Goal: Task Accomplishment & Management: Manage account settings

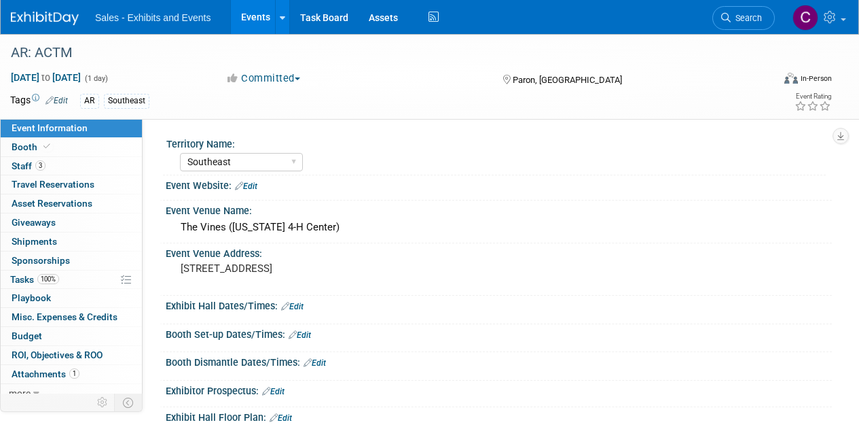
select select "Southeast"
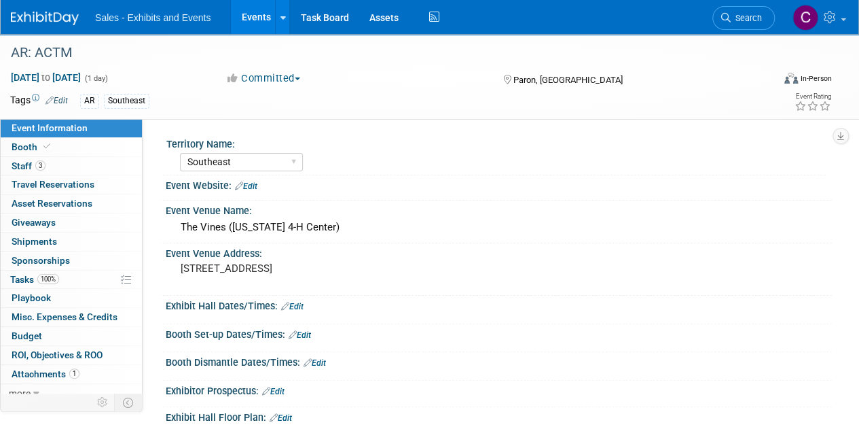
click at [259, 19] on link "Events" at bounding box center [256, 17] width 50 height 34
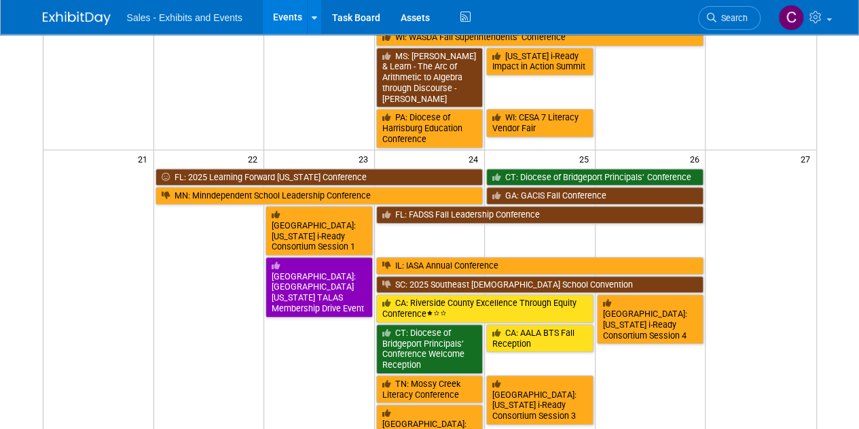
scroll to position [16, 0]
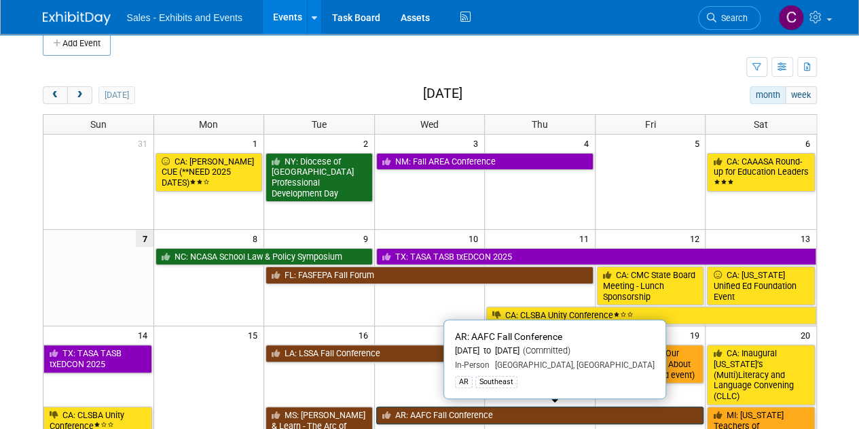
click at [441, 411] on link "AR: AAFC Fall Conference" at bounding box center [540, 415] width 328 height 18
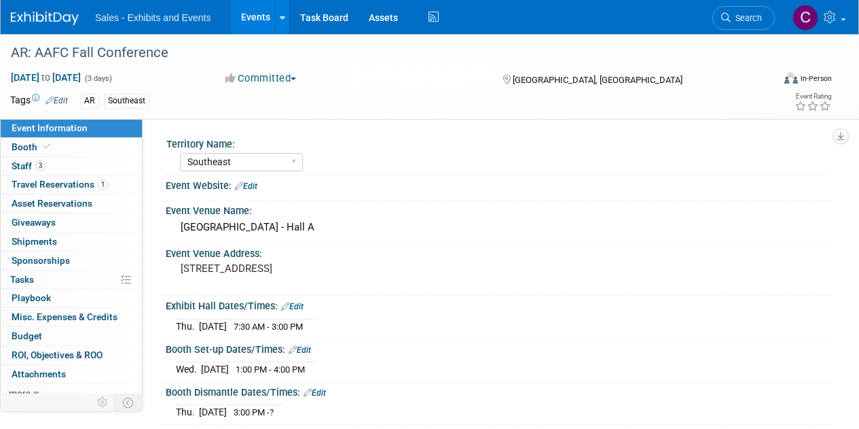
select select "Southeast"
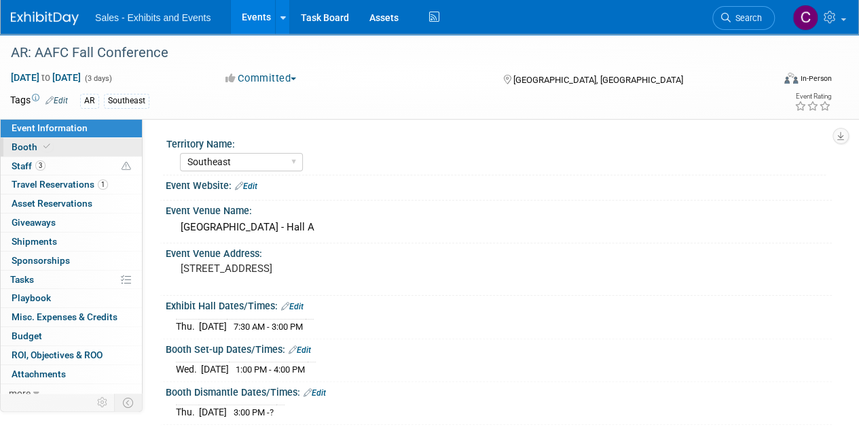
click at [29, 149] on span "Booth" at bounding box center [32, 146] width 41 height 11
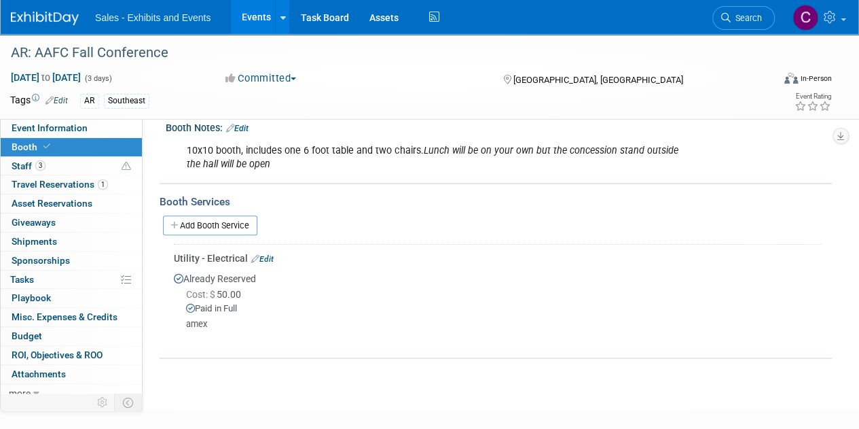
scroll to position [153, 0]
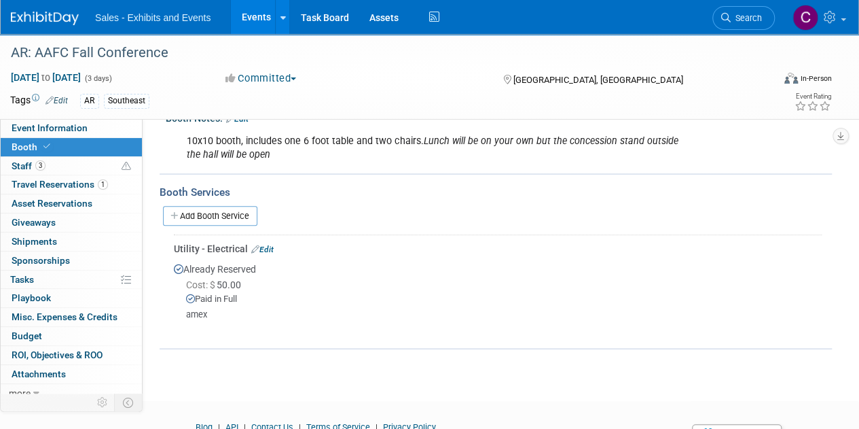
click at [271, 249] on link "Edit" at bounding box center [262, 249] width 22 height 10
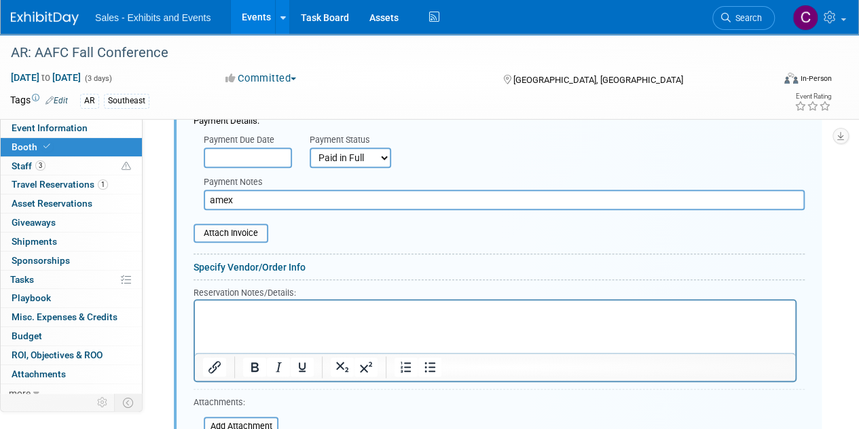
scroll to position [456, 0]
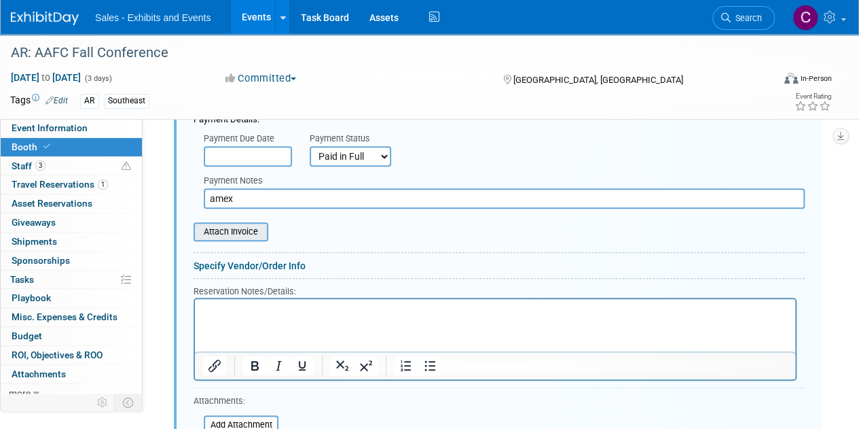
click at [235, 232] on input "file" at bounding box center [186, 231] width 162 height 16
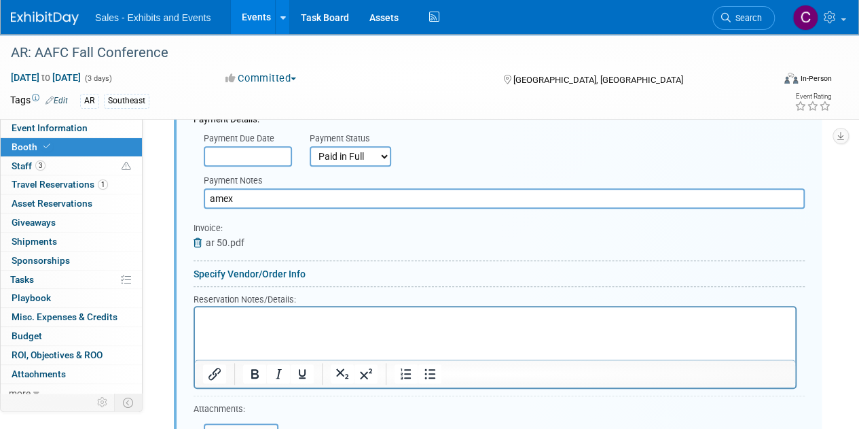
scroll to position [696, 0]
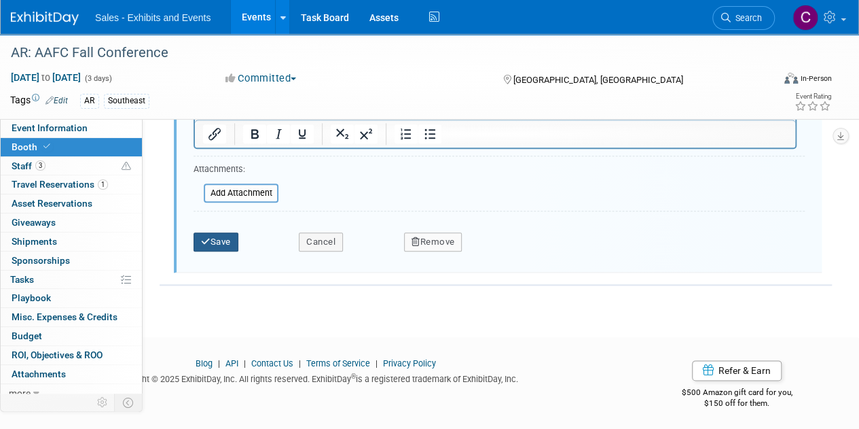
click at [209, 242] on icon "submit" at bounding box center [206, 241] width 10 height 9
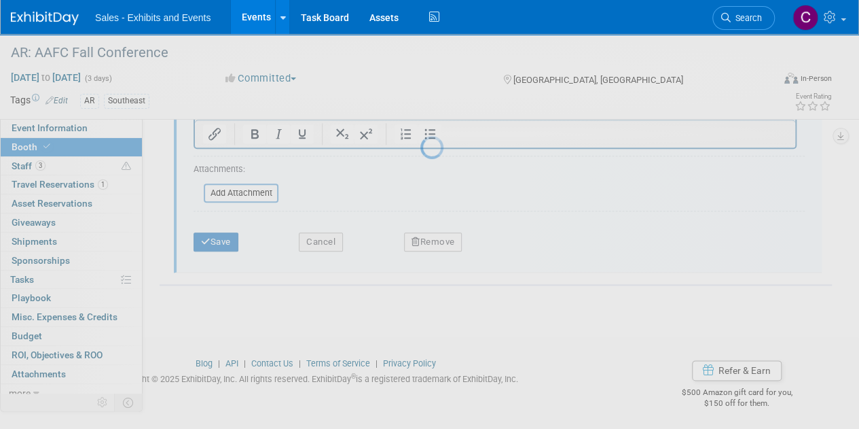
scroll to position [219, 0]
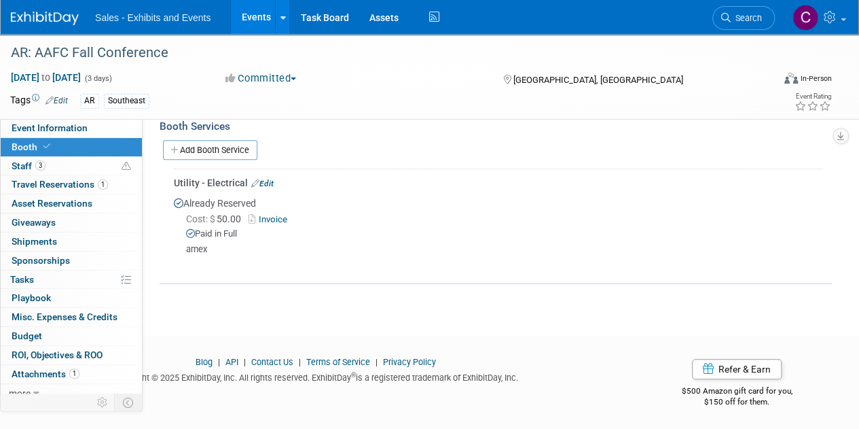
click at [255, 18] on link "Events" at bounding box center [256, 17] width 50 height 34
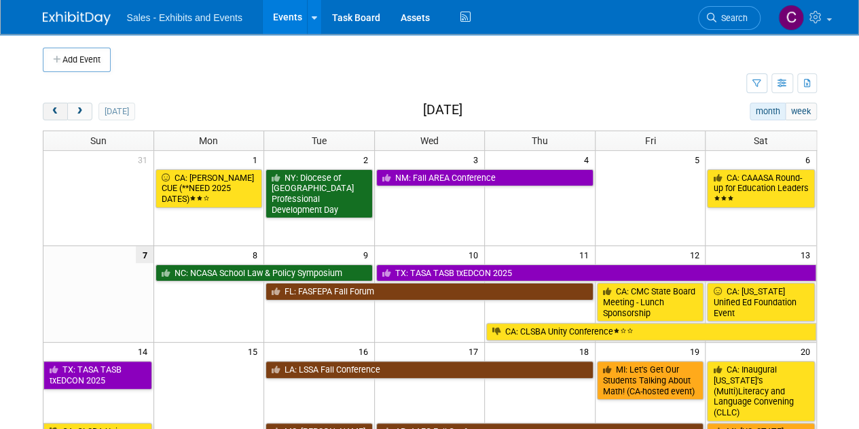
click at [50, 111] on span "prev" at bounding box center [55, 111] width 10 height 9
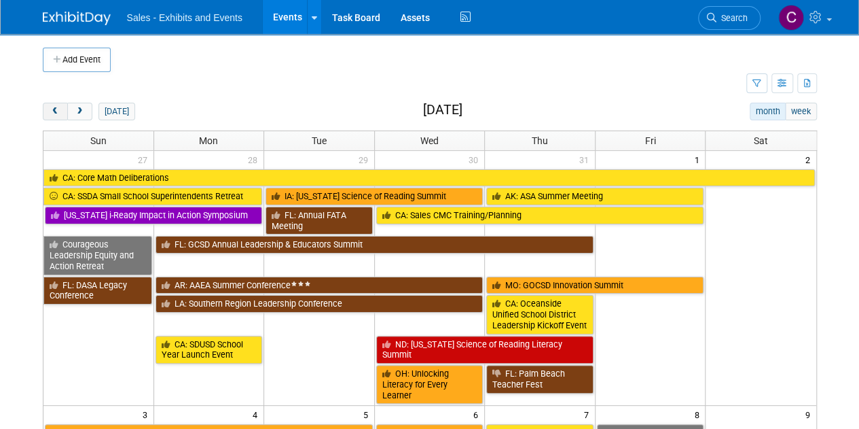
click at [50, 111] on span "prev" at bounding box center [55, 111] width 10 height 9
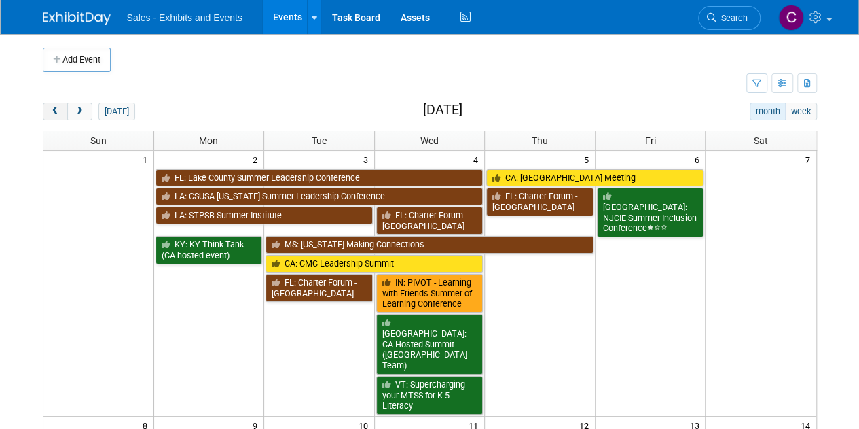
click at [50, 111] on span "prev" at bounding box center [55, 111] width 10 height 9
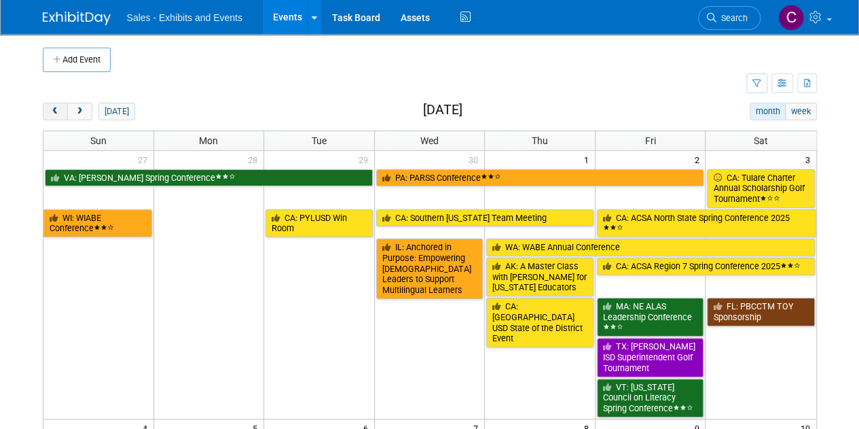
click at [50, 111] on span "prev" at bounding box center [55, 111] width 10 height 9
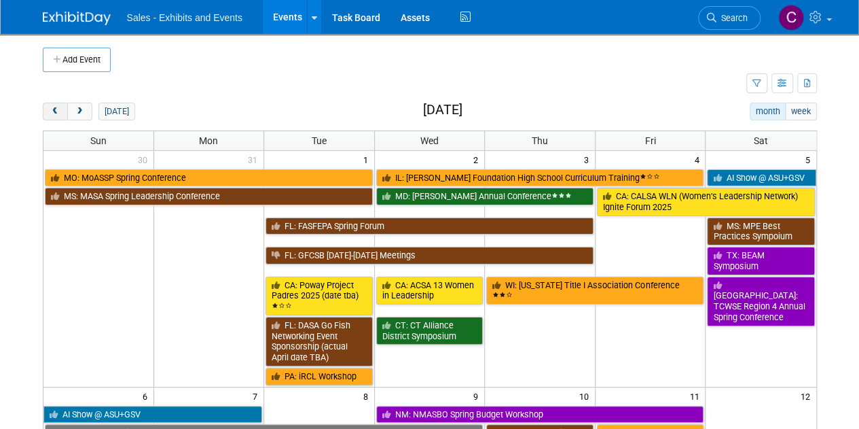
click at [50, 111] on span "prev" at bounding box center [55, 111] width 10 height 9
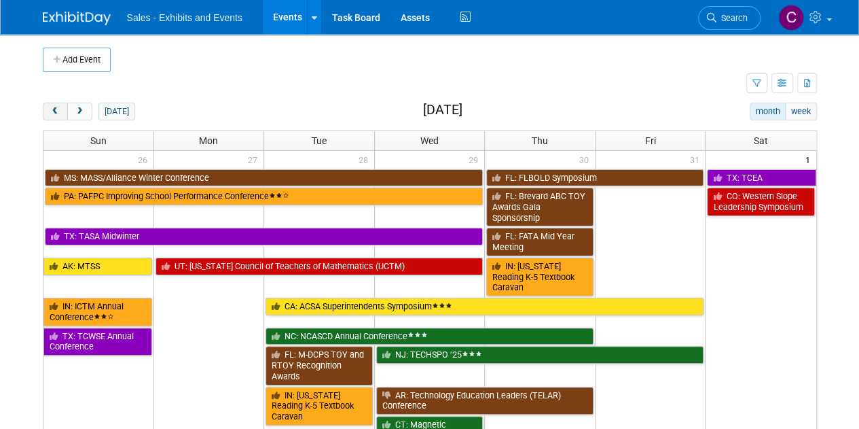
click at [50, 111] on span "prev" at bounding box center [55, 111] width 10 height 9
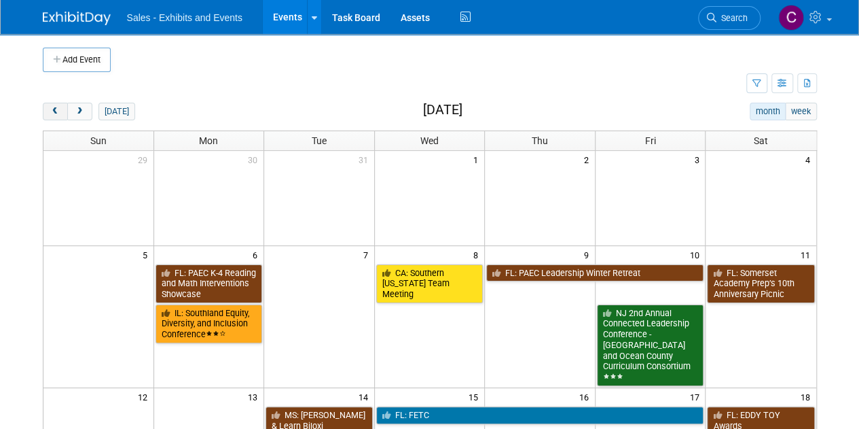
click at [50, 111] on span "prev" at bounding box center [55, 111] width 10 height 9
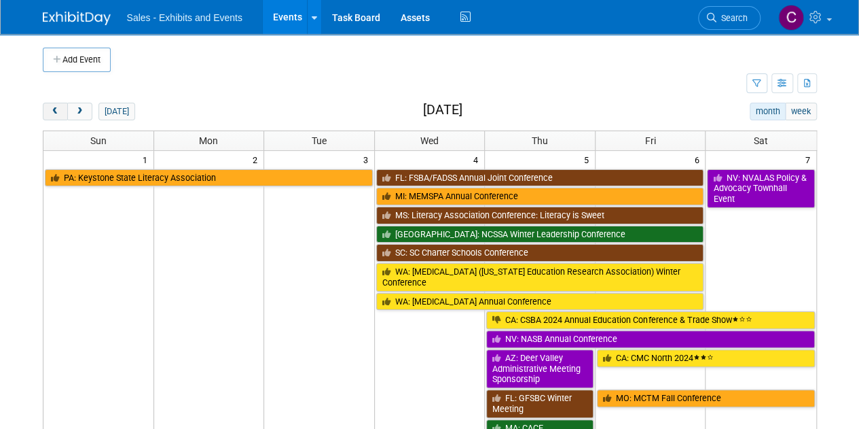
click at [50, 111] on span "prev" at bounding box center [55, 111] width 10 height 9
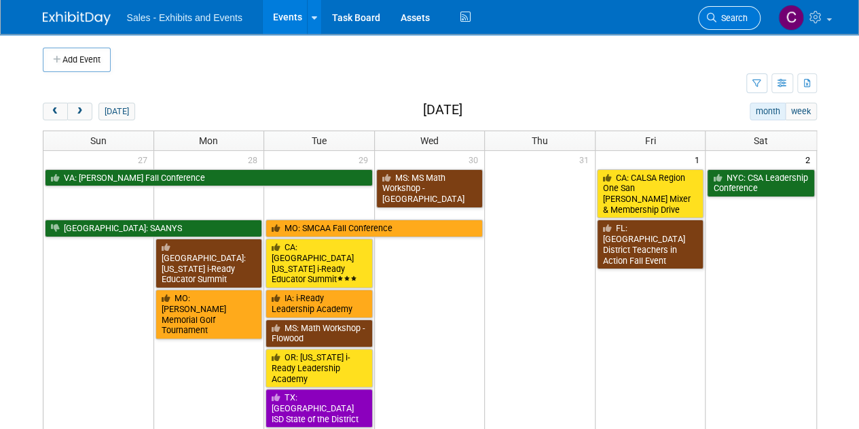
click at [725, 16] on span "Search" at bounding box center [732, 18] width 31 height 10
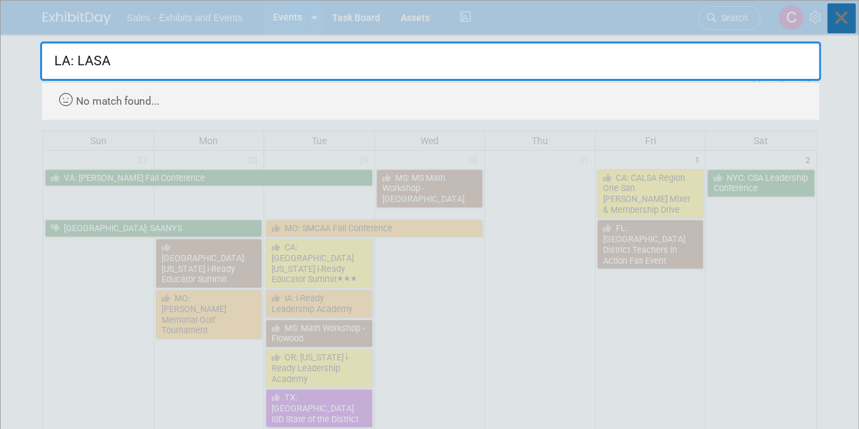
type input "LA: LASA"
click at [839, 31] on icon at bounding box center [841, 18] width 29 height 30
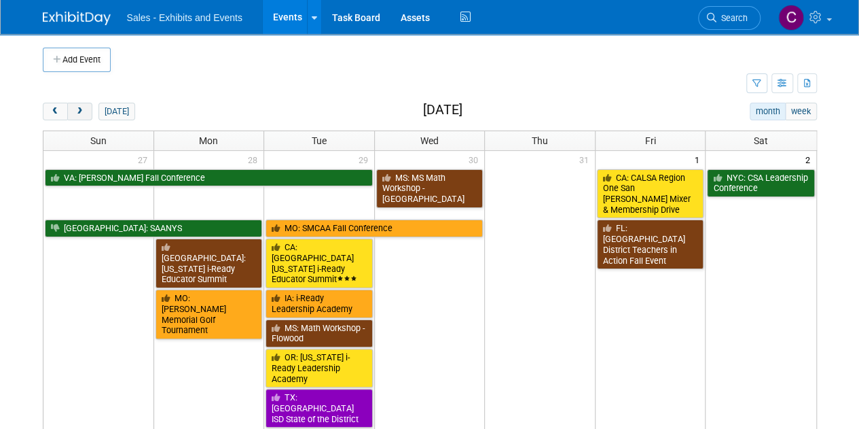
click at [79, 111] on span "next" at bounding box center [80, 111] width 10 height 9
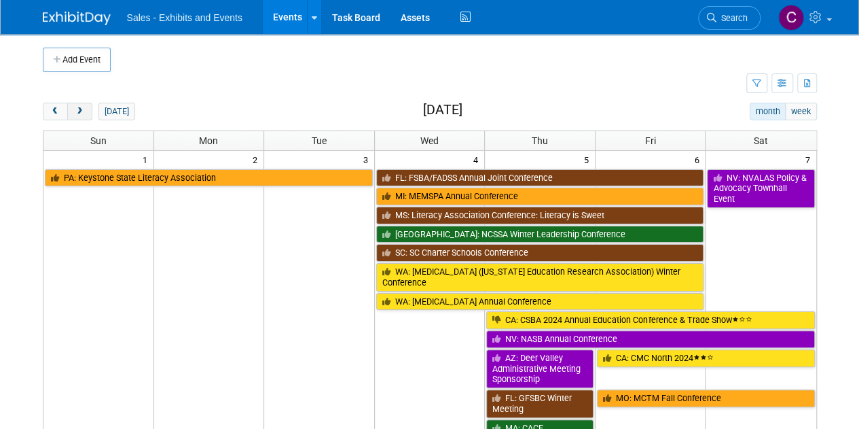
click at [79, 111] on span "next" at bounding box center [80, 111] width 10 height 9
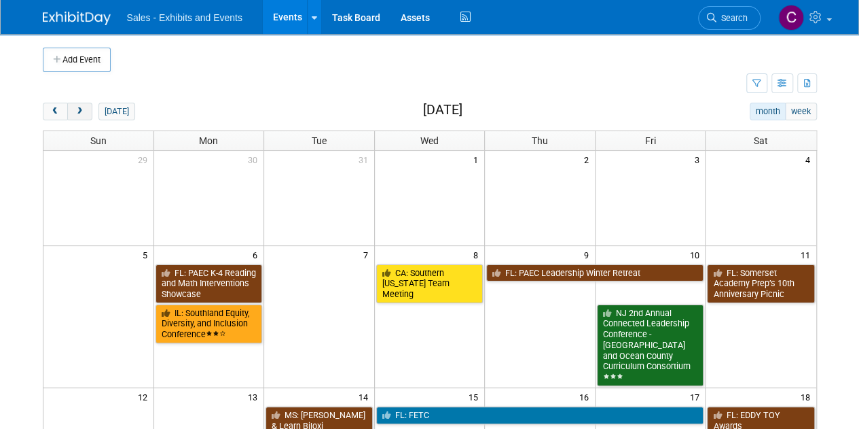
click at [79, 111] on span "next" at bounding box center [80, 111] width 10 height 9
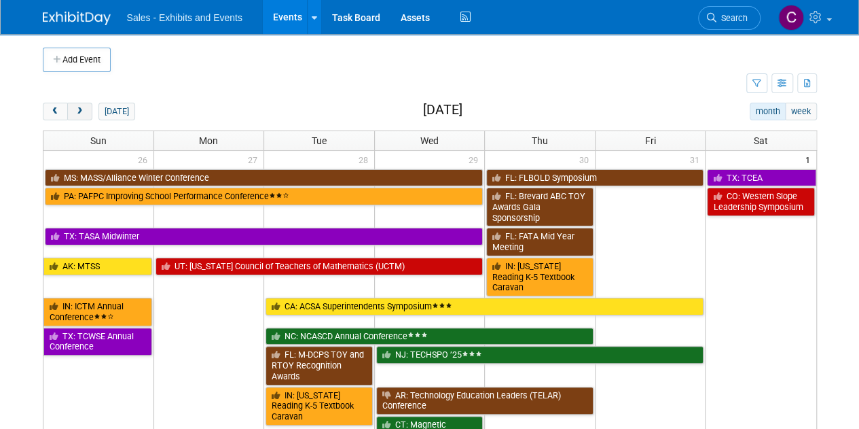
click at [79, 111] on span "next" at bounding box center [80, 111] width 10 height 9
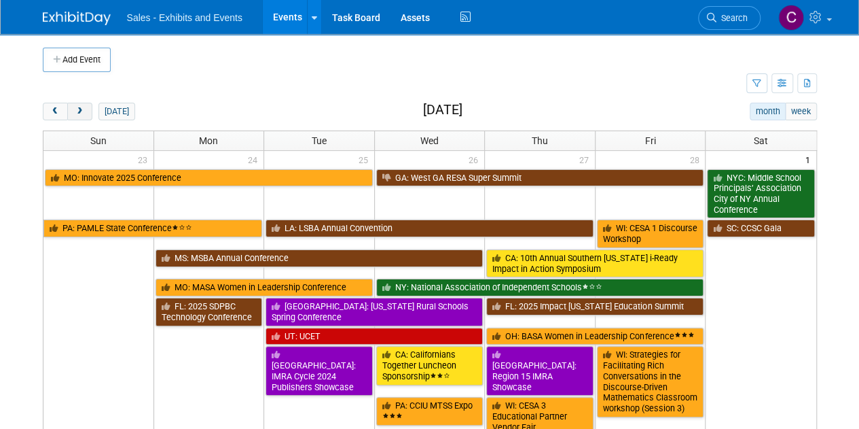
click at [79, 111] on span "next" at bounding box center [80, 111] width 10 height 9
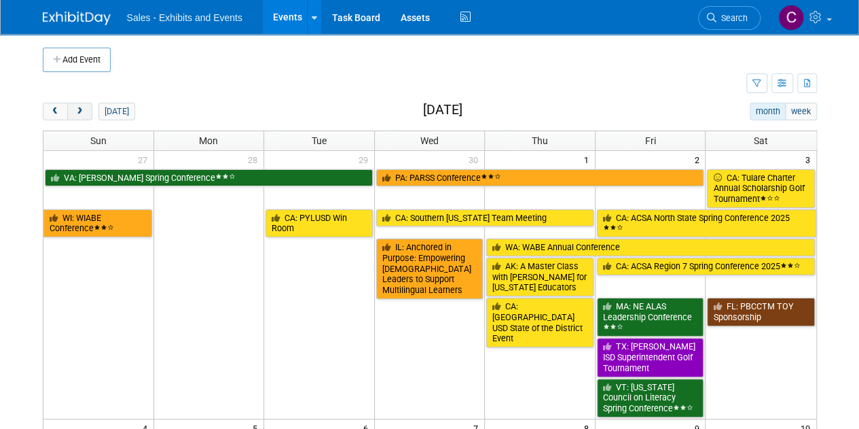
click at [79, 111] on span "next" at bounding box center [80, 111] width 10 height 9
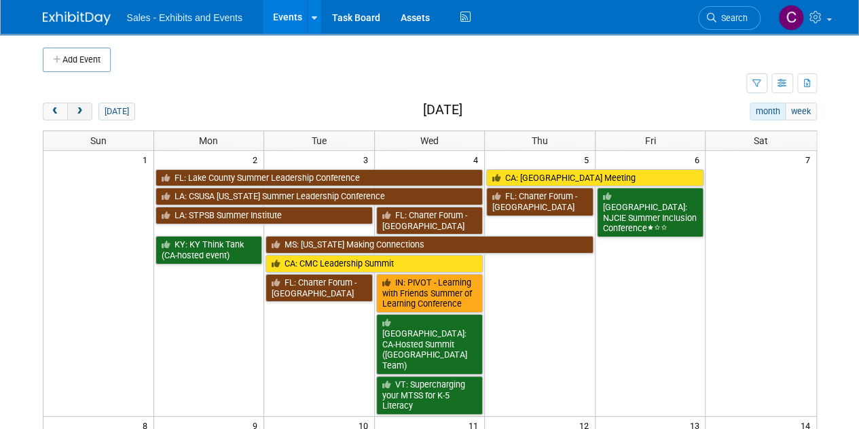
click at [79, 111] on span "next" at bounding box center [80, 111] width 10 height 9
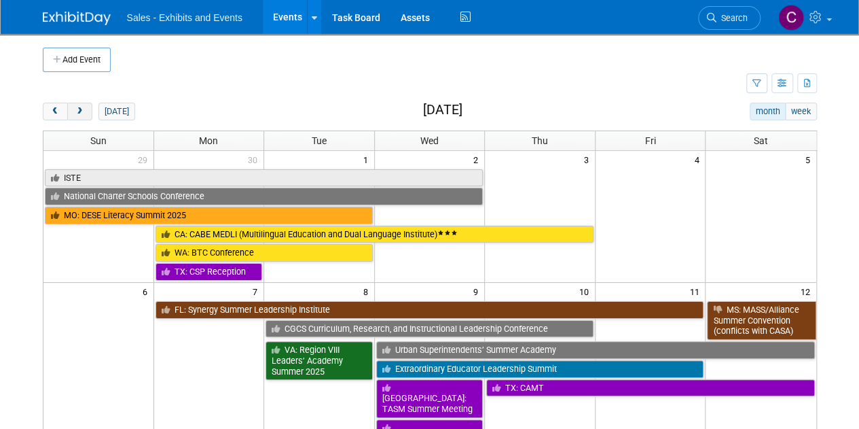
click at [79, 111] on span "next" at bounding box center [80, 111] width 10 height 9
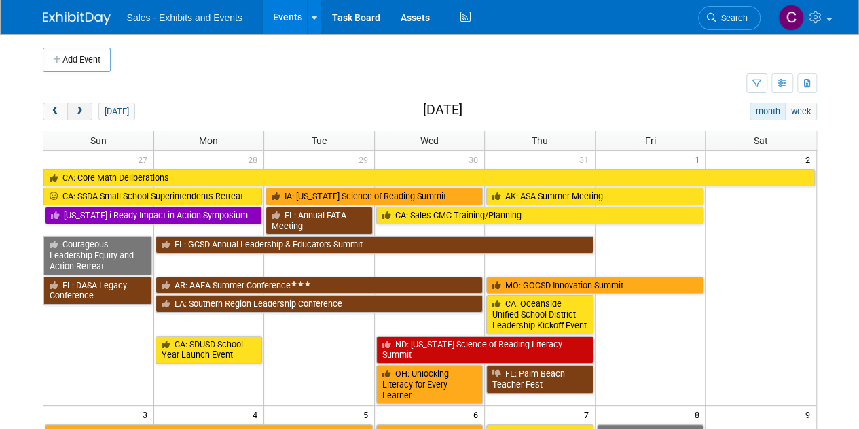
click at [79, 111] on span "next" at bounding box center [80, 111] width 10 height 9
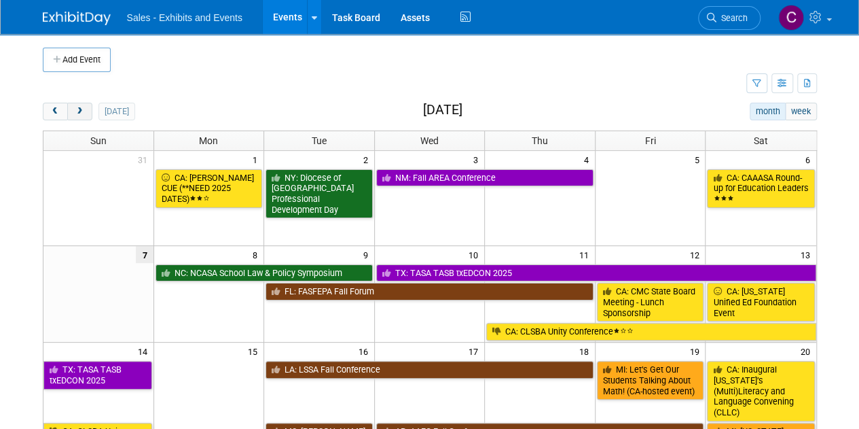
click at [79, 111] on span "next" at bounding box center [80, 111] width 10 height 9
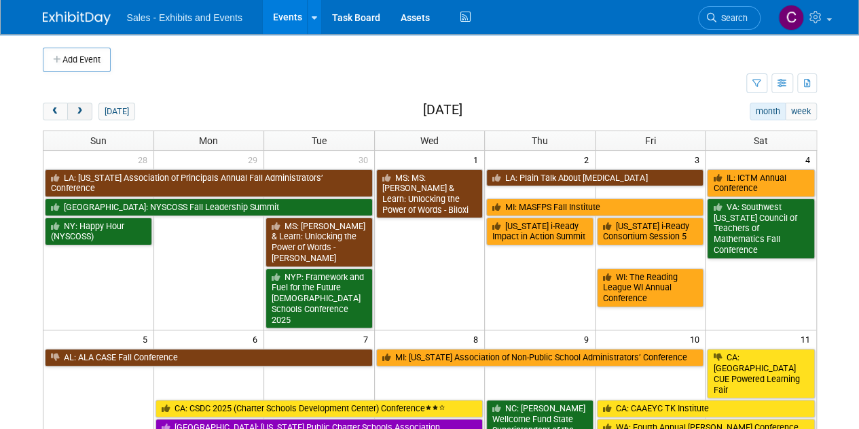
click at [79, 111] on span "next" at bounding box center [80, 111] width 10 height 9
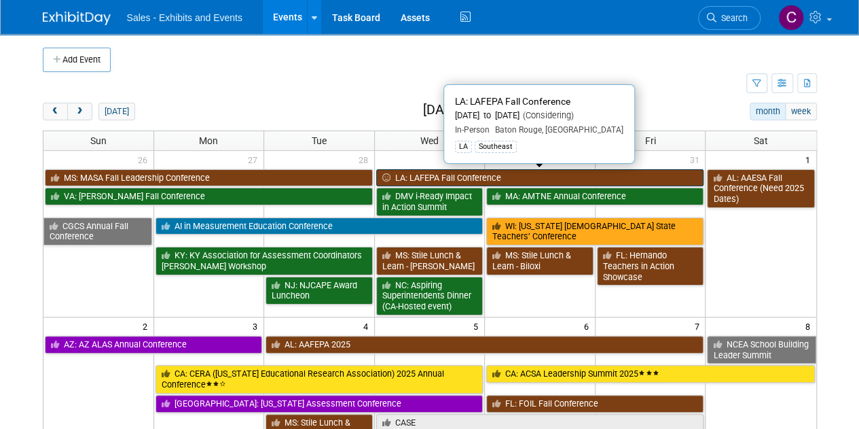
click at [429, 172] on link "LA: LAFEPA Fall Conference" at bounding box center [540, 178] width 328 height 18
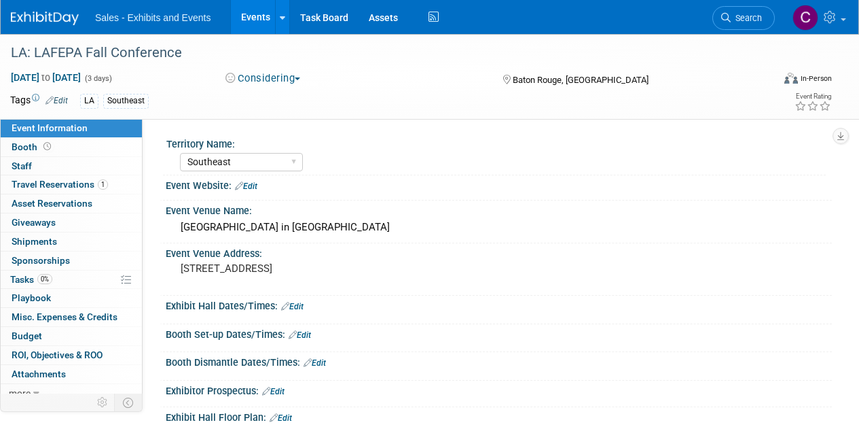
select select "Southeast"
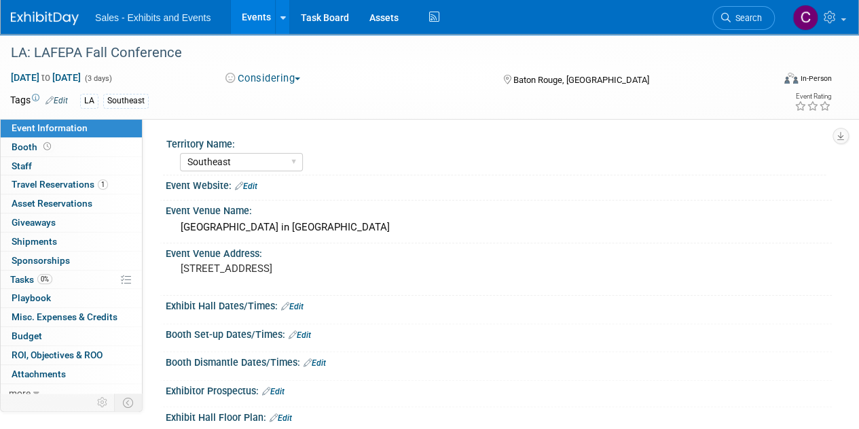
click at [274, 76] on button "Considering" at bounding box center [263, 78] width 85 height 14
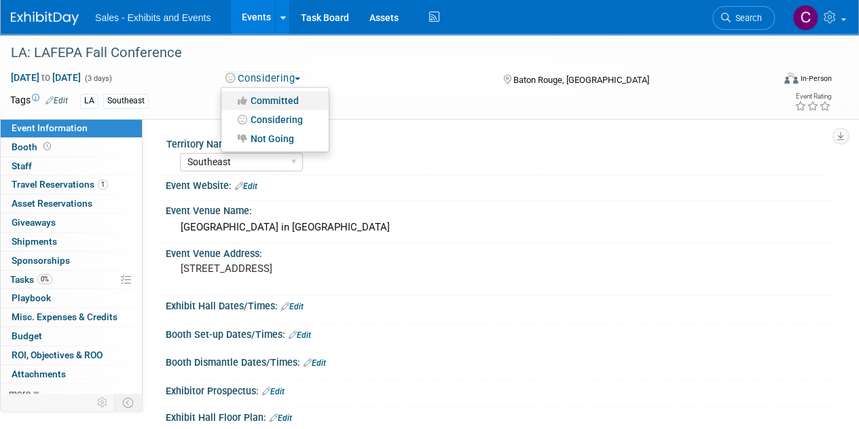
click at [279, 107] on link "Committed" at bounding box center [274, 100] width 107 height 19
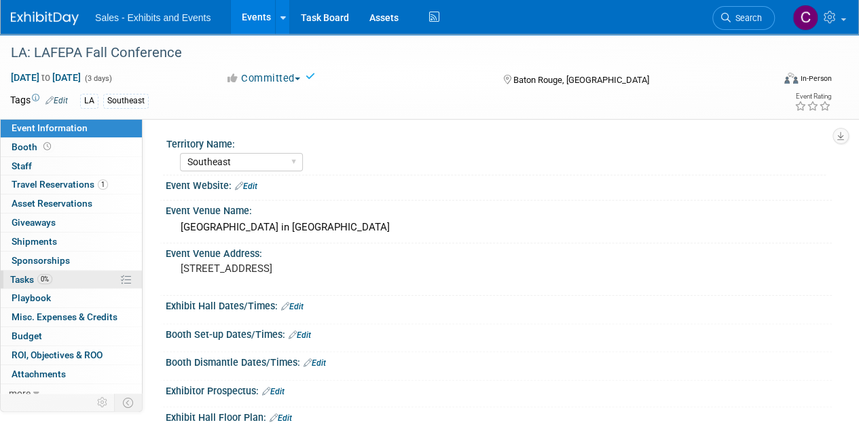
click at [33, 279] on span "Tasks 0%" at bounding box center [31, 279] width 42 height 11
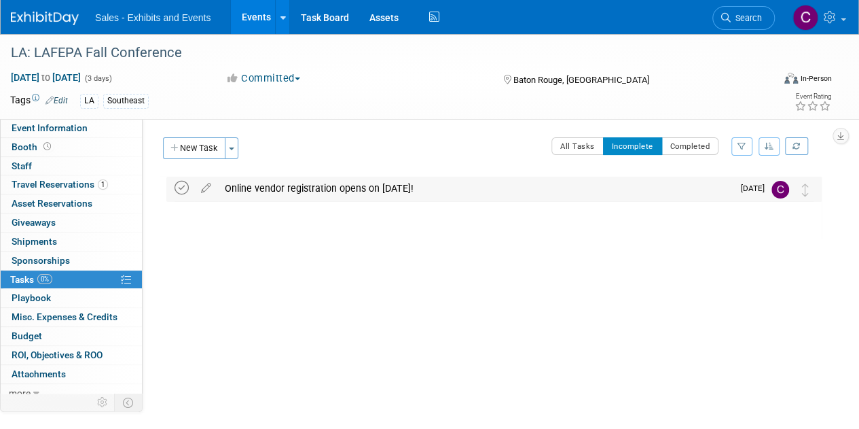
click at [181, 185] on icon at bounding box center [182, 188] width 14 height 14
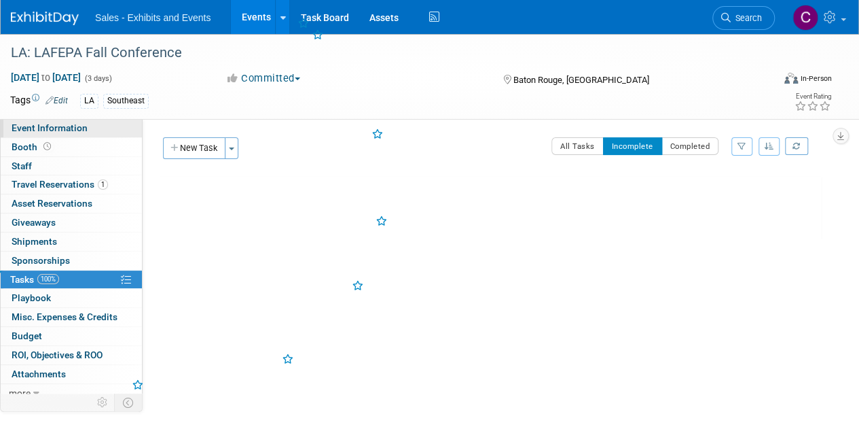
click at [72, 122] on link "Event Information" at bounding box center [71, 128] width 141 height 18
select select "Southeast"
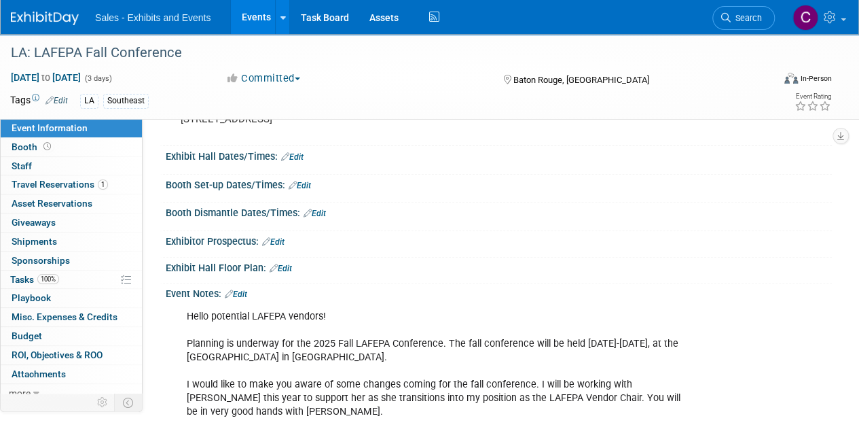
scroll to position [176, 0]
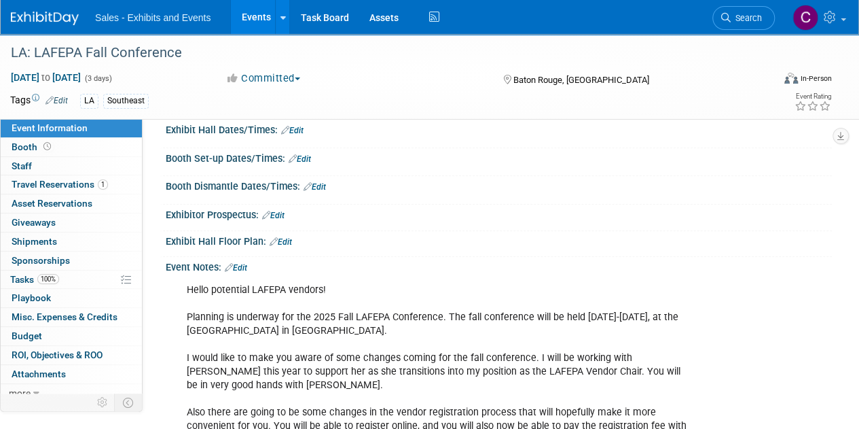
click at [302, 161] on link "Edit" at bounding box center [300, 159] width 22 height 10
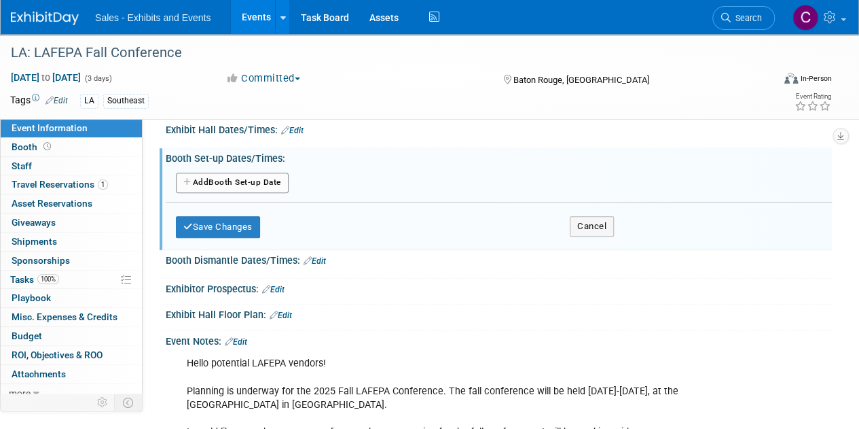
click at [221, 177] on button "Add Another Booth Set-up Date" at bounding box center [232, 183] width 113 height 20
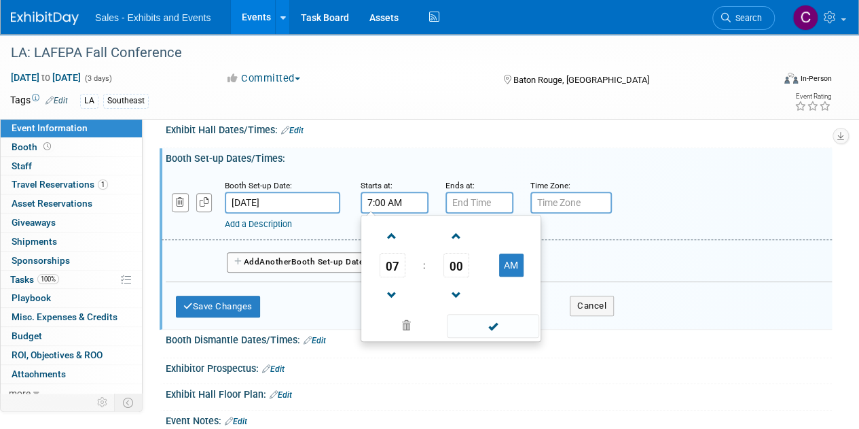
click at [391, 196] on input "7:00 AM" at bounding box center [395, 203] width 68 height 22
click at [395, 236] on span at bounding box center [392, 236] width 24 height 24
type input "8:00 AM"
click at [482, 319] on span at bounding box center [493, 326] width 92 height 24
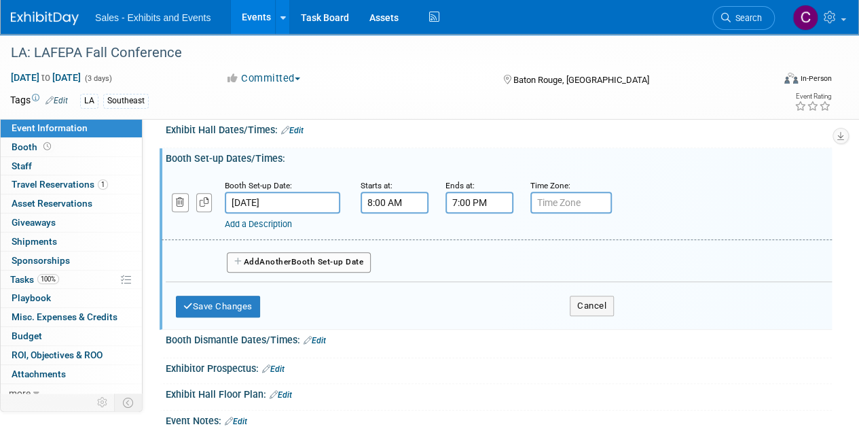
click at [483, 195] on input "7:00 PM" at bounding box center [480, 203] width 68 height 22
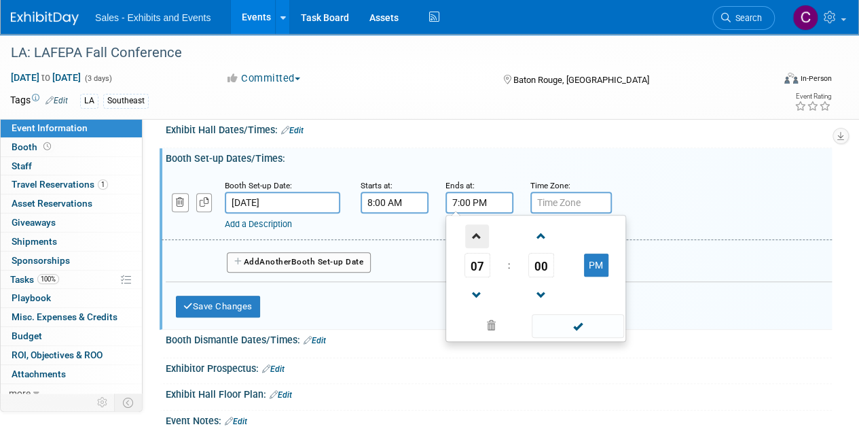
click at [476, 242] on span at bounding box center [477, 236] width 24 height 24
click at [479, 241] on span at bounding box center [477, 236] width 24 height 24
click at [600, 263] on button "PM" at bounding box center [596, 264] width 24 height 23
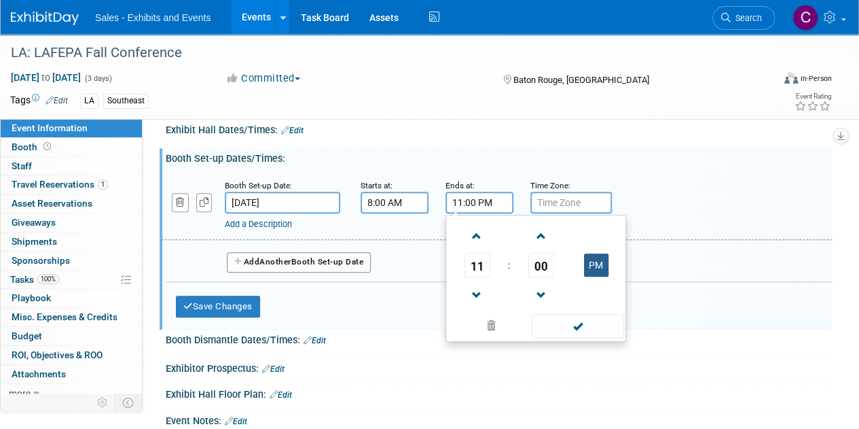
type input "11:00 AM"
click at [590, 325] on span at bounding box center [578, 326] width 92 height 24
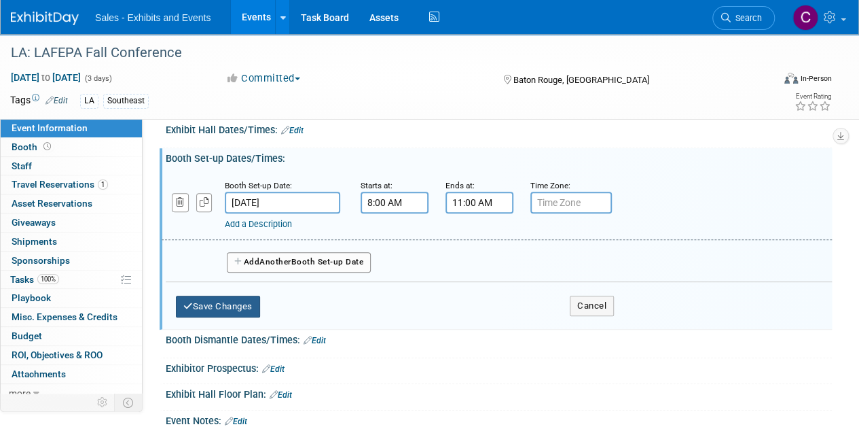
click at [202, 307] on button "Save Changes" at bounding box center [218, 306] width 84 height 22
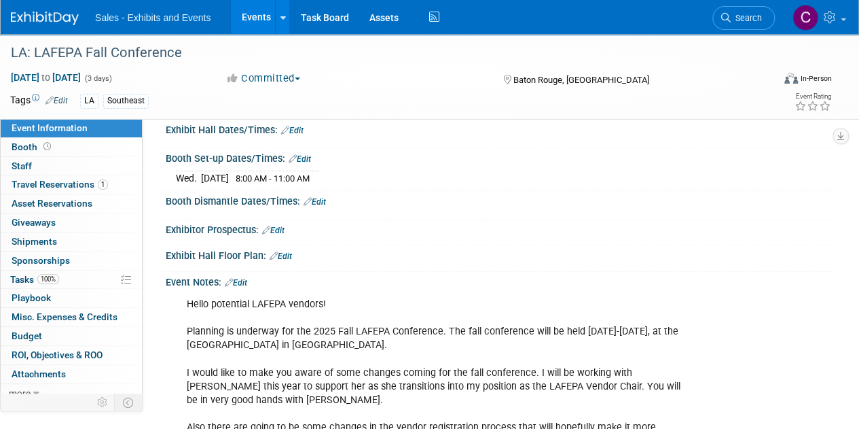
click at [315, 198] on link "Edit" at bounding box center [315, 202] width 22 height 10
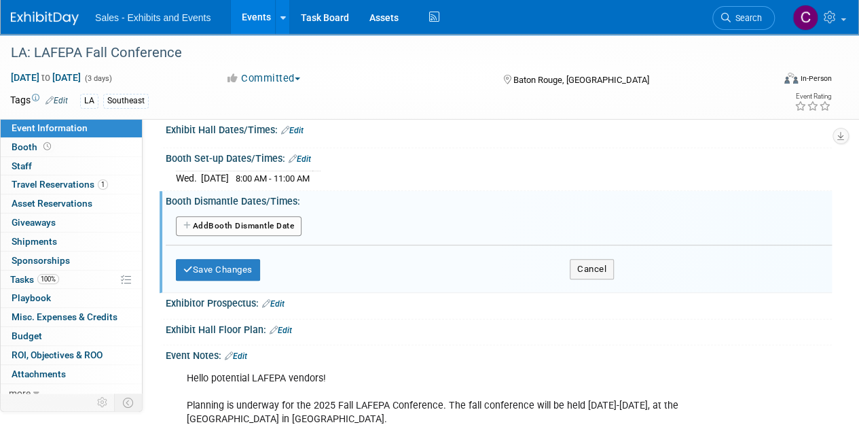
click at [208, 217] on button "Add Another Booth Dismantle Date" at bounding box center [239, 226] width 126 height 20
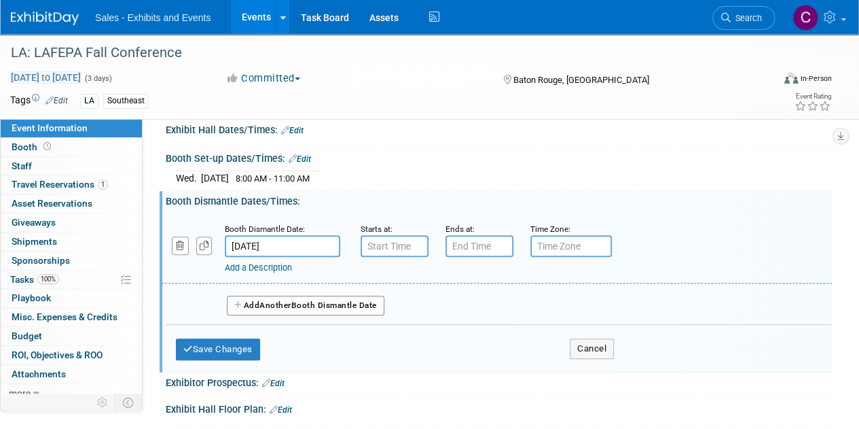
click at [81, 73] on span "Oct 29, 2025 to Oct 31, 2025" at bounding box center [45, 77] width 71 height 12
select select "9"
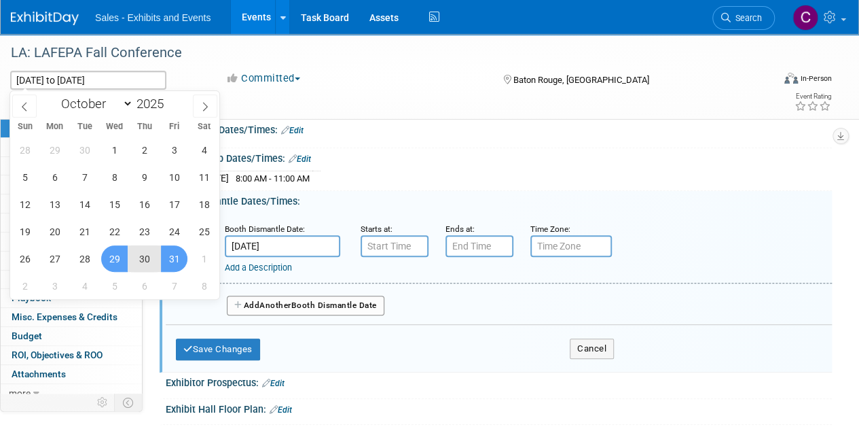
click at [114, 257] on span "29" at bounding box center [114, 258] width 26 height 26
type input "Oct 29, 2025"
click at [134, 257] on span "30" at bounding box center [144, 258] width 26 height 26
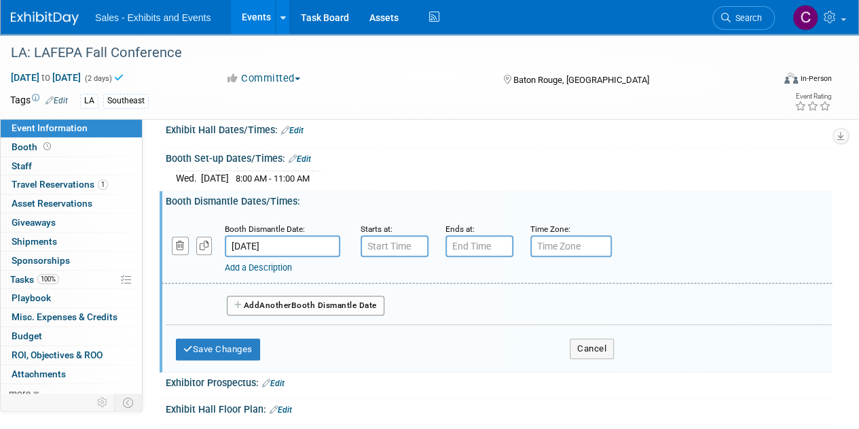
type input "7:00 AM"
click at [384, 249] on input "7:00 AM" at bounding box center [395, 246] width 68 height 22
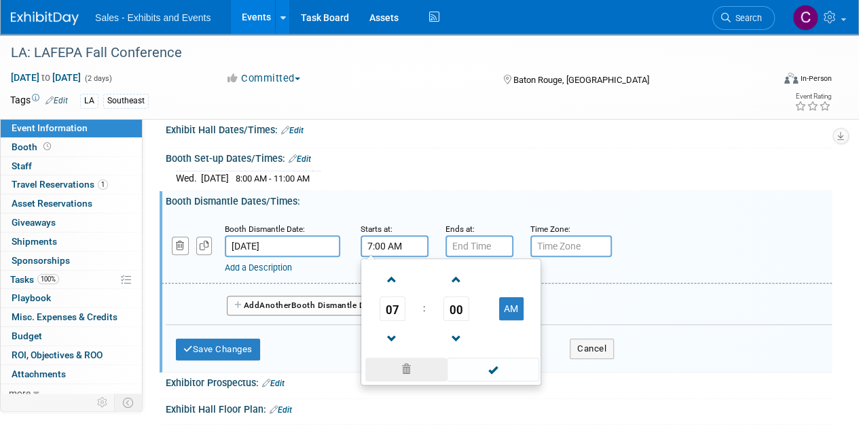
click at [414, 363] on span at bounding box center [406, 369] width 82 height 24
click at [462, 247] on input "7:00 PM" at bounding box center [480, 246] width 68 height 22
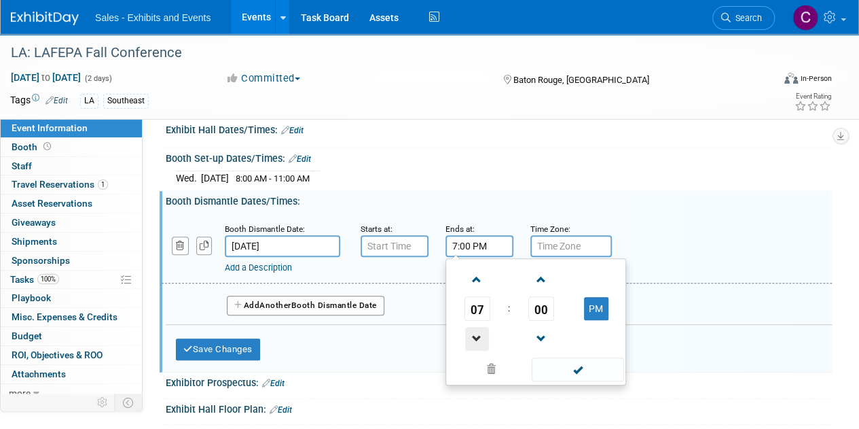
click at [482, 332] on span at bounding box center [477, 339] width 24 height 24
type input "5:00 PM"
click at [584, 371] on span at bounding box center [578, 369] width 92 height 24
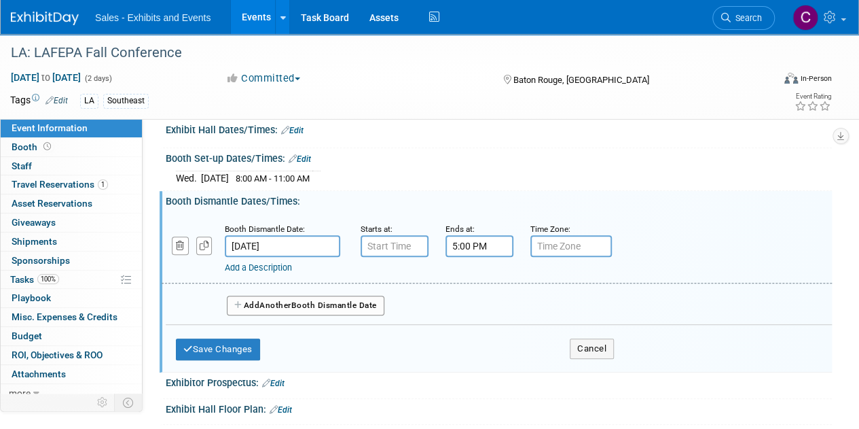
click at [276, 247] on input "Oct 31, 2025" at bounding box center [282, 246] width 115 height 22
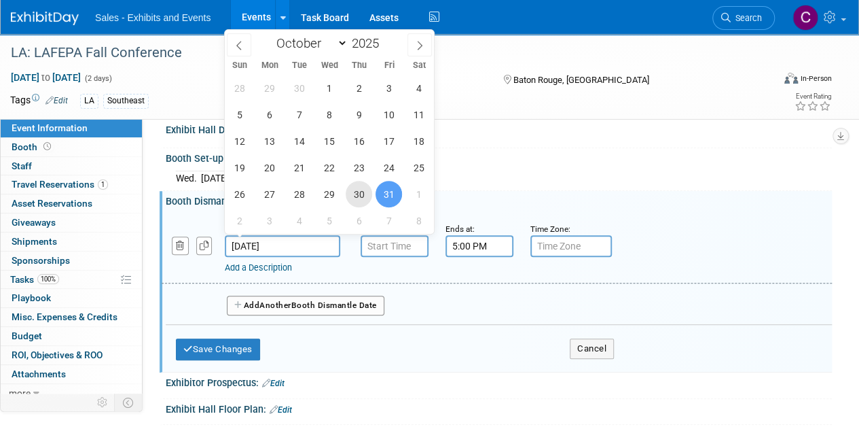
click at [363, 202] on span "30" at bounding box center [359, 194] width 26 height 26
type input "Oct 30, 2025"
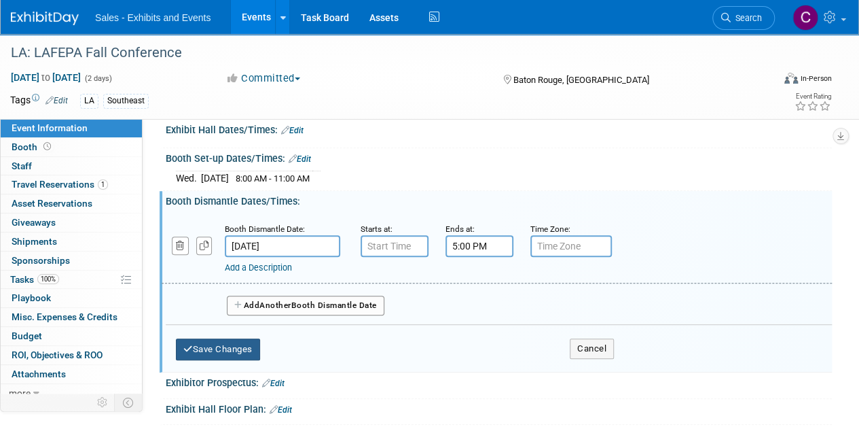
click at [221, 348] on button "Save Changes" at bounding box center [218, 349] width 84 height 22
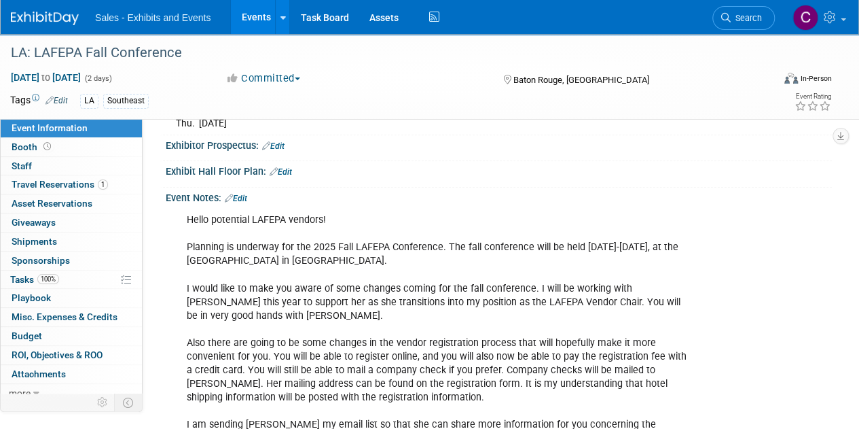
scroll to position [5, 0]
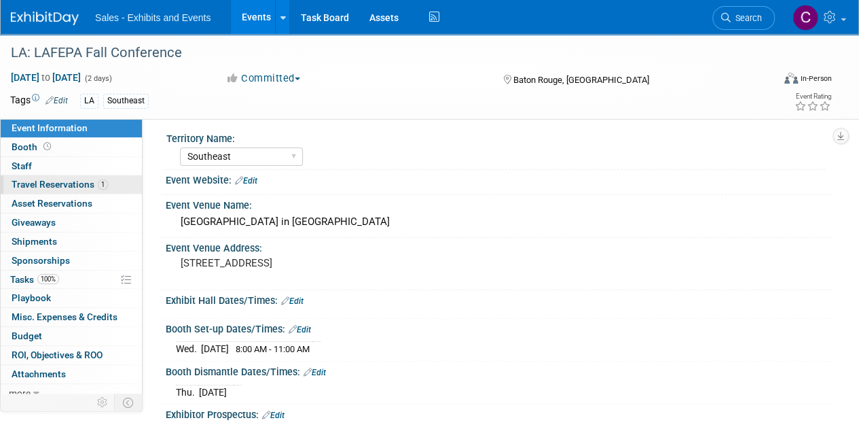
click at [33, 183] on span "Travel Reservations 1" at bounding box center [60, 184] width 96 height 11
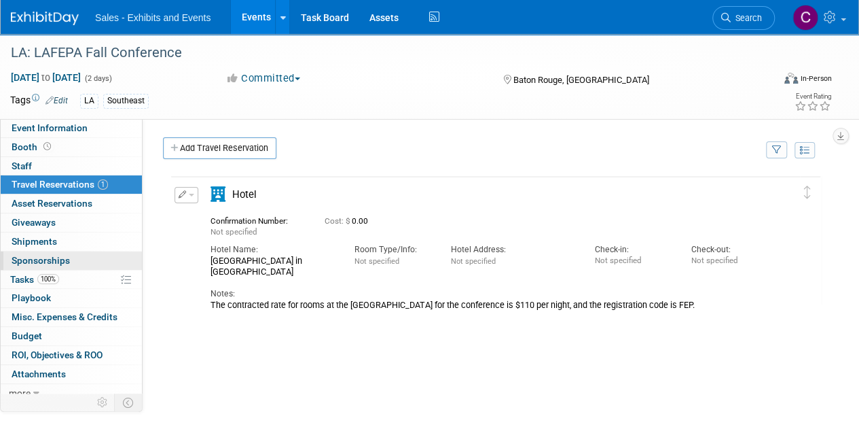
click at [35, 255] on span "Sponsorships 0" at bounding box center [41, 260] width 58 height 11
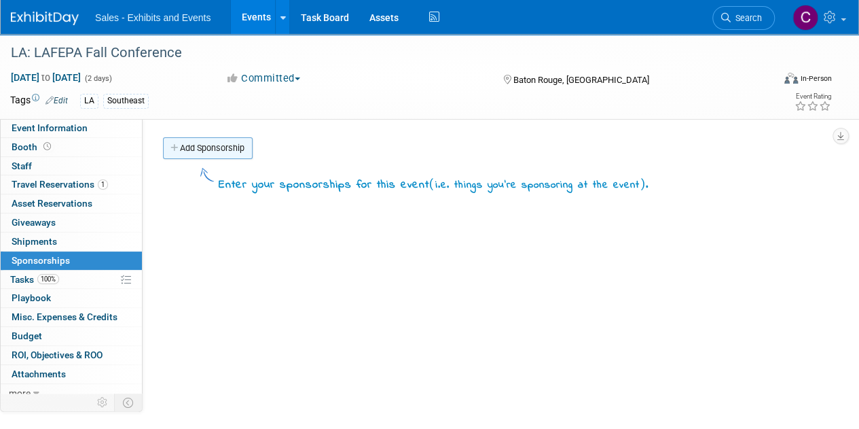
click at [209, 150] on link "Add Sponsorship" at bounding box center [208, 148] width 90 height 22
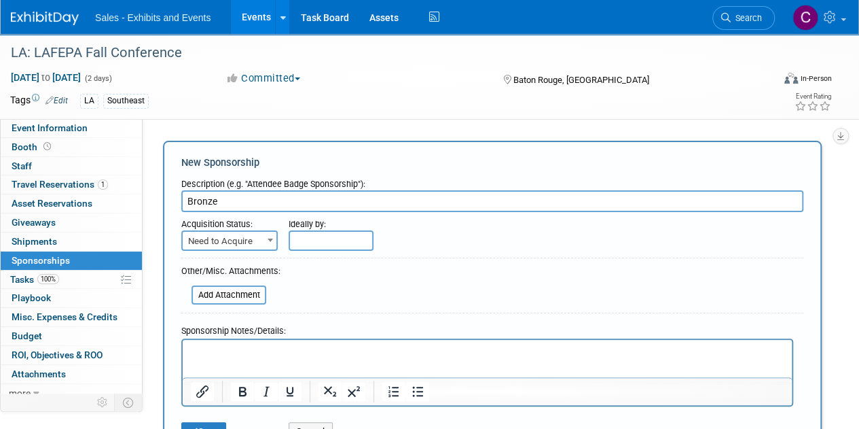
type input "Bronze"
click at [230, 242] on span "Need to Acquire" at bounding box center [230, 241] width 94 height 19
select select "2"
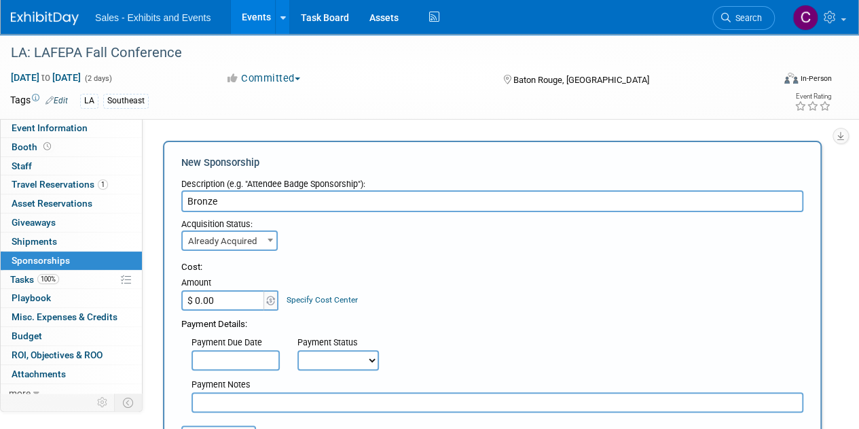
click at [236, 295] on input "$ 0.00" at bounding box center [223, 300] width 85 height 20
type input "$ 1,500.00"
click at [341, 361] on select "Not Paid Yet Partially Paid Paid in Full" at bounding box center [337, 360] width 81 height 20
select select "3"
click at [297, 350] on select "Not Paid Yet Partially Paid Paid in Full" at bounding box center [337, 360] width 81 height 20
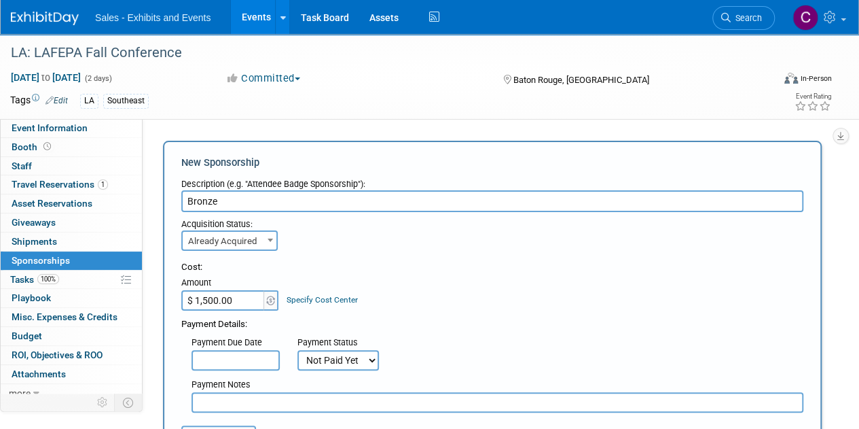
click at [265, 400] on input "text" at bounding box center [498, 402] width 612 height 20
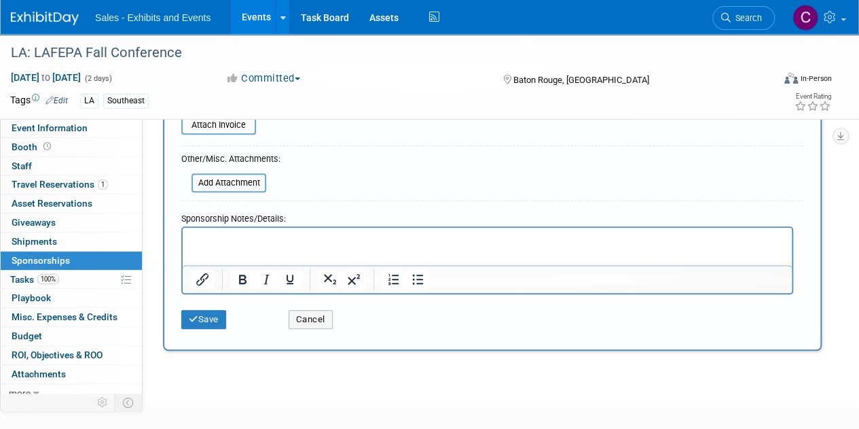
scroll to position [312, 0]
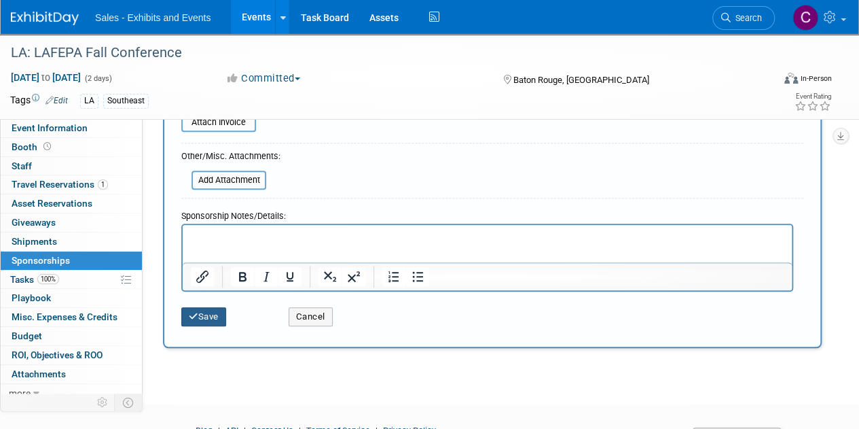
type input "cl sent form with cc info"
click at [195, 312] on icon "submit" at bounding box center [194, 316] width 10 height 9
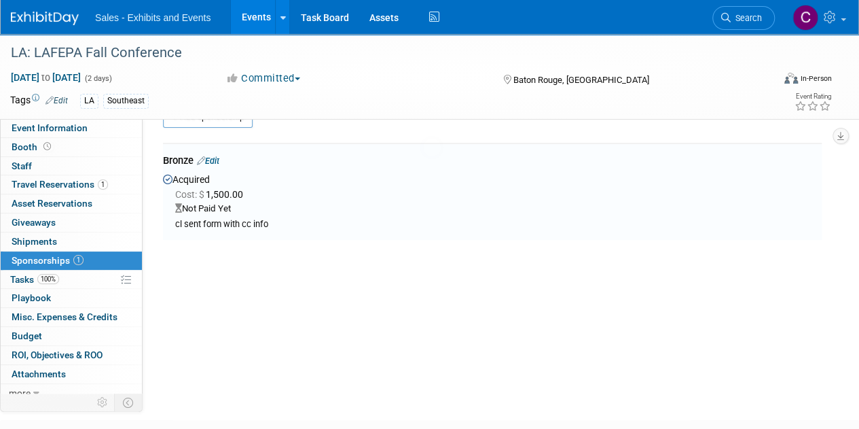
scroll to position [29, 0]
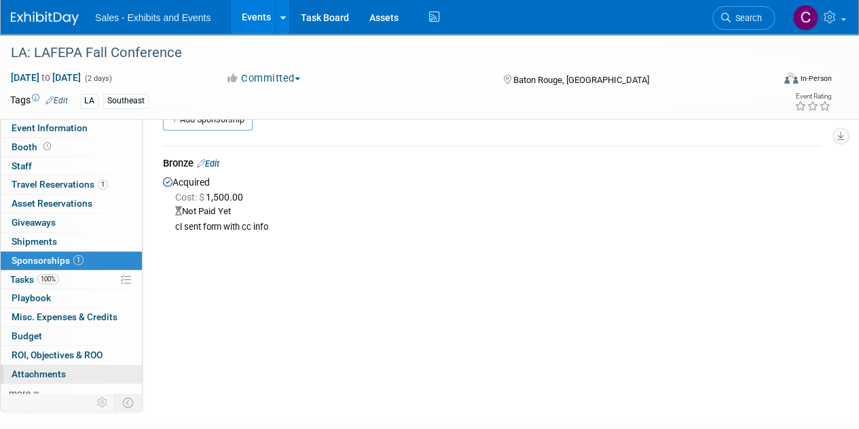
click at [24, 369] on span "Attachments 0" at bounding box center [39, 373] width 54 height 11
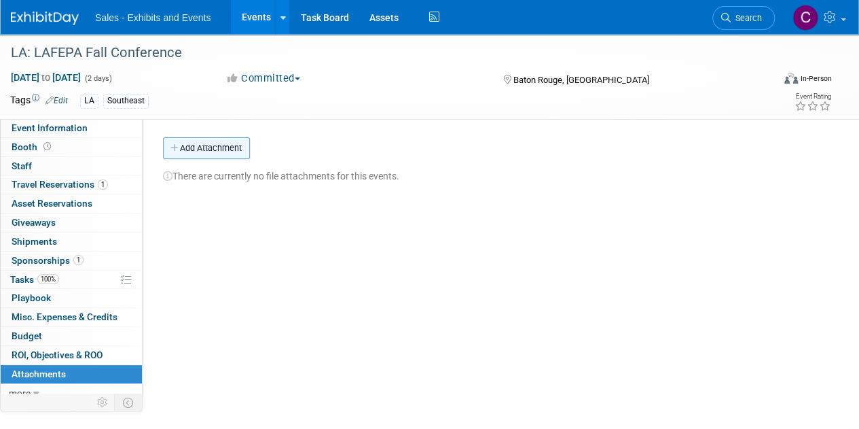
click at [192, 147] on button "Add Attachment" at bounding box center [206, 148] width 87 height 22
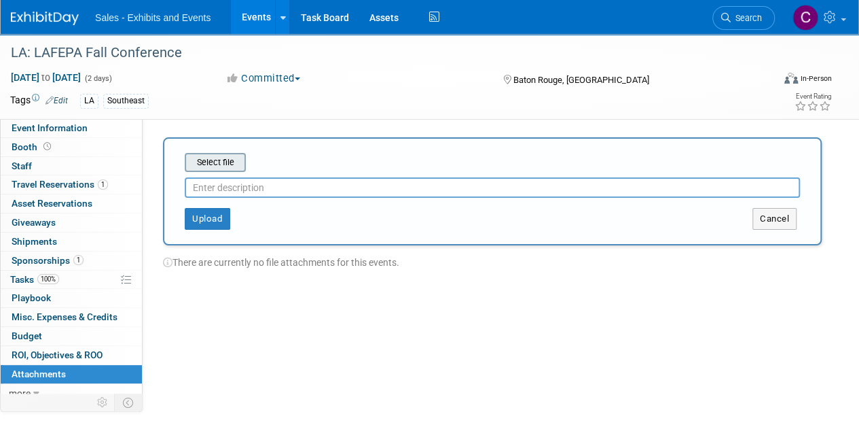
click at [230, 158] on input "file" at bounding box center [164, 162] width 162 height 16
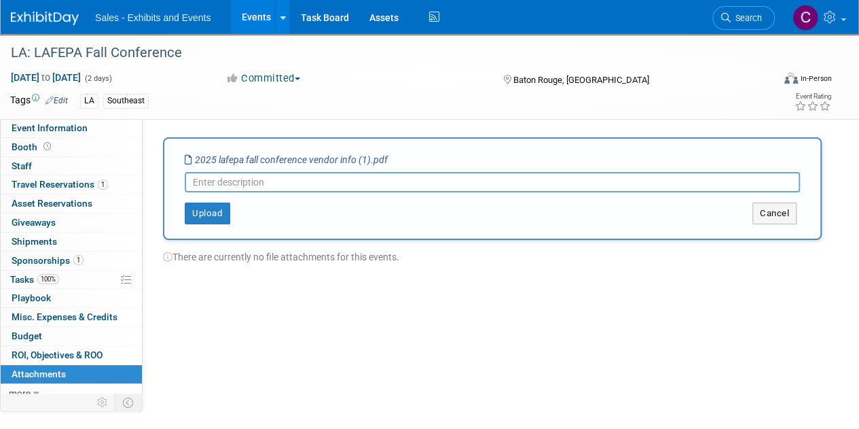
click at [270, 185] on input "text" at bounding box center [492, 182] width 615 height 20
type input "LAFEPA Vendor Info"
click at [206, 217] on button "Upload" at bounding box center [208, 213] width 46 height 22
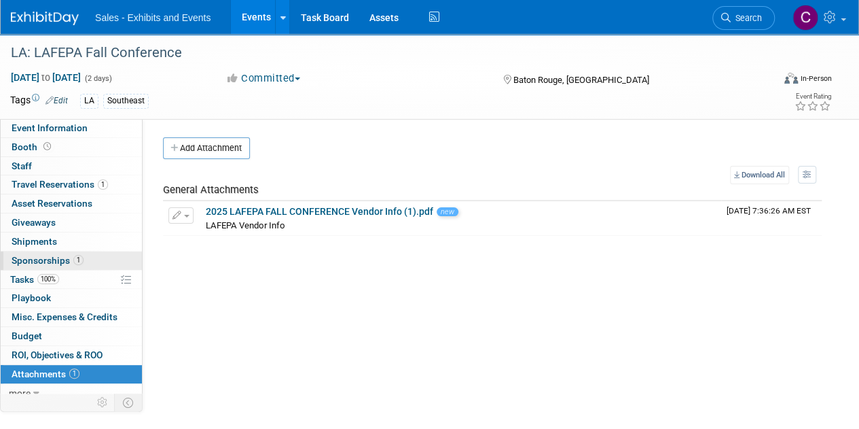
click at [14, 259] on span "Sponsorships 1" at bounding box center [48, 260] width 72 height 11
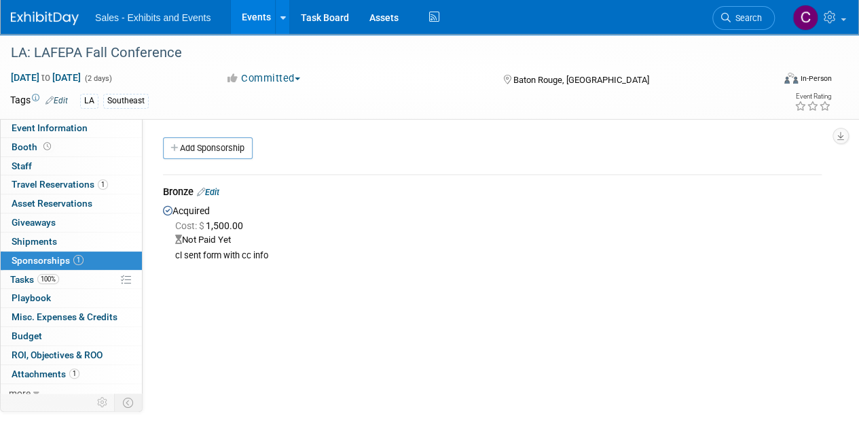
click at [214, 187] on link "Edit" at bounding box center [208, 192] width 22 height 10
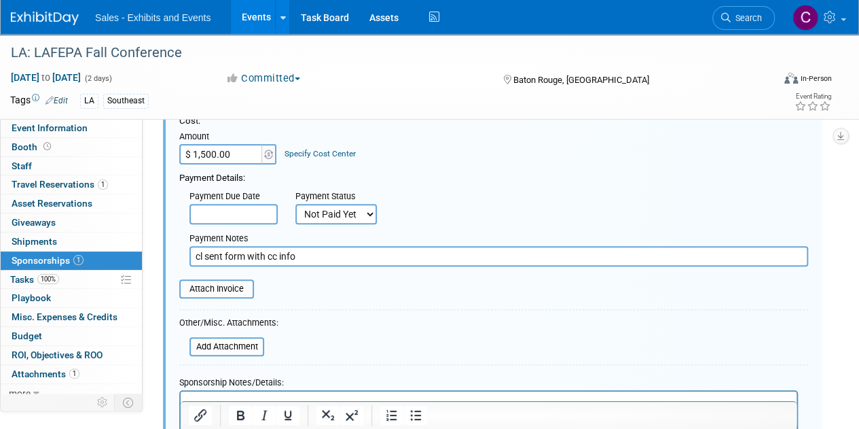
scroll to position [160, 0]
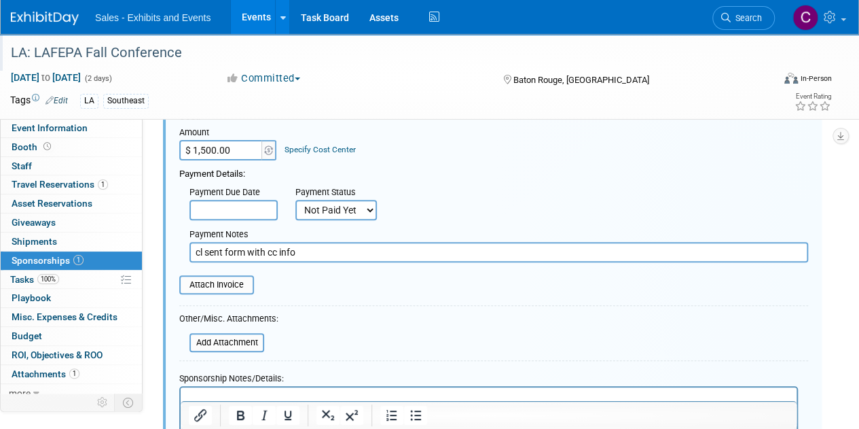
drag, startPoint x: 318, startPoint y: 251, endPoint x: 0, endPoint y: 46, distance: 378.6
click at [0, 159] on div "Event Information Event Info Booth Booth 0 Staff 0 Staff 1 Travel Reservations …" at bounding box center [429, 189] width 859 height 630
type input "In WD 090725"
click at [209, 291] on div "Attach Invoice" at bounding box center [216, 284] width 75 height 19
click at [232, 285] on input "file" at bounding box center [172, 284] width 162 height 16
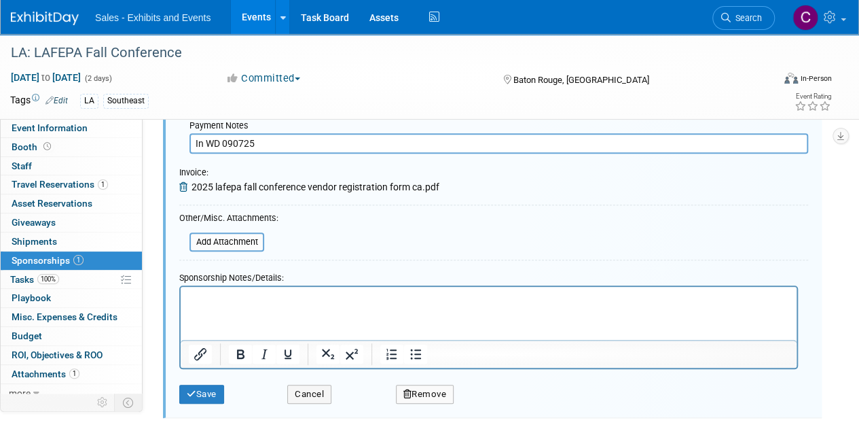
scroll to position [297, 0]
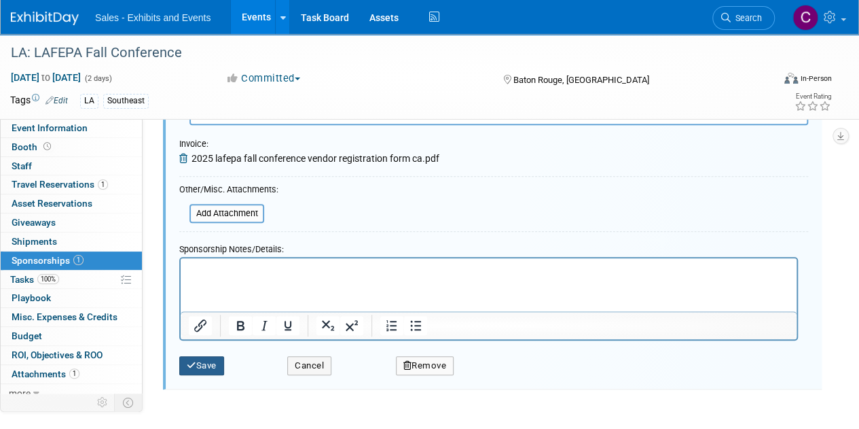
click at [213, 356] on button "Save" at bounding box center [201, 365] width 45 height 19
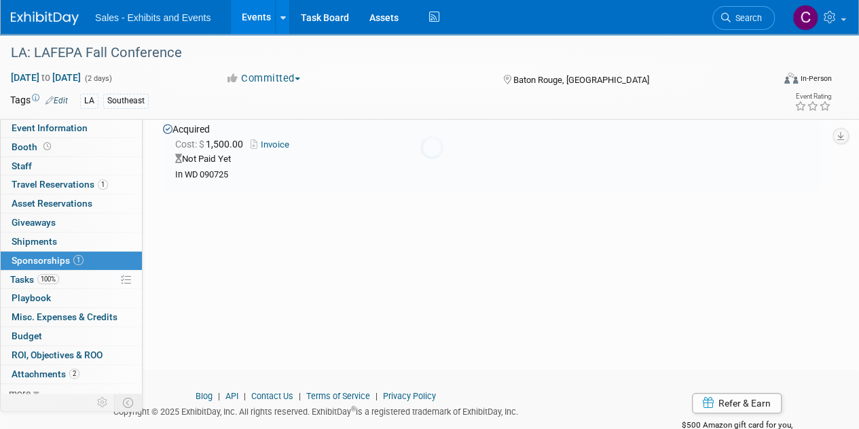
scroll to position [20, 0]
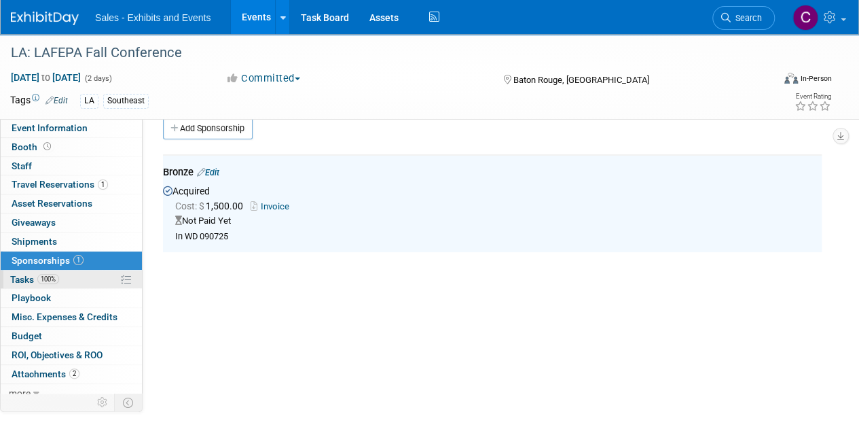
click at [17, 282] on span "Tasks 100%" at bounding box center [34, 279] width 49 height 11
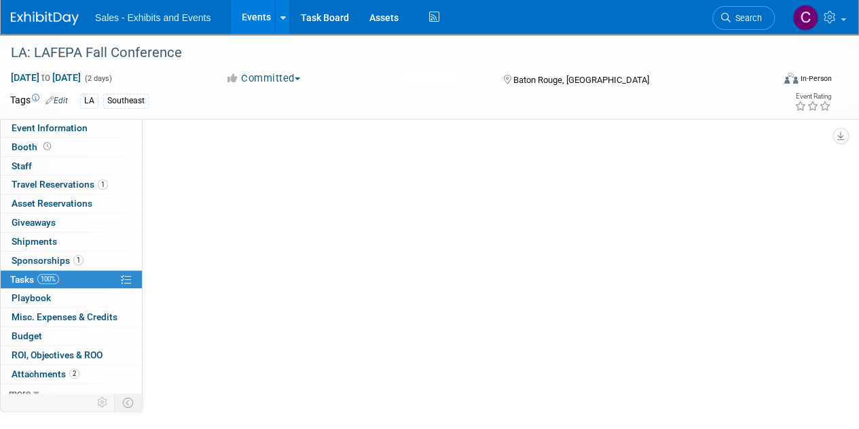
scroll to position [0, 0]
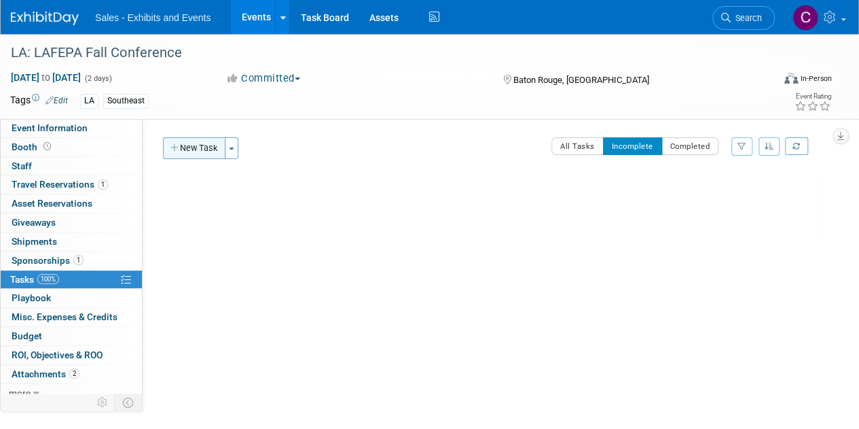
click at [190, 143] on button "New Task" at bounding box center [194, 148] width 62 height 22
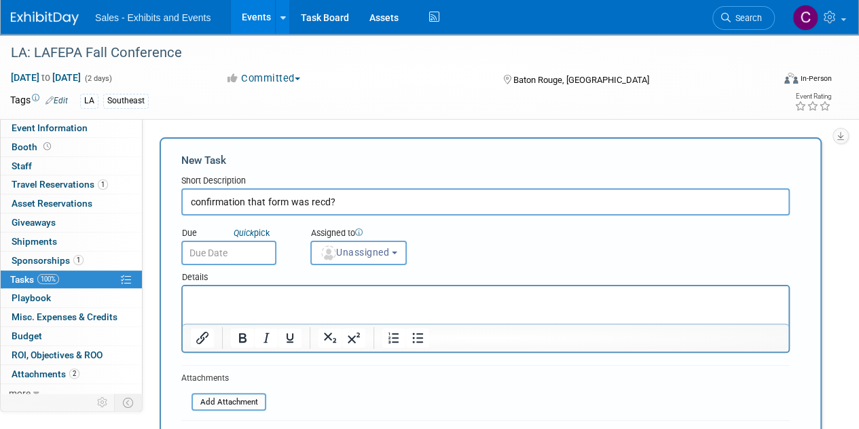
type input "confirmation that form was recd?"
click at [260, 253] on input "text" at bounding box center [228, 252] width 95 height 24
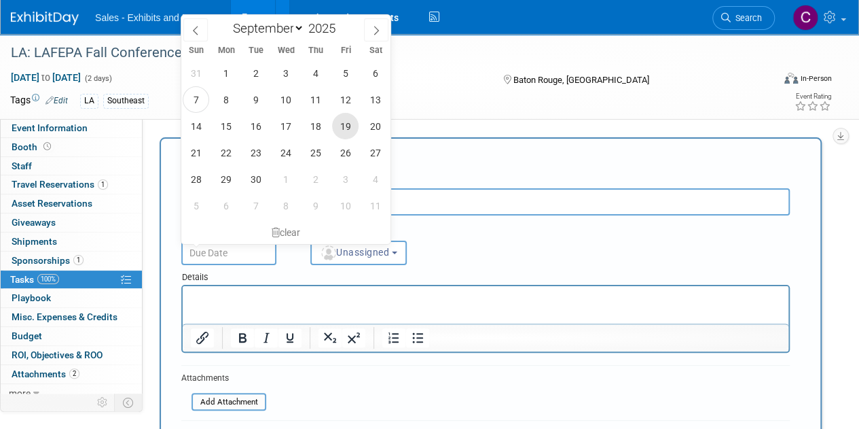
click at [345, 128] on span "19" at bounding box center [345, 126] width 26 height 26
type input "Sep 19, 2025"
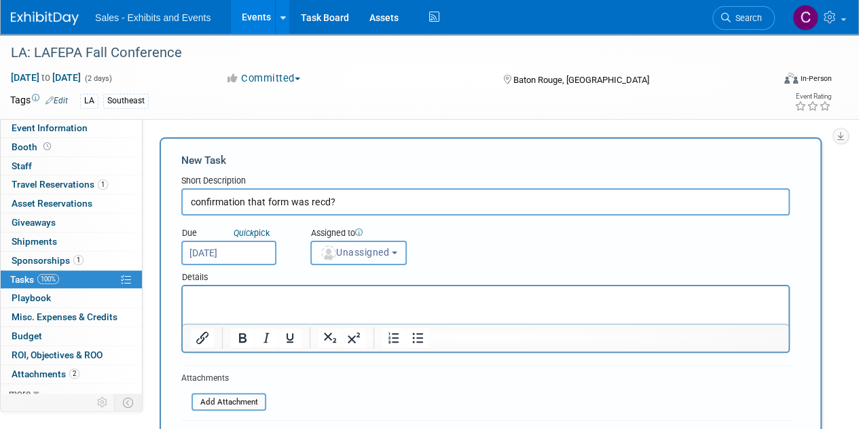
click at [383, 247] on span "Unassigned" at bounding box center [354, 252] width 69 height 11
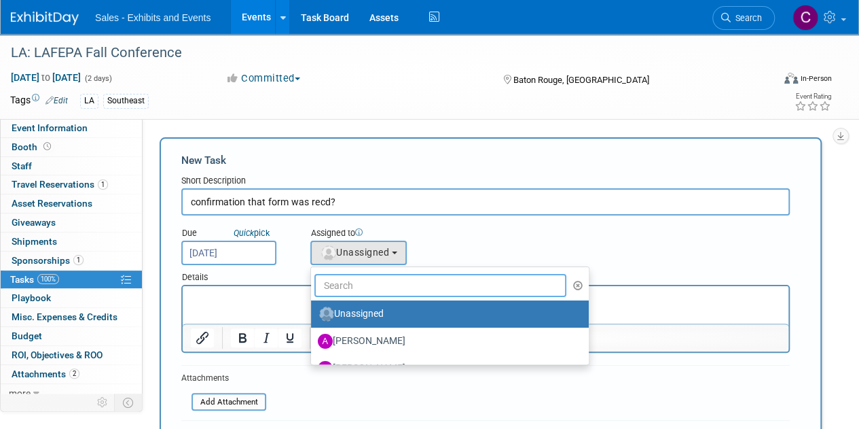
click at [385, 282] on input "text" at bounding box center [440, 285] width 252 height 23
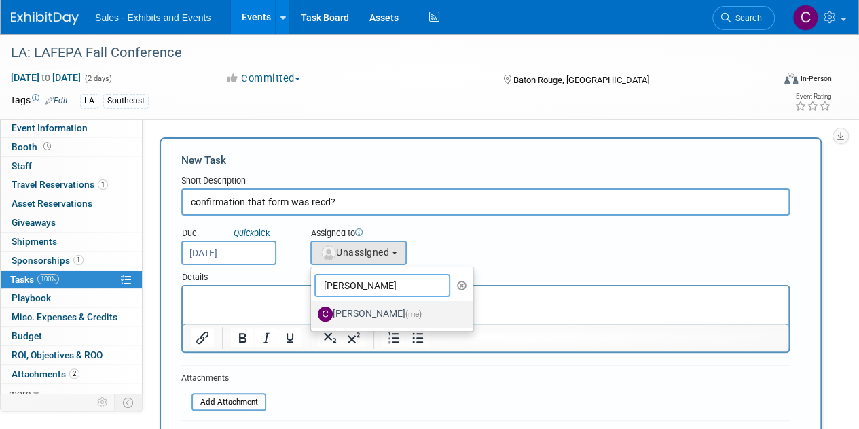
type input "christine"
click at [375, 311] on label "Christine Lurz (me)" at bounding box center [389, 314] width 142 height 22
click at [313, 311] on input "Christine Lurz (me)" at bounding box center [308, 312] width 9 height 9
select select "a9e3834d-668b-4315-a5d4-069993be606a"
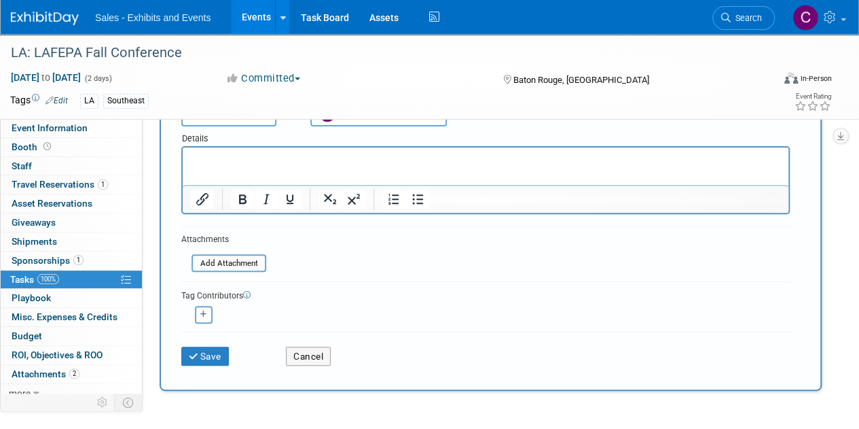
scroll to position [198, 0]
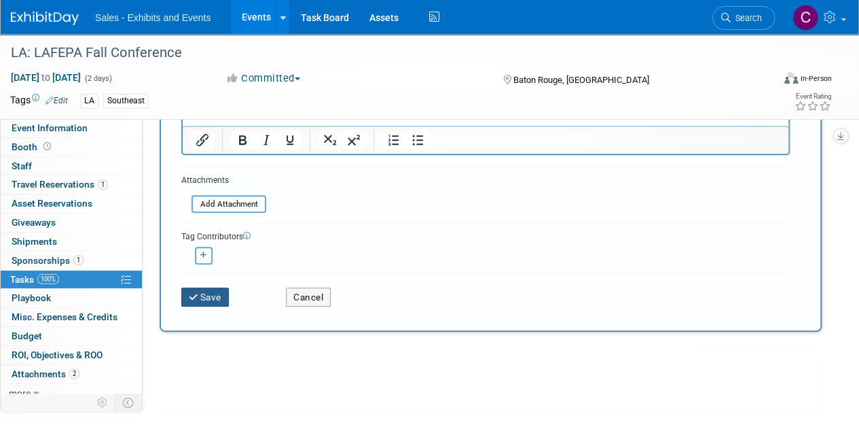
click at [217, 292] on button "Save" at bounding box center [205, 296] width 48 height 19
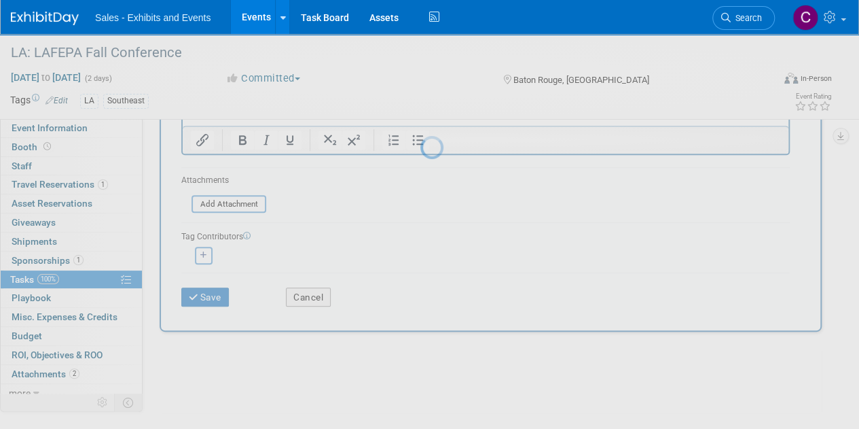
scroll to position [0, 0]
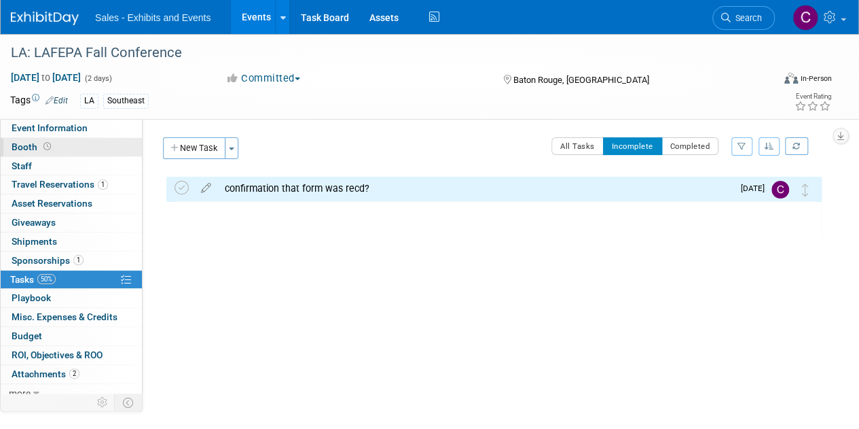
click at [35, 149] on span "Booth" at bounding box center [33, 146] width 42 height 11
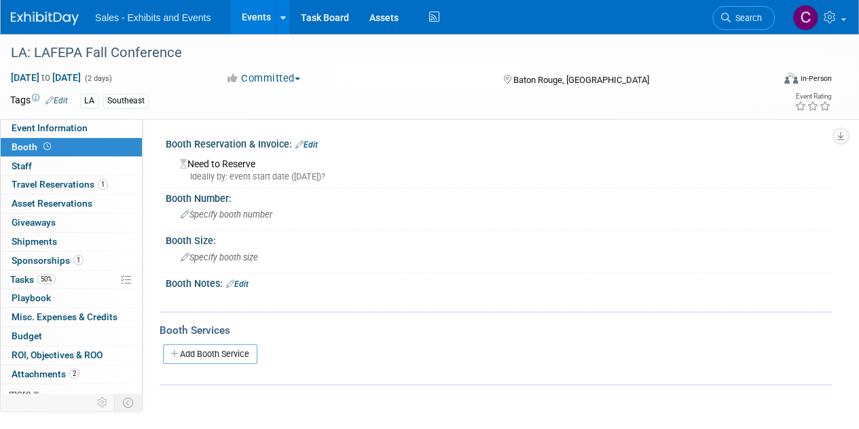
click at [312, 143] on link "Edit" at bounding box center [306, 145] width 22 height 10
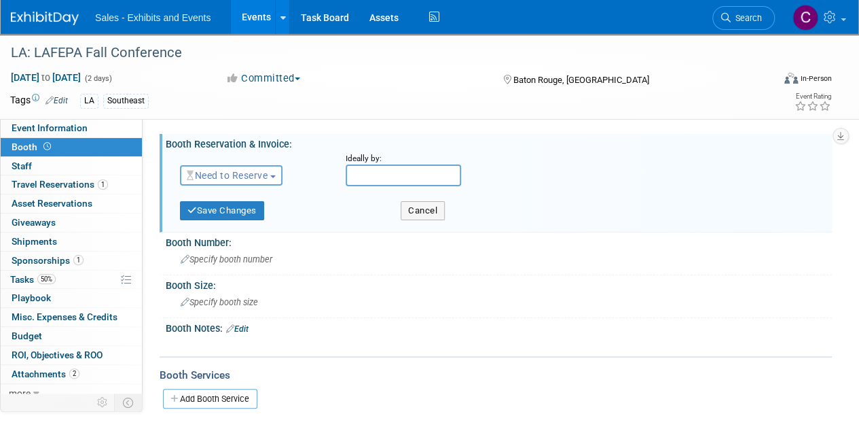
click at [249, 178] on span "Need to Reserve" at bounding box center [227, 175] width 81 height 11
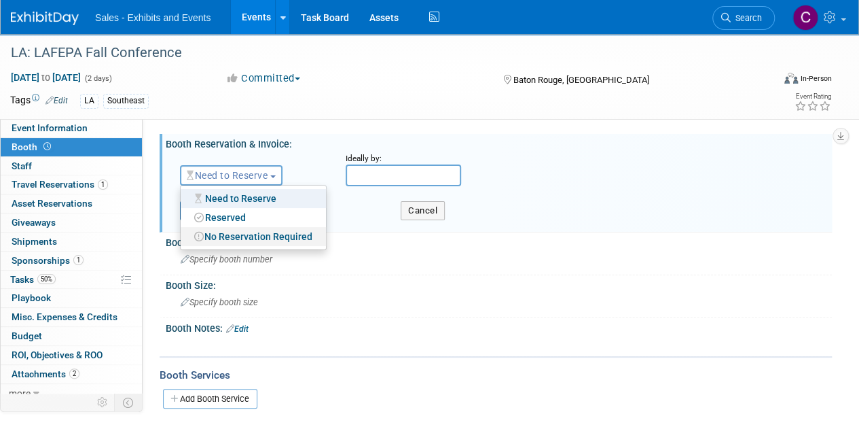
click at [238, 240] on link "No Reservation Required" at bounding box center [253, 236] width 145 height 19
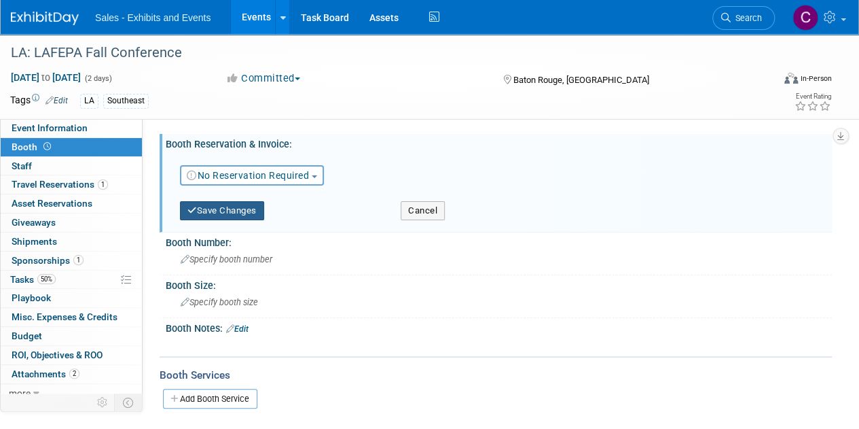
click at [253, 209] on button "Save Changes" at bounding box center [222, 210] width 84 height 19
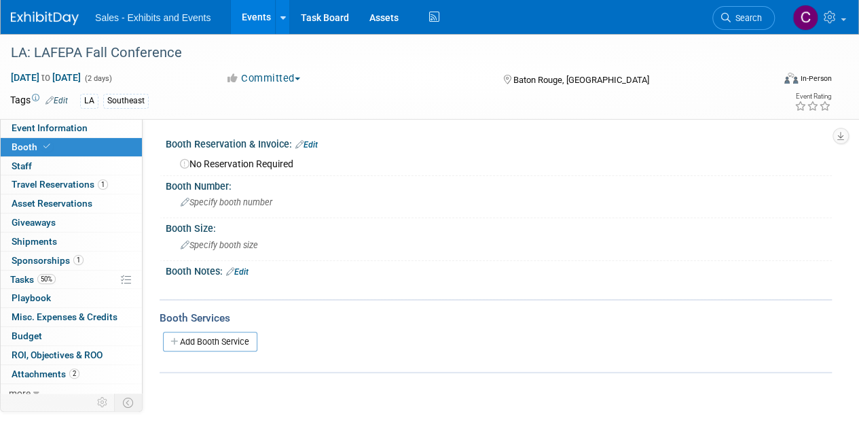
click at [241, 268] on link "Edit" at bounding box center [237, 272] width 22 height 10
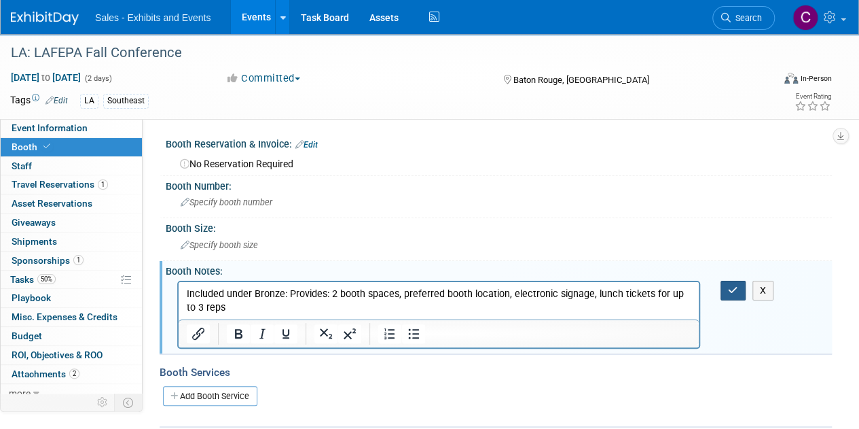
click at [725, 288] on button "button" at bounding box center [733, 290] width 25 height 20
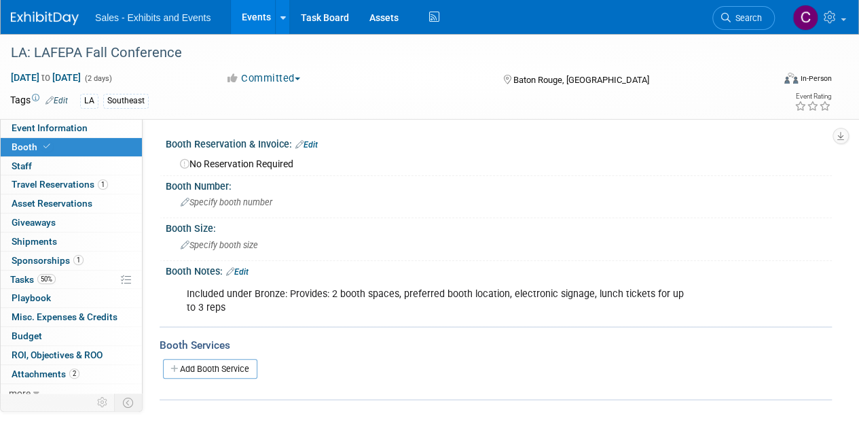
drag, startPoint x: 237, startPoint y: 21, endPoint x: 243, endPoint y: 16, distance: 8.2
click at [237, 21] on link "Events" at bounding box center [256, 17] width 50 height 34
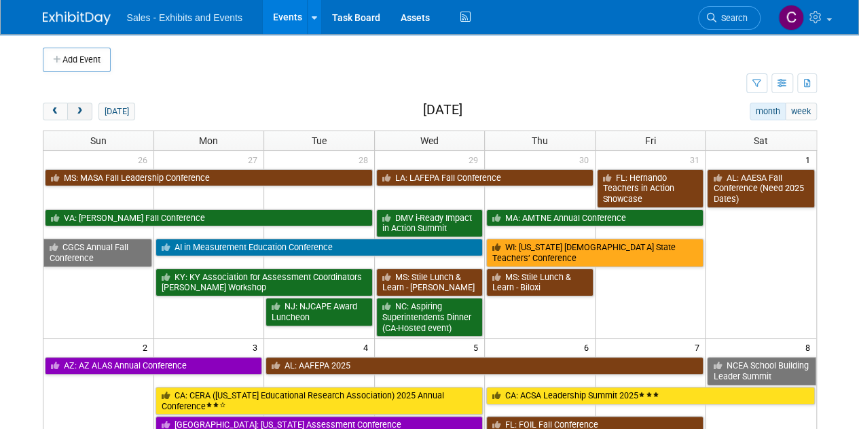
click at [81, 112] on span "next" at bounding box center [80, 111] width 10 height 9
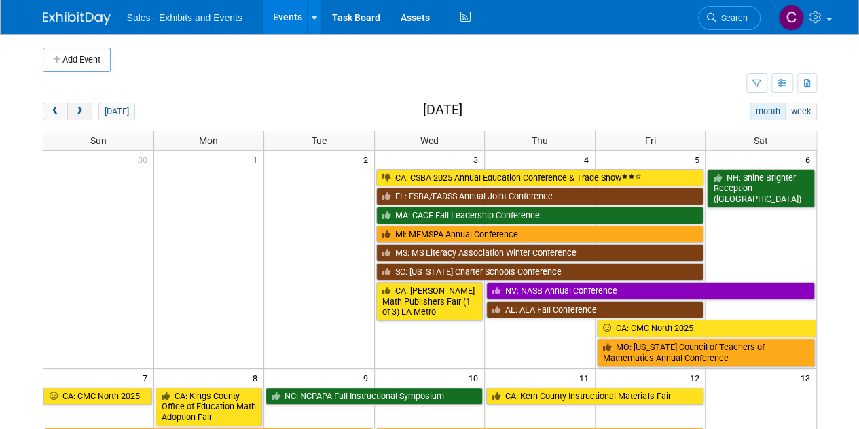
click at [81, 112] on span "next" at bounding box center [80, 111] width 10 height 9
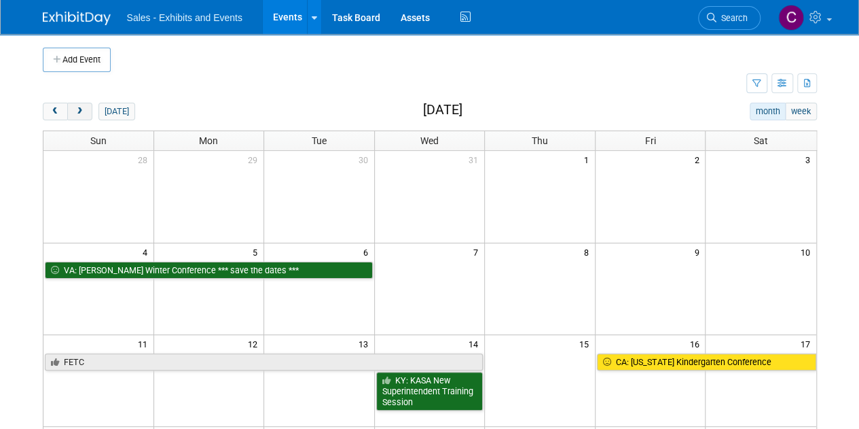
click at [81, 112] on span "next" at bounding box center [80, 111] width 10 height 9
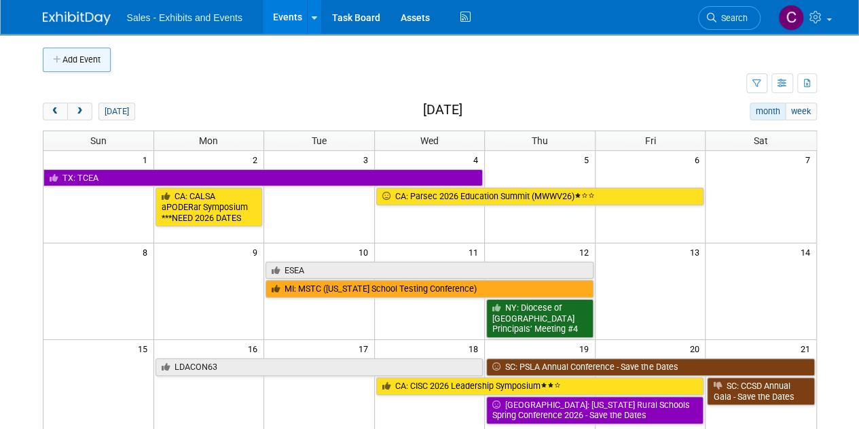
click at [77, 55] on button "Add Event" at bounding box center [77, 60] width 68 height 24
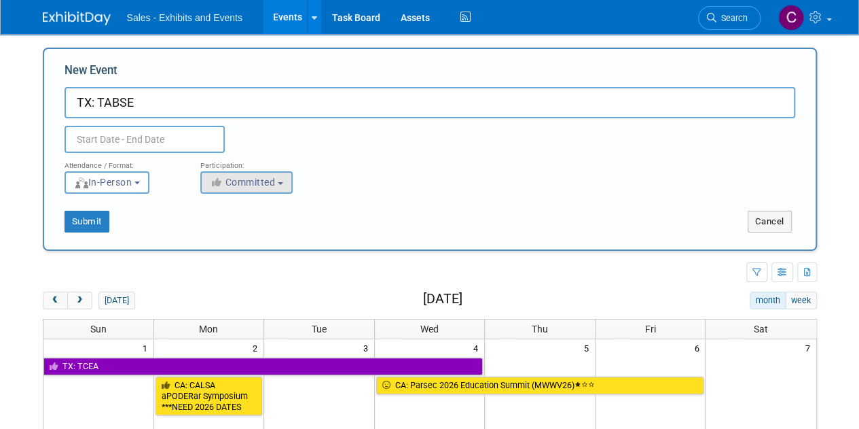
type input "TX: TABSE"
click at [235, 183] on span "Committed" at bounding box center [243, 182] width 66 height 11
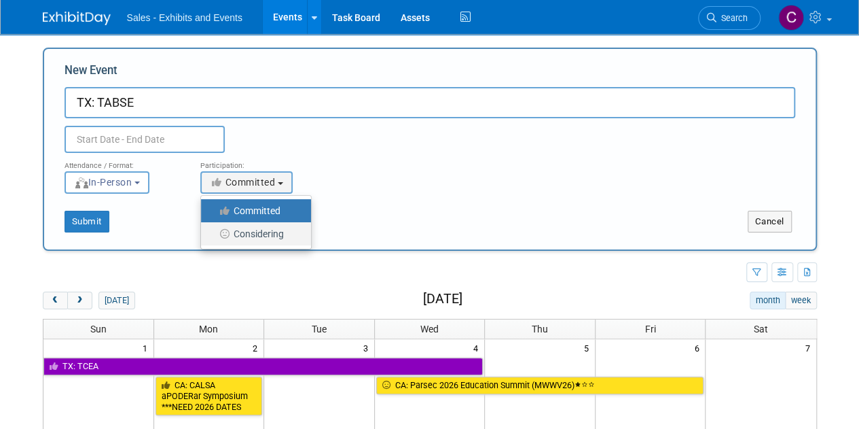
click at [259, 233] on label "Considering" at bounding box center [253, 234] width 90 height 18
click at [213, 233] on input "Considering" at bounding box center [208, 234] width 9 height 9
select select "2"
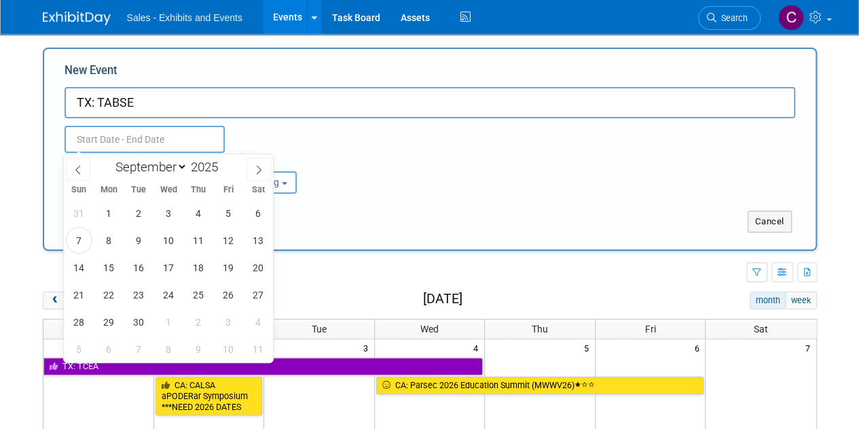
click at [109, 132] on input "text" at bounding box center [145, 139] width 160 height 27
click at [140, 164] on select "January February March April May June July August September October November De…" at bounding box center [148, 166] width 78 height 17
select select "1"
click at [109, 158] on select "January February March April May June July August September October November De…" at bounding box center [148, 166] width 78 height 17
click at [224, 165] on span at bounding box center [224, 163] width 10 height 8
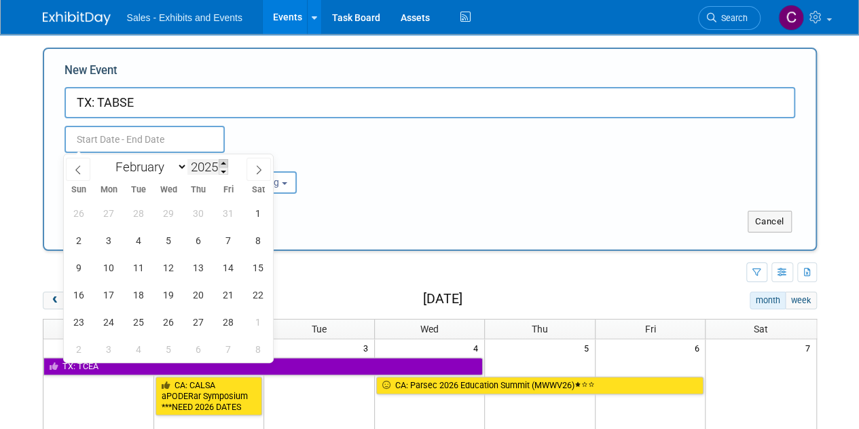
type input "2026"
click at [170, 270] on span "18" at bounding box center [169, 267] width 26 height 26
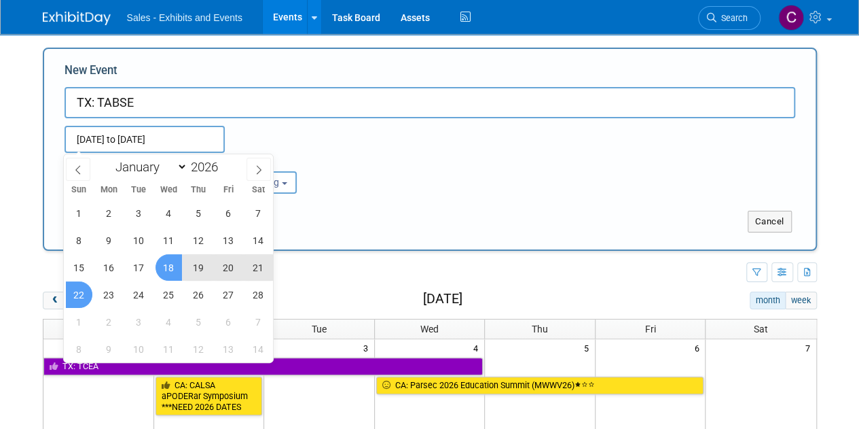
click at [72, 298] on span "22" at bounding box center [79, 294] width 26 height 26
type input "[DATE] to [DATE]"
click at [343, 161] on div "Attendance / Format: <img src="[URL][DOMAIN_NAME]" style="width: 19px; margin-t…" at bounding box center [429, 173] width 751 height 41
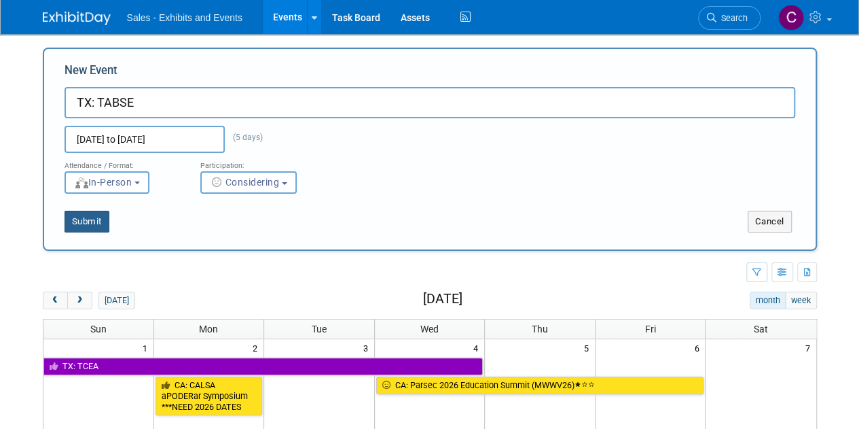
click at [87, 217] on button "Submit" at bounding box center [87, 222] width 45 height 22
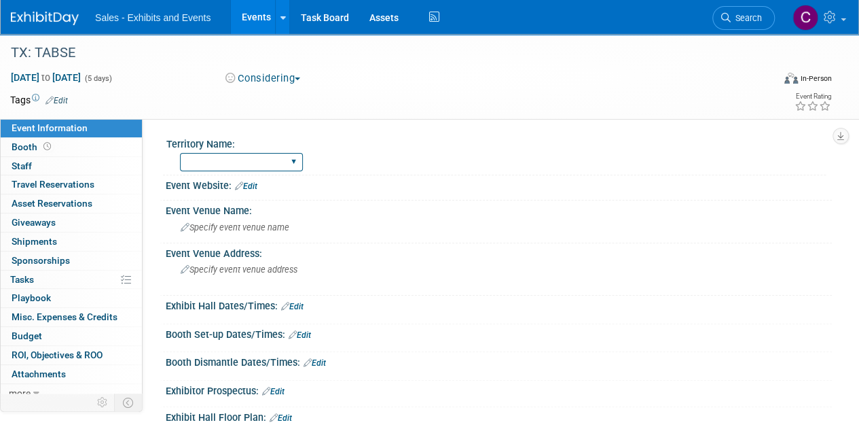
click at [234, 162] on select "Atlantic Southeast Central Southwest Pacific Mountain National Strategic Partne…" at bounding box center [241, 162] width 123 height 18
select select "Southwest"
click at [180, 153] on select "Atlantic Southeast Central Southwest Pacific Mountain National Strategic Partne…" at bounding box center [241, 162] width 123 height 18
click at [69, 98] on td at bounding box center [379, 100] width 623 height 14
click at [59, 100] on link "Edit" at bounding box center [57, 101] width 22 height 10
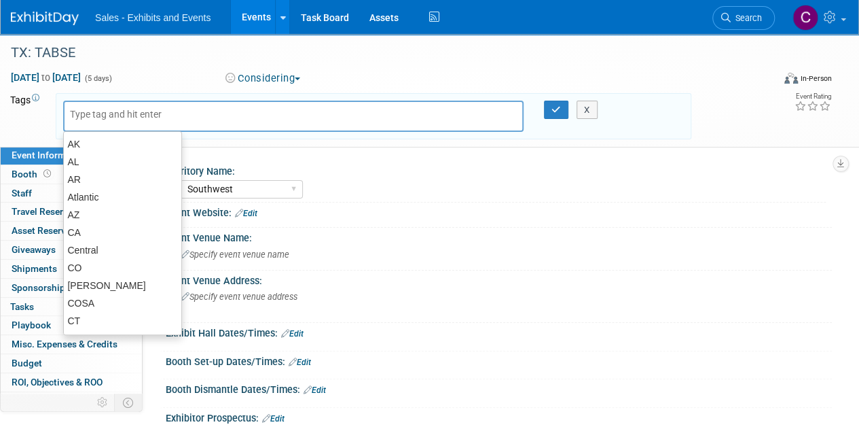
type input "t"
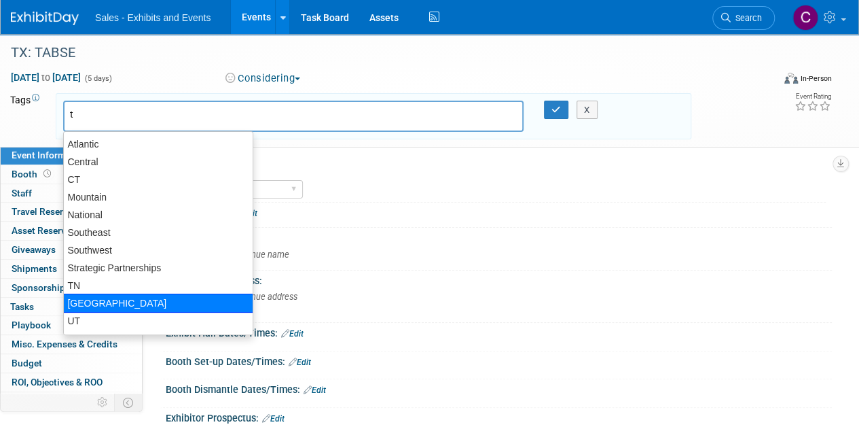
click at [95, 300] on div "[GEOGRAPHIC_DATA]" at bounding box center [158, 302] width 190 height 19
type input "[GEOGRAPHIC_DATA]"
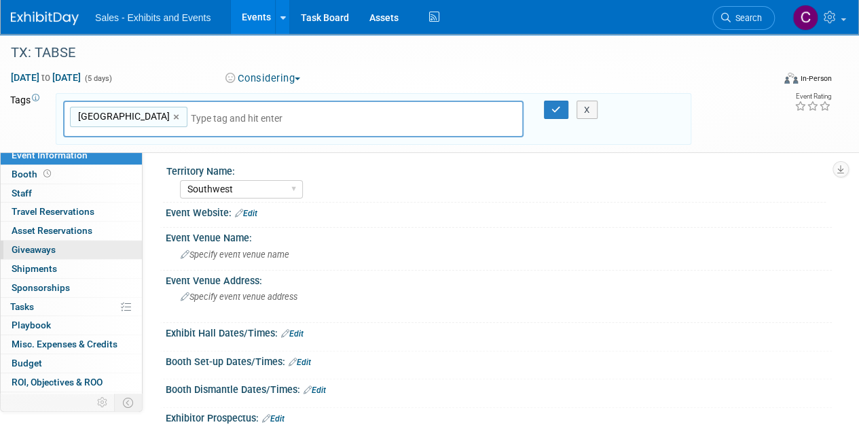
type input "s"
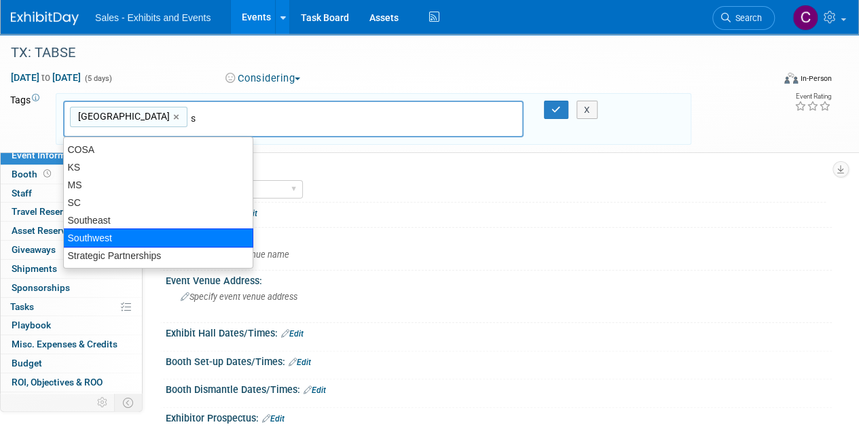
click at [103, 237] on div "Southwest" at bounding box center [158, 237] width 190 height 19
type input "TX, Southwest"
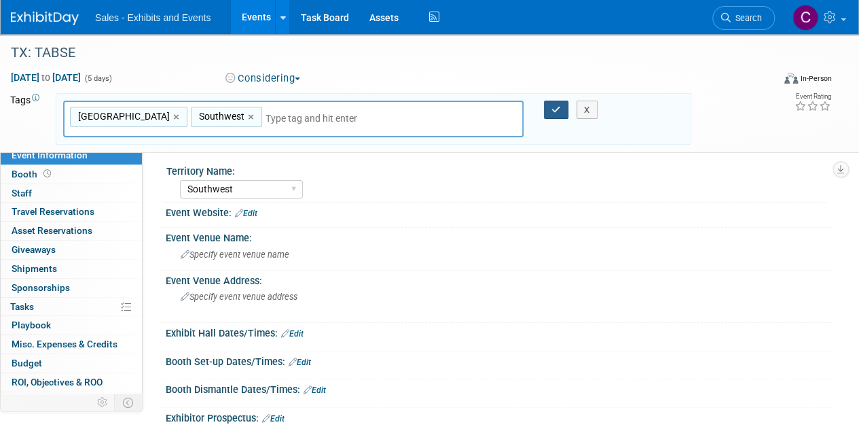
click at [551, 111] on icon "button" at bounding box center [556, 109] width 10 height 9
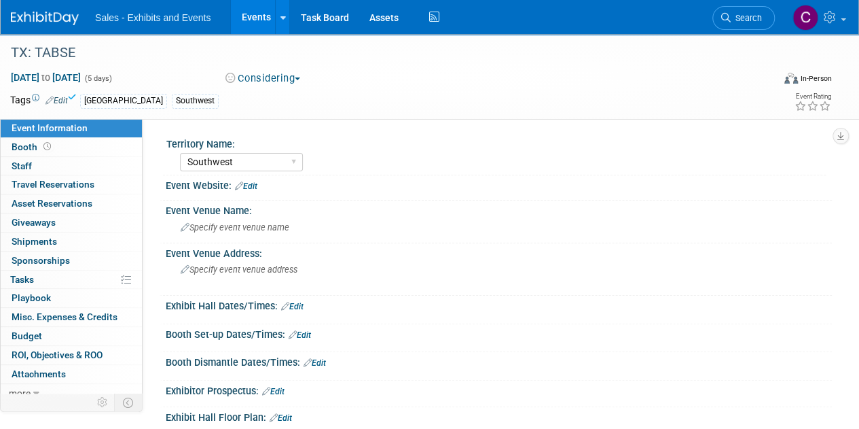
click at [246, 185] on link "Edit" at bounding box center [246, 186] width 22 height 10
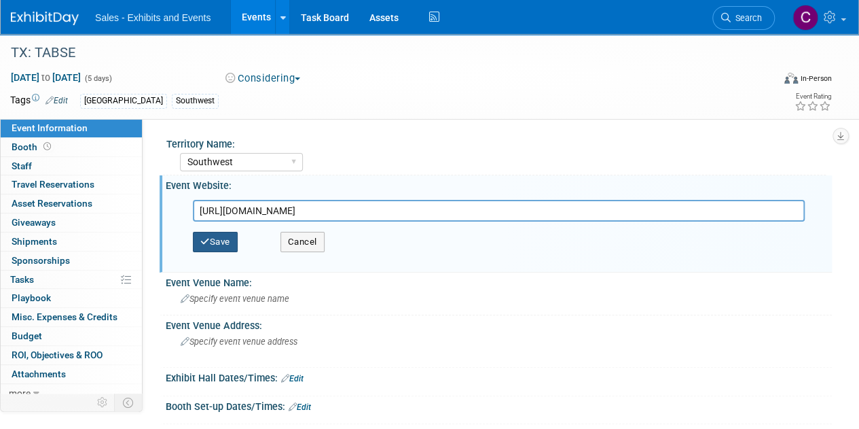
type input "[URL][DOMAIN_NAME]"
click at [217, 235] on button "Save" at bounding box center [215, 242] width 45 height 20
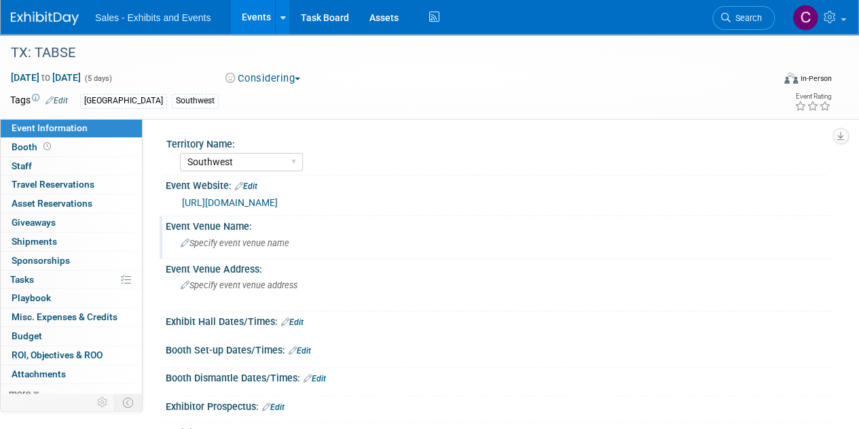
drag, startPoint x: 225, startPoint y: 240, endPoint x: 213, endPoint y: 236, distance: 12.9
click at [213, 236] on div "Specify event venue name" at bounding box center [499, 242] width 646 height 21
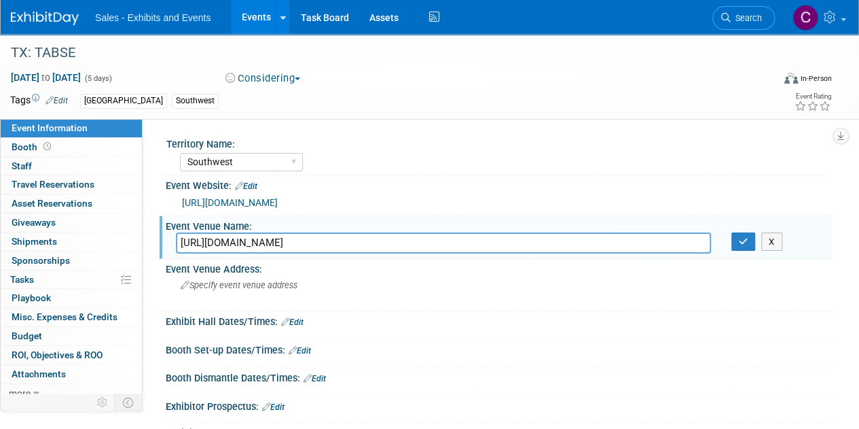
click at [429, 254] on div "Event Venue Name: [URL][DOMAIN_NAME] X" at bounding box center [496, 237] width 672 height 43
drag, startPoint x: 378, startPoint y: 240, endPoint x: 102, endPoint y: 236, distance: 275.8
click at [102, 236] on div "Event Information Event Info Booth Booth 0 Staff 0 Staff 0 Travel Reservations …" at bounding box center [429, 260] width 859 height 453
paste input "Omni Las Colinas"
type input "Omni Las Colinas"
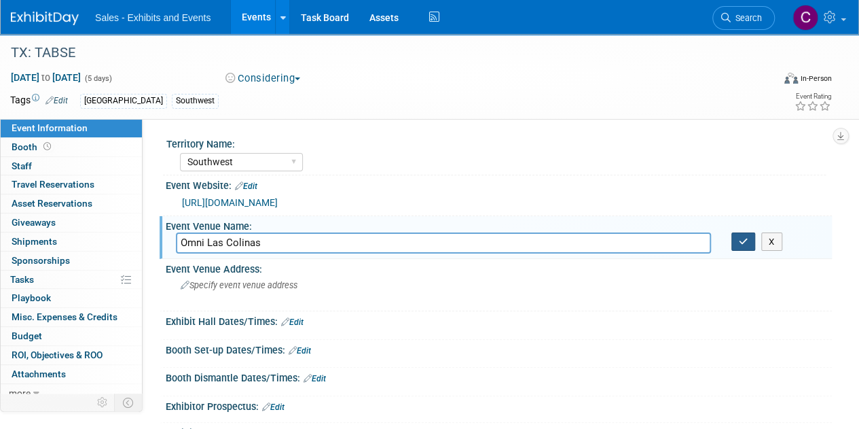
click at [741, 245] on button "button" at bounding box center [743, 241] width 24 height 19
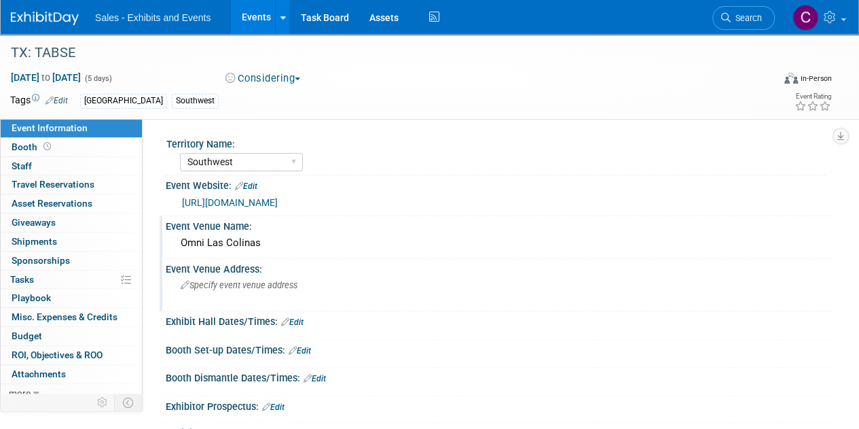
click at [214, 281] on span "Specify event venue address" at bounding box center [239, 285] width 117 height 10
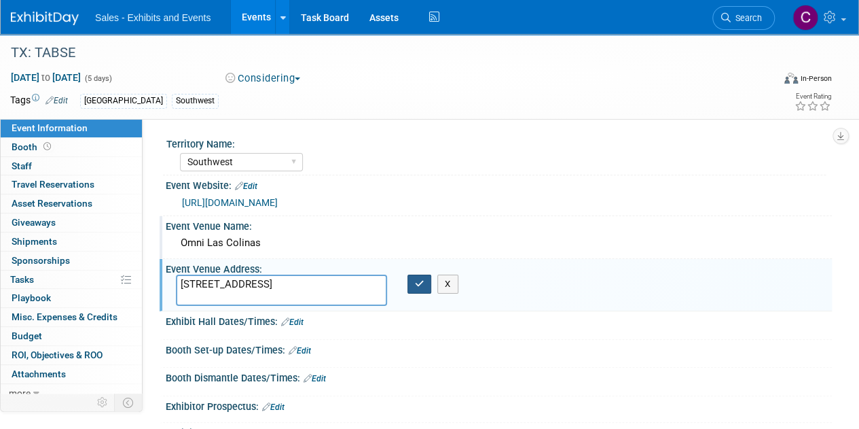
type textarea "221 Las Colinas Blvd E | Irving, TX 75039"
click at [415, 284] on icon "button" at bounding box center [420, 283] width 10 height 9
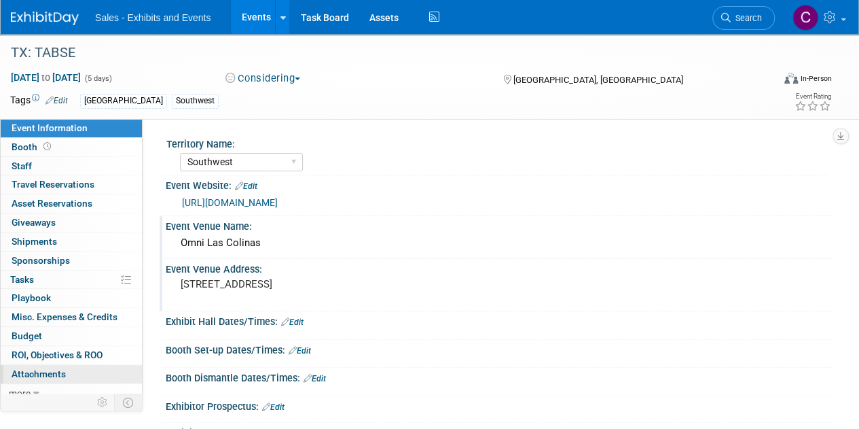
click at [24, 376] on span "Attachments 0" at bounding box center [39, 373] width 54 height 11
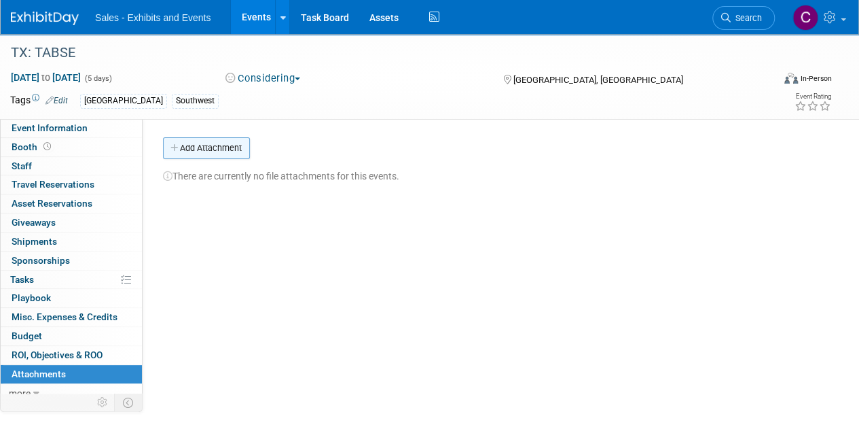
click at [204, 150] on button "Add Attachment" at bounding box center [206, 148] width 87 height 22
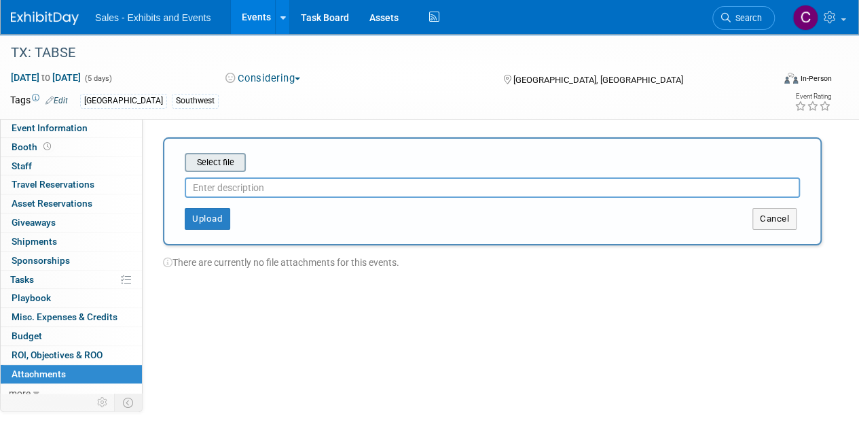
click at [212, 164] on input "file" at bounding box center [164, 162] width 162 height 16
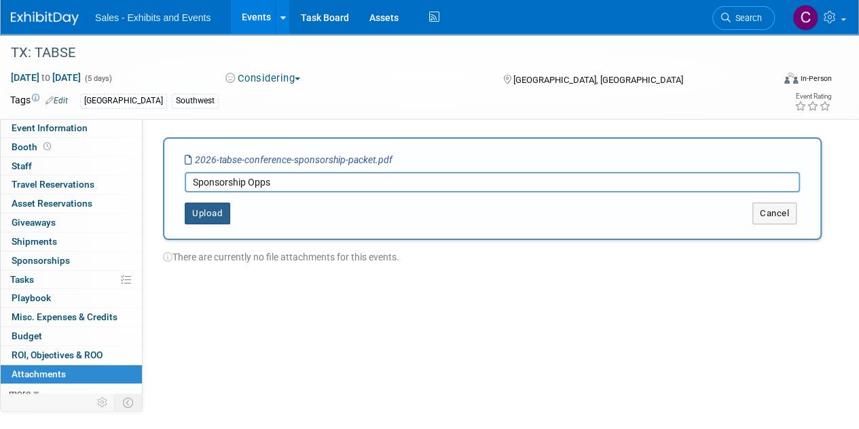
type input "Sponsorship Opps"
click at [208, 219] on button "Upload" at bounding box center [208, 213] width 46 height 22
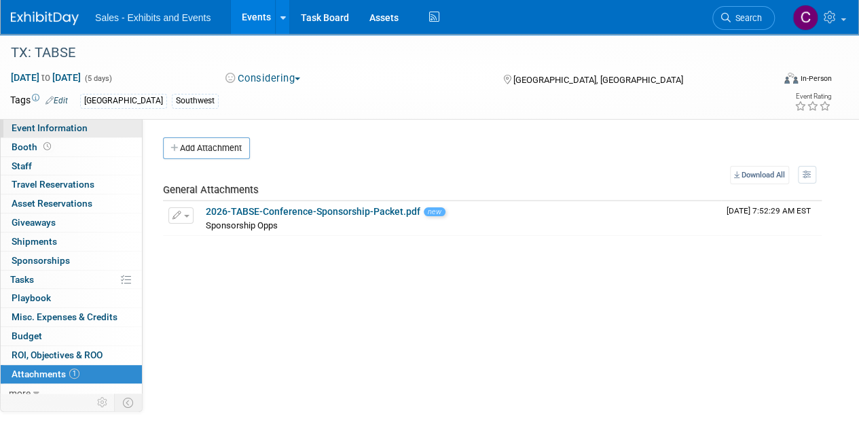
click at [61, 134] on link "Event Information" at bounding box center [71, 128] width 141 height 18
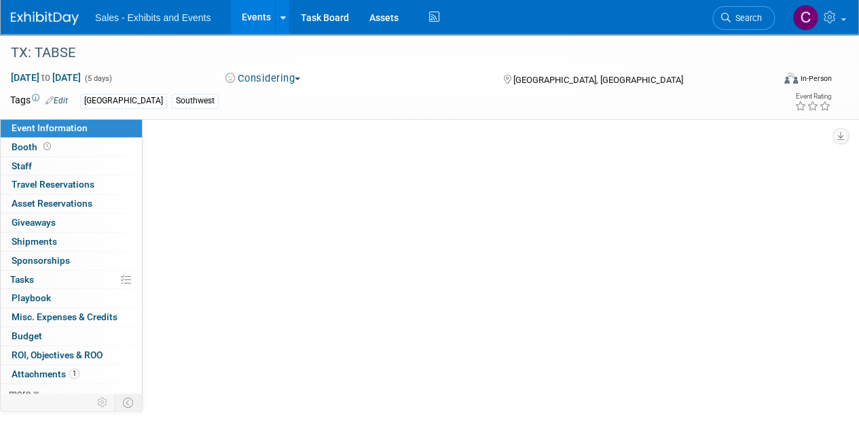
select select "Southwest"
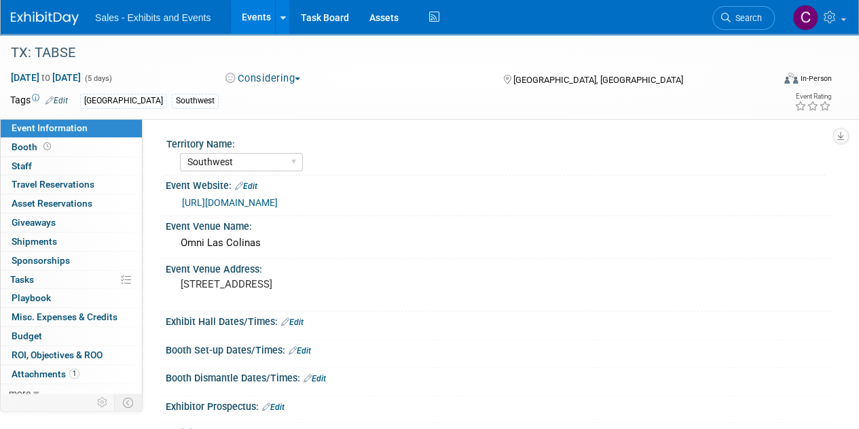
click at [245, 14] on link "Events" at bounding box center [256, 17] width 50 height 34
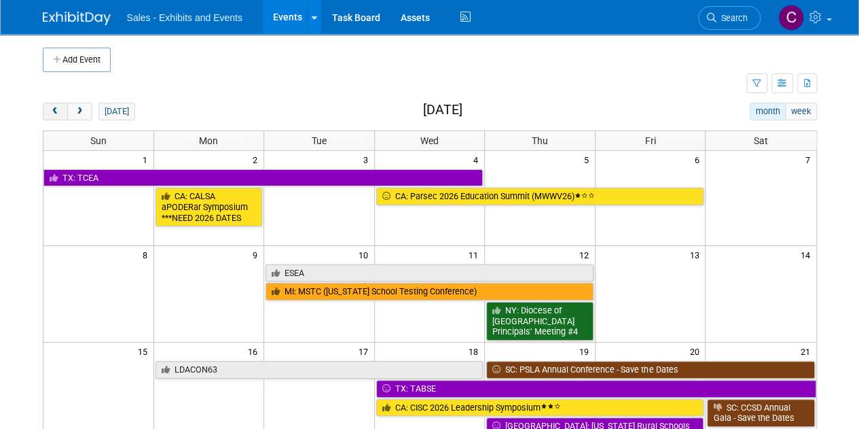
click at [50, 105] on button "prev" at bounding box center [55, 112] width 25 height 18
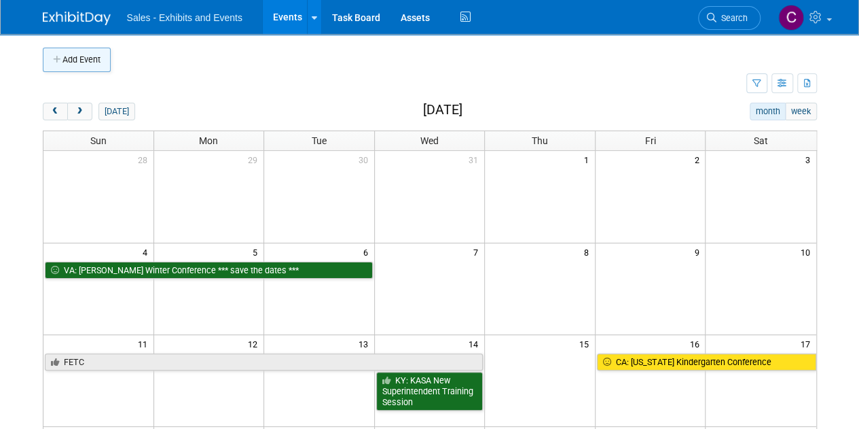
click at [77, 55] on button "Add Event" at bounding box center [77, 60] width 68 height 24
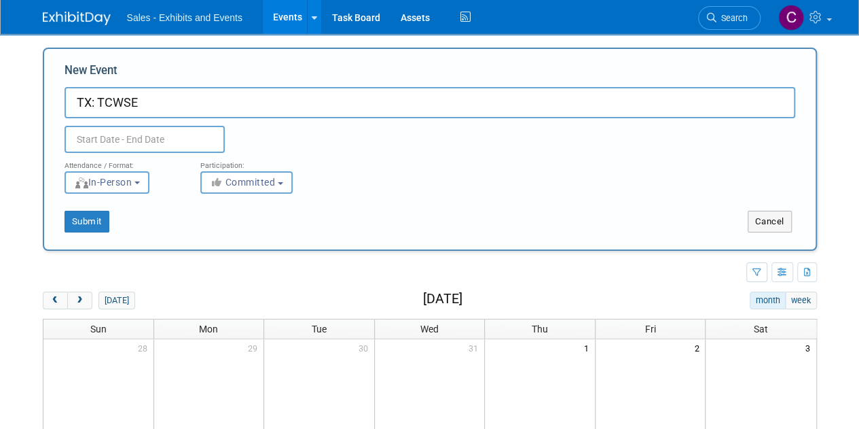
type input "TX: TCWSE"
click at [100, 133] on input "text" at bounding box center [145, 139] width 160 height 27
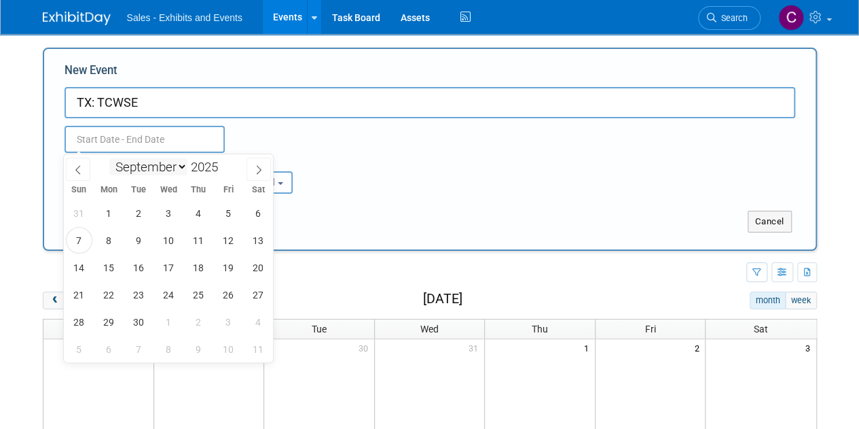
click at [168, 163] on select "January February March April May June July August September October November De…" at bounding box center [148, 166] width 78 height 17
select select "0"
click at [109, 158] on select "January February March April May June July August September October November De…" at bounding box center [148, 166] width 78 height 17
click at [206, 298] on span "23" at bounding box center [198, 294] width 26 height 26
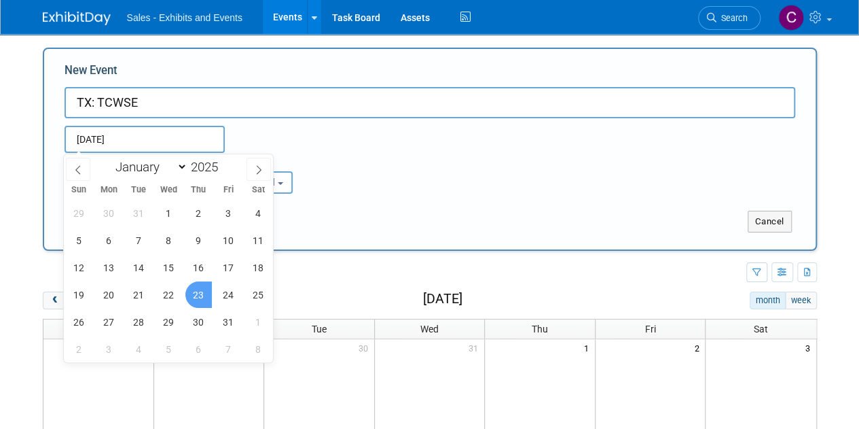
type input "[DATE] to [DATE]"
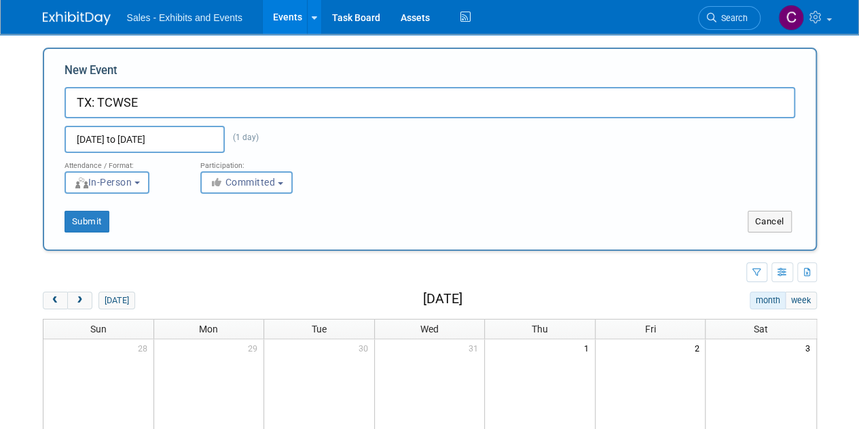
click at [147, 150] on input "[DATE] to [DATE]" at bounding box center [145, 139] width 160 height 27
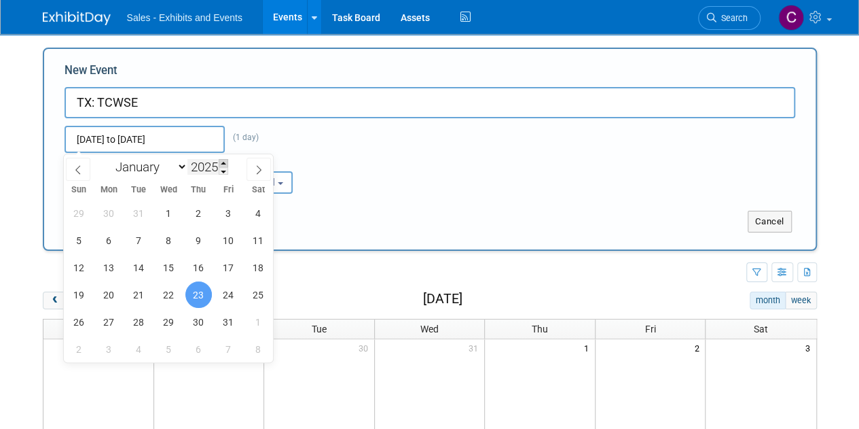
click at [221, 166] on span at bounding box center [224, 163] width 10 height 8
type input "2026"
click at [232, 301] on span "23" at bounding box center [228, 294] width 26 height 26
type input "[DATE] to [DATE]"
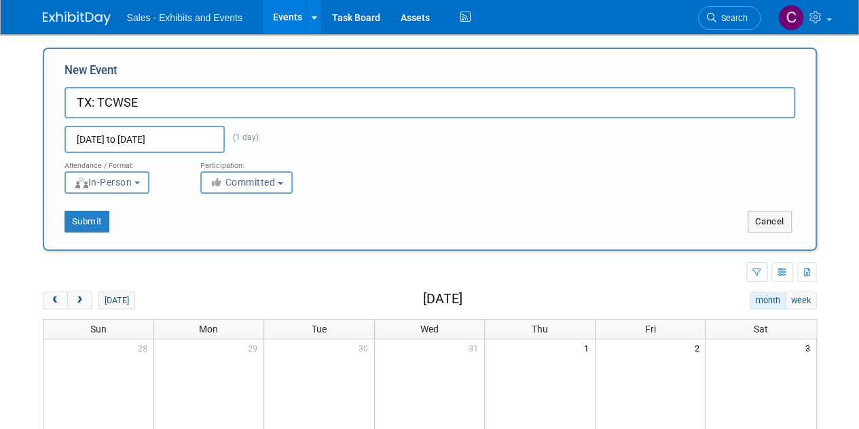
click at [249, 187] on span "Committed" at bounding box center [243, 182] width 66 height 11
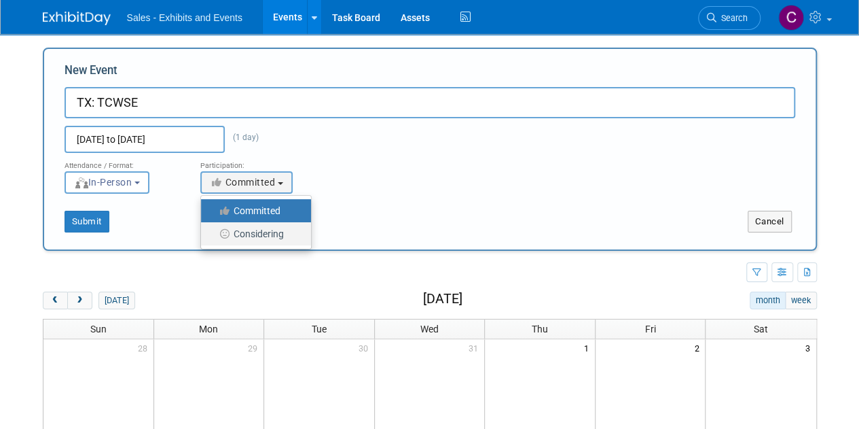
click at [246, 231] on label "Considering" at bounding box center [253, 234] width 90 height 18
click at [213, 231] on input "Considering" at bounding box center [208, 234] width 9 height 9
select select "2"
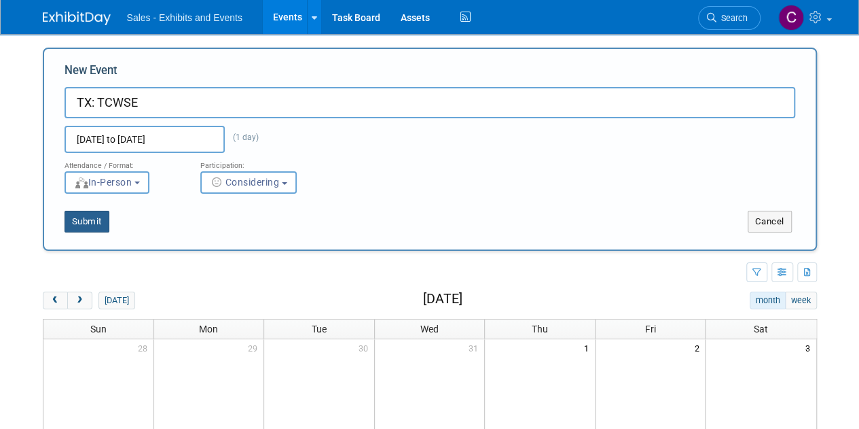
click at [93, 223] on button "Submit" at bounding box center [87, 222] width 45 height 22
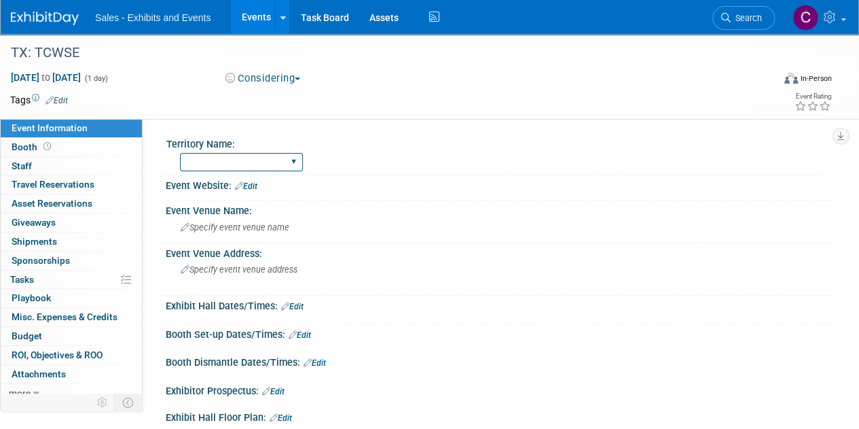
click at [232, 160] on select "Atlantic Southeast Central Southwest Pacific Mountain National Strategic Partne…" at bounding box center [241, 162] width 123 height 18
select select "Southwest"
click at [180, 153] on select "Atlantic Southeast Central Southwest Pacific Mountain National Strategic Partne…" at bounding box center [241, 162] width 123 height 18
click at [61, 102] on link "Edit" at bounding box center [57, 101] width 22 height 10
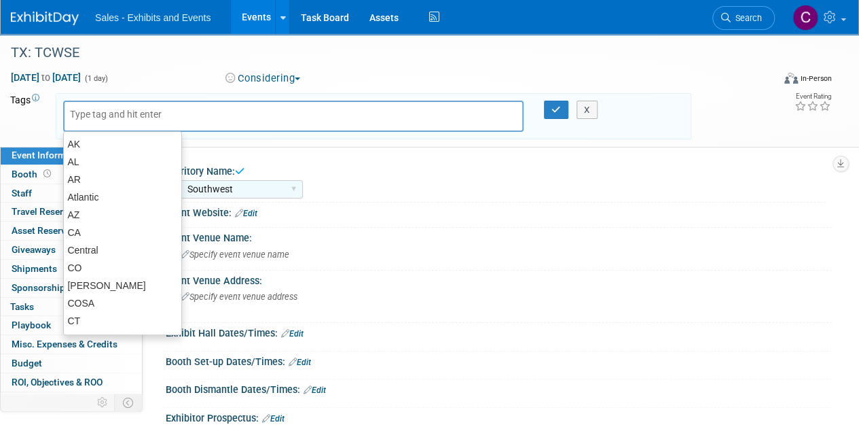
type input "t"
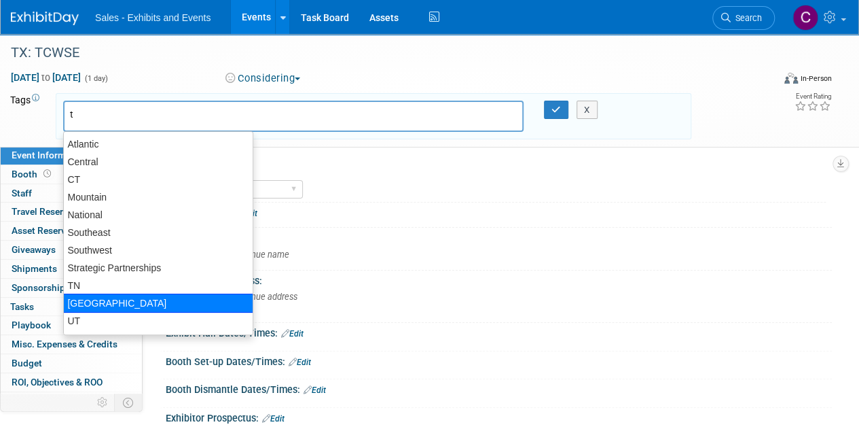
click at [85, 301] on div "[GEOGRAPHIC_DATA]" at bounding box center [158, 302] width 190 height 19
type input "[GEOGRAPHIC_DATA]"
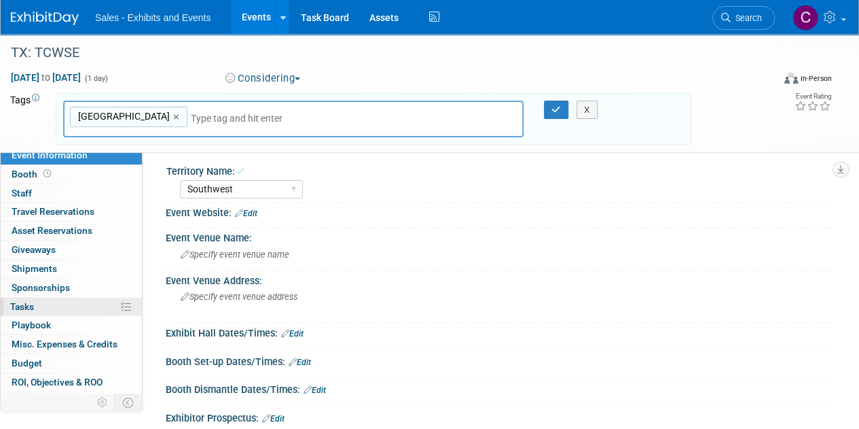
type input "s"
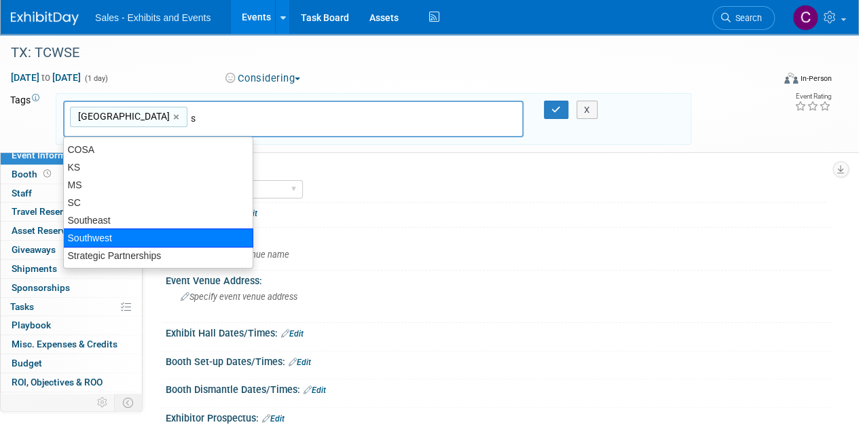
click at [98, 242] on div "Southwest" at bounding box center [158, 237] width 190 height 19
type input "TX, Southwest"
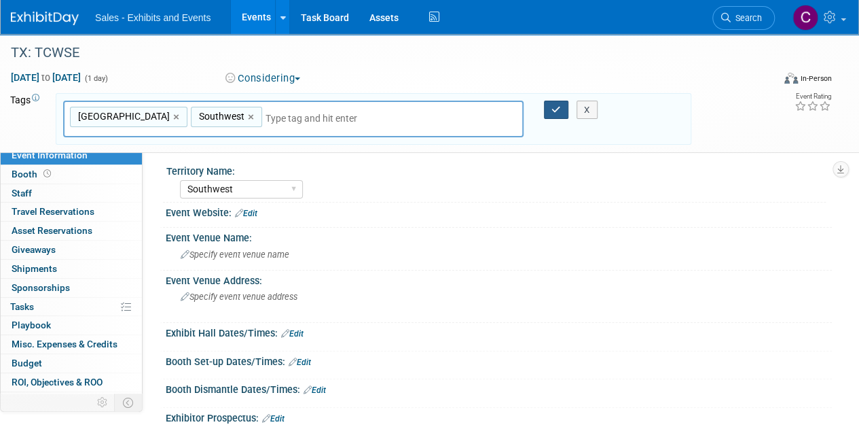
click at [552, 105] on icon "button" at bounding box center [556, 109] width 10 height 9
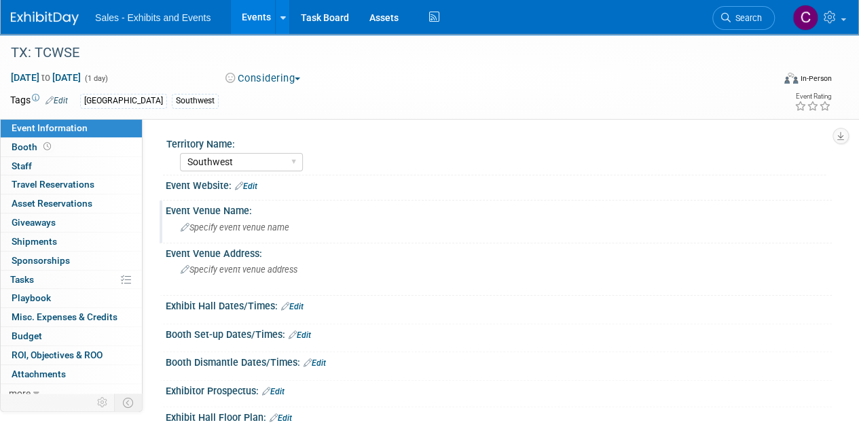
drag, startPoint x: 223, startPoint y: 230, endPoint x: 195, endPoint y: 225, distance: 28.4
click at [195, 225] on span "Specify event venue name" at bounding box center [235, 227] width 109 height 10
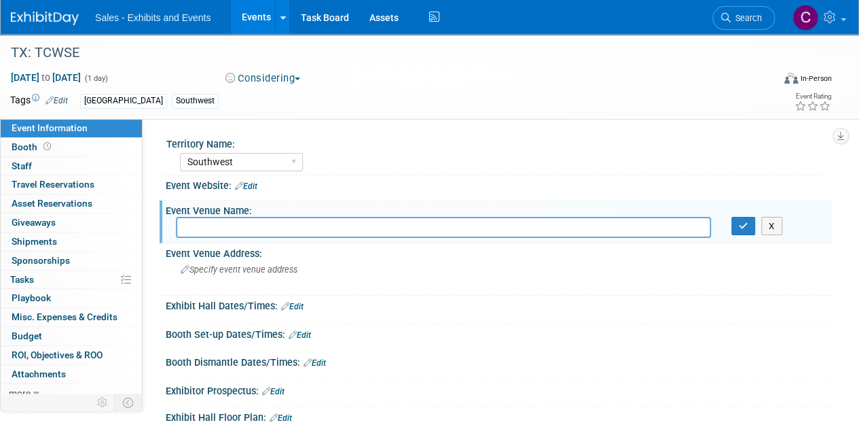
paste input "Henry B. Gonzalez Convention Center"
type input "Henry B. Gonzalez Convention Center"
click at [740, 226] on icon "button" at bounding box center [744, 225] width 10 height 9
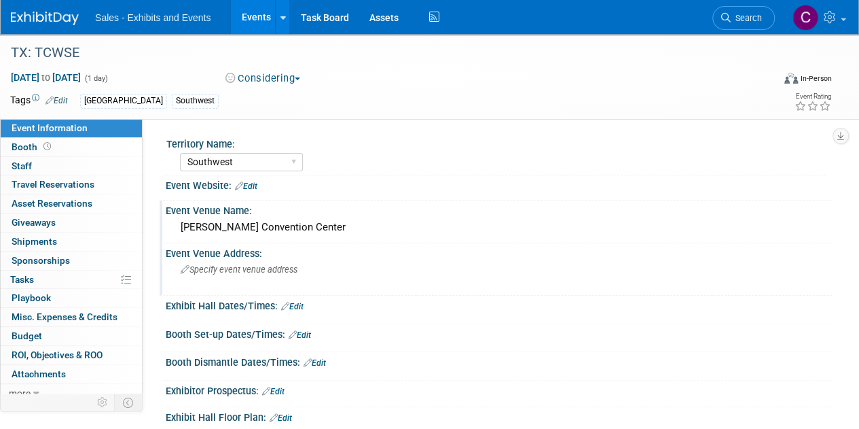
click at [264, 286] on div "Specify event venue address" at bounding box center [304, 274] width 257 height 31
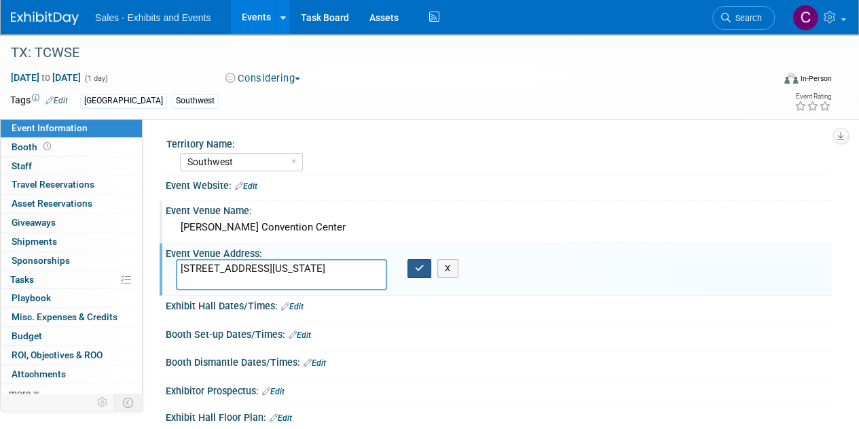
type textarea "900 E. Market Street San Antonio, Texas 78205"
click at [410, 270] on button "button" at bounding box center [419, 268] width 24 height 19
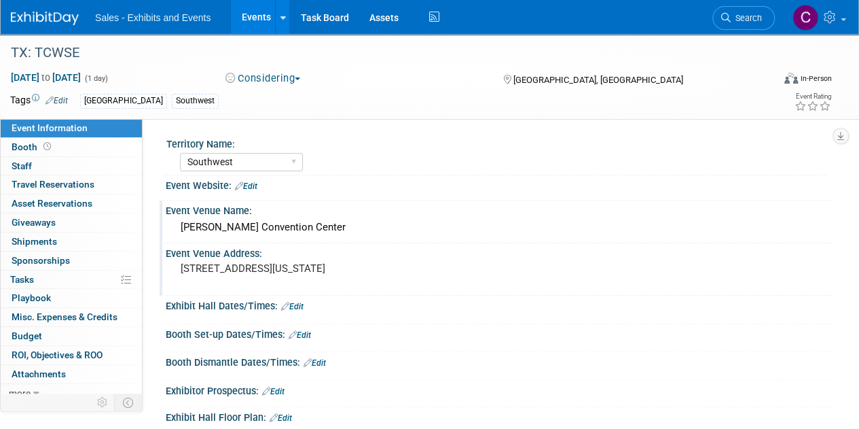
click at [253, 189] on link "Edit" at bounding box center [246, 186] width 22 height 10
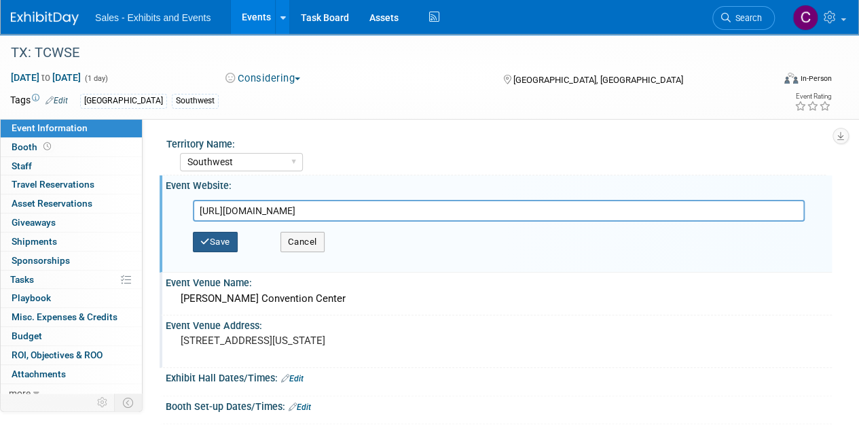
type input "https://tcwse.org/2026-annual-conference/"
click at [204, 242] on icon "button" at bounding box center [205, 241] width 10 height 9
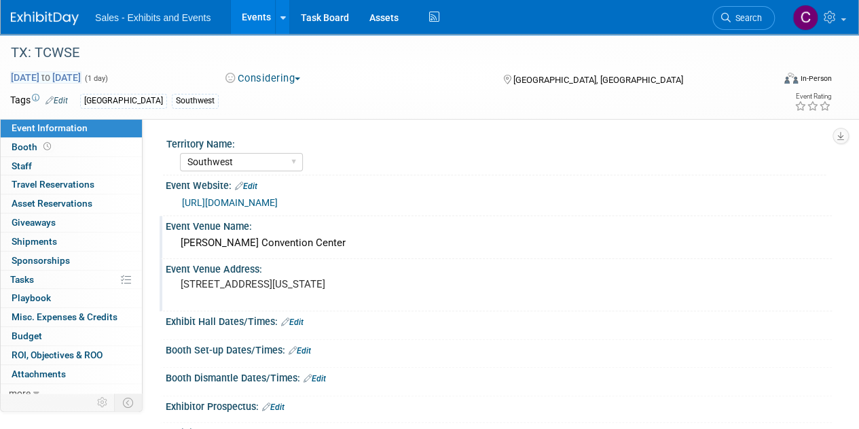
click at [52, 72] on span "to" at bounding box center [45, 77] width 13 height 11
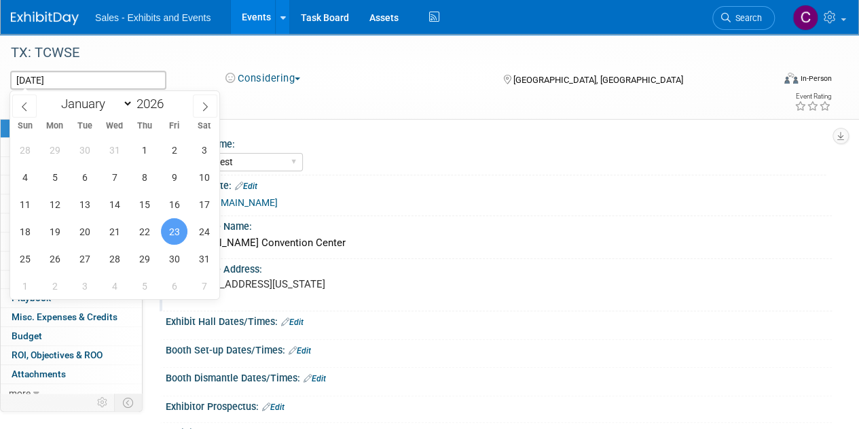
click at [173, 231] on span "23" at bounding box center [174, 231] width 26 height 26
type input "[DATE]"
click at [194, 229] on span "24" at bounding box center [204, 231] width 26 height 26
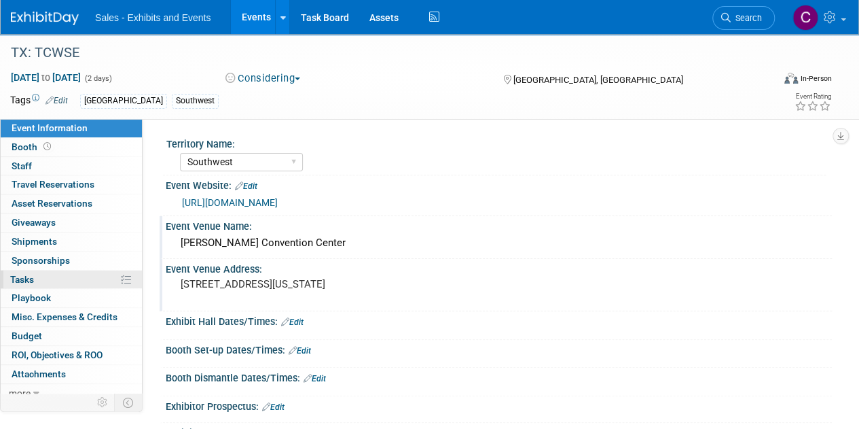
click at [26, 279] on span "Tasks 0%" at bounding box center [22, 279] width 24 height 11
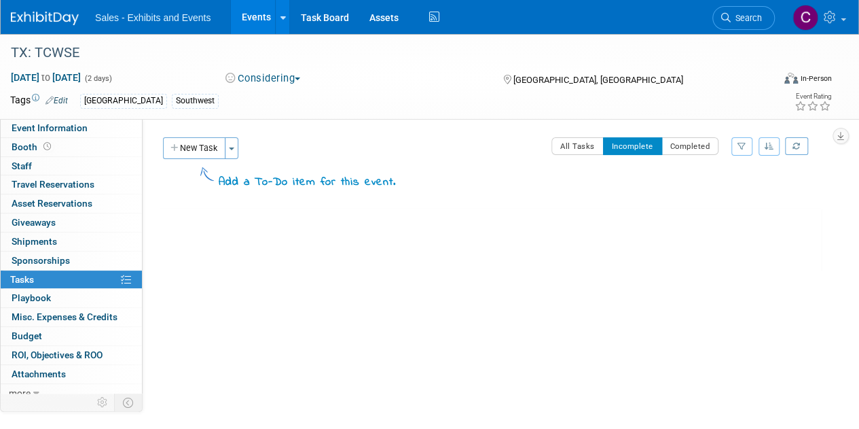
drag, startPoint x: 189, startPoint y: 158, endPoint x: 212, endPoint y: 173, distance: 27.3
click at [189, 158] on button "New Task" at bounding box center [194, 148] width 62 height 22
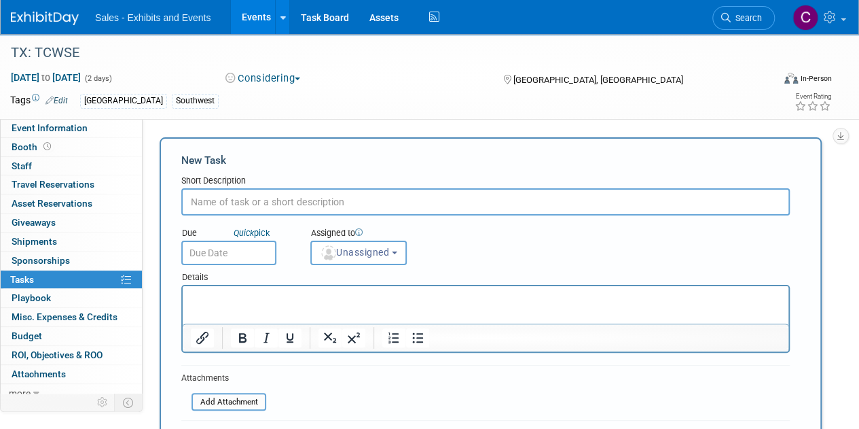
paste input "Registration and housing open October 7!"
type input "Registration and housing open October 7!"
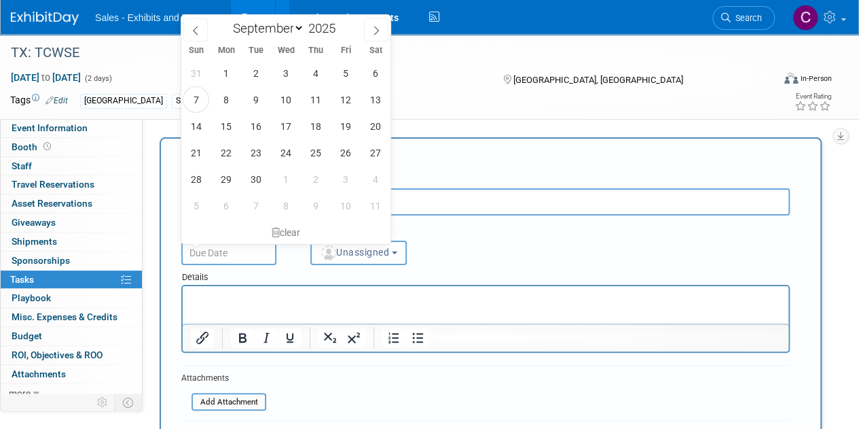
click at [253, 253] on input "text" at bounding box center [228, 252] width 95 height 24
click at [293, 26] on select "January February March April May June July August September October November De…" at bounding box center [265, 28] width 78 height 17
select select "9"
click at [226, 20] on select "January February March April May June July August September October November De…" at bounding box center [265, 28] width 78 height 17
click at [219, 213] on span "3" at bounding box center [226, 205] width 26 height 26
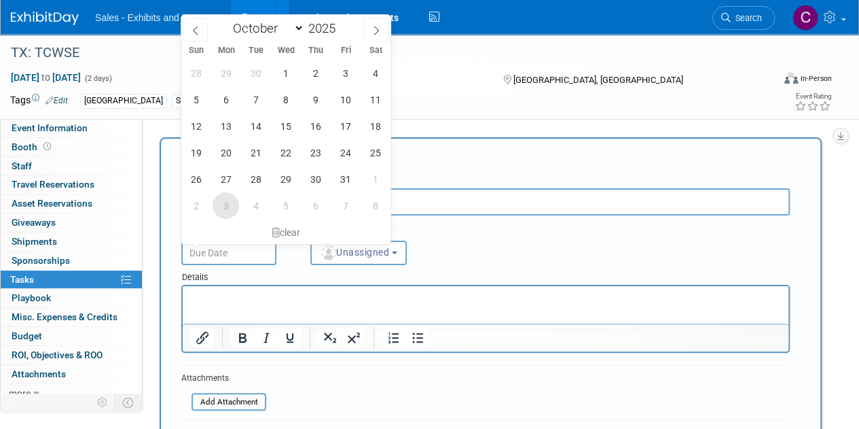
type input "Nov 3, 2025"
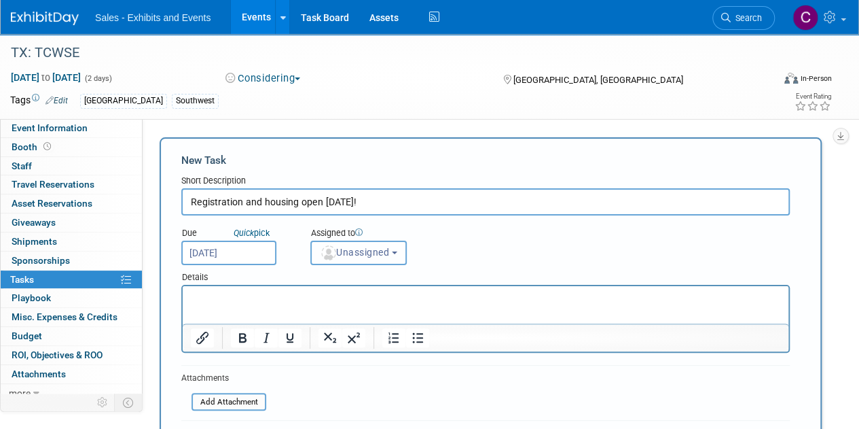
click at [360, 257] on span "Unassigned" at bounding box center [354, 252] width 69 height 11
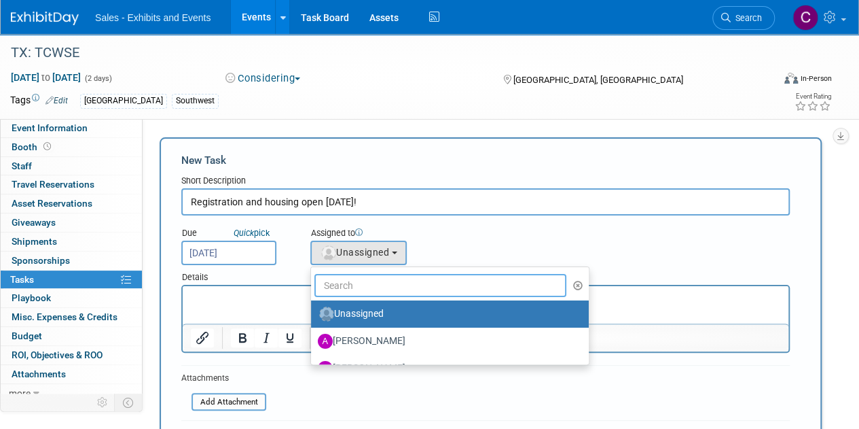
click at [374, 285] on input "text" at bounding box center [440, 285] width 252 height 23
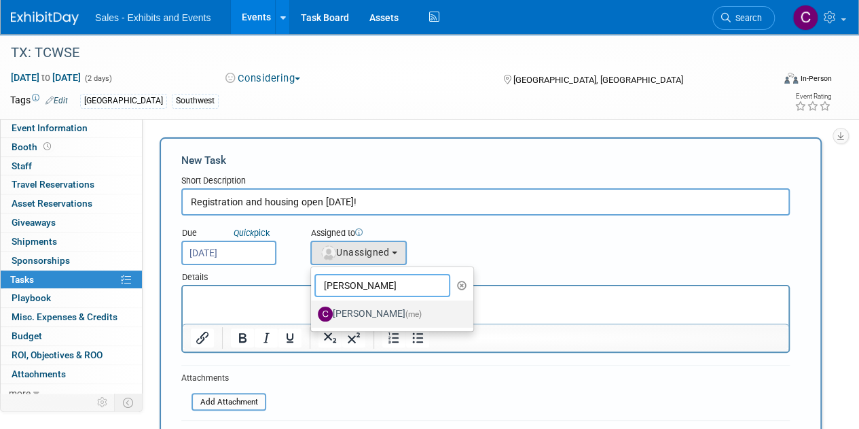
type input "christine"
click at [382, 306] on label "Christine Lurz (me)" at bounding box center [389, 314] width 142 height 22
click at [313, 308] on input "Christine Lurz (me)" at bounding box center [308, 312] width 9 height 9
select select "a9e3834d-668b-4315-a5d4-069993be606a"
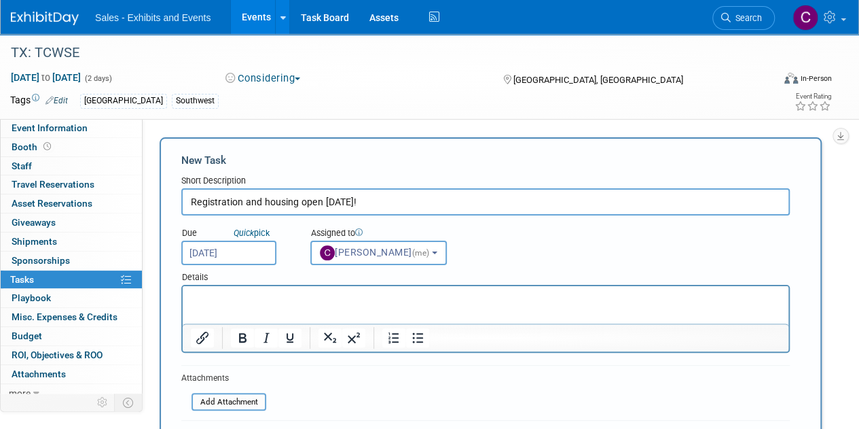
click at [242, 253] on input "Nov 3, 2025" at bounding box center [228, 252] width 95 height 24
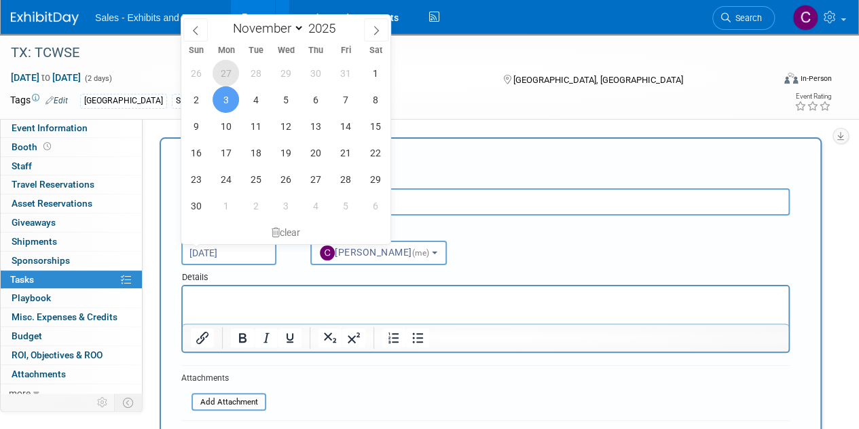
click at [226, 72] on span "27" at bounding box center [226, 73] width 26 height 26
type input "Oct 27, 2025"
select select "9"
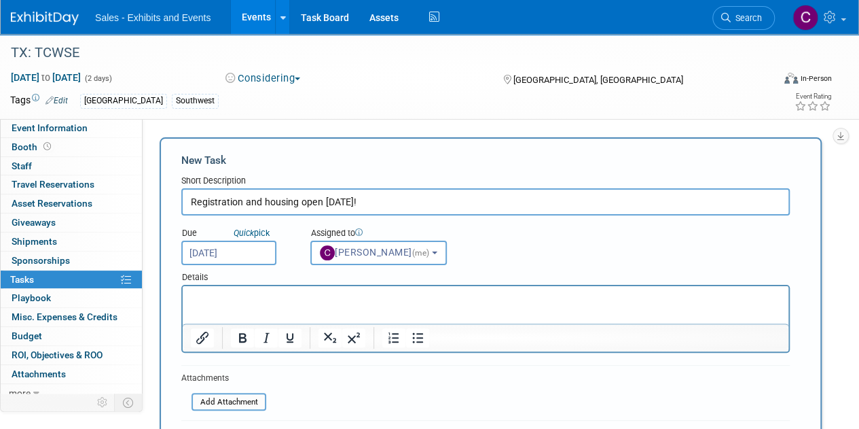
click at [211, 255] on input "Oct 27, 2025" at bounding box center [228, 252] width 95 height 24
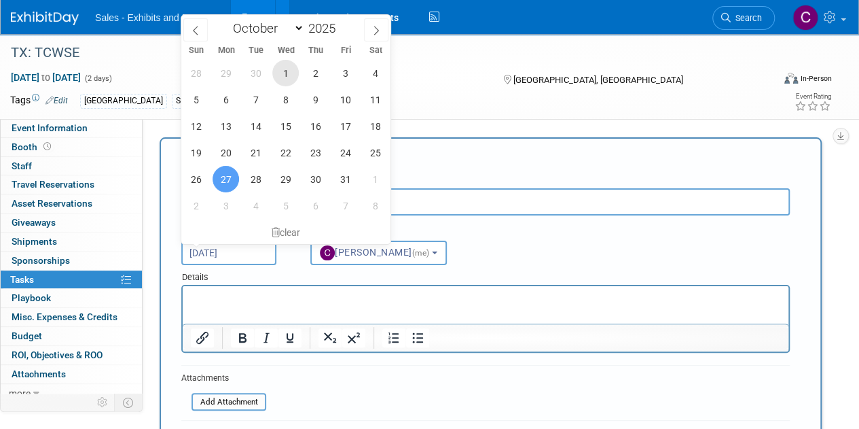
click at [289, 75] on span "1" at bounding box center [285, 73] width 26 height 26
type input "Oct 1, 2025"
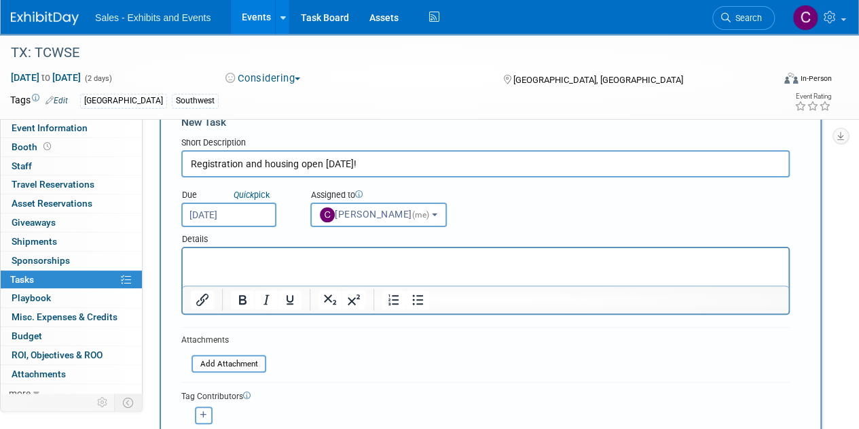
scroll to position [68, 0]
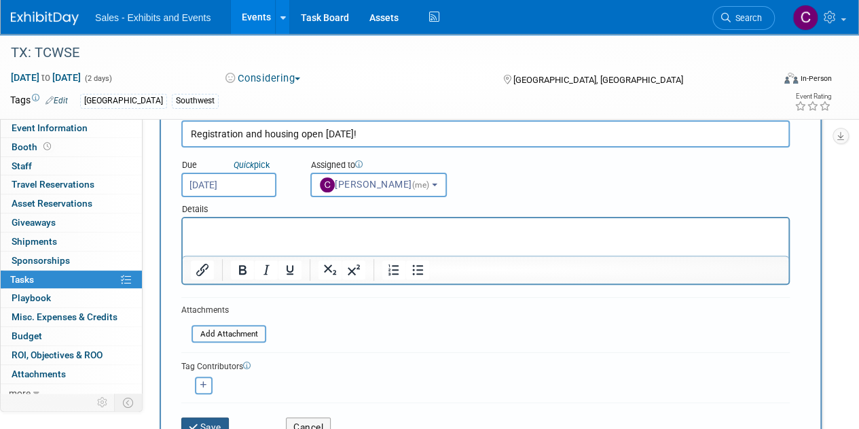
click at [217, 423] on button "Save" at bounding box center [205, 426] width 48 height 19
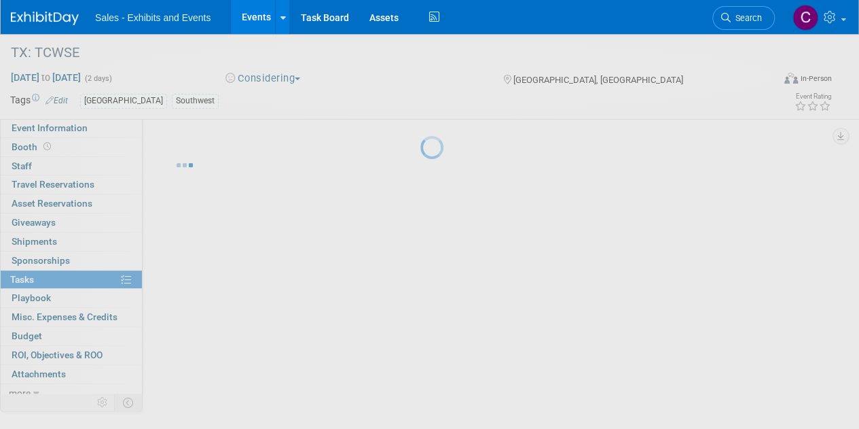
scroll to position [0, 0]
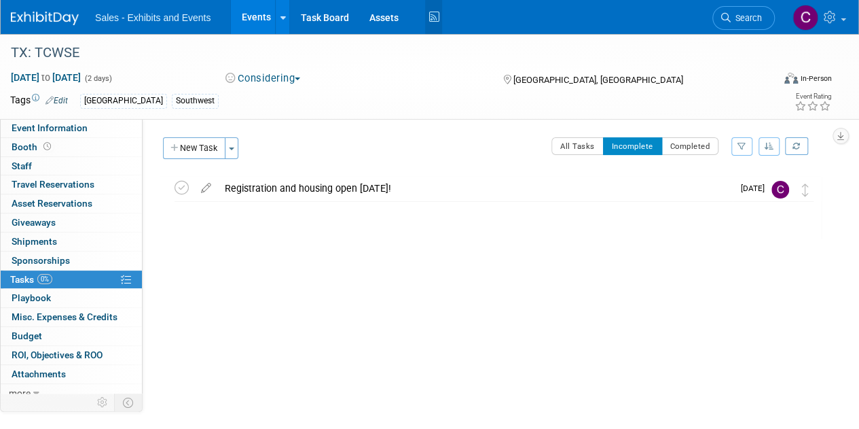
click at [436, 16] on icon at bounding box center [433, 17] width 17 height 21
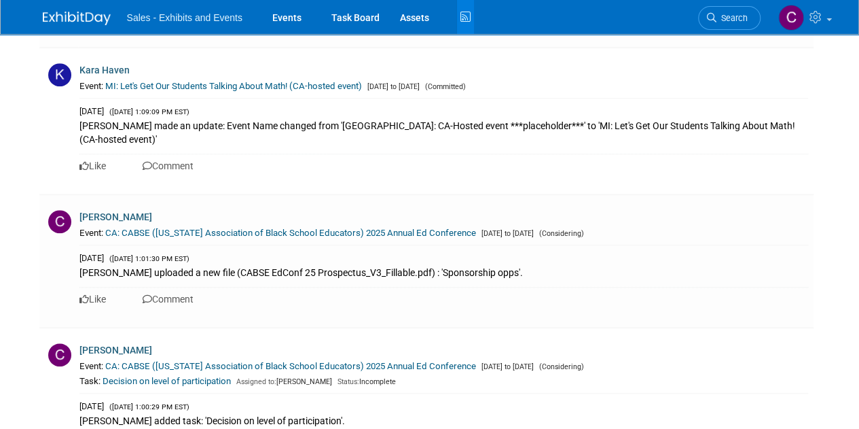
scroll to position [8276, 0]
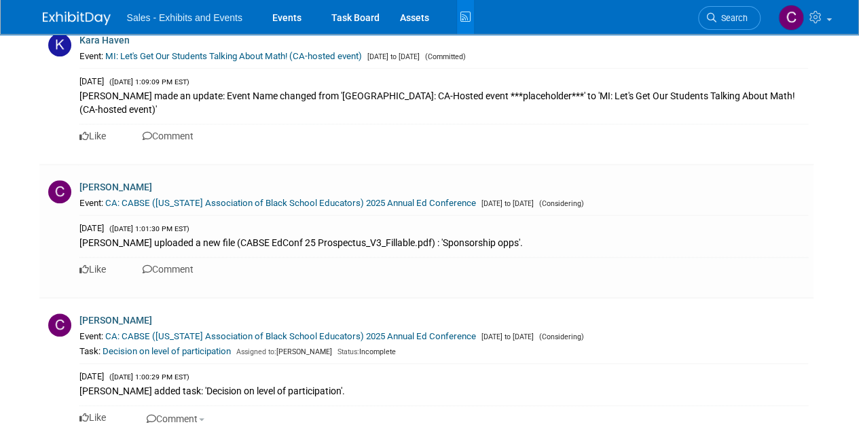
click at [464, 16] on icon at bounding box center [465, 17] width 17 height 21
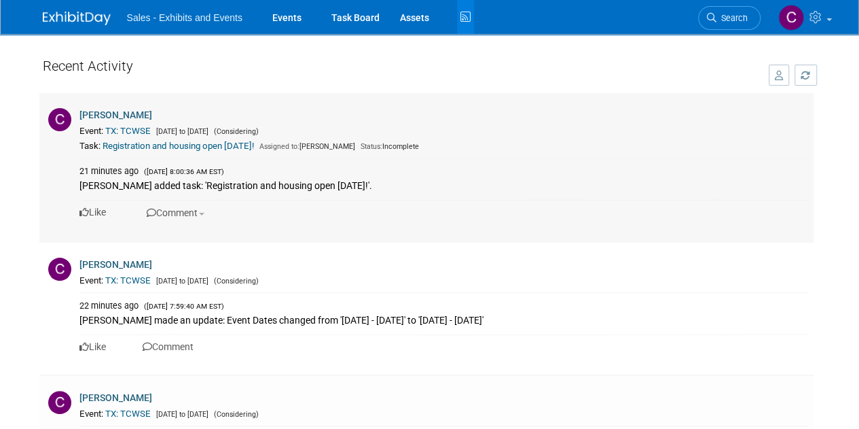
click at [149, 139] on div "Task: Registration and housing open [DATE]! Assigned to: [PERSON_NAME] Status: …" at bounding box center [443, 146] width 729 height 14
click at [141, 134] on link "TX: TCWSE" at bounding box center [128, 131] width 46 height 10
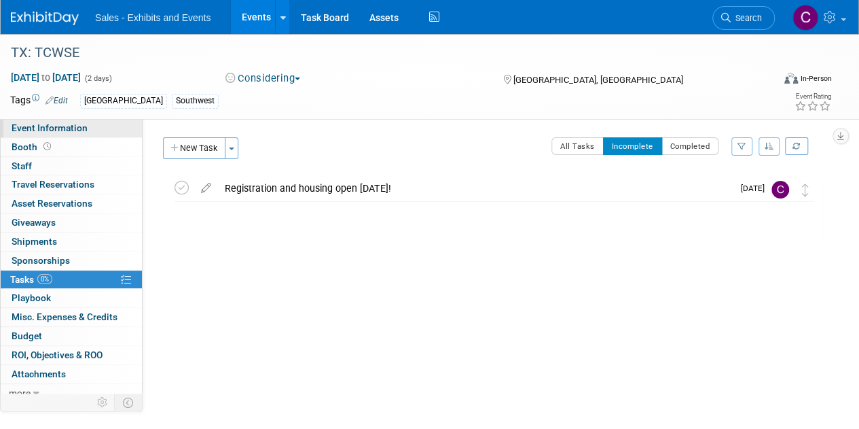
click at [86, 130] on link "Event Information" at bounding box center [71, 128] width 141 height 18
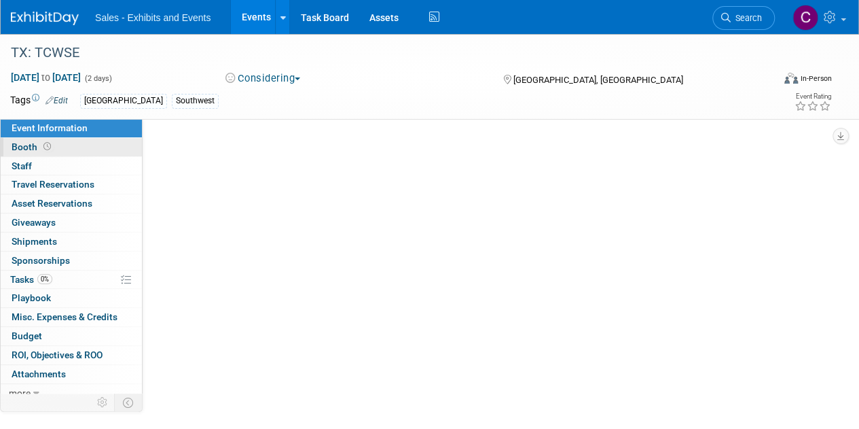
select select "Southwest"
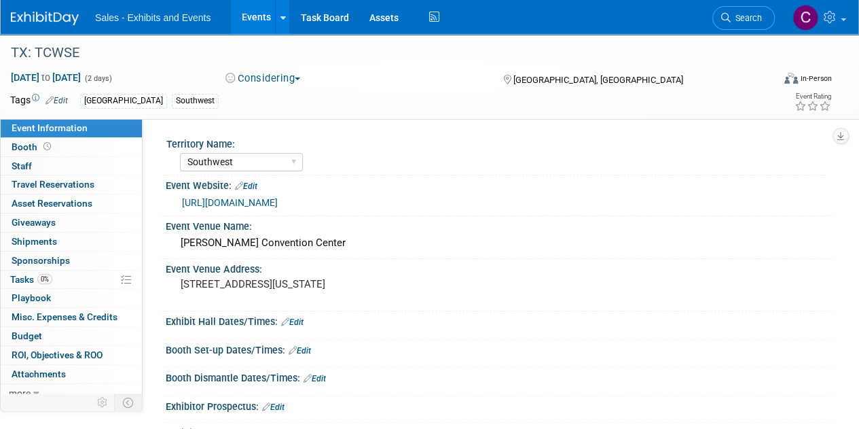
click at [273, 200] on link "[URL][DOMAIN_NAME]" at bounding box center [230, 202] width 96 height 11
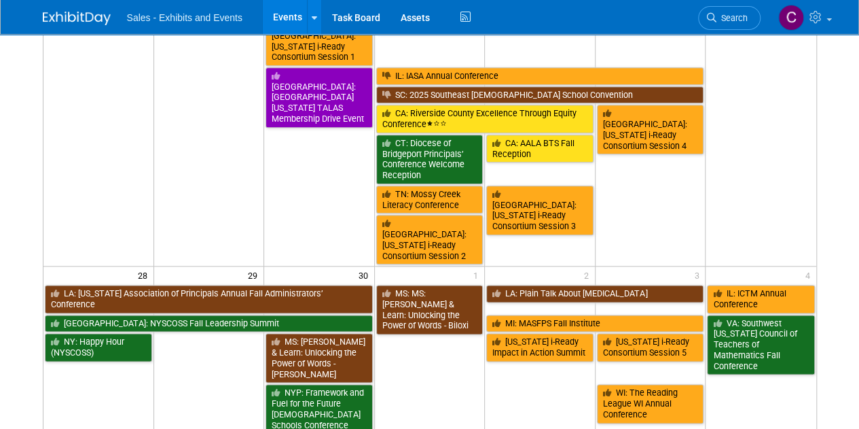
scroll to position [695, 0]
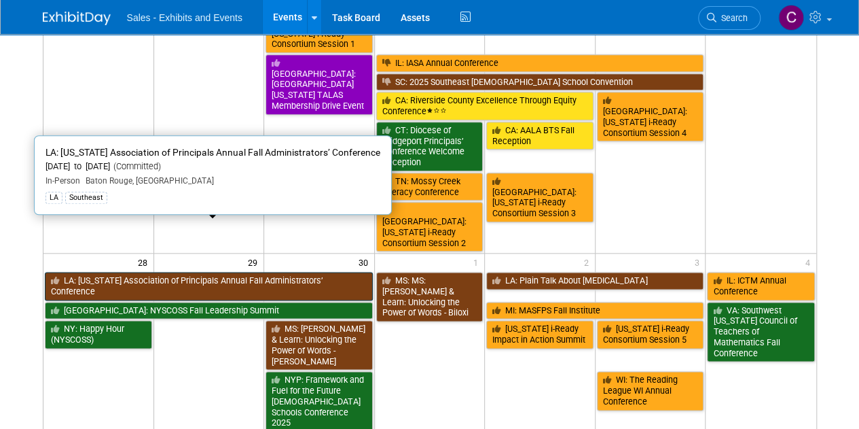
click at [181, 272] on link "LA: [US_STATE] Association of Principals Annual Fall Administrators’ Conference" at bounding box center [209, 286] width 328 height 28
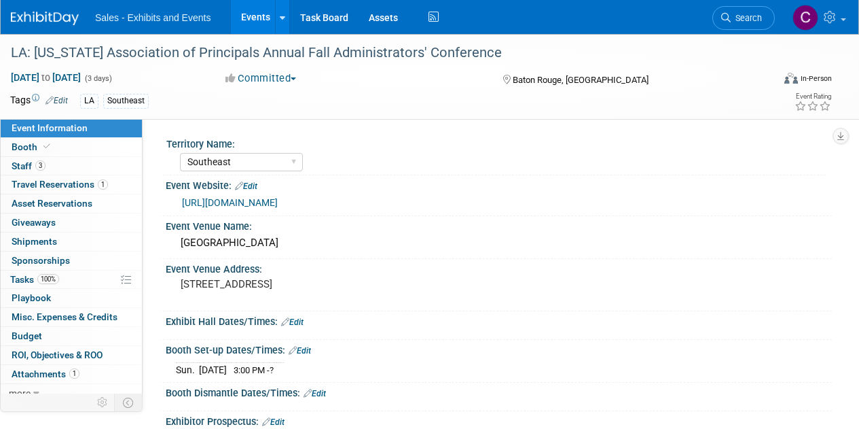
select select "Southeast"
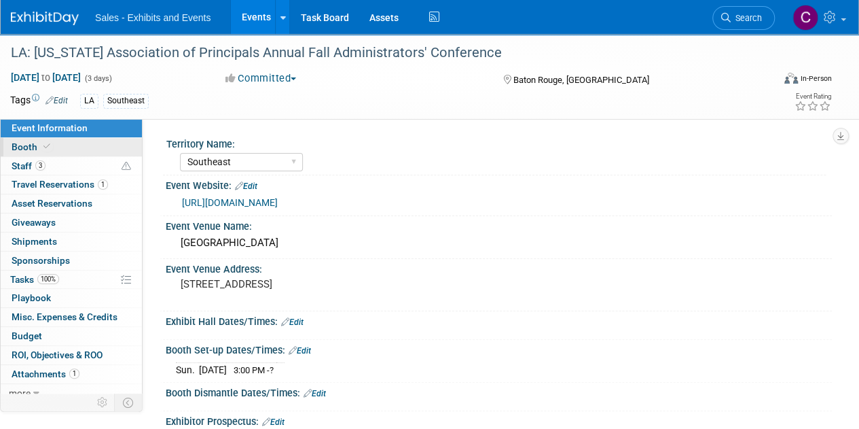
click at [20, 145] on span "Booth" at bounding box center [32, 146] width 41 height 11
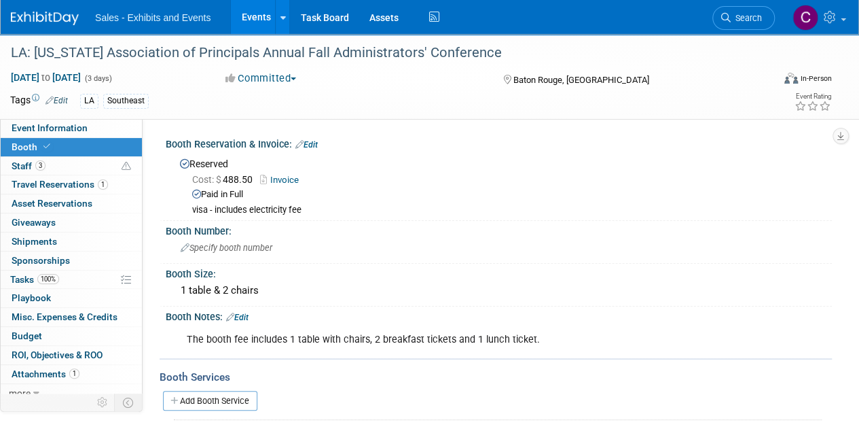
click at [284, 176] on link "Invoice" at bounding box center [283, 180] width 46 height 10
click at [259, 20] on link "Events" at bounding box center [256, 17] width 50 height 34
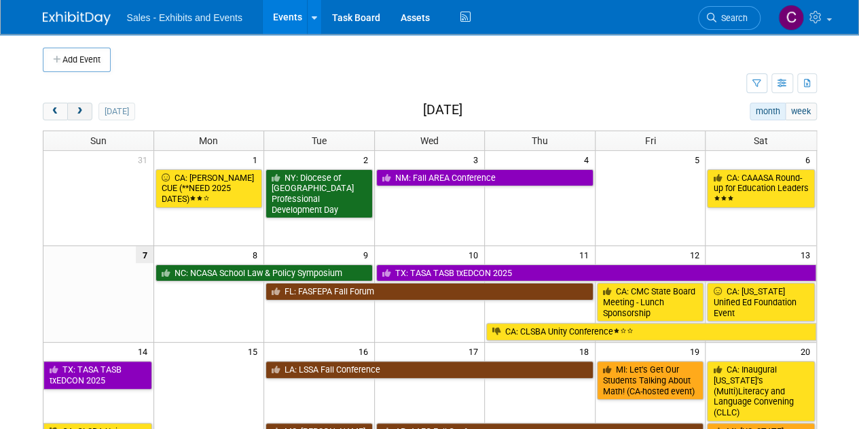
click at [84, 103] on button "next" at bounding box center [79, 112] width 25 height 18
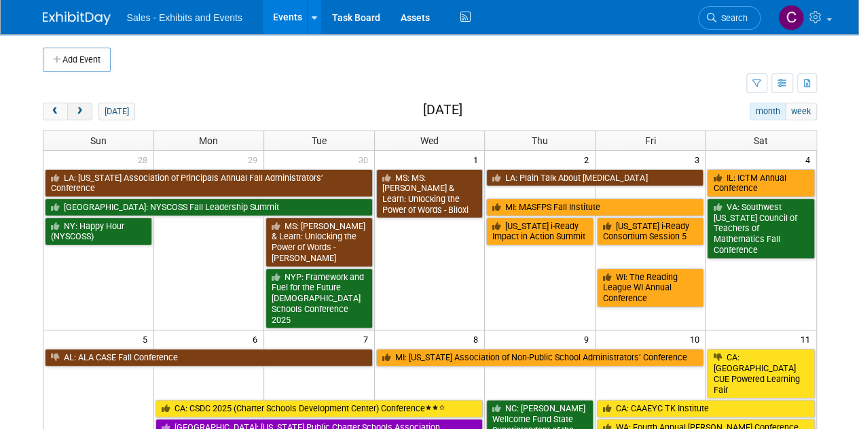
click at [84, 103] on button "next" at bounding box center [79, 112] width 25 height 18
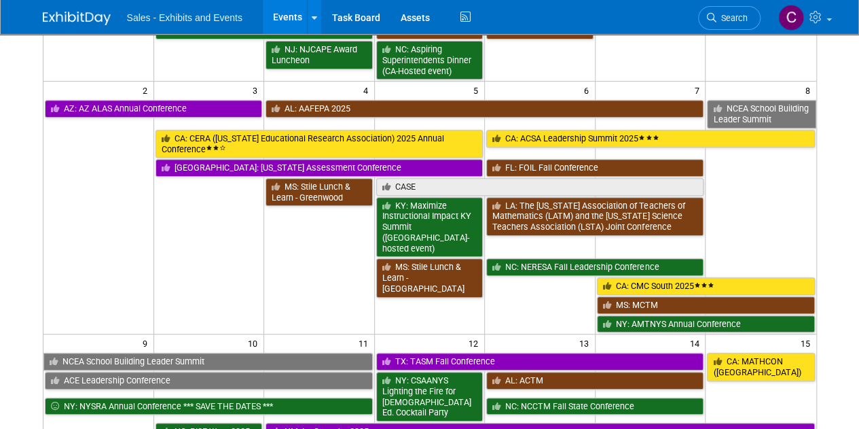
scroll to position [290, 0]
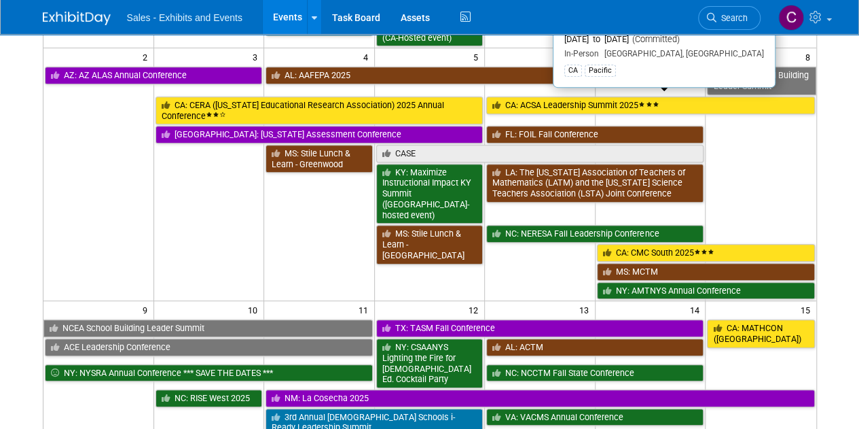
click at [533, 105] on link "CA: ACSA Leadership Summit 2025" at bounding box center [650, 105] width 328 height 18
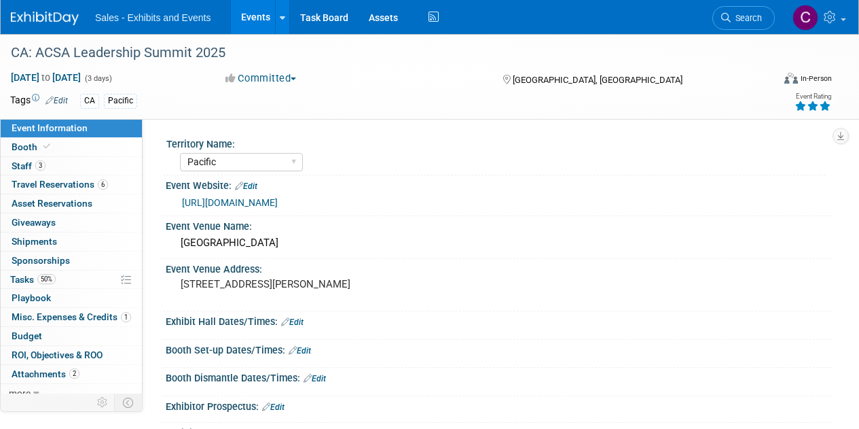
select select "Pacific"
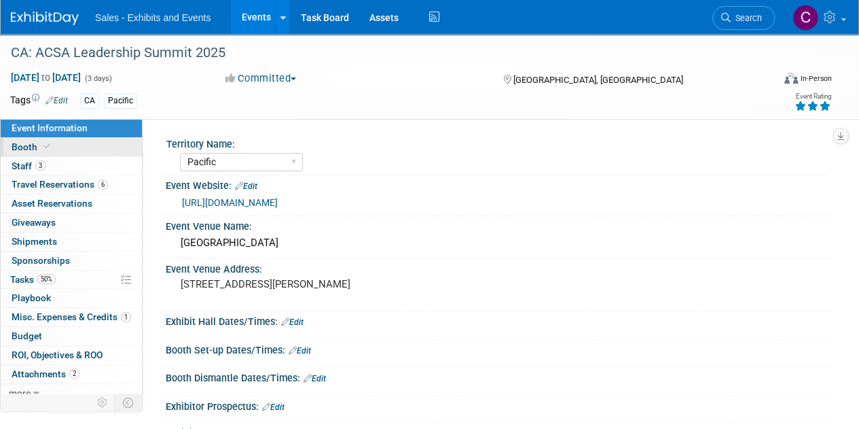
click at [14, 149] on span "Booth" at bounding box center [32, 146] width 41 height 11
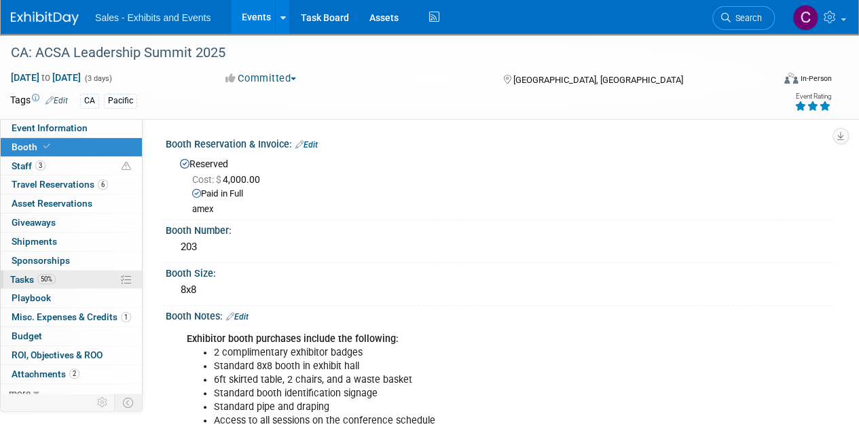
click at [22, 276] on span "Tasks 50%" at bounding box center [33, 279] width 46 height 11
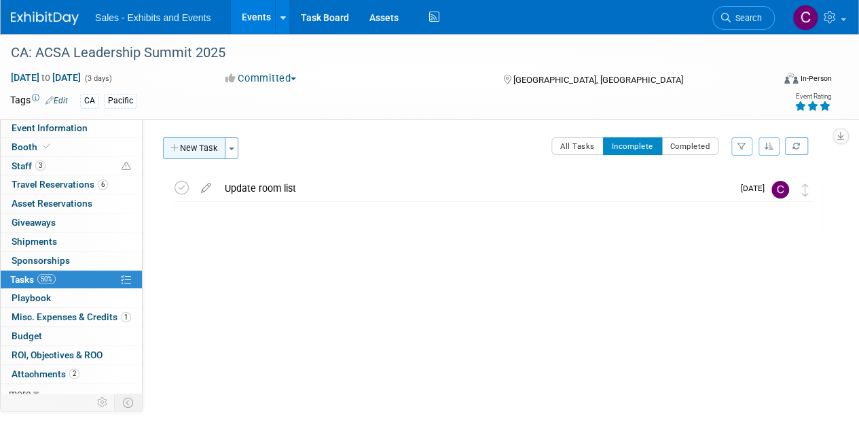
click at [215, 150] on button "New Task" at bounding box center [194, 148] width 62 height 22
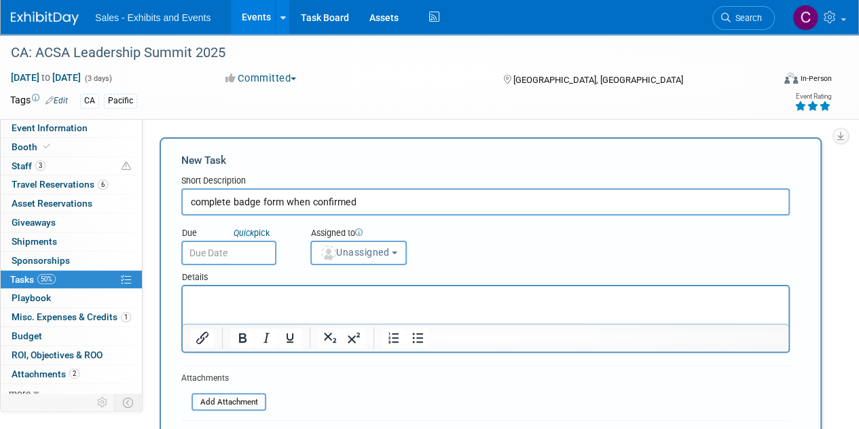
type input "complete badge form when confirmed"
click at [232, 257] on input "text" at bounding box center [228, 252] width 95 height 24
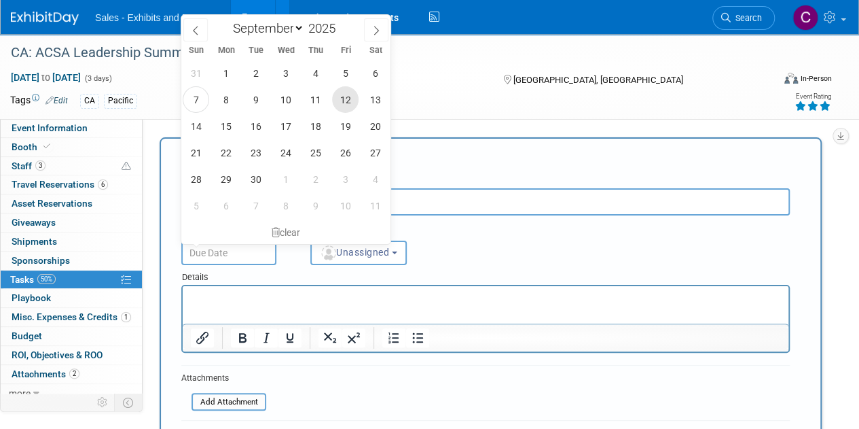
click at [346, 101] on span "12" at bounding box center [345, 99] width 26 height 26
type input "Sep 12, 2025"
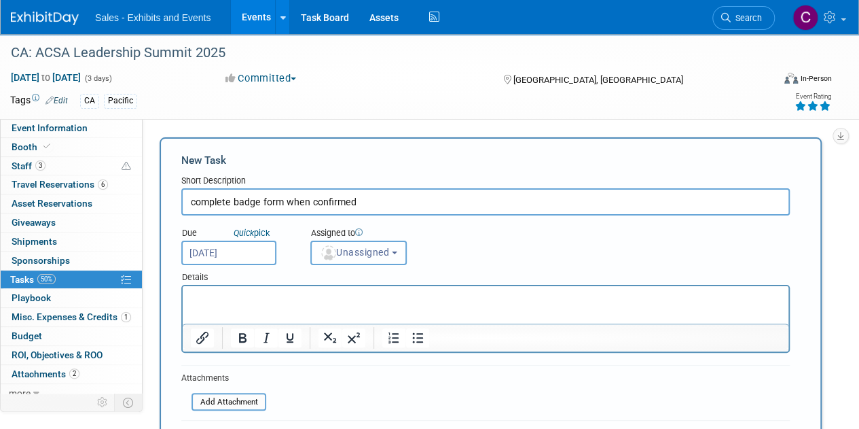
click at [381, 247] on span "Unassigned" at bounding box center [354, 252] width 69 height 11
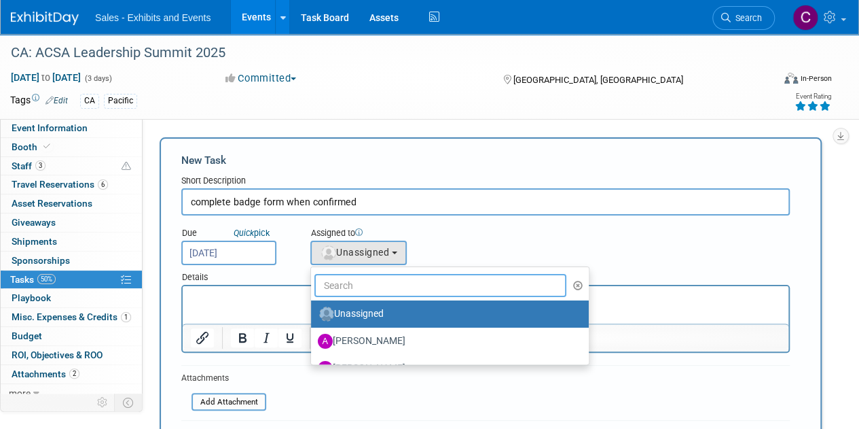
click at [372, 283] on input "text" at bounding box center [440, 285] width 252 height 23
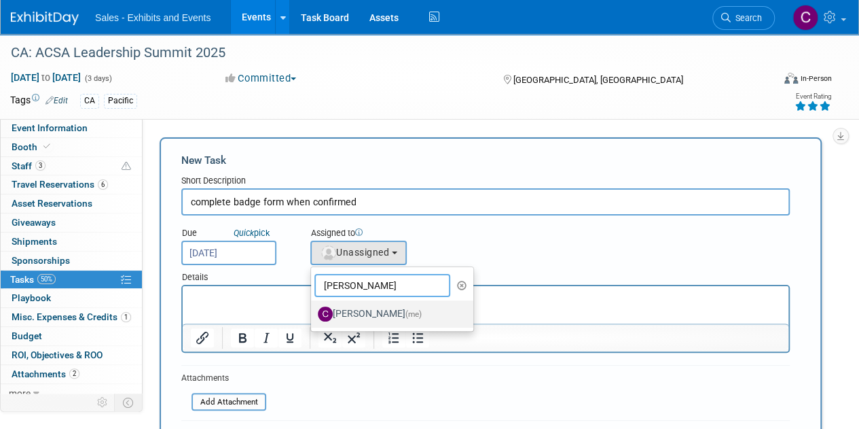
type input "christine"
click at [375, 308] on label "Christine Lurz (me)" at bounding box center [389, 314] width 142 height 22
click at [313, 308] on input "Christine Lurz (me)" at bounding box center [308, 312] width 9 height 9
select select "a9e3834d-668b-4315-a5d4-069993be606a"
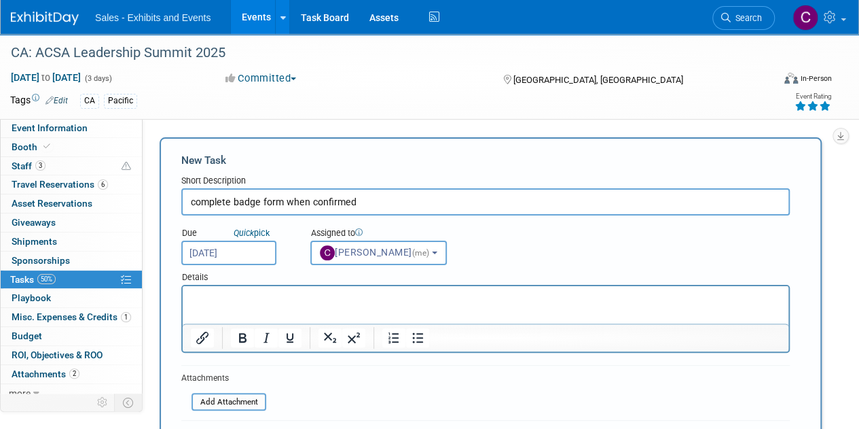
scroll to position [136, 0]
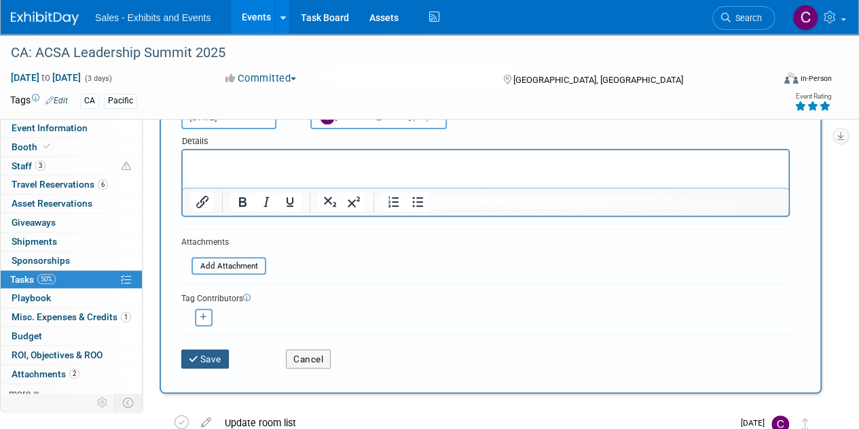
click at [209, 355] on button "Save" at bounding box center [205, 358] width 48 height 19
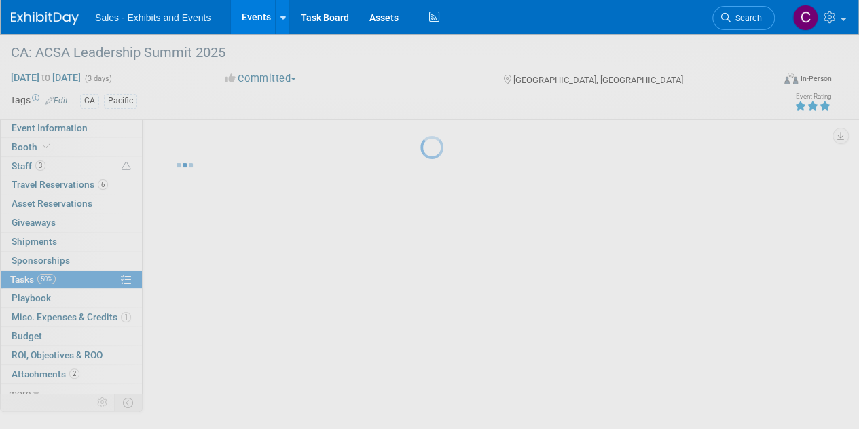
scroll to position [0, 0]
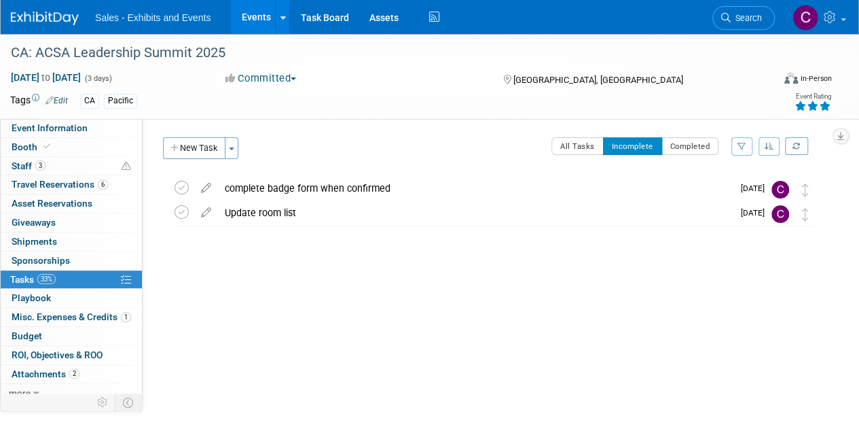
drag, startPoint x: 202, startPoint y: 191, endPoint x: 210, endPoint y: 189, distance: 7.6
click at [202, 191] on icon at bounding box center [206, 185] width 24 height 17
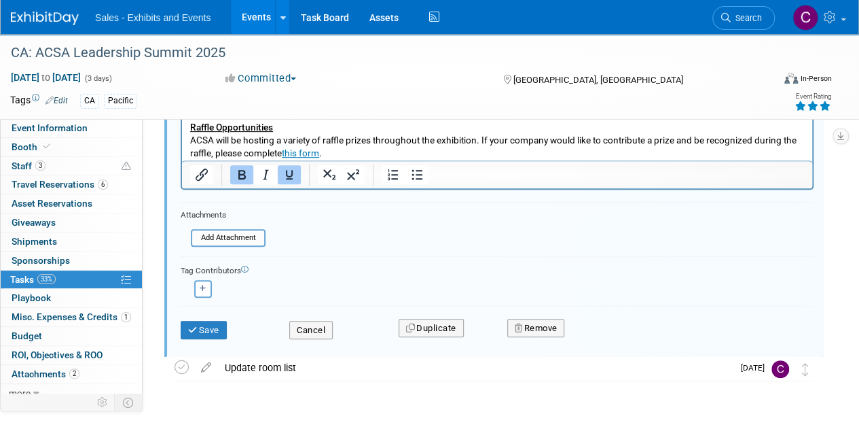
scroll to position [234, 0]
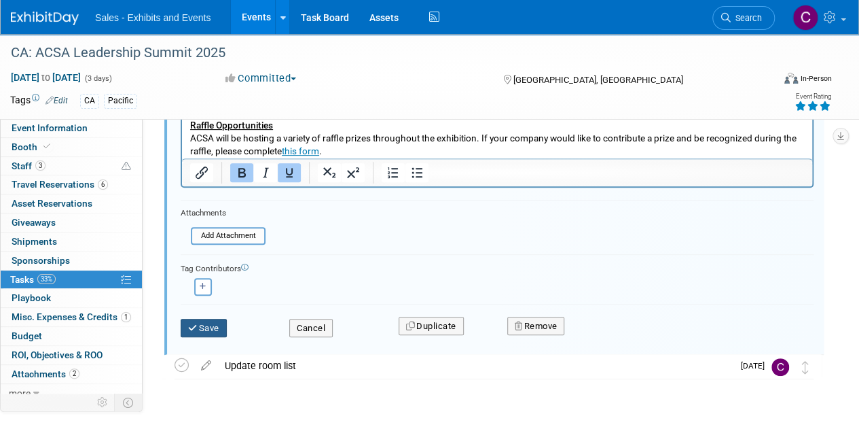
click at [209, 321] on button "Save" at bounding box center [204, 328] width 46 height 19
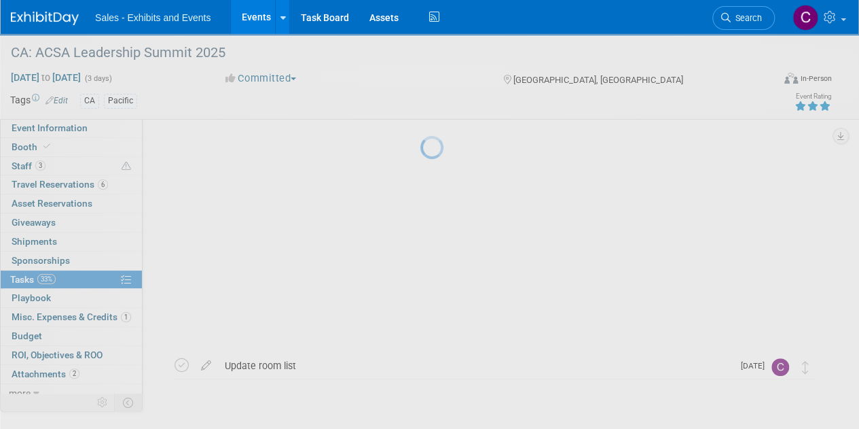
scroll to position [0, 0]
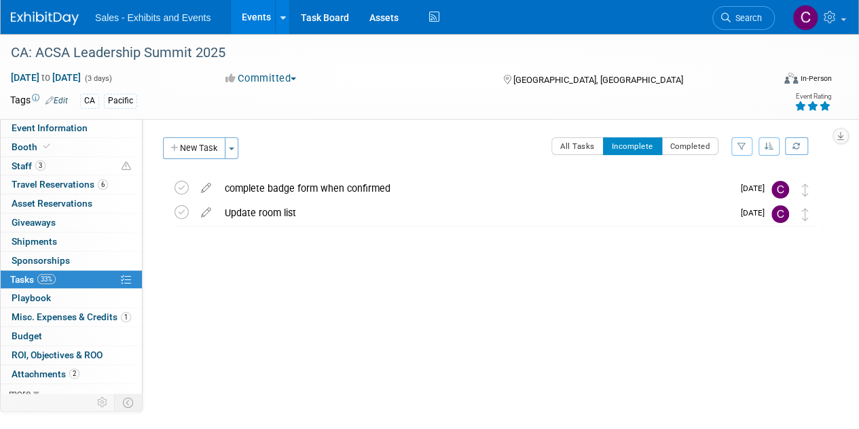
click at [253, 16] on link "Events" at bounding box center [256, 17] width 50 height 34
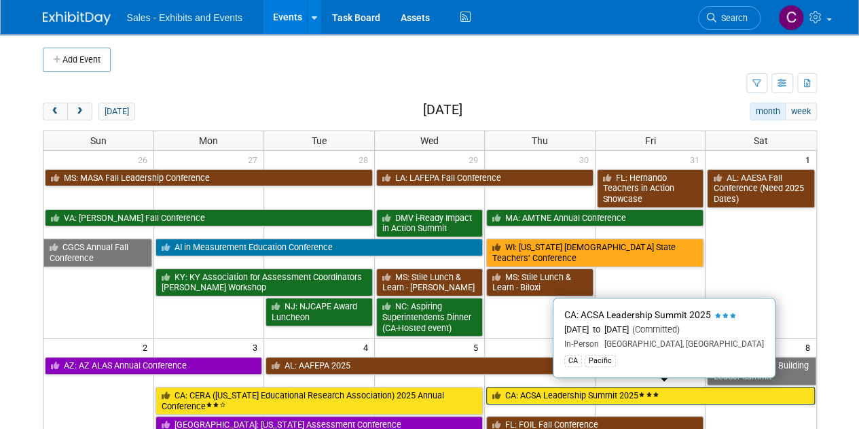
click at [509, 395] on link "CA: ACSA Leadership Summit 2025" at bounding box center [650, 395] width 328 height 18
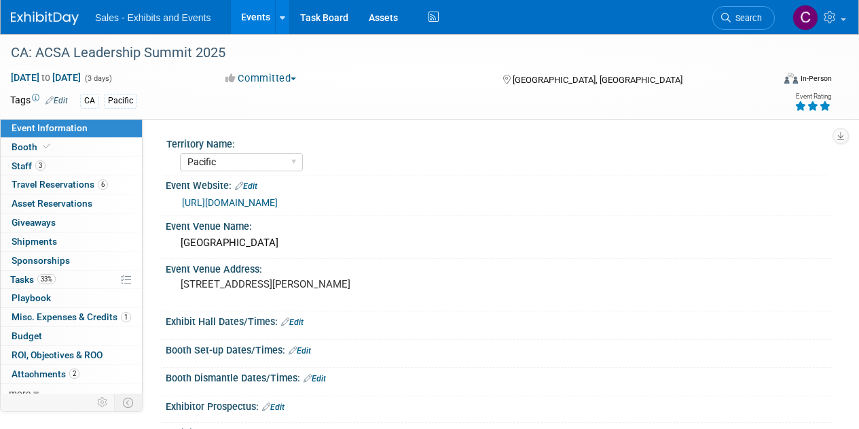
select select "Pacific"
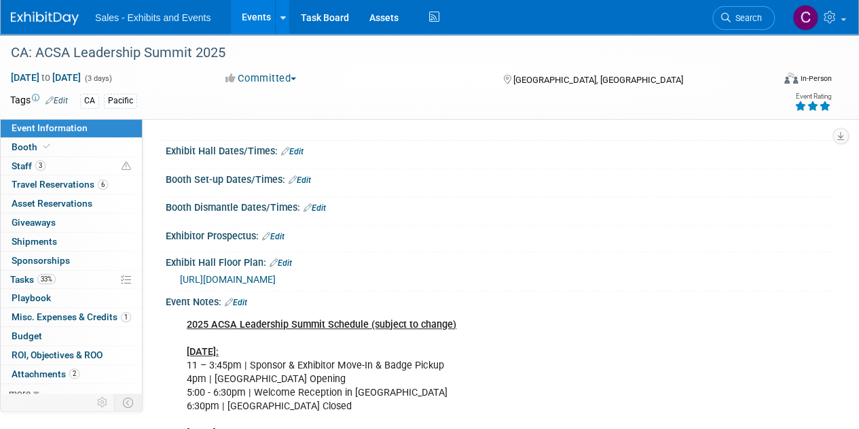
scroll to position [200, 0]
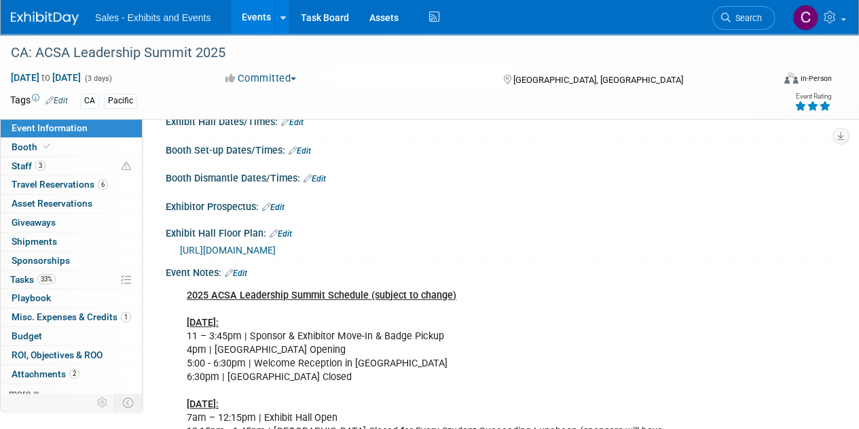
click at [306, 156] on link "Edit" at bounding box center [300, 151] width 22 height 10
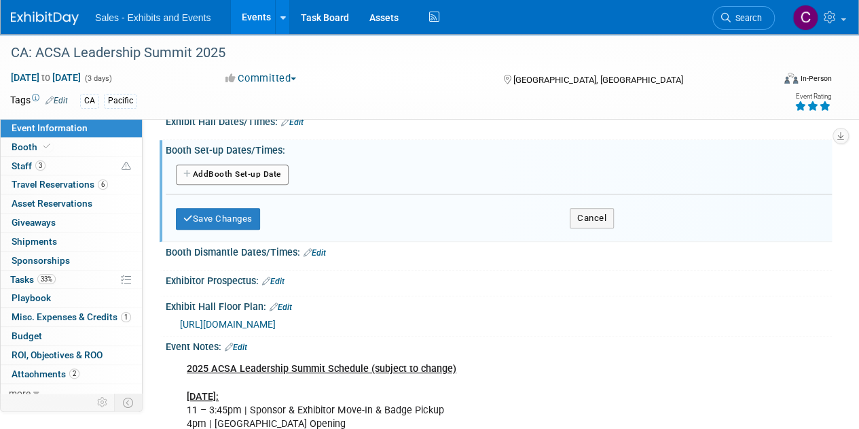
click at [215, 185] on button "Add Another Booth Set-up Date" at bounding box center [232, 174] width 113 height 20
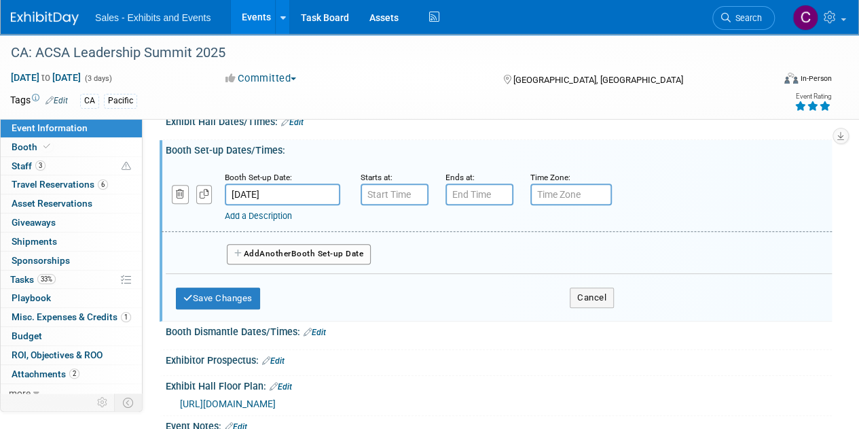
click at [283, 205] on input "[DATE]" at bounding box center [282, 194] width 115 height 22
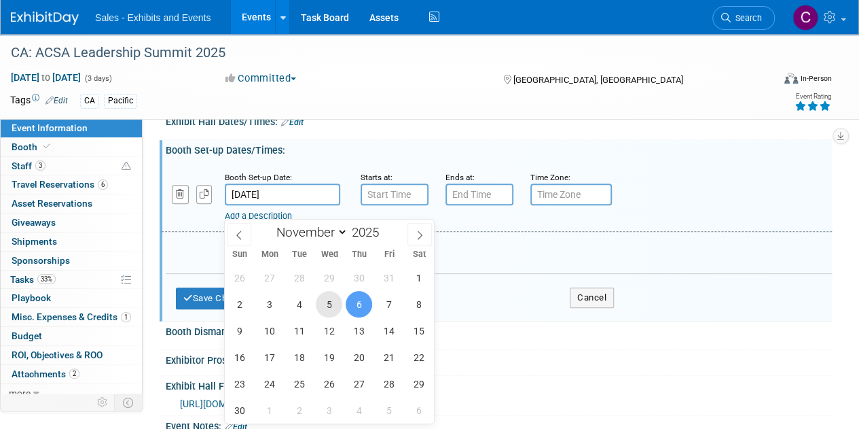
click at [325, 312] on span "5" at bounding box center [329, 304] width 26 height 26
type input "[DATE]"
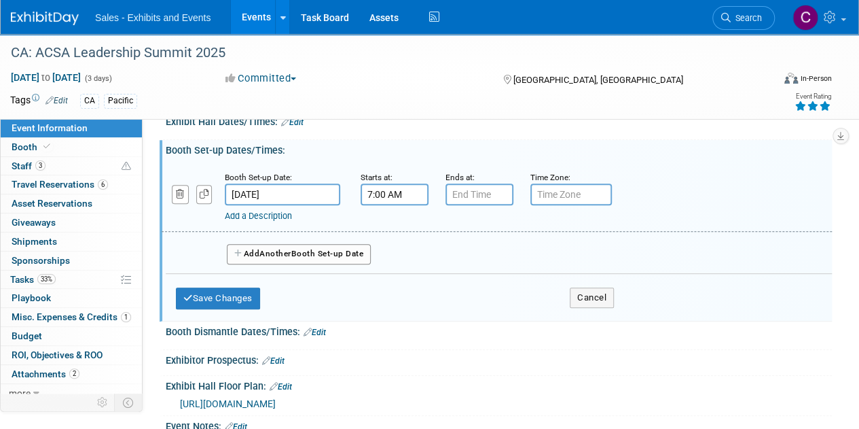
click at [401, 205] on input "7:00 AM" at bounding box center [395, 194] width 68 height 22
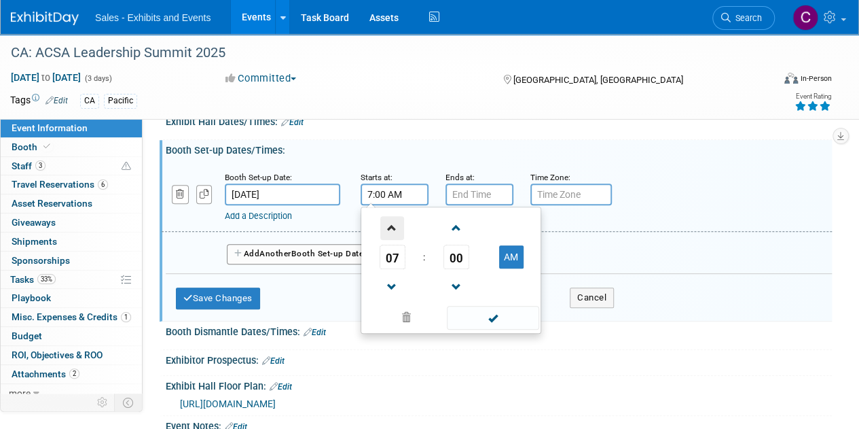
click at [393, 240] on span at bounding box center [392, 228] width 24 height 24
type input "11:00 AM"
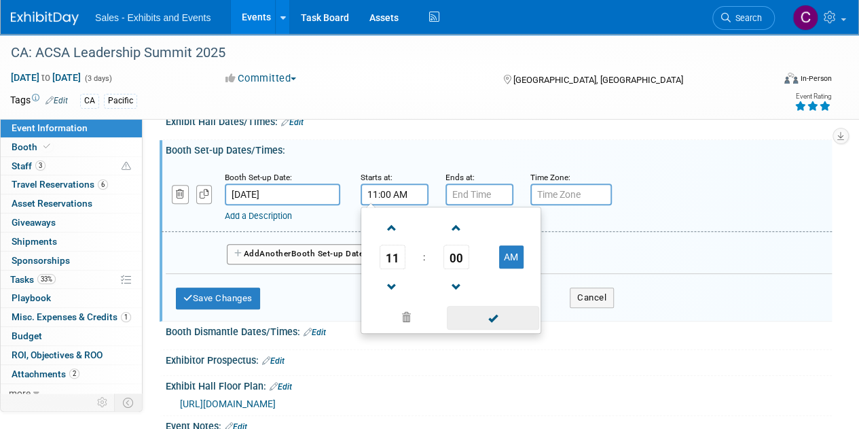
click at [501, 328] on span at bounding box center [493, 318] width 92 height 24
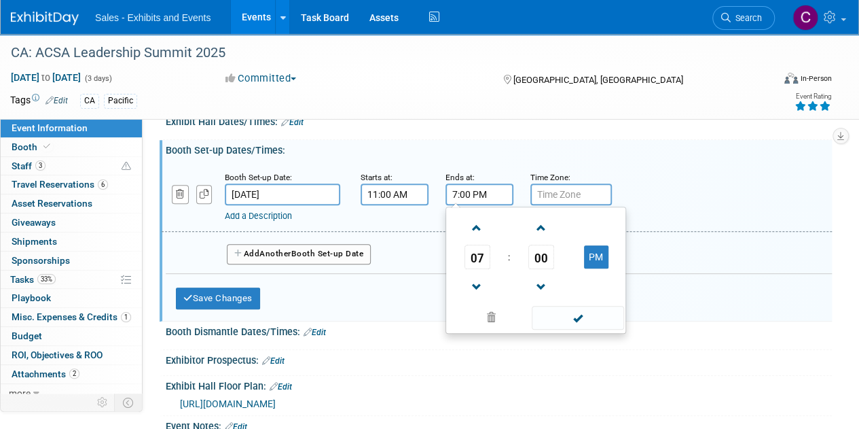
click at [467, 205] on input "7:00 PM" at bounding box center [480, 194] width 68 height 22
click at [478, 299] on span at bounding box center [477, 287] width 24 height 24
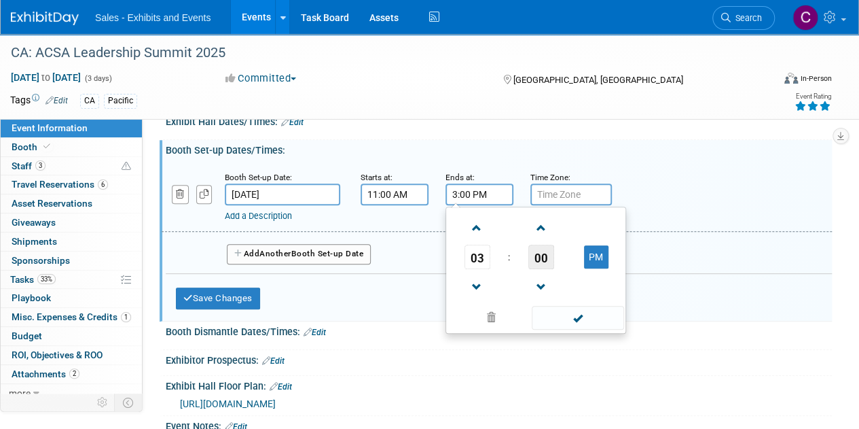
click at [550, 269] on span "00" at bounding box center [541, 256] width 26 height 24
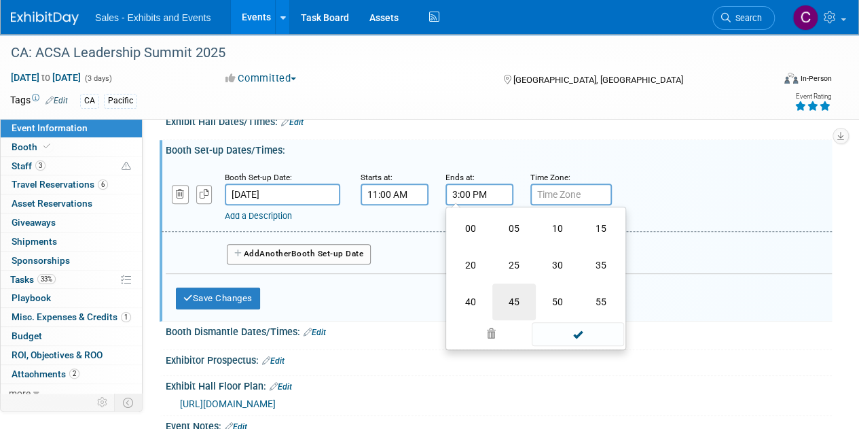
click at [511, 312] on td "45" at bounding box center [513, 301] width 43 height 37
type input "3:45 PM"
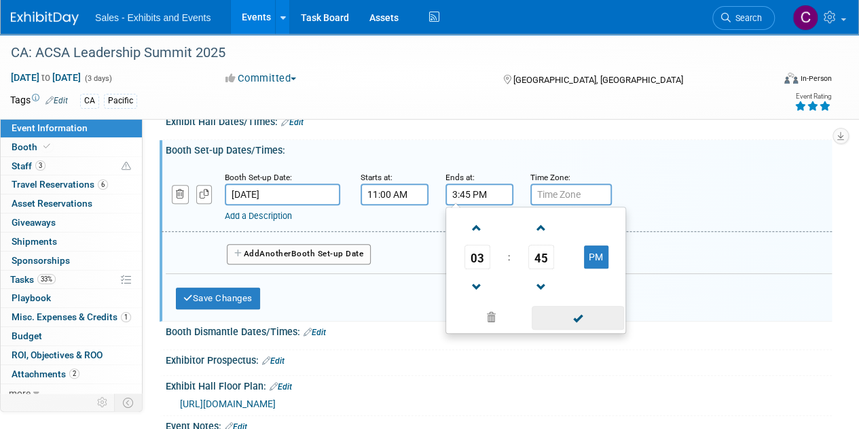
click at [574, 329] on span at bounding box center [578, 318] width 92 height 24
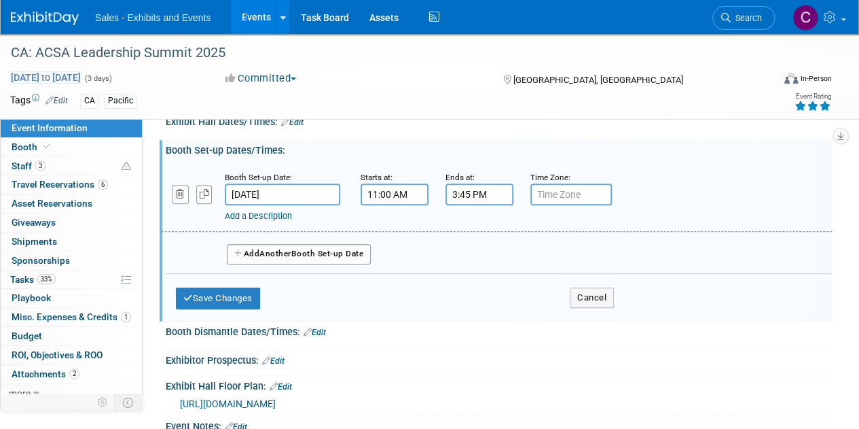
click at [52, 75] on span "Nov 6, 2025 to Nov 8, 2025" at bounding box center [45, 77] width 71 height 12
select select "10"
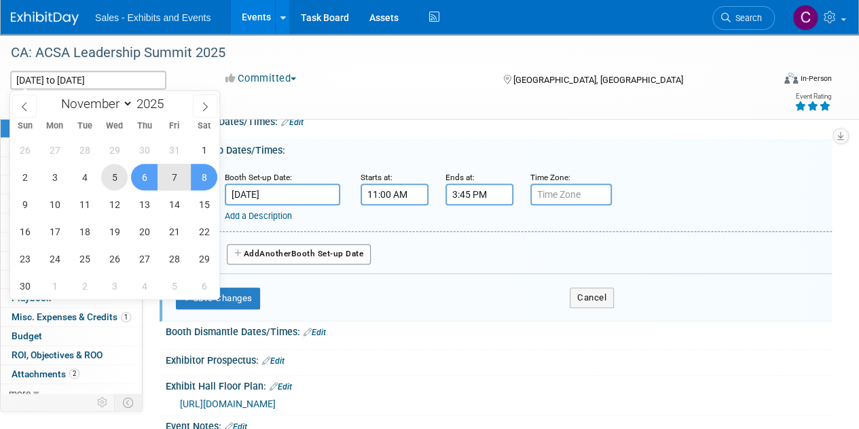
click at [116, 179] on span "5" at bounding box center [114, 177] width 26 height 26
type input "Nov 5, 2025"
click at [171, 172] on span "7" at bounding box center [174, 177] width 26 height 26
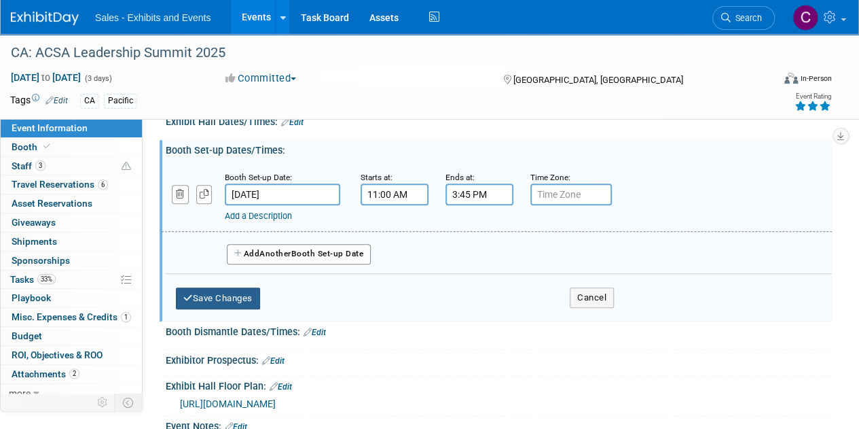
click at [215, 309] on button "Save Changes" at bounding box center [218, 298] width 84 height 22
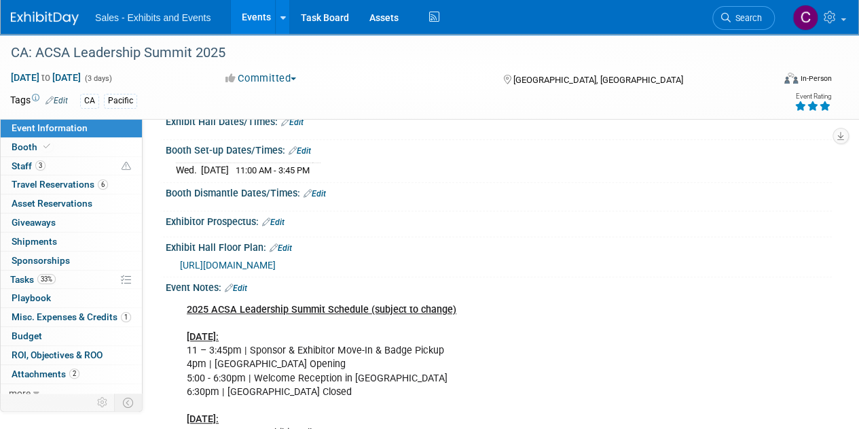
click at [300, 127] on link "Edit" at bounding box center [292, 122] width 22 height 10
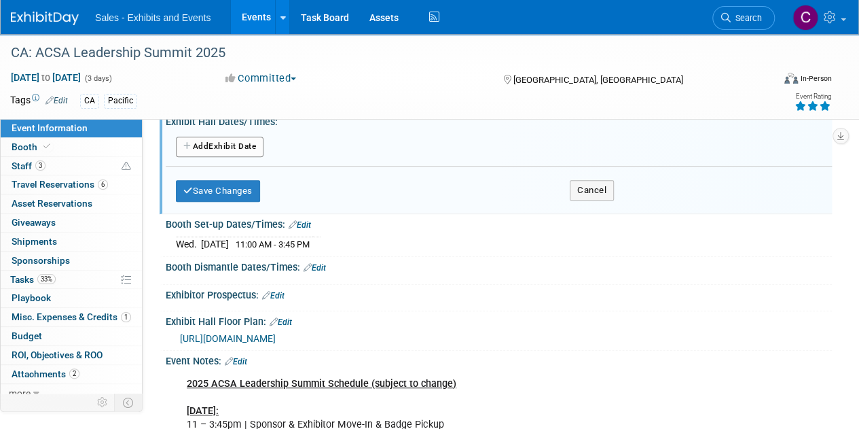
click at [211, 157] on button "Add Another Exhibit Date" at bounding box center [220, 147] width 88 height 20
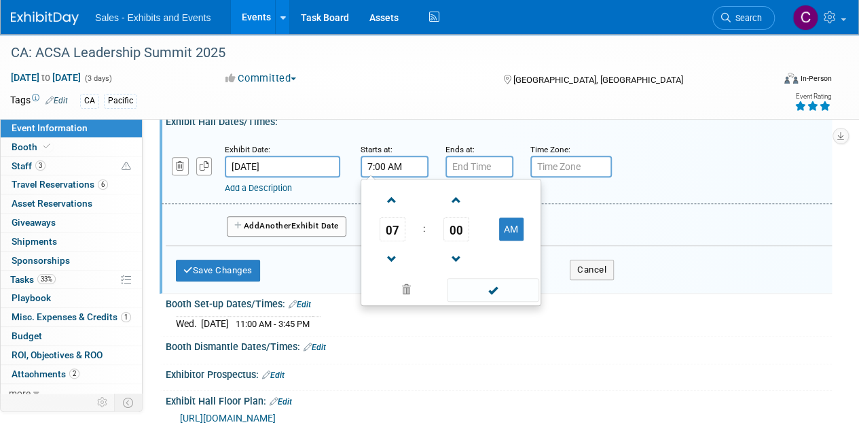
click at [389, 173] on input "7:00 AM" at bounding box center [395, 167] width 68 height 22
click at [392, 267] on span at bounding box center [392, 259] width 24 height 24
click at [518, 240] on button "AM" at bounding box center [511, 228] width 24 height 23
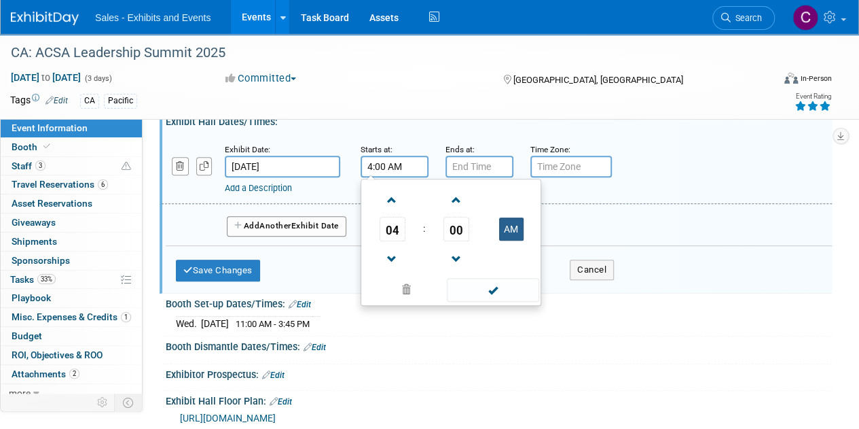
type input "4:00 PM"
click at [507, 300] on span at bounding box center [493, 290] width 92 height 24
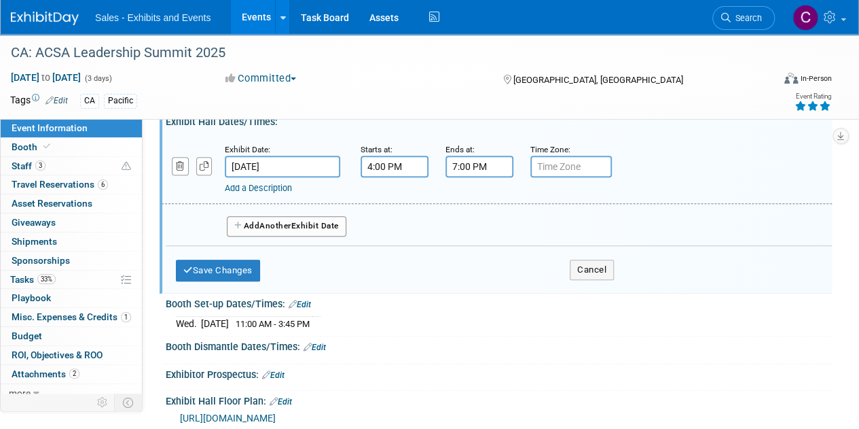
click at [476, 177] on input "7:00 PM" at bounding box center [480, 167] width 68 height 22
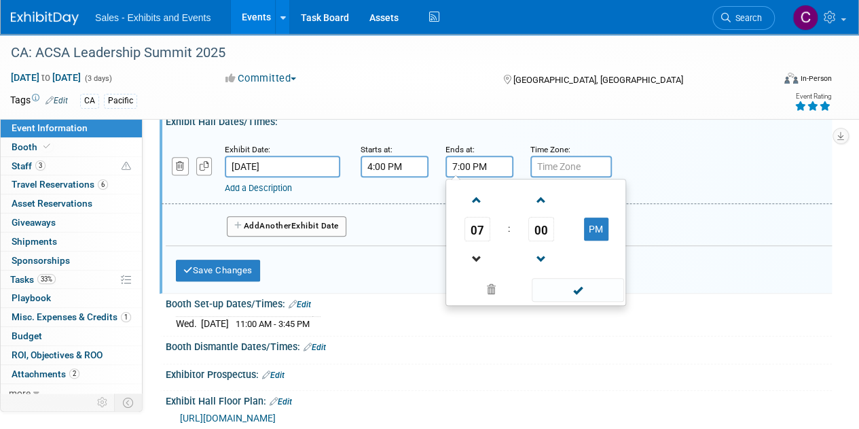
click at [483, 259] on link at bounding box center [478, 258] width 26 height 35
click at [535, 239] on span "00" at bounding box center [541, 229] width 26 height 24
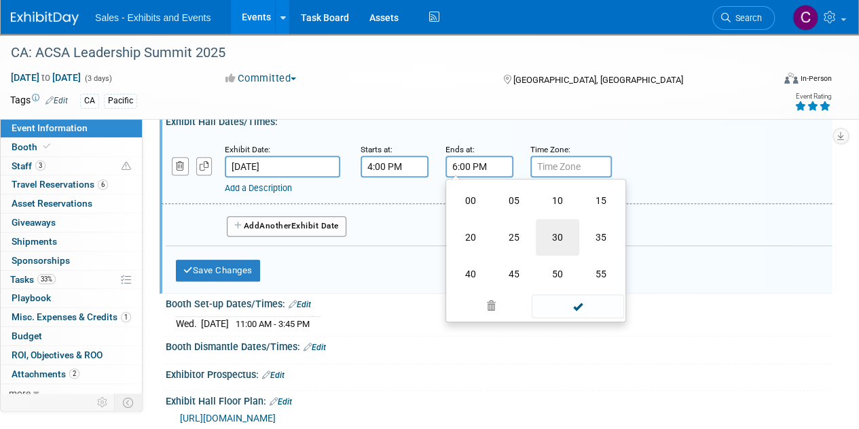
click at [560, 246] on td "30" at bounding box center [557, 237] width 43 height 37
type input "6:30 PM"
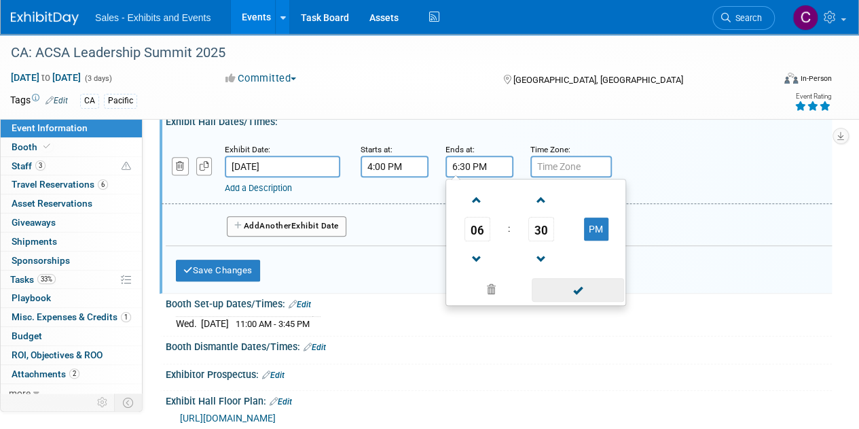
click at [558, 302] on span at bounding box center [578, 290] width 92 height 24
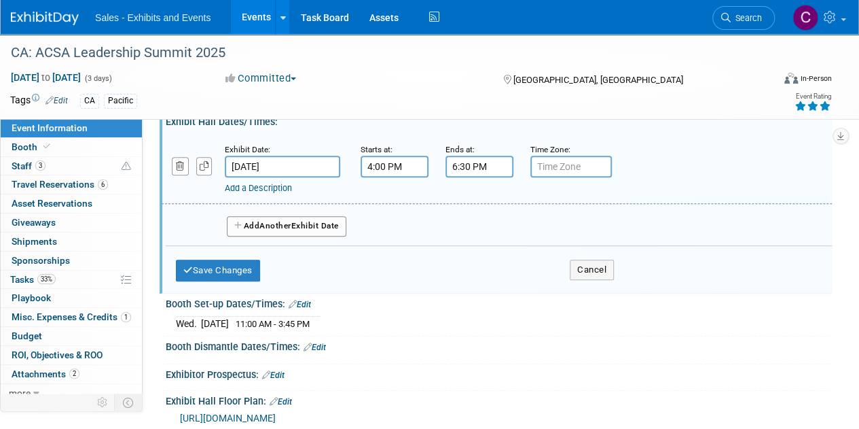
click at [264, 193] on link "Add a Description" at bounding box center [258, 188] width 67 height 10
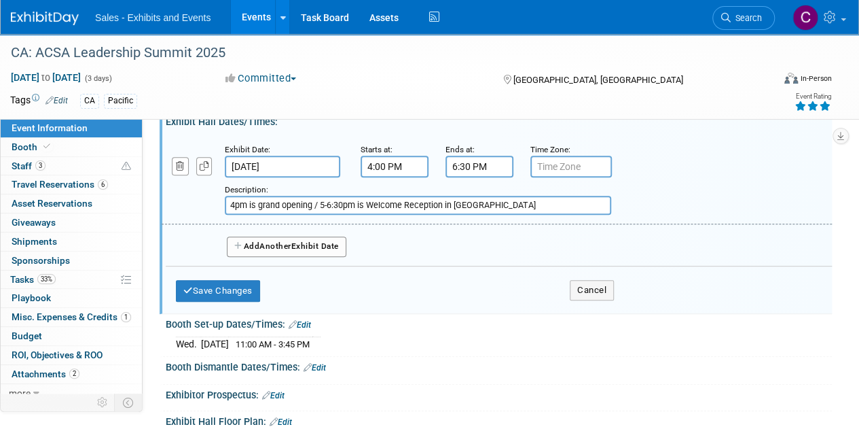
type input "4pm is grand opening / 5-6:30pm is Welcome Reception in Exhibit Hall"
click at [223, 290] on div "Save Changes Cancel" at bounding box center [395, 287] width 438 height 42
click at [227, 300] on button "Save Changes" at bounding box center [218, 291] width 84 height 22
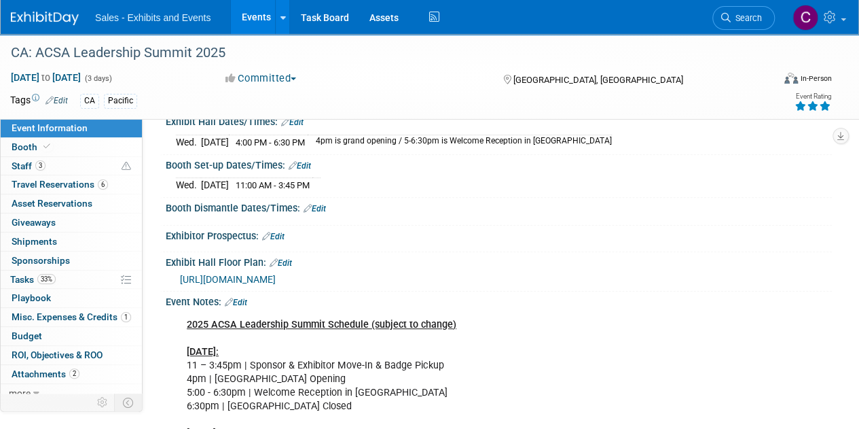
click at [299, 127] on link "Edit" at bounding box center [292, 122] width 22 height 10
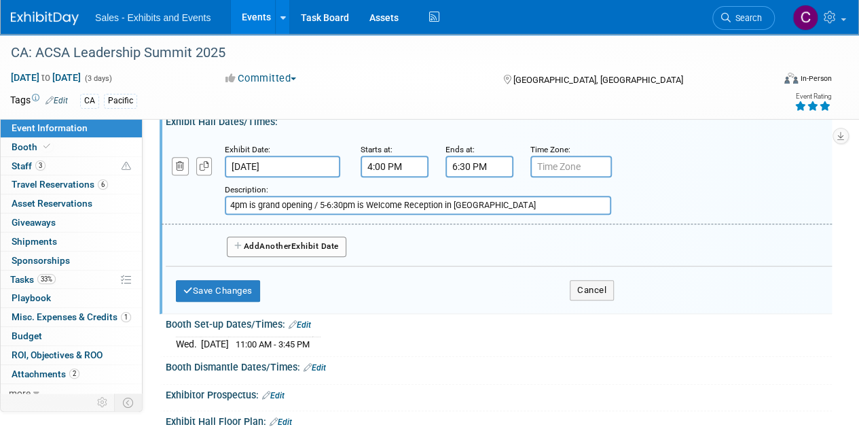
click at [298, 257] on button "Add Another Exhibit Date" at bounding box center [287, 246] width 120 height 20
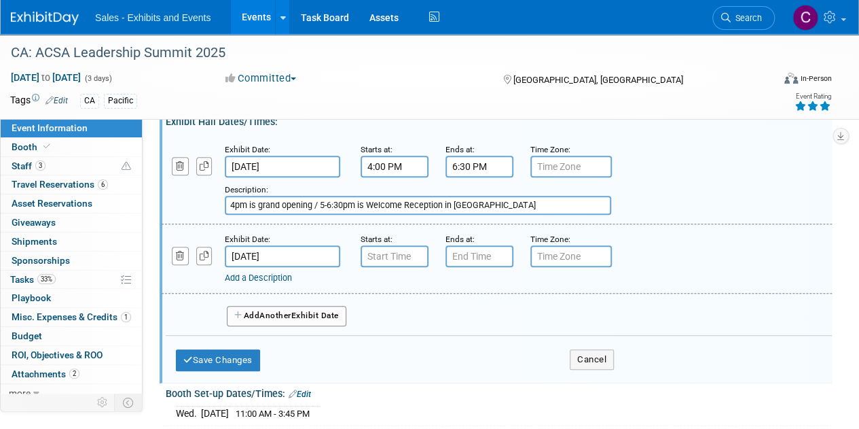
type input "7:00 AM"
click at [399, 267] on input "7:00 AM" at bounding box center [395, 256] width 68 height 22
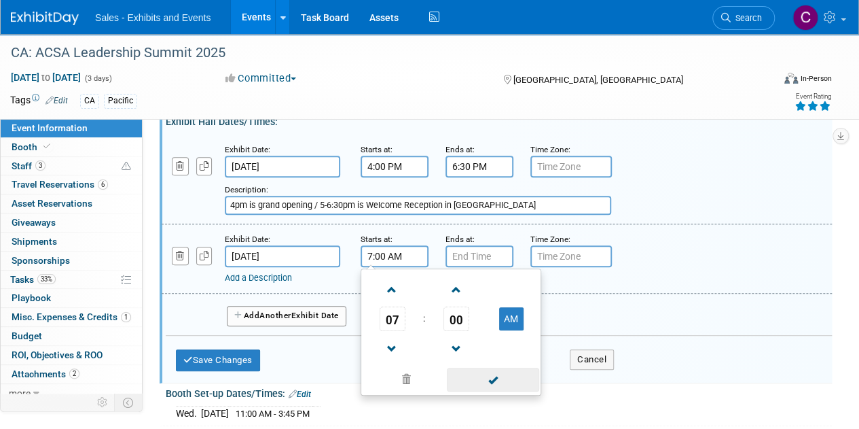
click at [504, 386] on span at bounding box center [493, 379] width 92 height 24
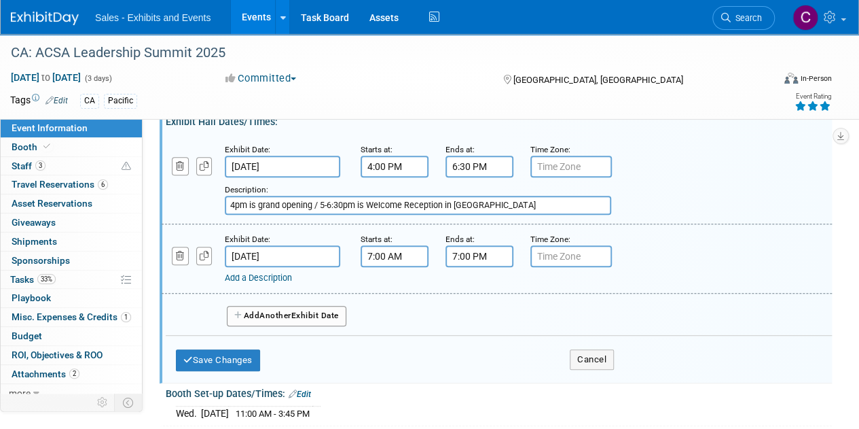
click at [477, 265] on input "7:00 PM" at bounding box center [480, 256] width 68 height 22
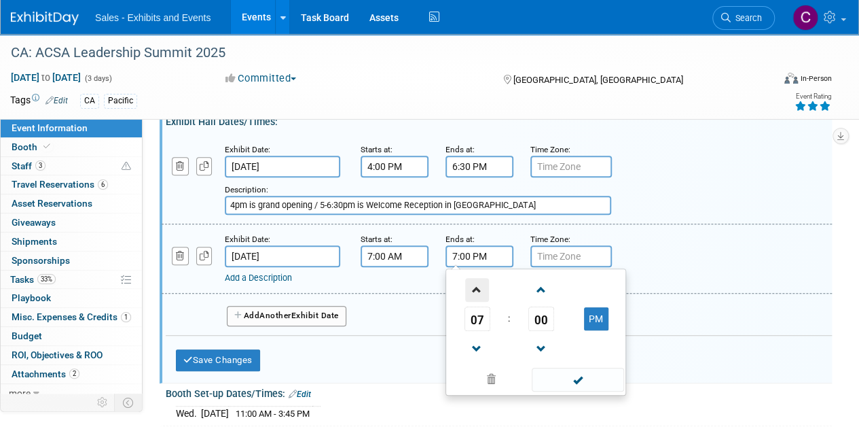
click at [474, 300] on span at bounding box center [477, 290] width 24 height 24
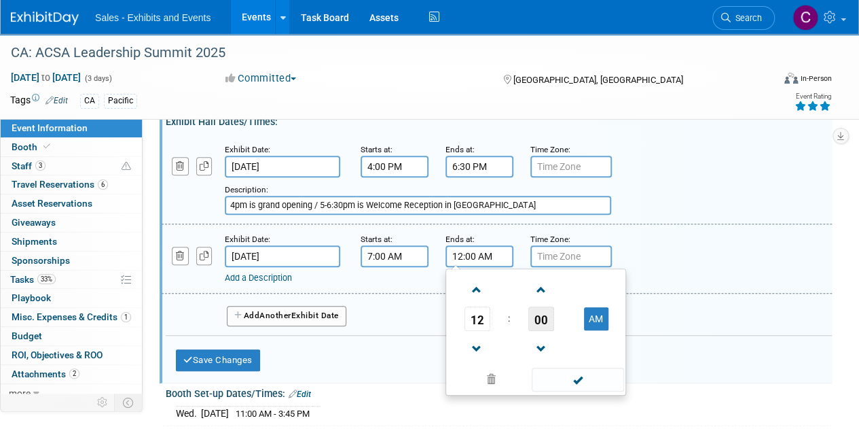
click at [541, 327] on span "00" at bounding box center [541, 318] width 26 height 24
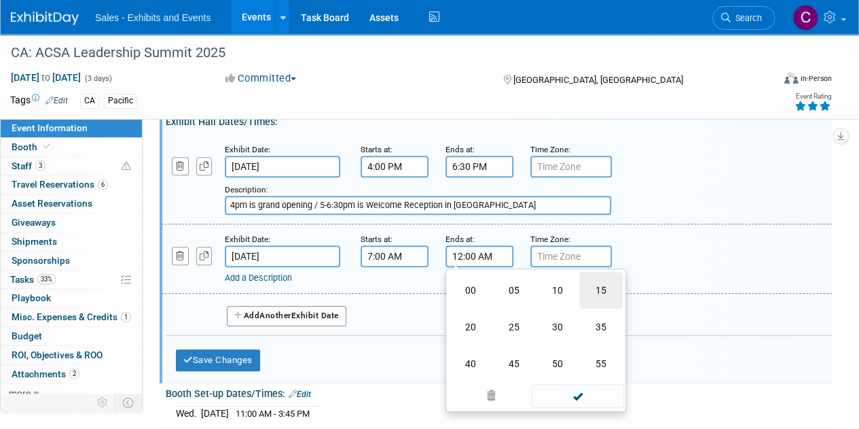
click at [587, 301] on td "15" at bounding box center [600, 290] width 43 height 37
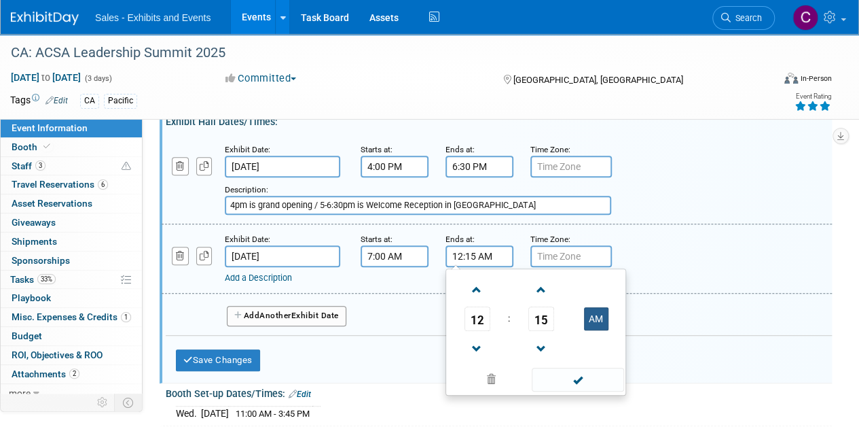
click at [598, 328] on button "AM" at bounding box center [596, 318] width 24 height 23
type input "12:15 PM"
click at [583, 391] on span at bounding box center [578, 379] width 92 height 24
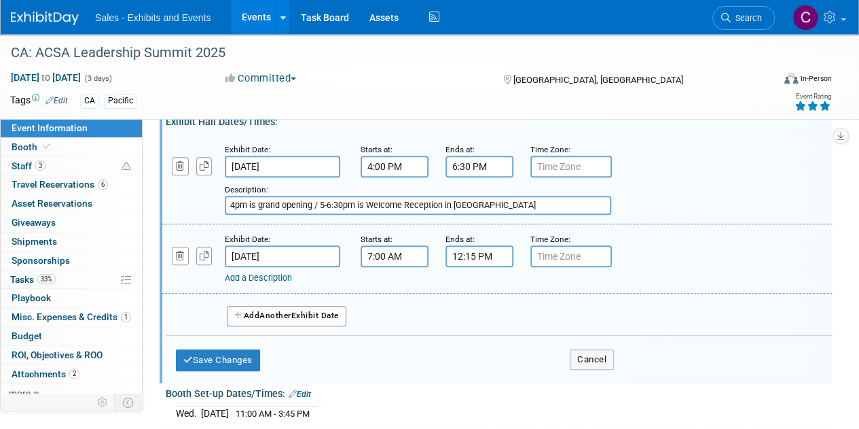
click at [280, 283] on link "Add a Description" at bounding box center [258, 277] width 67 height 10
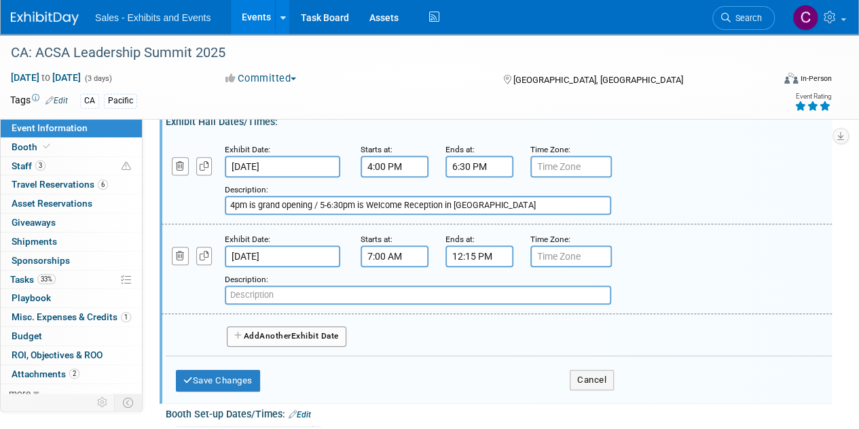
paste input "Exhibit Hall Closed for Every Student Succeeding Luncheon (sponsors will ha"
click at [293, 304] on input "Exhibit Hall Closed for Every Student Succeeding Luncheon (sponsors will ha" at bounding box center [418, 294] width 386 height 19
drag, startPoint x: 293, startPoint y: 306, endPoint x: 304, endPoint y: 307, distance: 11.6
click at [304, 304] on input "Exhibit Hall Closed for Every Student Succeeding Luncheon (sponsors will ha" at bounding box center [418, 294] width 386 height 19
type input "Exhibit Hall closed Every Student Succeeding Luncheon (sponsors will ha"
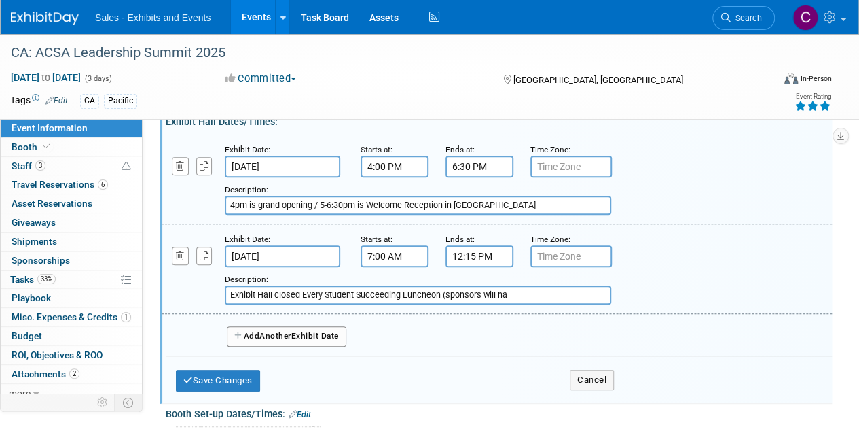
drag, startPoint x: 522, startPoint y: 307, endPoint x: 0, endPoint y: 293, distance: 521.8
click at [0, 293] on div "Event Information Event Info Booth Booth 3 Staff 3 Staff 6 Travel Reservations …" at bounding box center [429, 342] width 859 height 1017
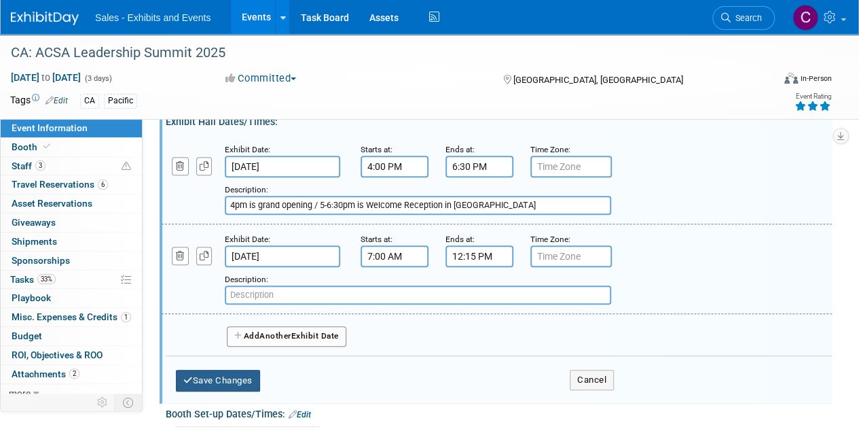
click at [230, 391] on button "Save Changes" at bounding box center [218, 380] width 84 height 22
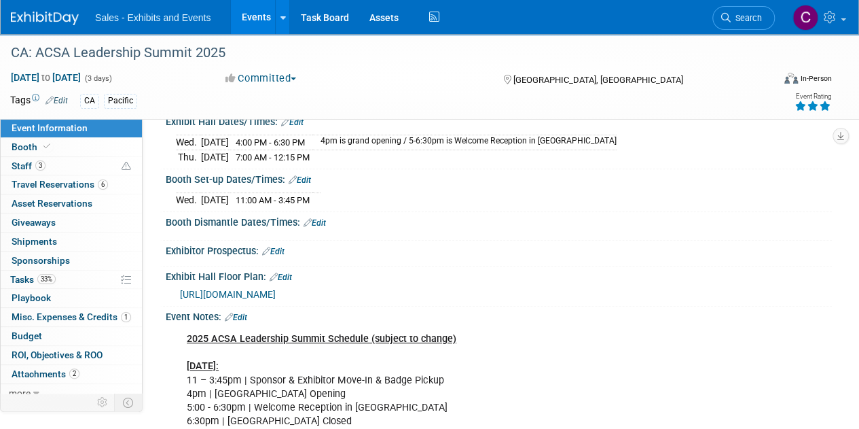
click at [303, 127] on link "Edit" at bounding box center [292, 122] width 22 height 10
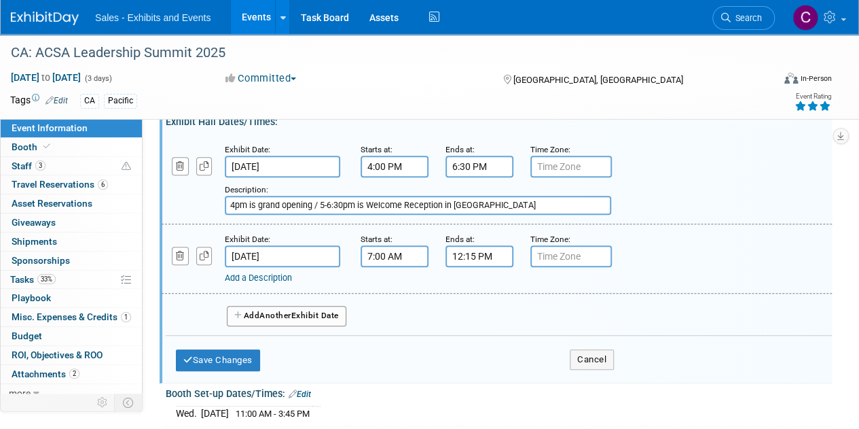
click at [255, 326] on button "Add Another Exhibit Date" at bounding box center [287, 316] width 120 height 20
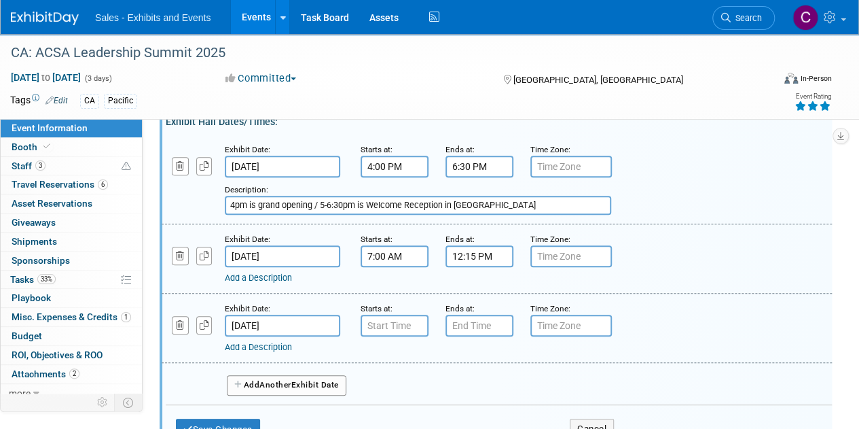
click at [257, 329] on input "Nov 7, 2025" at bounding box center [282, 325] width 115 height 22
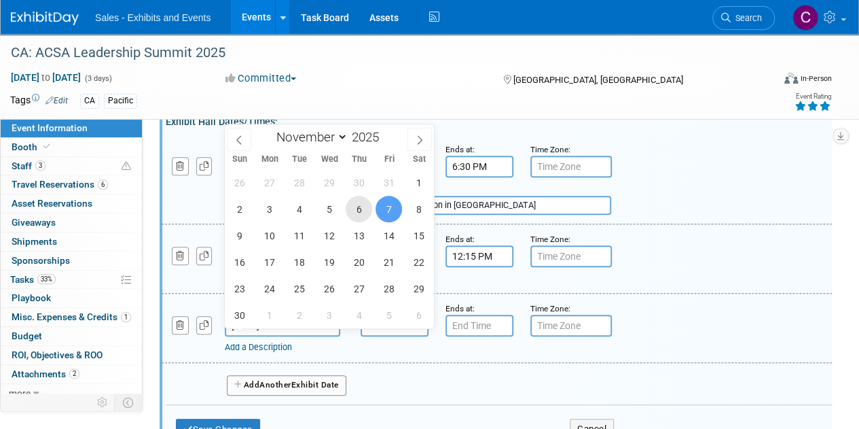
click at [359, 208] on span "6" at bounding box center [359, 209] width 26 height 26
type input "Nov 6, 2025"
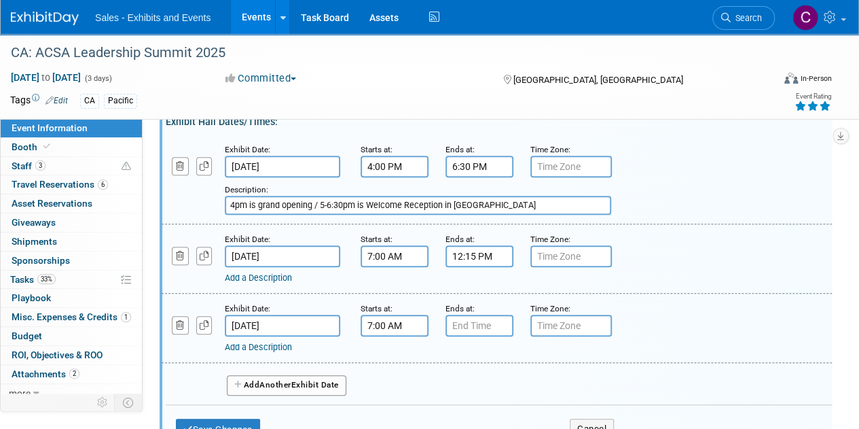
click at [390, 336] on input "7:00 AM" at bounding box center [395, 325] width 68 height 22
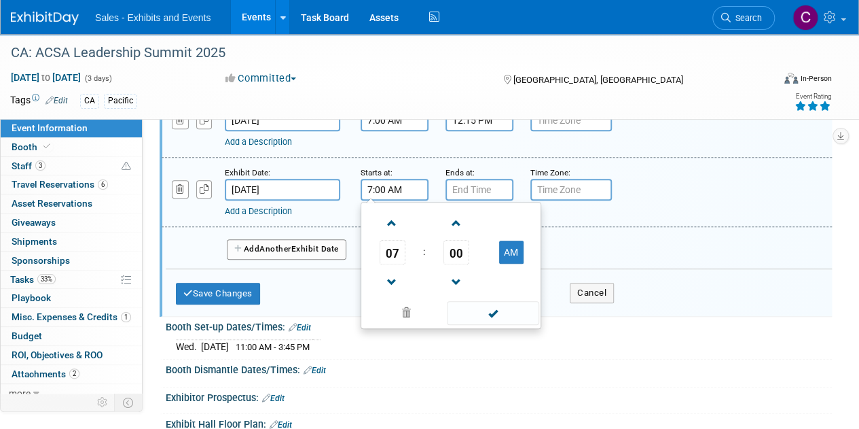
scroll to position [393, 0]
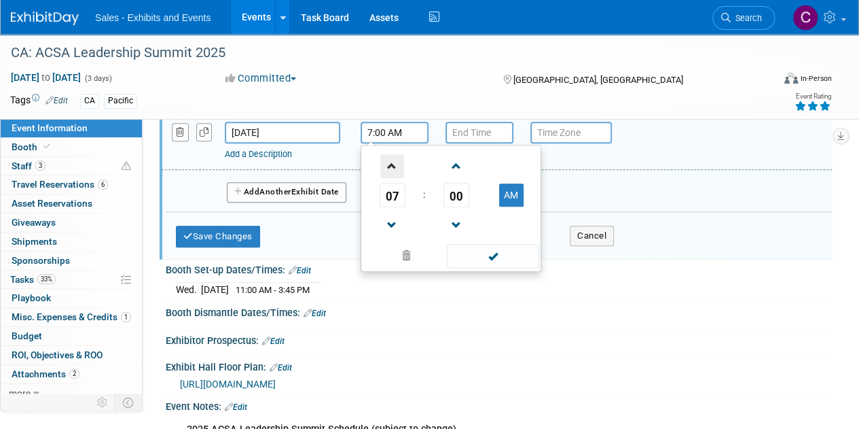
click at [393, 178] on span at bounding box center [392, 166] width 24 height 24
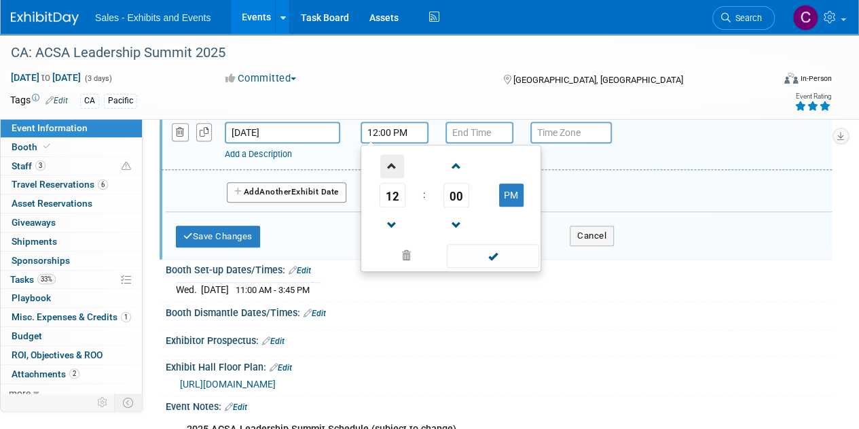
click at [393, 178] on span at bounding box center [392, 166] width 24 height 24
click at [465, 206] on span "00" at bounding box center [456, 195] width 26 height 24
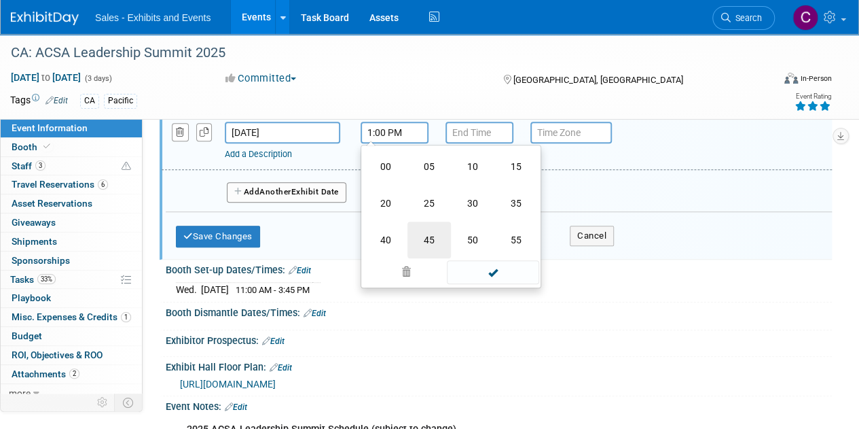
click at [433, 248] on td "45" at bounding box center [428, 239] width 43 height 37
type input "1:45 PM"
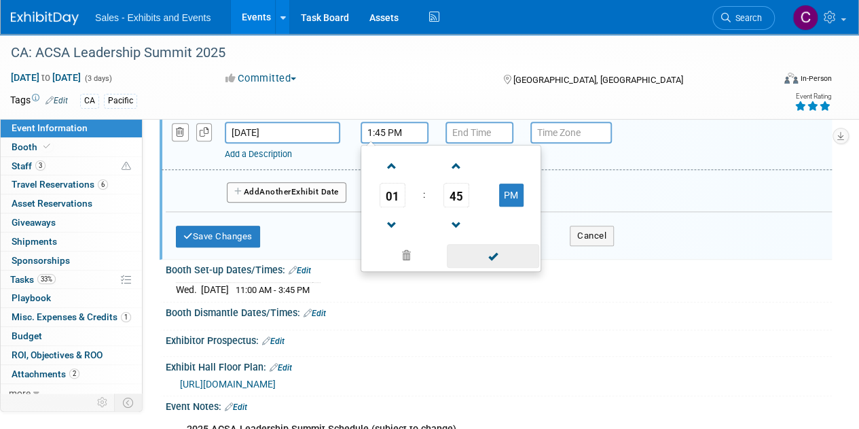
click at [501, 261] on span at bounding box center [493, 256] width 92 height 24
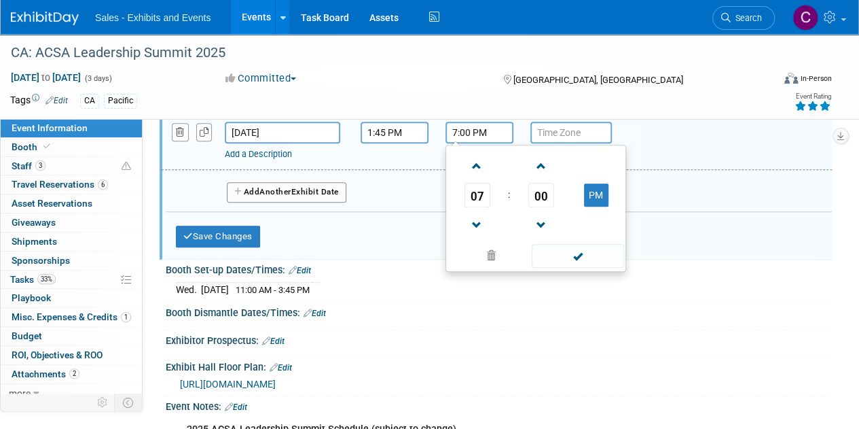
click at [482, 143] on input "7:00 PM" at bounding box center [480, 133] width 68 height 22
click at [484, 225] on span at bounding box center [477, 225] width 24 height 24
type input "4:00 PM"
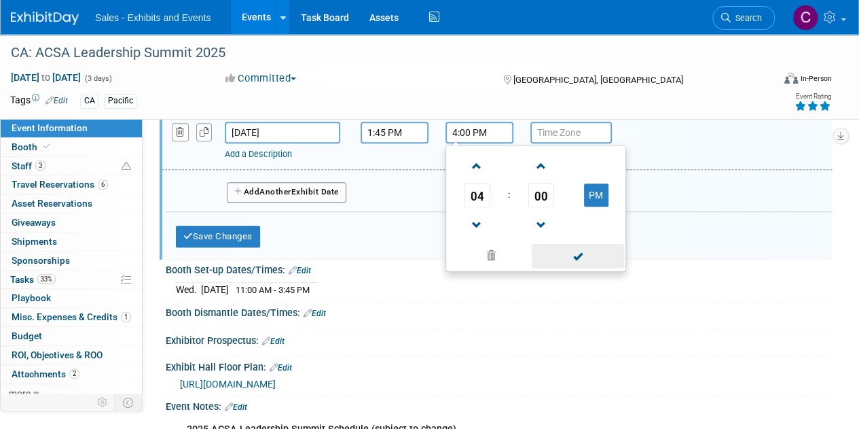
click at [583, 264] on span at bounding box center [578, 256] width 92 height 24
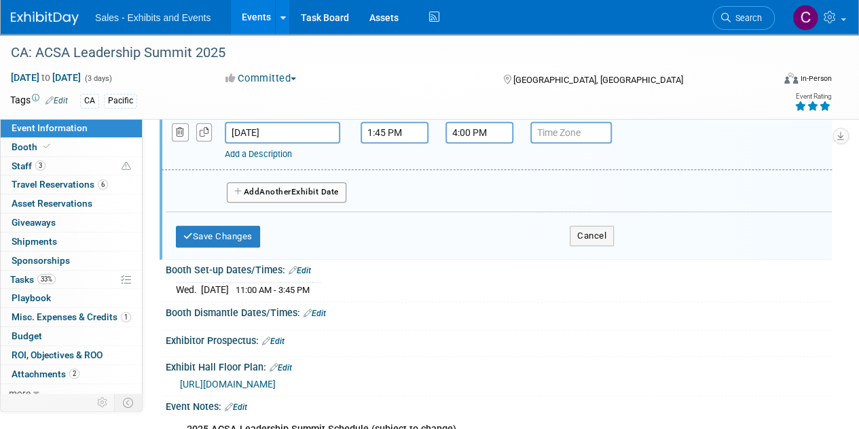
click at [309, 202] on button "Add Another Exhibit Date" at bounding box center [287, 192] width 120 height 20
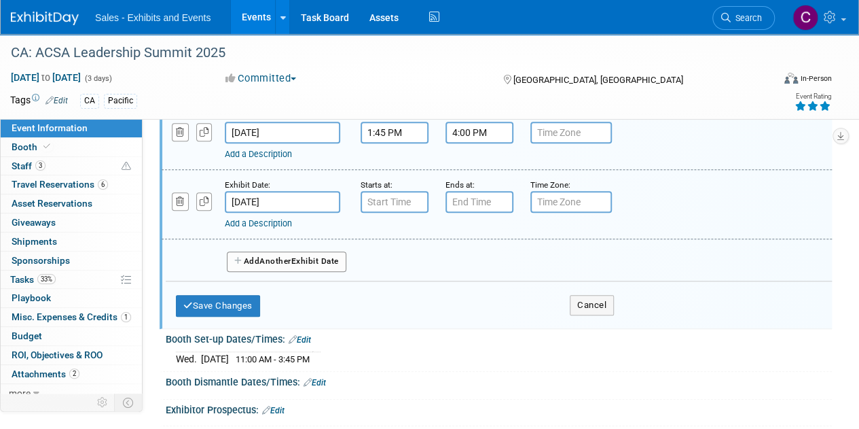
type input "7:00 AM"
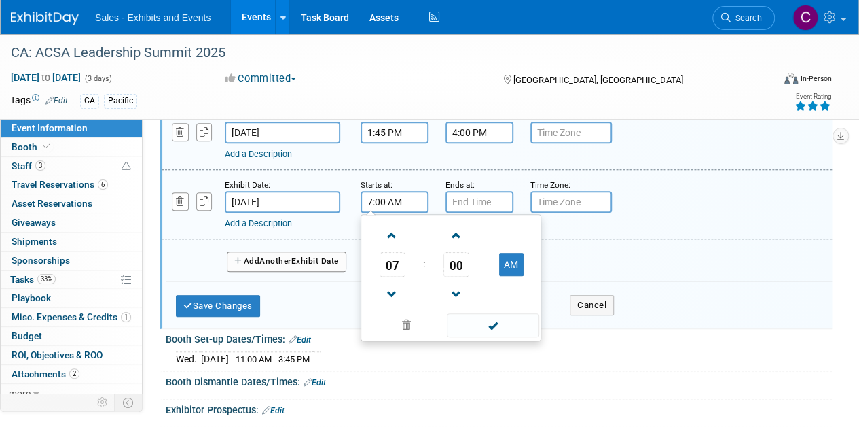
click at [381, 213] on input "7:00 AM" at bounding box center [395, 202] width 68 height 22
click at [477, 328] on span at bounding box center [493, 325] width 92 height 24
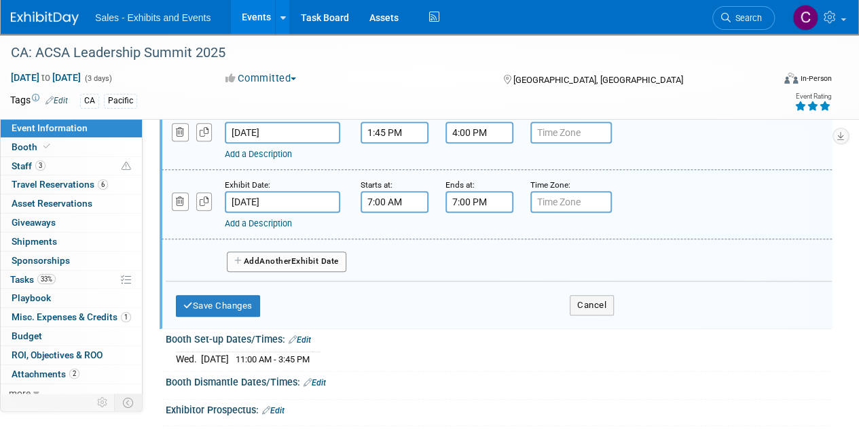
click at [471, 209] on input "7:00 PM" at bounding box center [480, 202] width 68 height 22
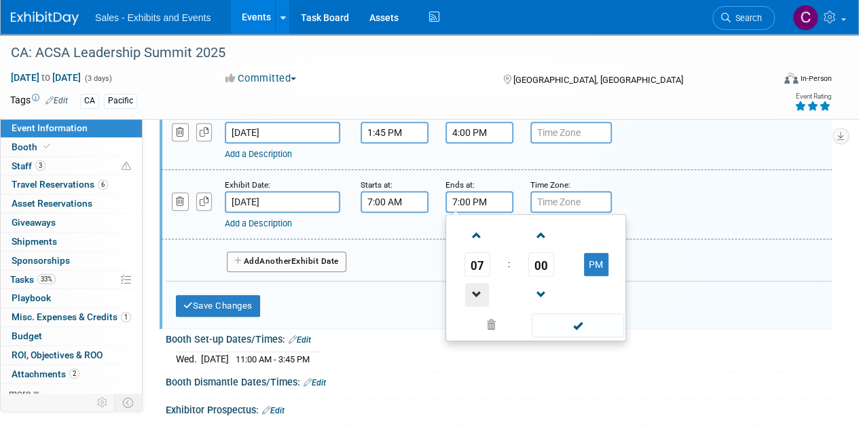
click at [478, 300] on span at bounding box center [477, 295] width 24 height 24
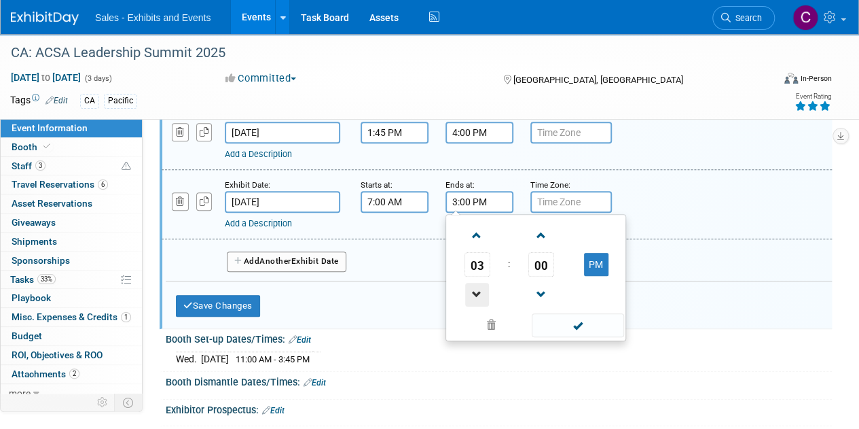
type input "2:00 PM"
click at [583, 335] on span at bounding box center [578, 325] width 92 height 24
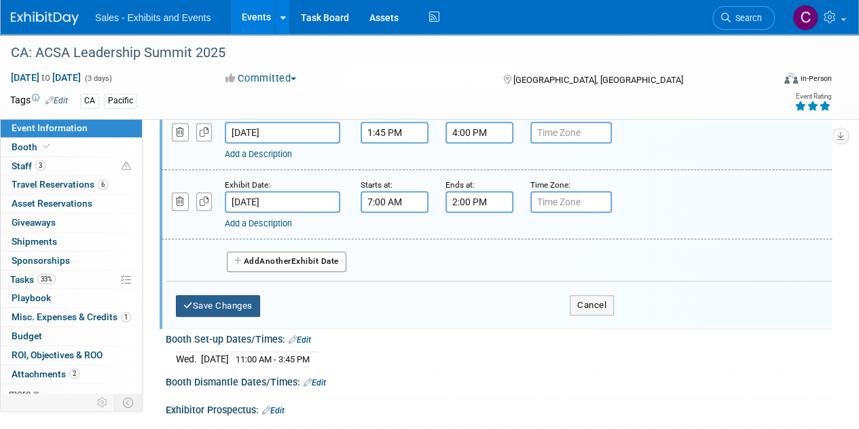
click at [242, 311] on button "Save Changes" at bounding box center [218, 306] width 84 height 22
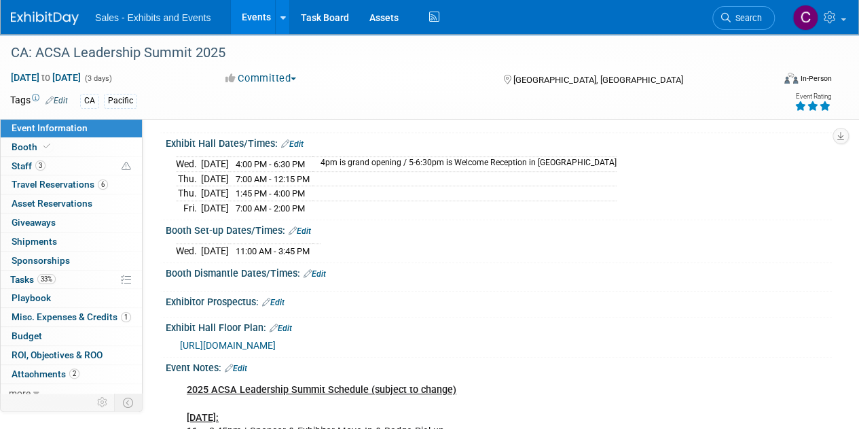
scroll to position [177, 0]
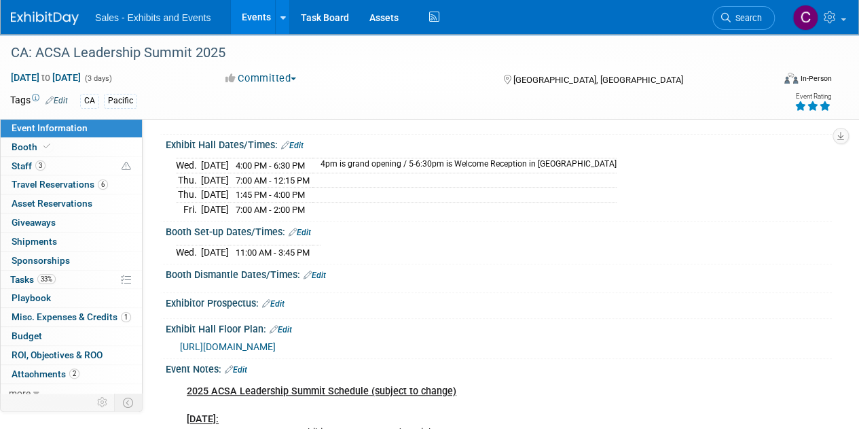
click at [329, 280] on div "Booth Dismantle Dates/Times: Edit" at bounding box center [499, 273] width 666 height 18
click at [326, 280] on link "Edit" at bounding box center [315, 275] width 22 height 10
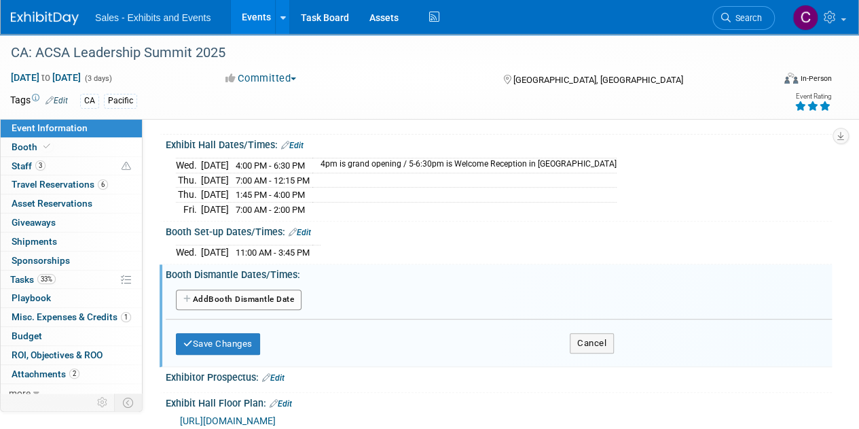
click at [287, 310] on button "Add Another Booth Dismantle Date" at bounding box center [239, 299] width 126 height 20
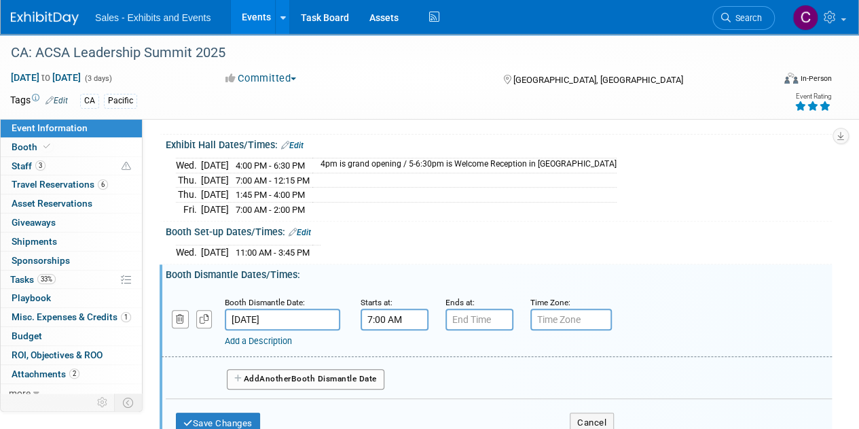
click at [384, 330] on input "7:00 AM" at bounding box center [395, 319] width 68 height 22
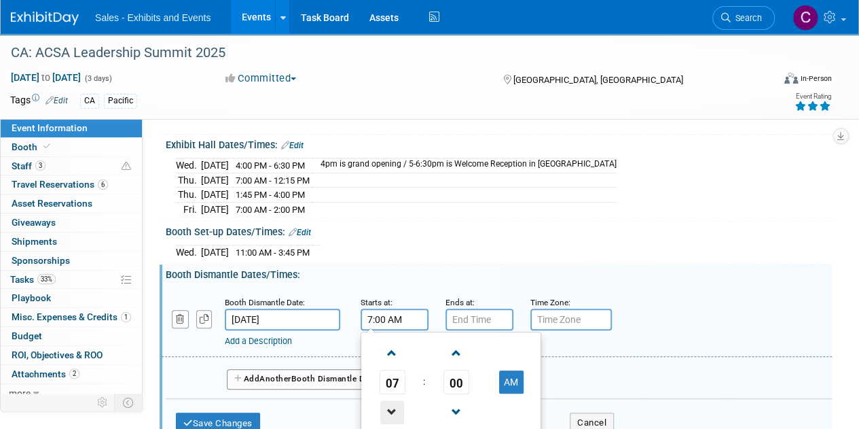
click at [401, 414] on span at bounding box center [392, 412] width 24 height 24
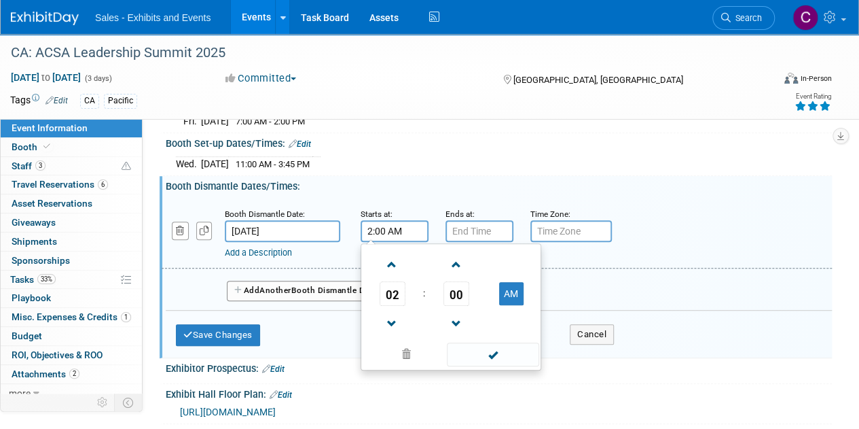
scroll to position [269, 0]
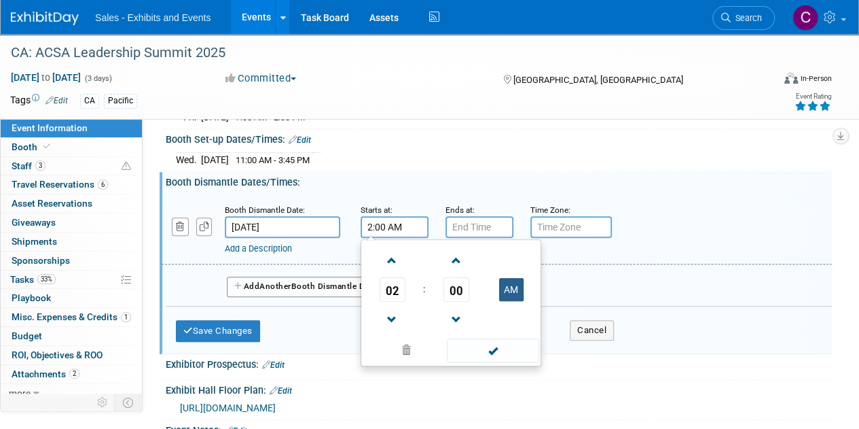
click at [513, 293] on button "AM" at bounding box center [511, 289] width 24 height 23
type input "2:00 PM"
click at [477, 234] on input "7:00 PM" at bounding box center [480, 227] width 68 height 22
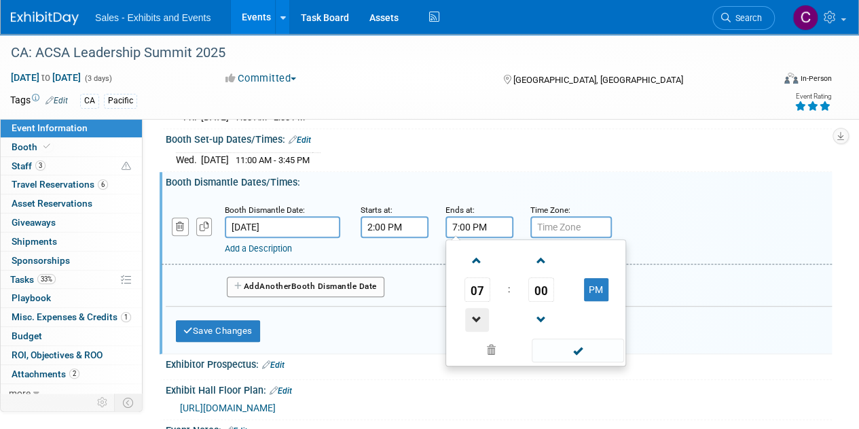
click at [473, 329] on span at bounding box center [477, 320] width 24 height 24
type input "4:00 PM"
click at [597, 362] on span at bounding box center [578, 350] width 92 height 24
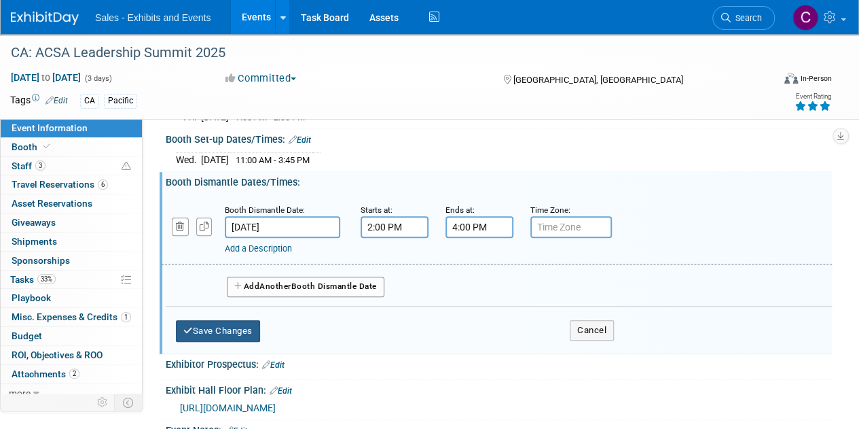
click at [217, 331] on button "Save Changes" at bounding box center [218, 331] width 84 height 22
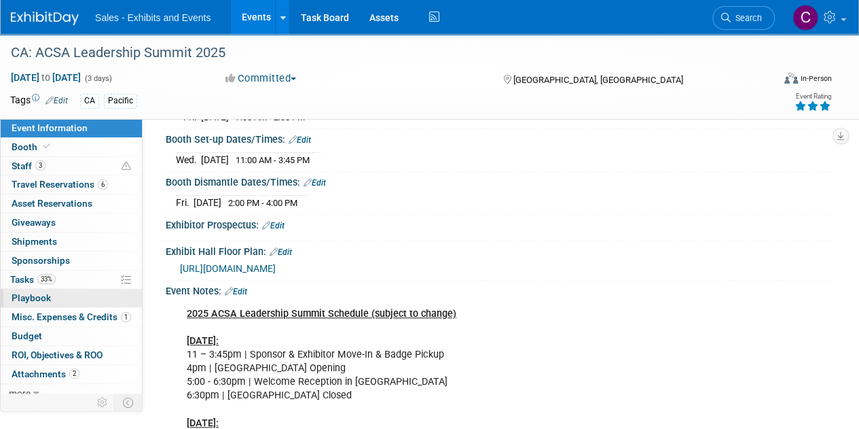
click at [31, 292] on span "Playbook 0" at bounding box center [31, 297] width 39 height 11
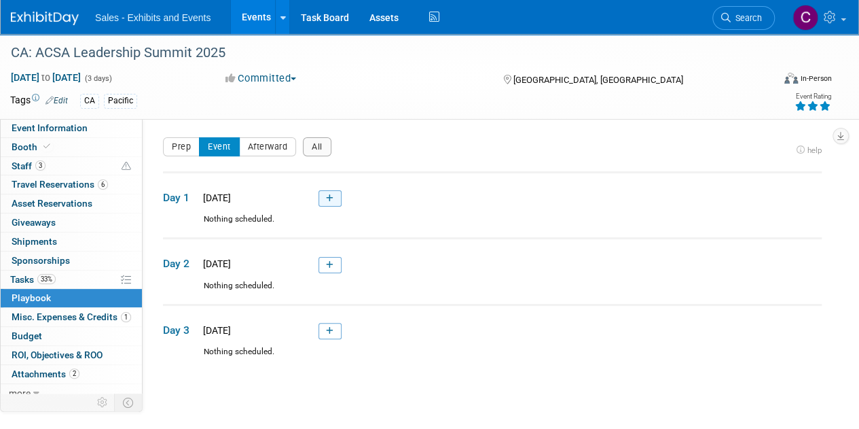
click at [333, 204] on link at bounding box center [330, 198] width 23 height 16
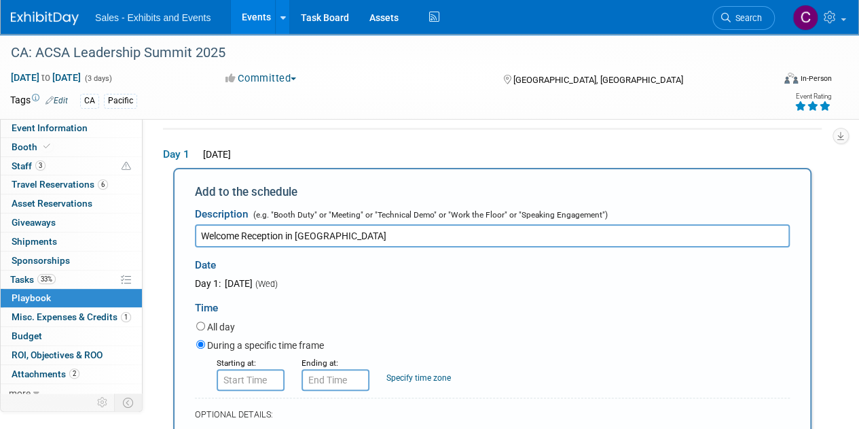
type input "Welcome Reception in Exhibit Hall"
click at [239, 380] on input "8:00 AM" at bounding box center [251, 380] width 68 height 22
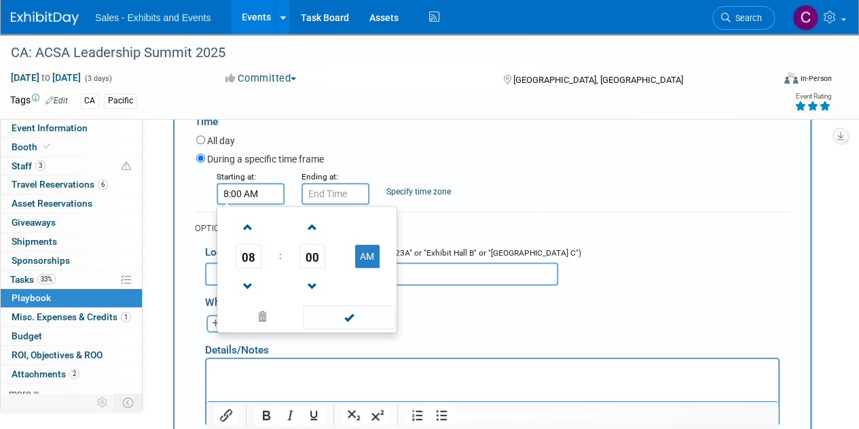
scroll to position [231, 0]
click at [248, 286] on span at bounding box center [248, 285] width 24 height 24
click at [367, 253] on button "AM" at bounding box center [367, 254] width 24 height 23
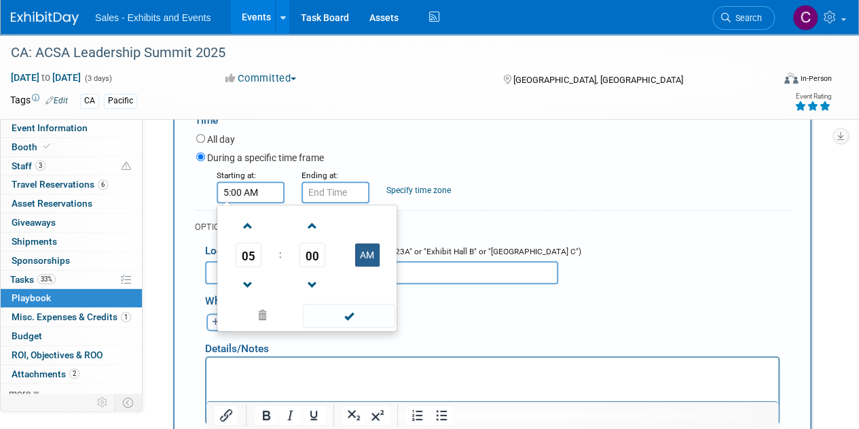
type input "5:00 PM"
click at [361, 316] on span at bounding box center [349, 316] width 92 height 24
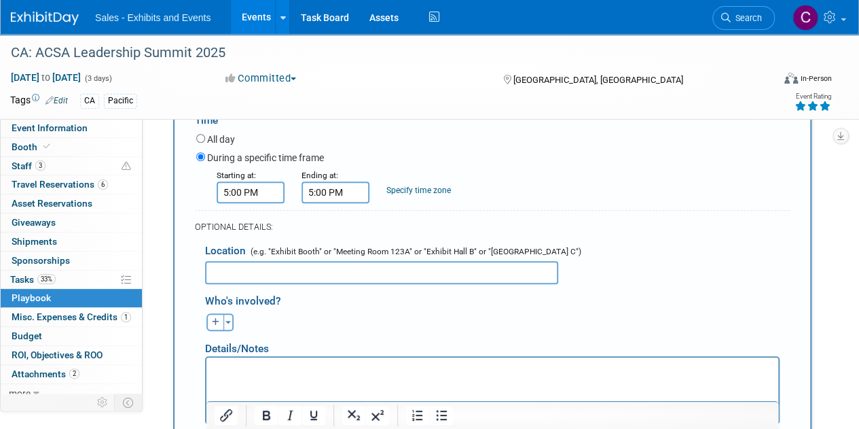
click at [343, 187] on input "5:00 PM" at bounding box center [336, 192] width 68 height 22
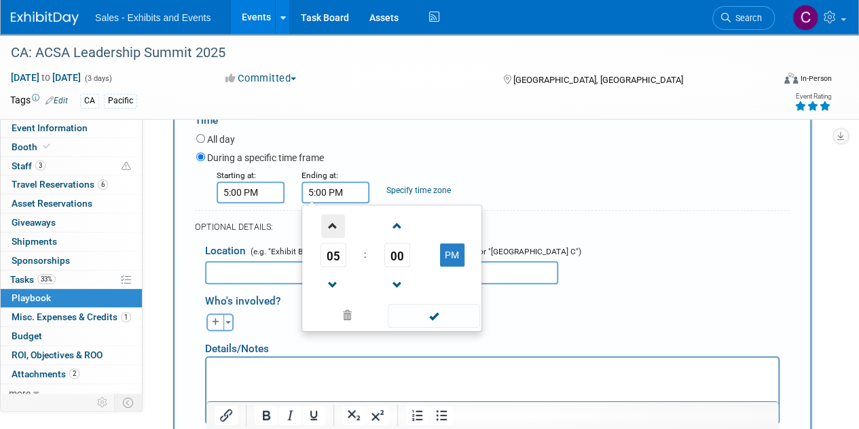
click at [336, 215] on span at bounding box center [333, 226] width 24 height 24
click at [399, 259] on span "00" at bounding box center [397, 254] width 26 height 24
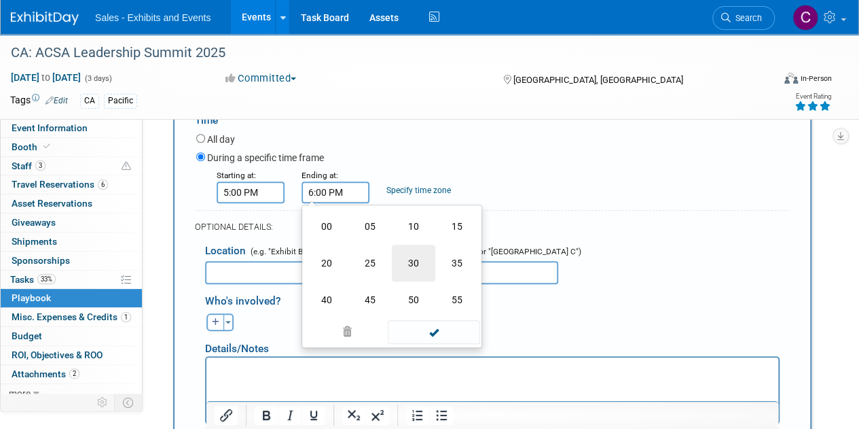
click at [407, 259] on td "30" at bounding box center [413, 262] width 43 height 37
type input "6:30 PM"
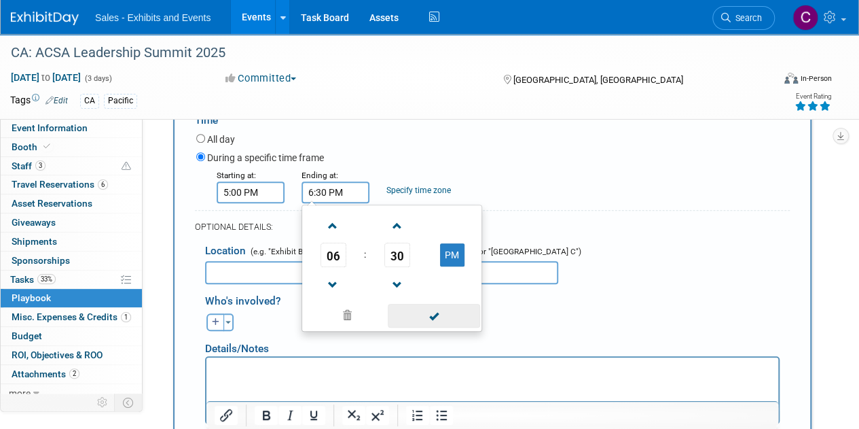
click at [432, 305] on span at bounding box center [434, 316] width 92 height 24
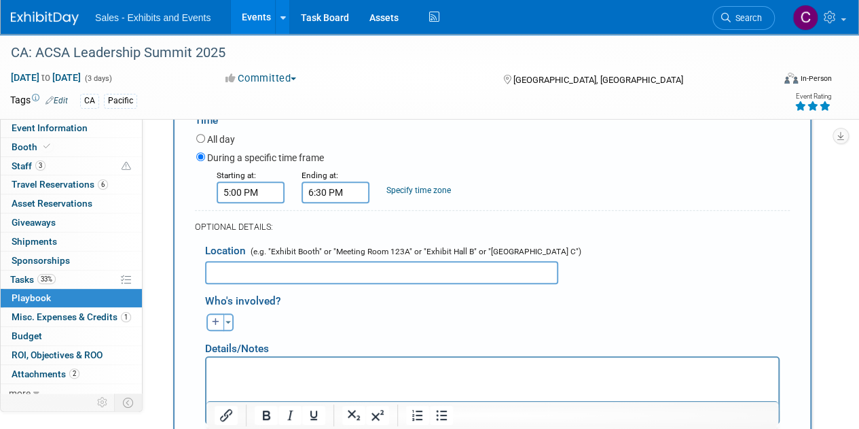
click at [312, 280] on input "text" at bounding box center [381, 272] width 353 height 23
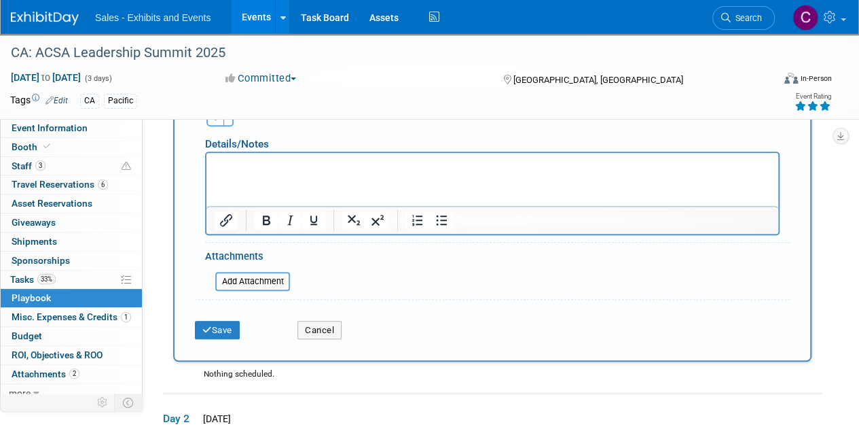
scroll to position [441, 0]
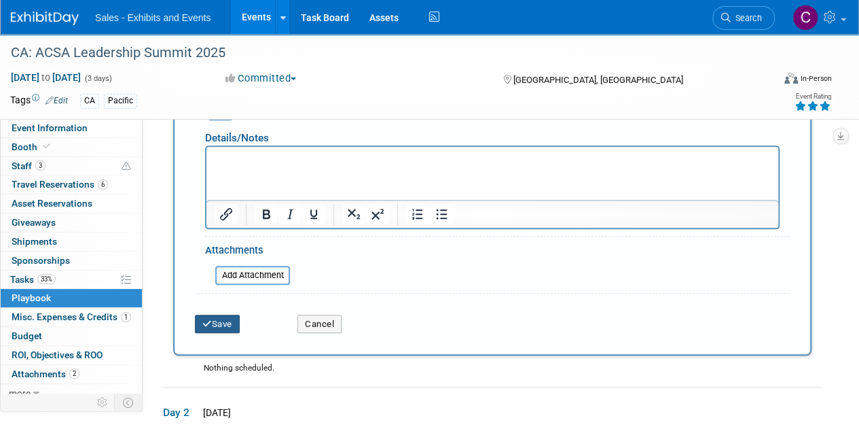
type input "Exhibit Hall"
click at [213, 324] on button "Save" at bounding box center [217, 323] width 45 height 19
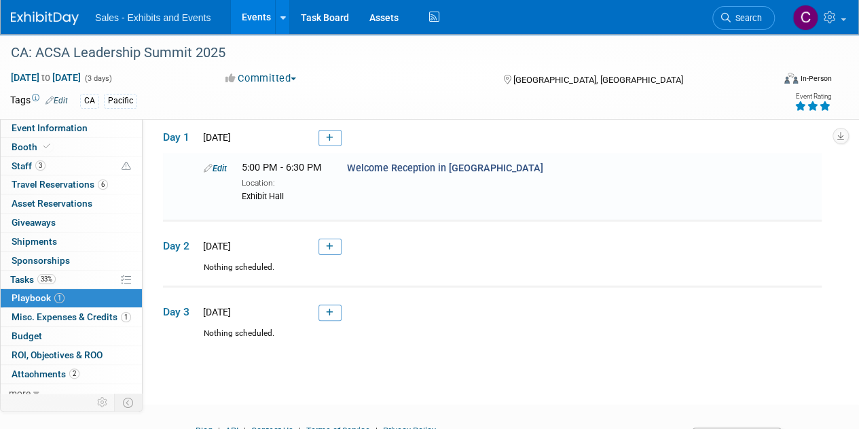
scroll to position [42, 0]
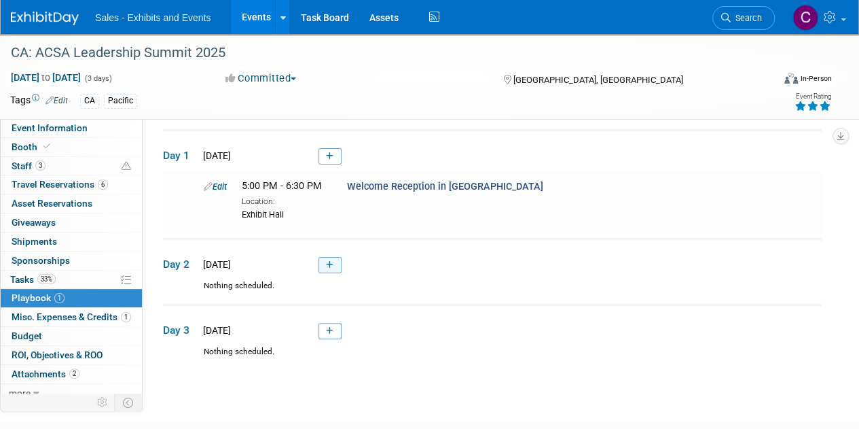
click at [328, 267] on icon at bounding box center [329, 265] width 7 height 8
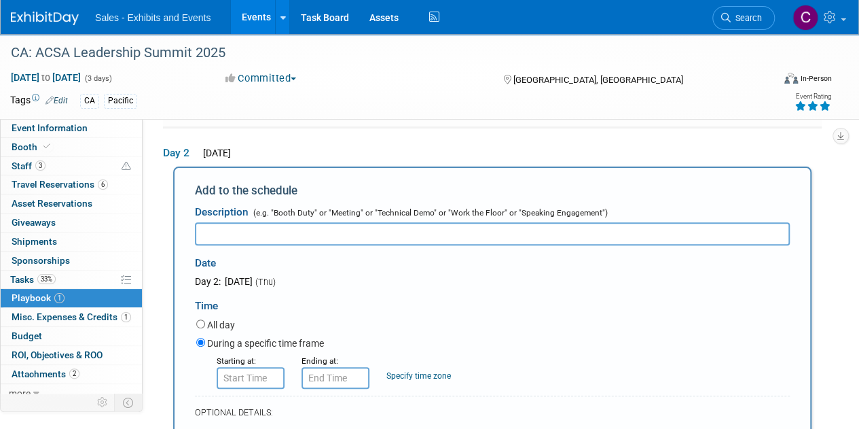
scroll to position [0, 0]
click at [251, 376] on input "8:00 AM" at bounding box center [251, 378] width 68 height 22
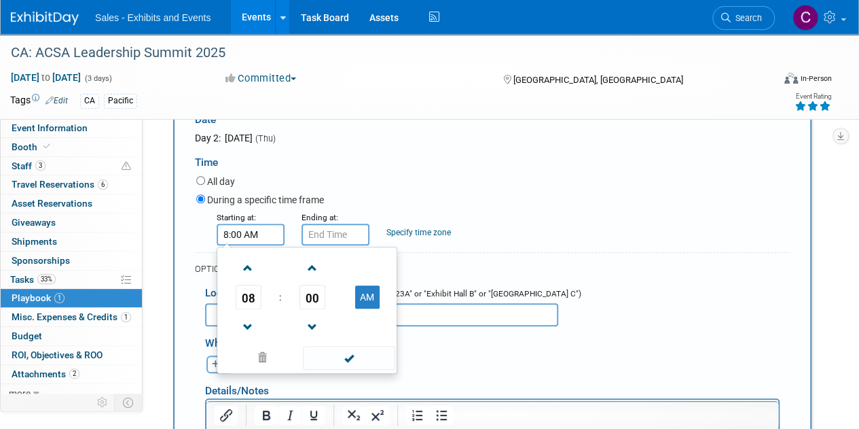
scroll to position [302, 0]
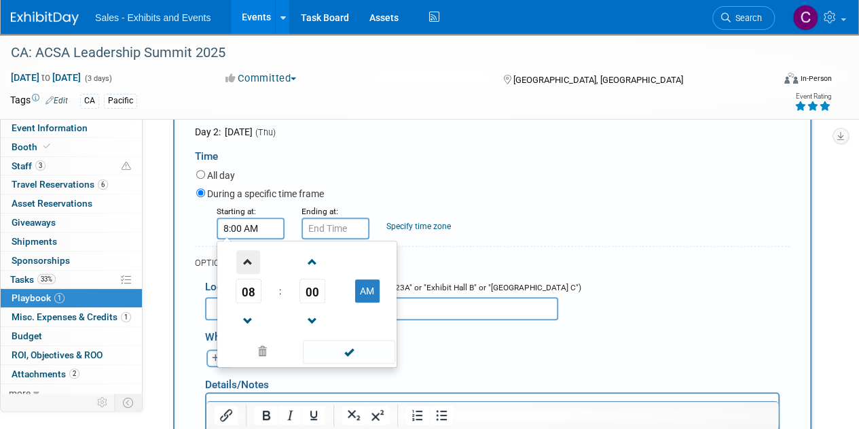
click at [249, 259] on span at bounding box center [248, 262] width 24 height 24
click at [308, 289] on span "00" at bounding box center [313, 290] width 26 height 24
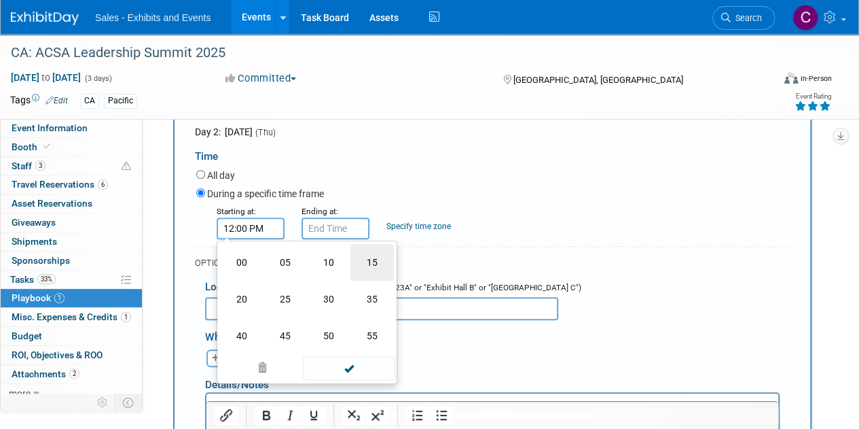
click at [374, 263] on td "15" at bounding box center [371, 262] width 43 height 37
type input "12:15 PM"
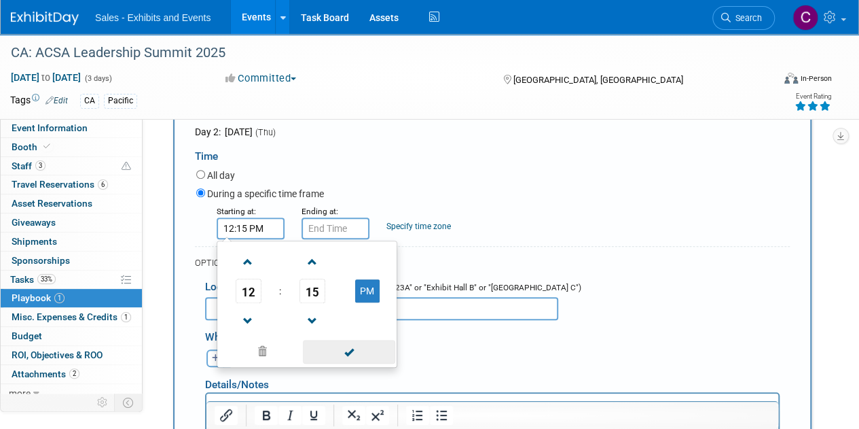
click at [357, 350] on span at bounding box center [349, 352] width 92 height 24
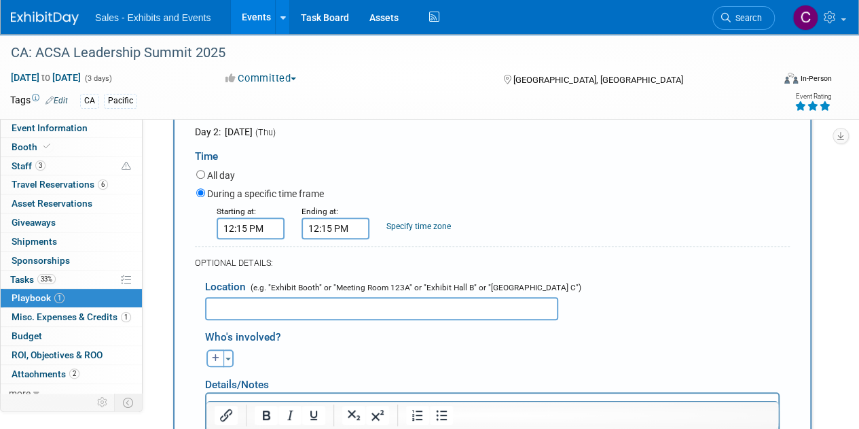
click at [325, 230] on input "12:15 PM" at bounding box center [336, 228] width 68 height 22
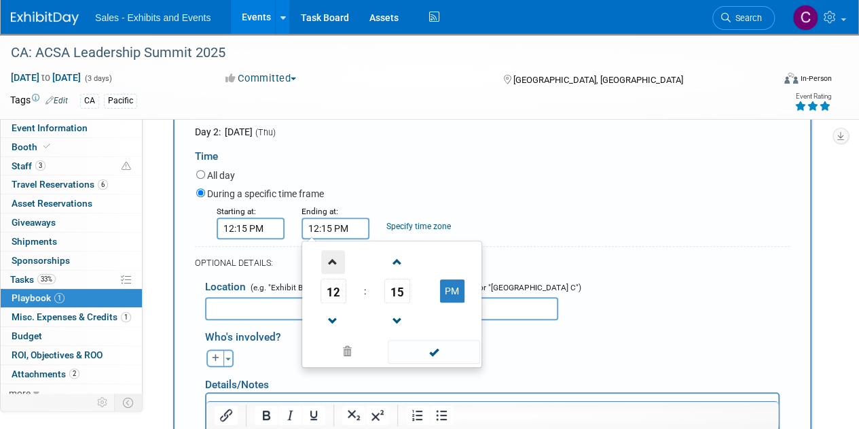
click at [333, 260] on span at bounding box center [333, 262] width 24 height 24
click at [389, 295] on span "15" at bounding box center [397, 290] width 26 height 24
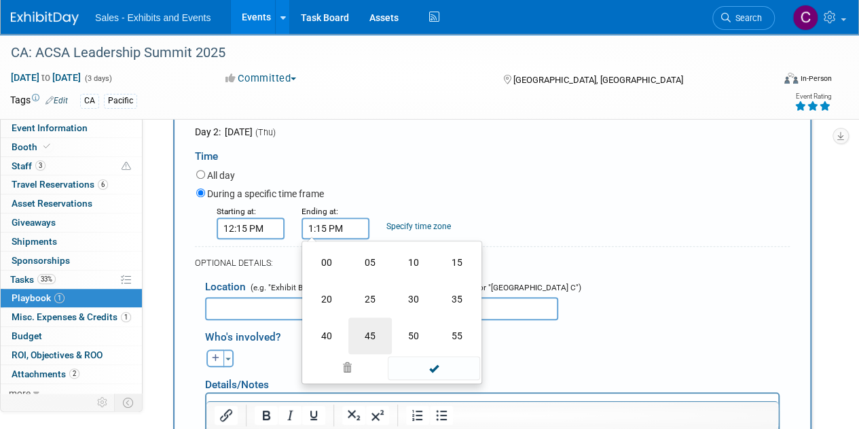
click at [380, 328] on td "45" at bounding box center [369, 335] width 43 height 37
type input "1:45 PM"
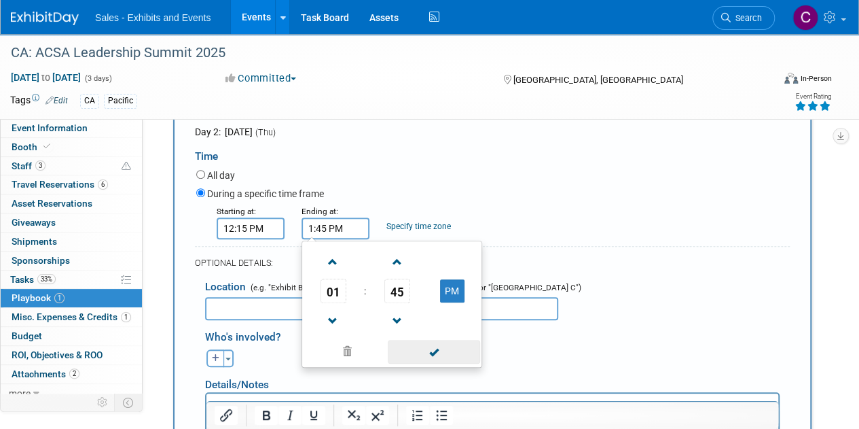
click at [410, 351] on span at bounding box center [434, 352] width 92 height 24
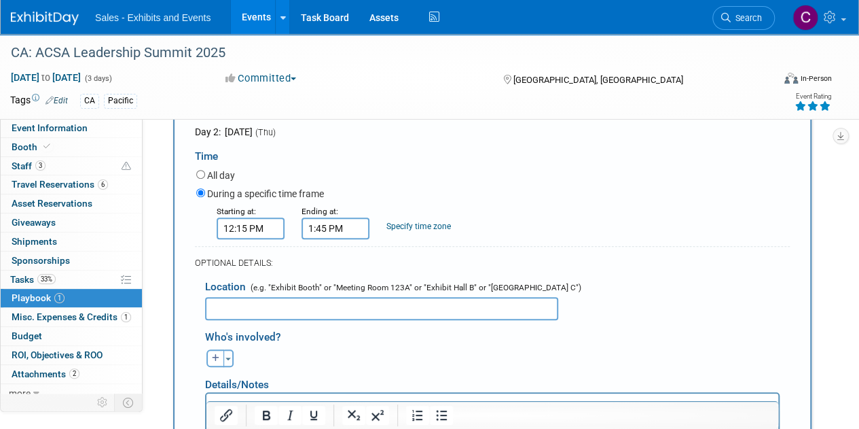
click at [236, 307] on input "text" at bounding box center [381, 308] width 353 height 23
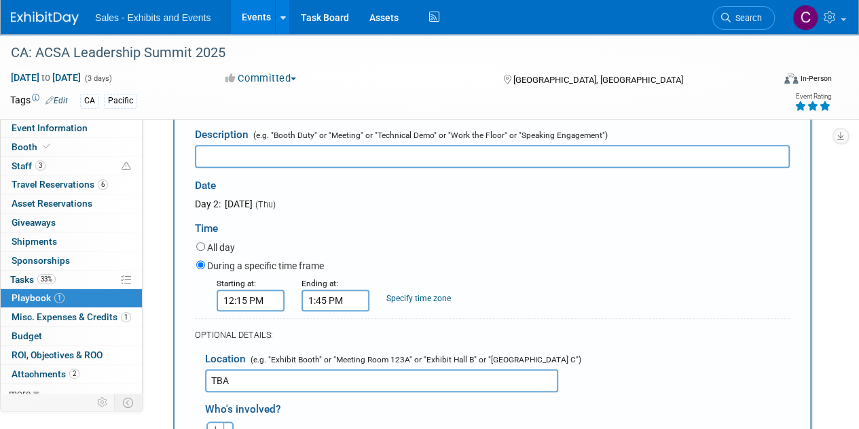
scroll to position [223, 0]
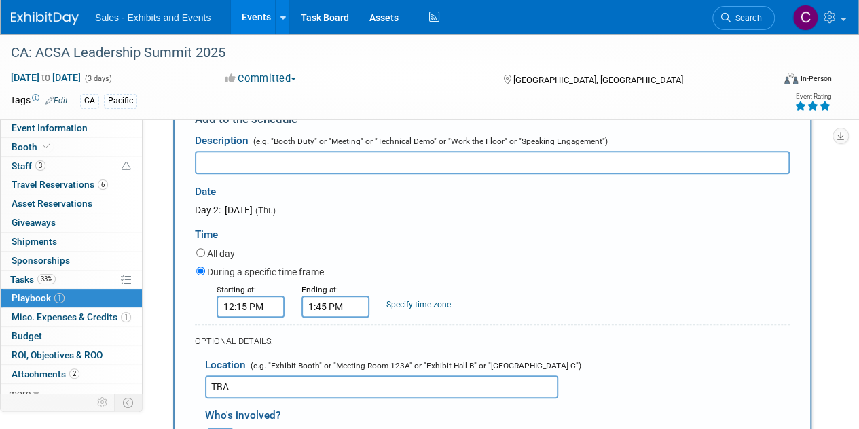
type input "TBA"
paste input "for Every Student Succeeding Luncheon (sponsors will have assigned table at lun…"
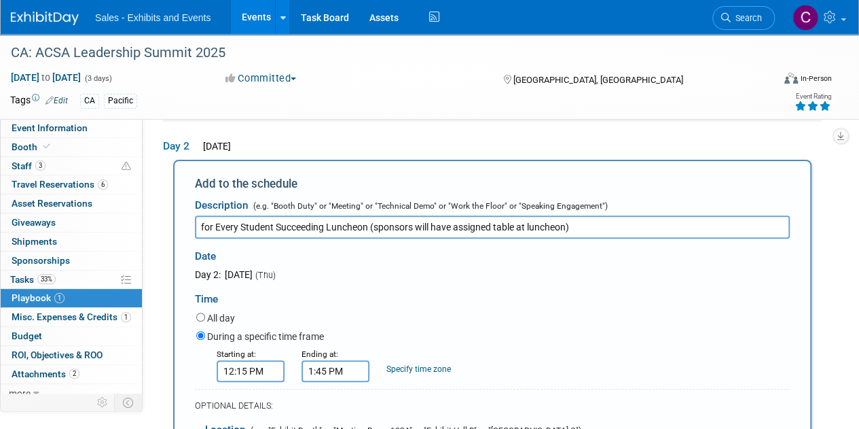
scroll to position [146, 0]
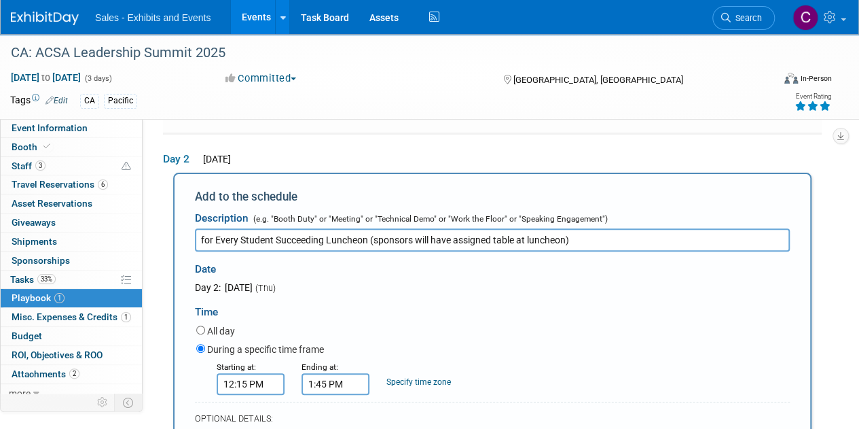
drag, startPoint x: 215, startPoint y: 241, endPoint x: 0, endPoint y: 177, distance: 223.9
click at [83, 233] on div "Event Information Event Info Booth Booth 3 Staff 3 Staff 6 Travel Reservations …" at bounding box center [429, 371] width 859 height 967
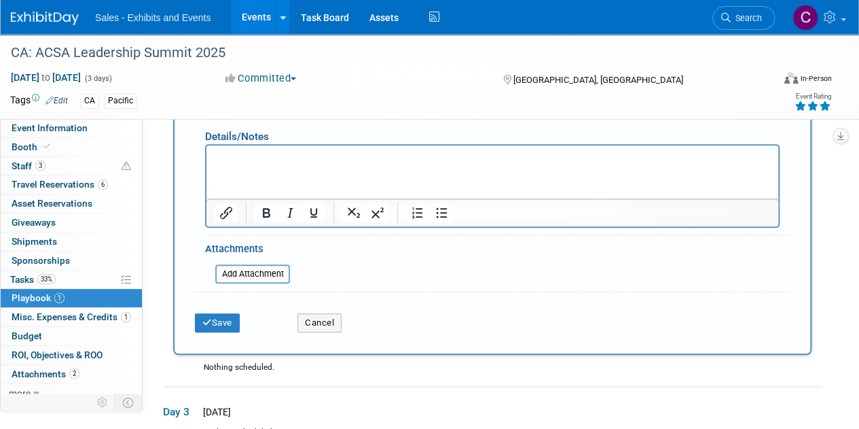
scroll to position [551, 0]
type input "Every Student Succeeding Luncheon (sponsors will have assigned table at luncheo…"
click at [213, 327] on button "Save" at bounding box center [217, 321] width 45 height 19
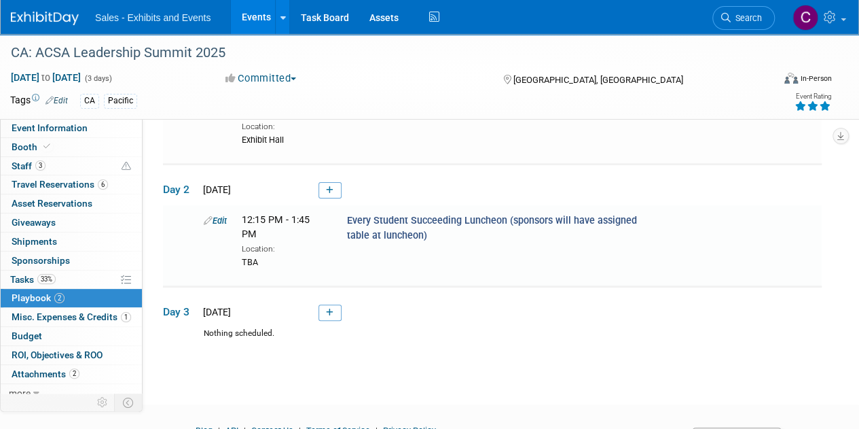
scroll to position [151, 0]
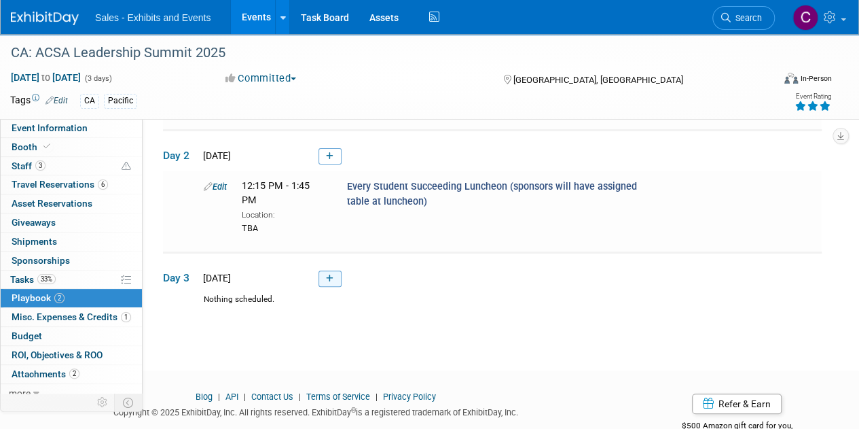
click at [333, 274] on icon at bounding box center [329, 278] width 7 height 8
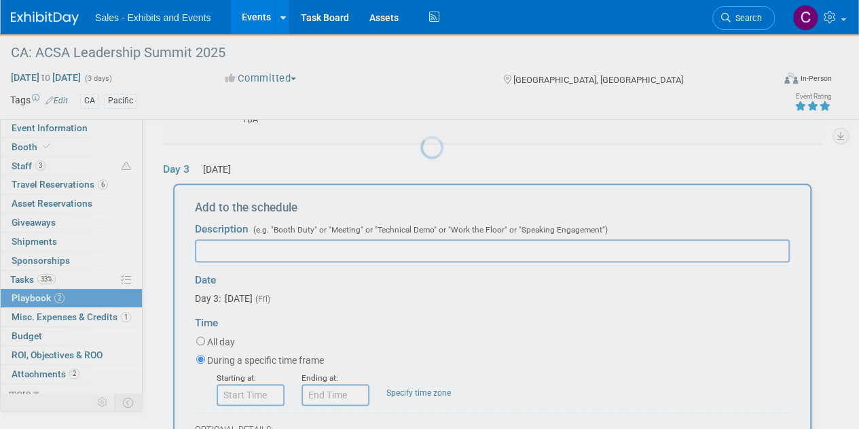
scroll to position [0, 0]
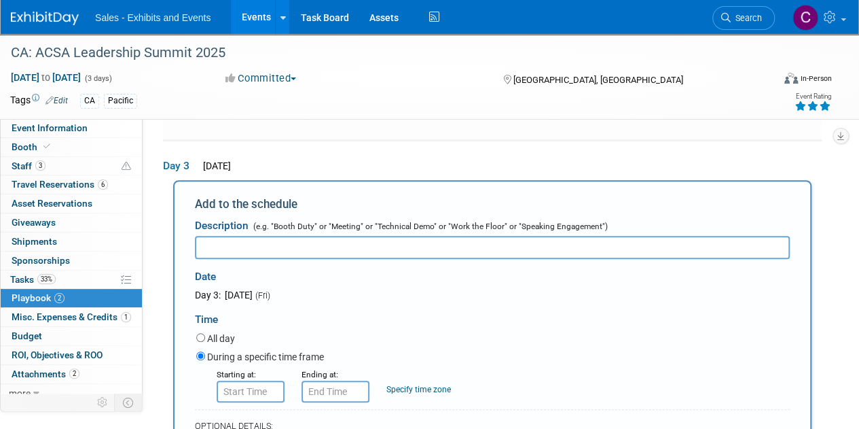
paste input "Lunch with Exhibitors and Grand Prize Raffles"
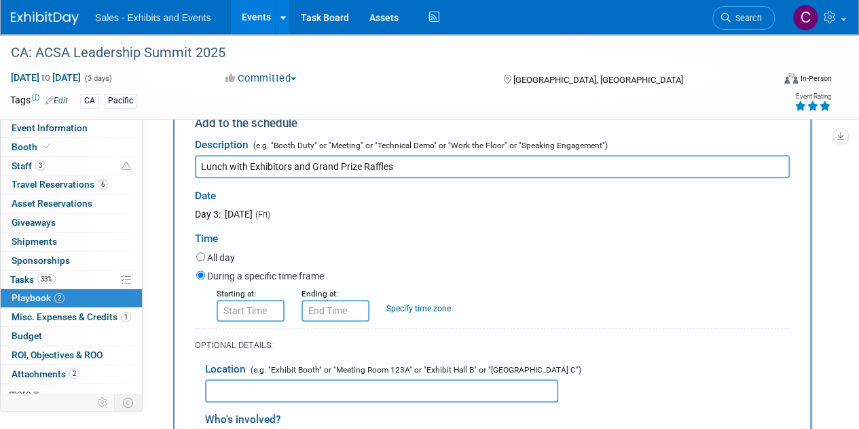
scroll to position [354, 0]
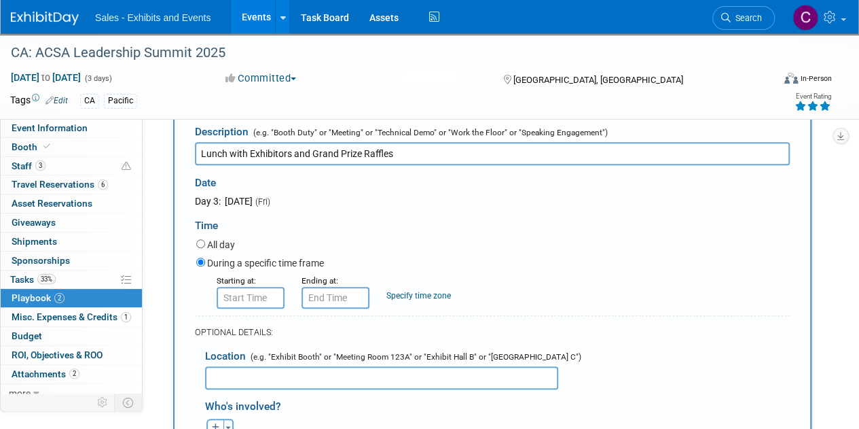
type input "Lunch with Exhibitors and Grand Prize Raffles"
click at [238, 287] on input "8:00 AM" at bounding box center [251, 298] width 68 height 22
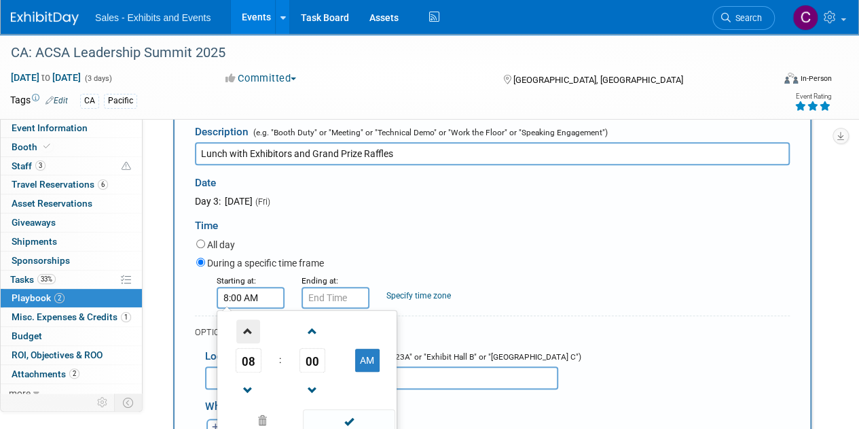
click at [245, 319] on span at bounding box center [248, 331] width 24 height 24
click at [327, 348] on td "00" at bounding box center [312, 360] width 56 height 24
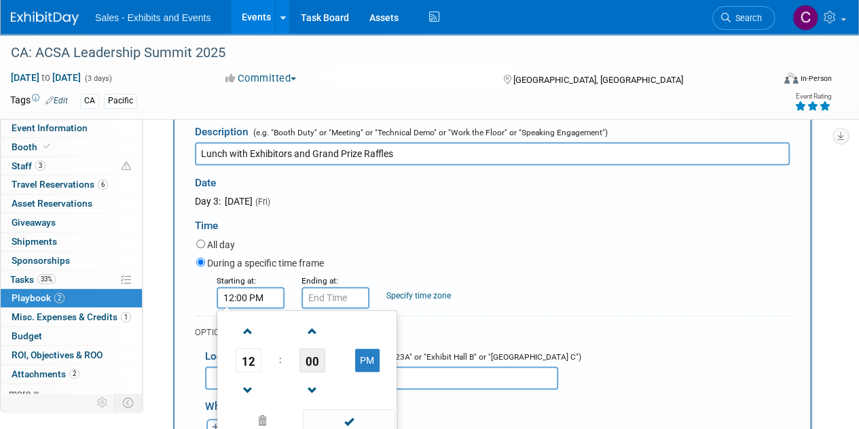
click at [324, 348] on span "00" at bounding box center [313, 360] width 26 height 24
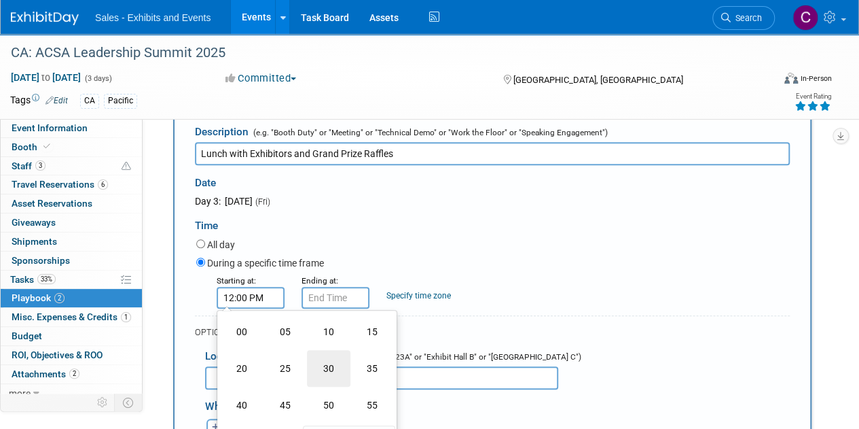
click at [334, 350] on td "30" at bounding box center [328, 368] width 43 height 37
type input "12:30 PM"
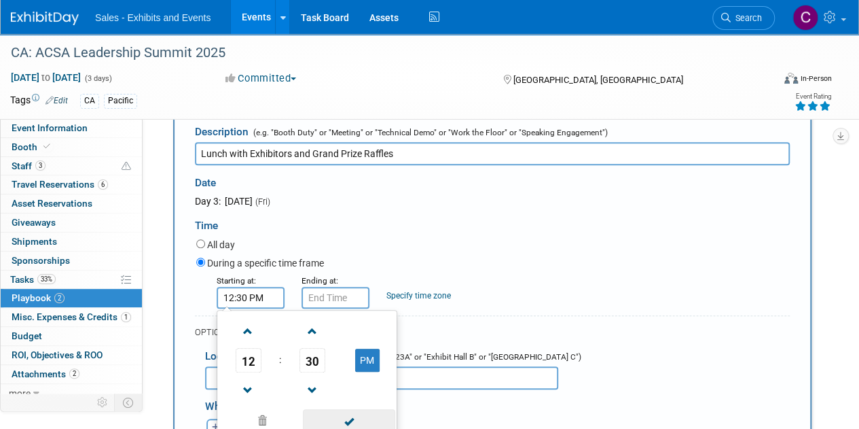
click at [338, 409] on span at bounding box center [349, 421] width 92 height 24
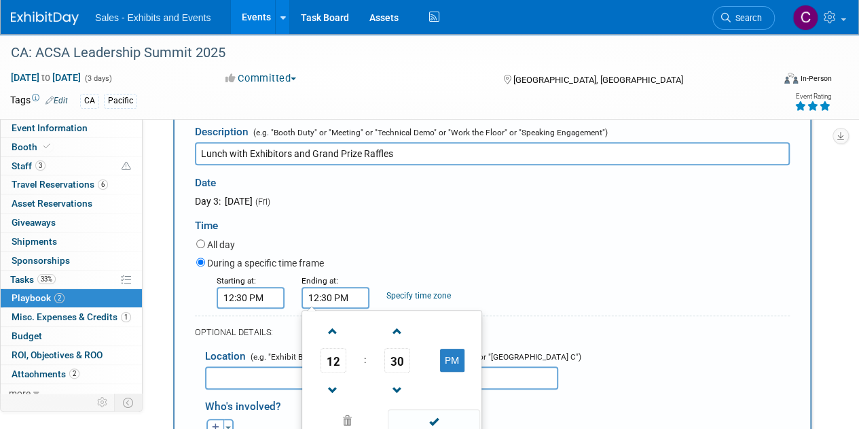
click at [339, 287] on input "12:30 PM" at bounding box center [336, 298] width 68 height 22
click at [335, 378] on span at bounding box center [333, 390] width 24 height 24
click at [335, 321] on span at bounding box center [333, 331] width 24 height 24
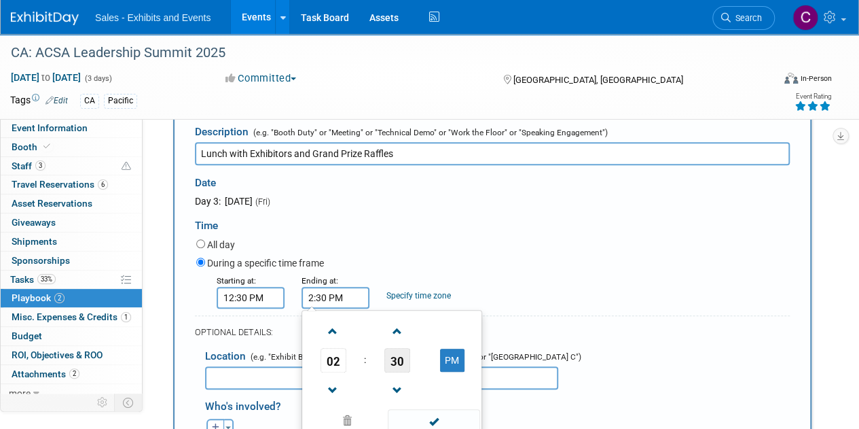
click at [402, 348] on span "30" at bounding box center [397, 360] width 26 height 24
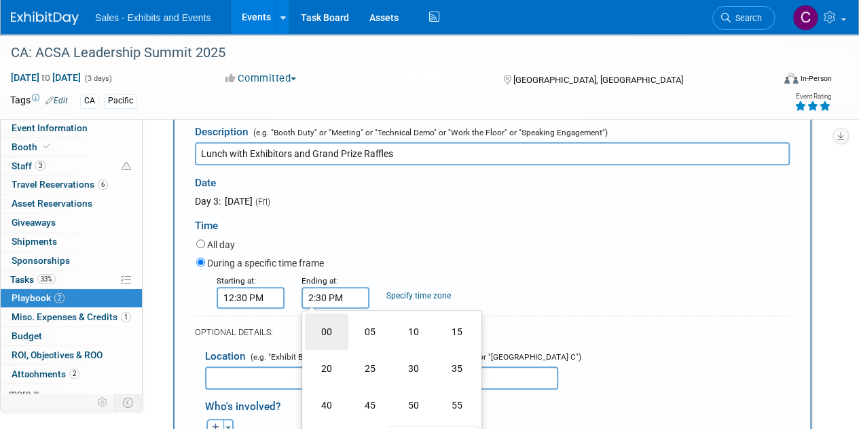
click at [329, 321] on td "00" at bounding box center [326, 331] width 43 height 37
type input "2:00 PM"
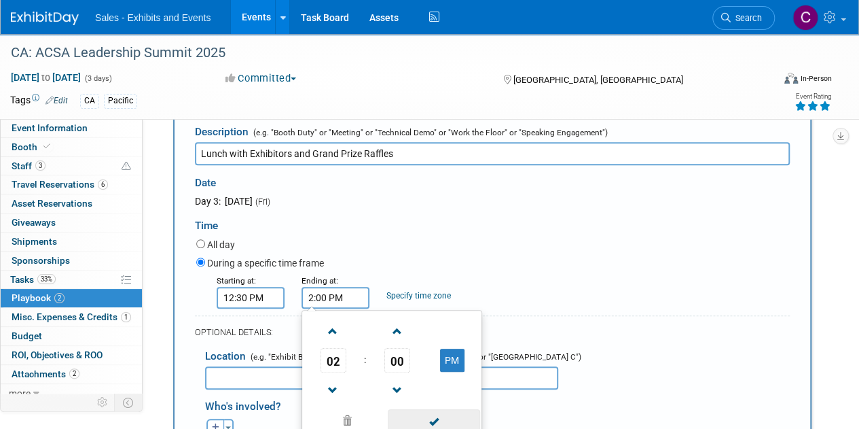
click at [422, 416] on span at bounding box center [434, 421] width 92 height 24
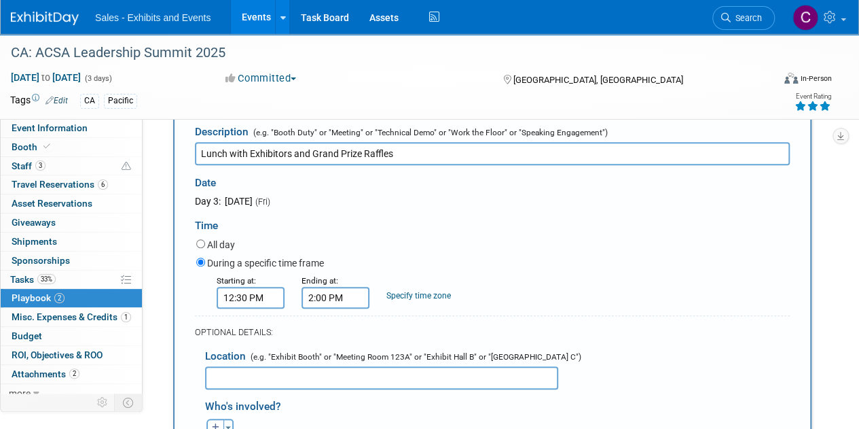
click at [272, 367] on input "text" at bounding box center [381, 377] width 353 height 23
type input "t"
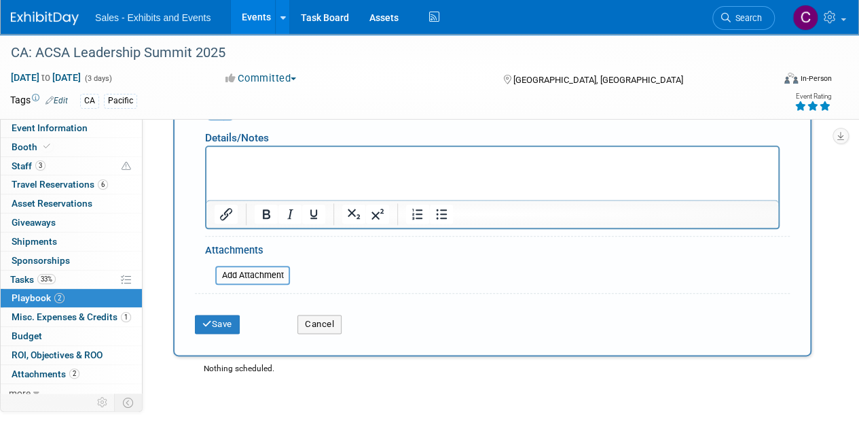
scroll to position [678, 0]
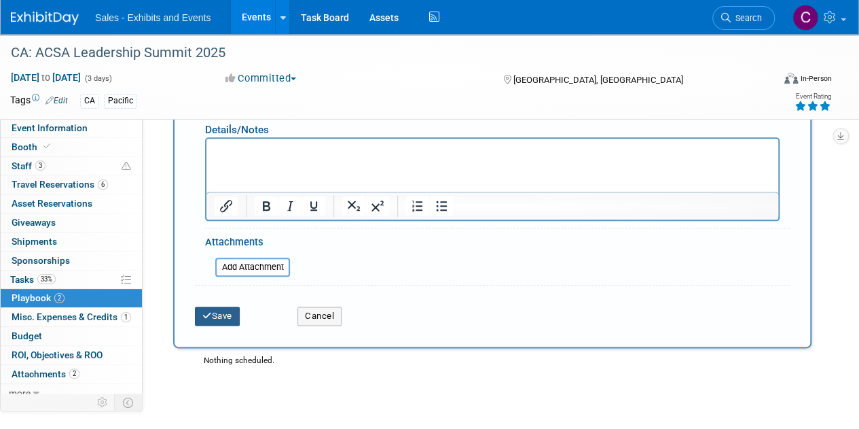
type input "TBA"
click at [234, 306] on button "Save" at bounding box center [217, 315] width 45 height 19
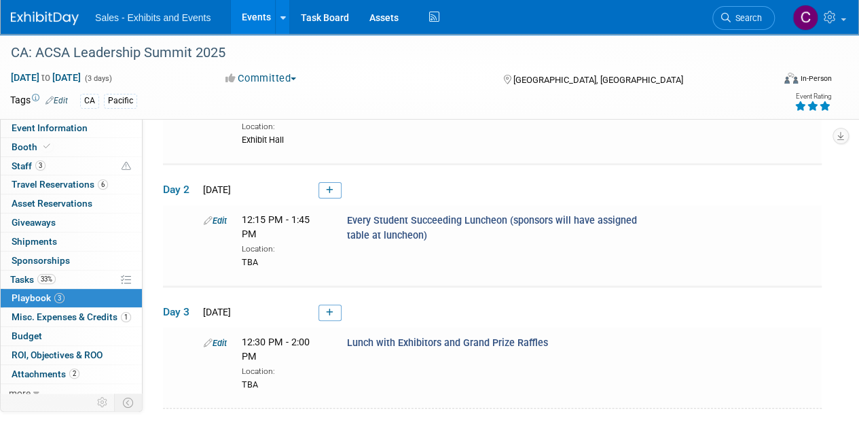
scroll to position [215, 0]
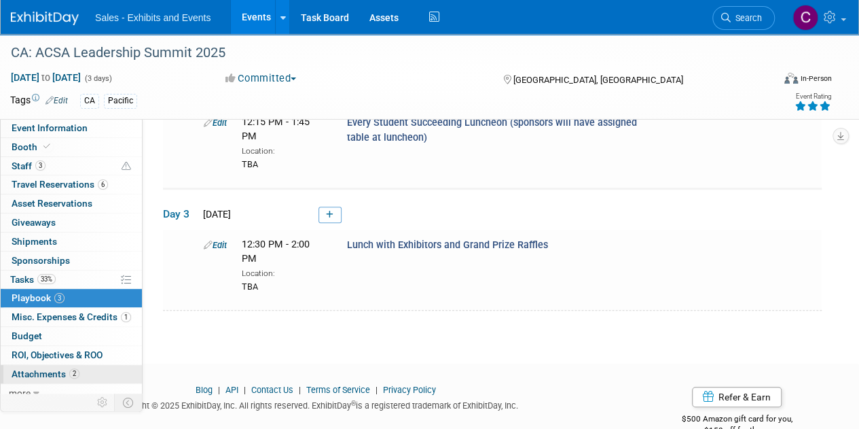
click at [12, 369] on span "Attachments 2" at bounding box center [46, 373] width 68 height 11
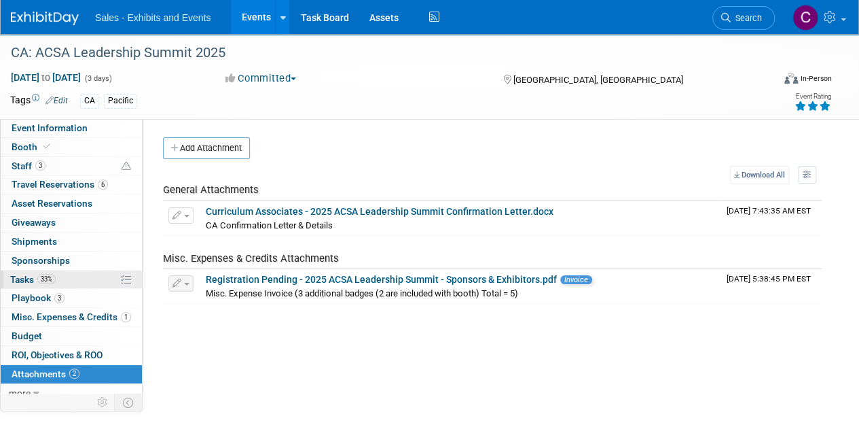
click at [24, 275] on span "Tasks 33%" at bounding box center [33, 279] width 46 height 11
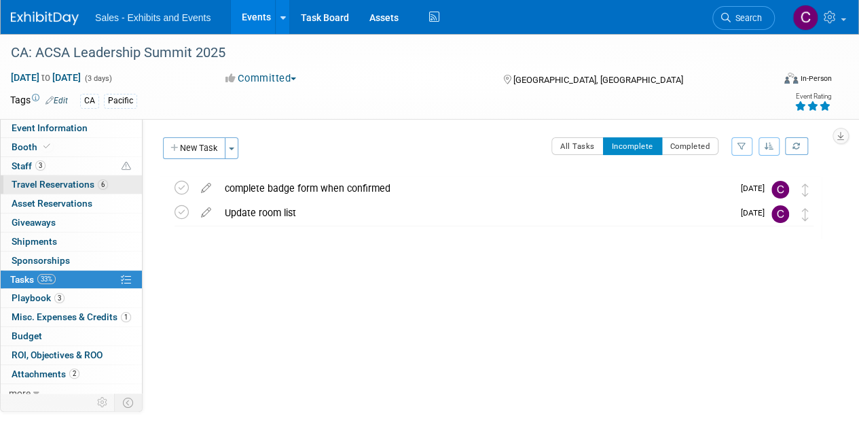
click at [35, 185] on span "Travel Reservations 6" at bounding box center [60, 184] width 96 height 11
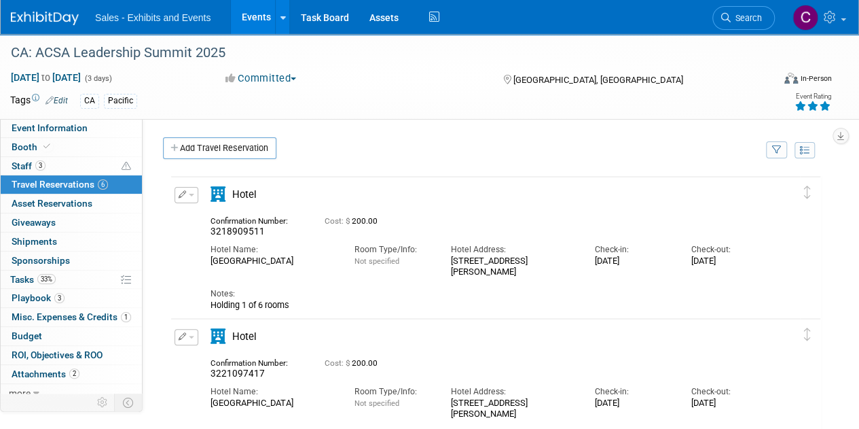
click at [249, 12] on link "Events" at bounding box center [256, 17] width 50 height 34
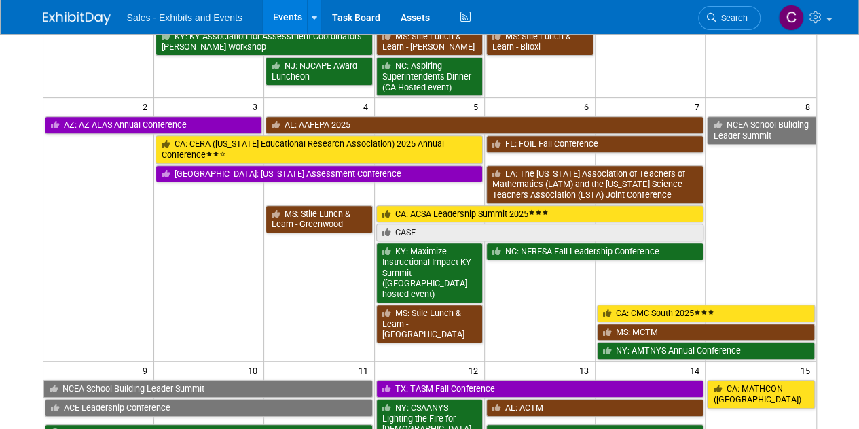
scroll to position [257, 0]
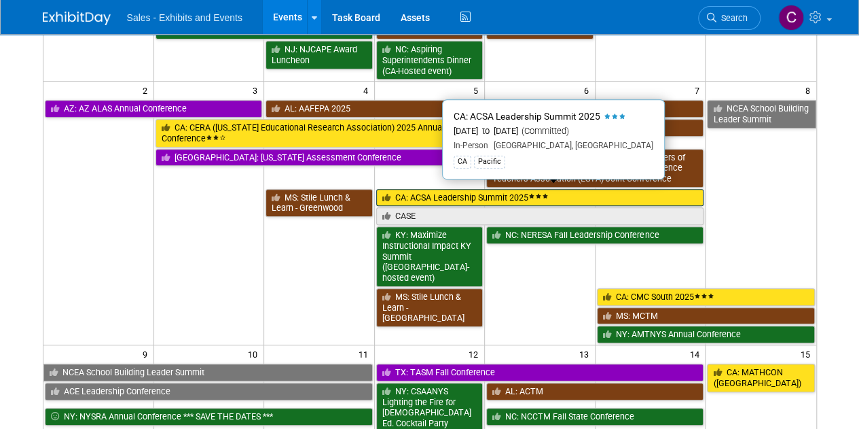
click at [515, 190] on link "CA: ACSA Leadership Summit 2025" at bounding box center [540, 198] width 328 height 18
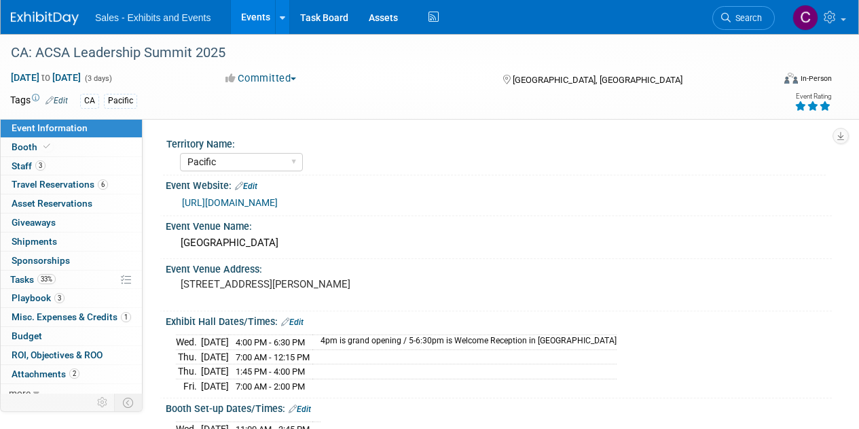
select select "Pacific"
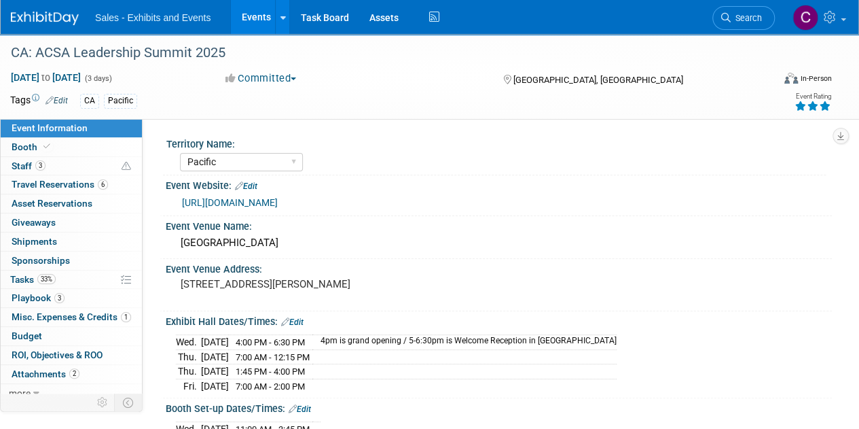
scroll to position [5, 0]
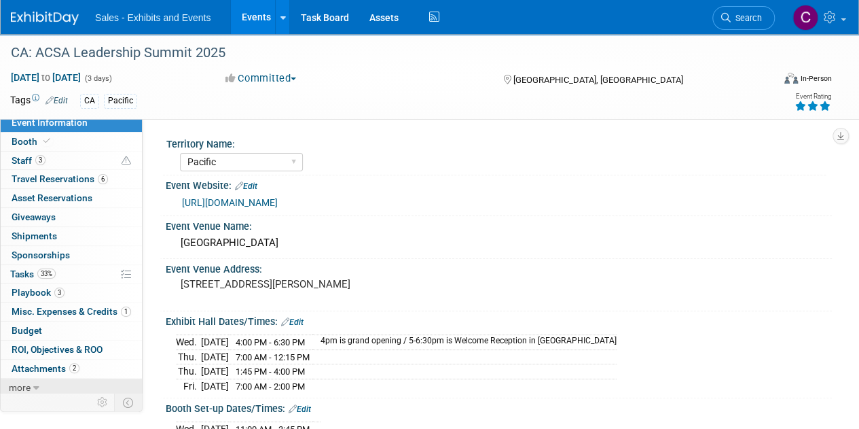
click at [47, 388] on link "more" at bounding box center [71, 387] width 141 height 18
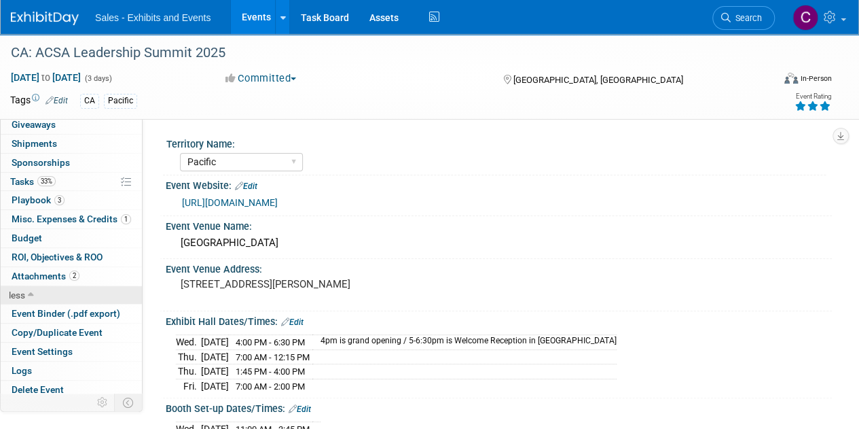
scroll to position [99, 0]
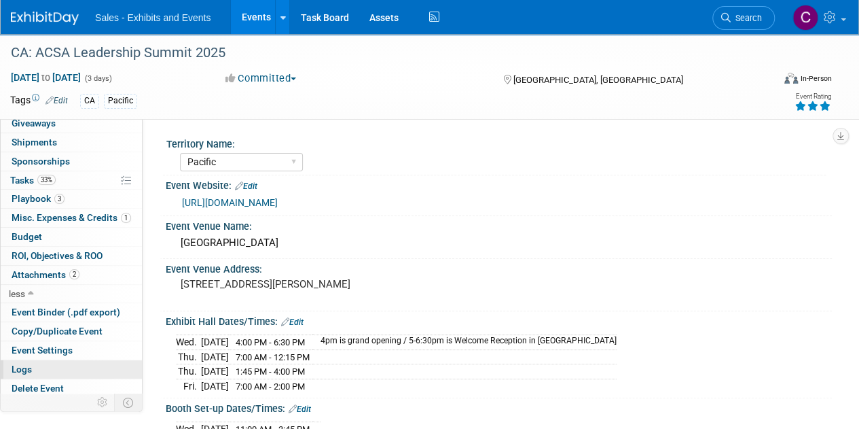
click at [44, 367] on link "Logs" at bounding box center [71, 369] width 141 height 18
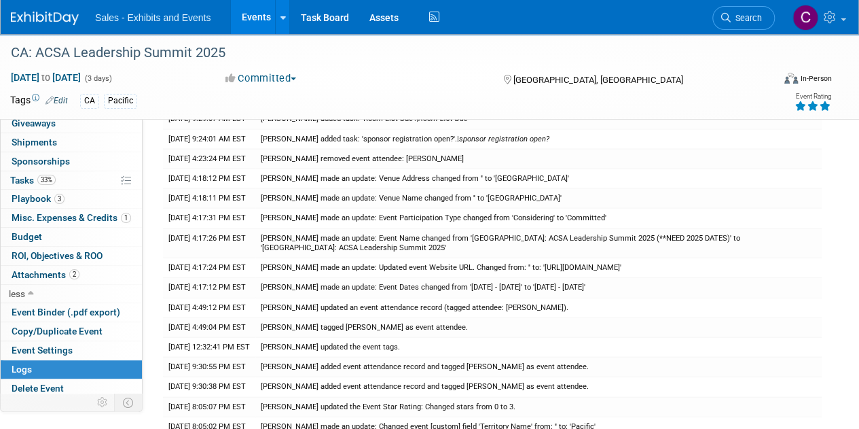
scroll to position [0, 0]
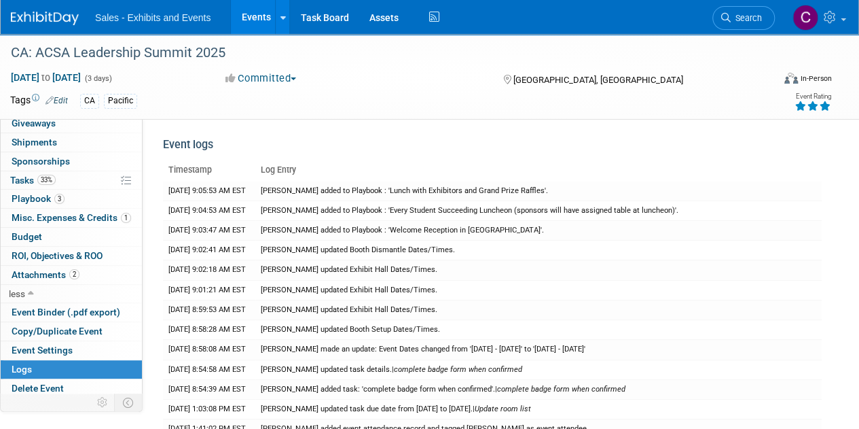
click at [249, 13] on link "Events" at bounding box center [256, 17] width 50 height 34
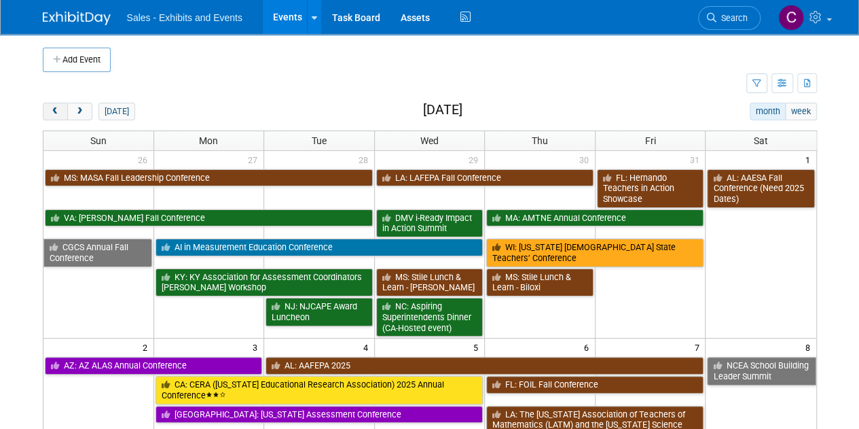
click at [56, 107] on span "prev" at bounding box center [55, 111] width 10 height 9
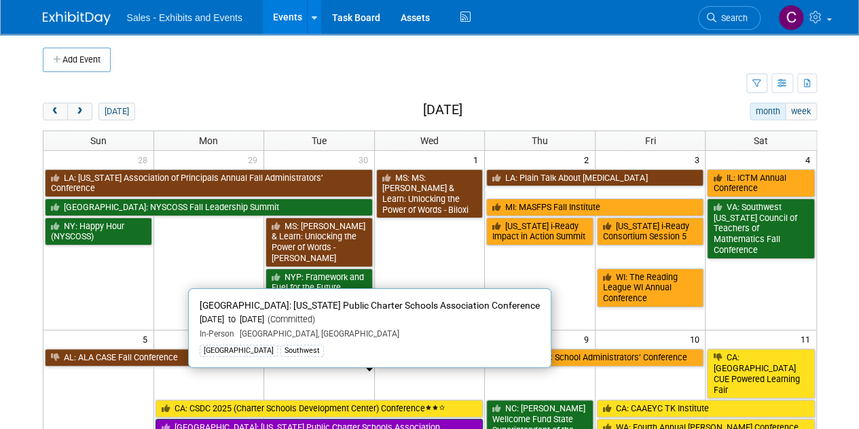
click at [196, 418] on link "[GEOGRAPHIC_DATA]: [US_STATE] Public Charter Schools Association Conference" at bounding box center [320, 432] width 328 height 28
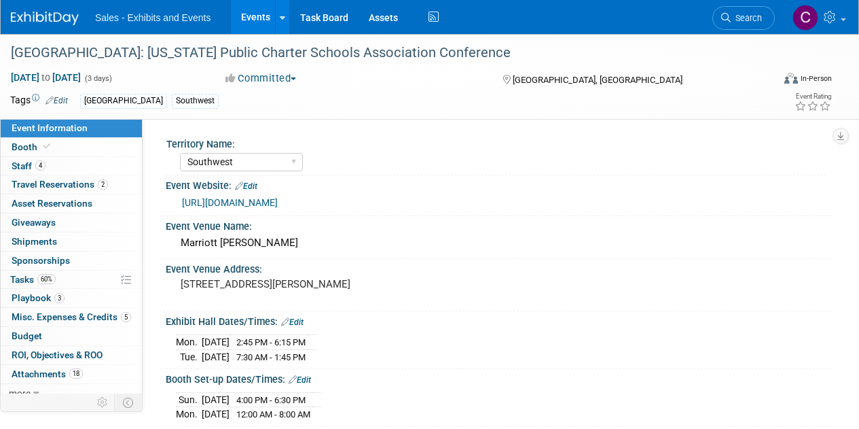
select select "Southwest"
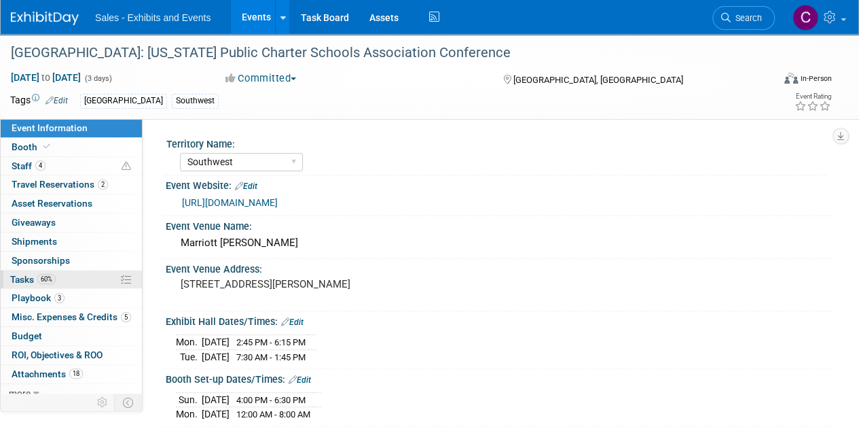
click at [19, 277] on span "Tasks 60%" at bounding box center [33, 279] width 46 height 11
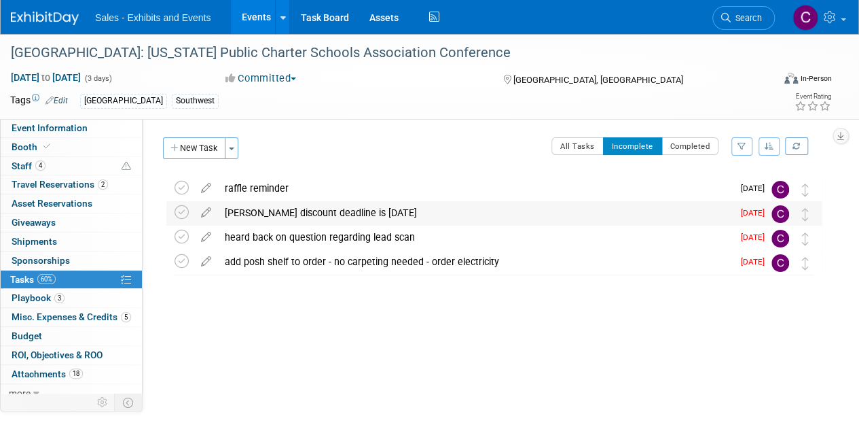
click at [278, 211] on div "[PERSON_NAME] discount deadline is [DATE]" at bounding box center [475, 212] width 515 height 23
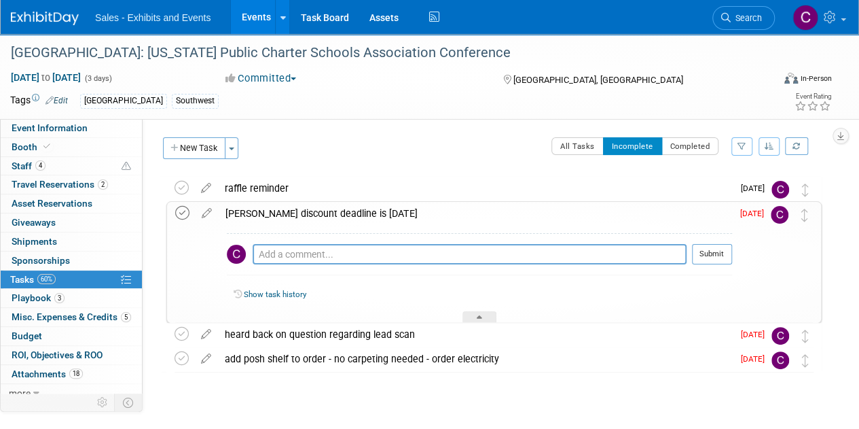
click at [182, 215] on icon at bounding box center [182, 213] width 14 height 14
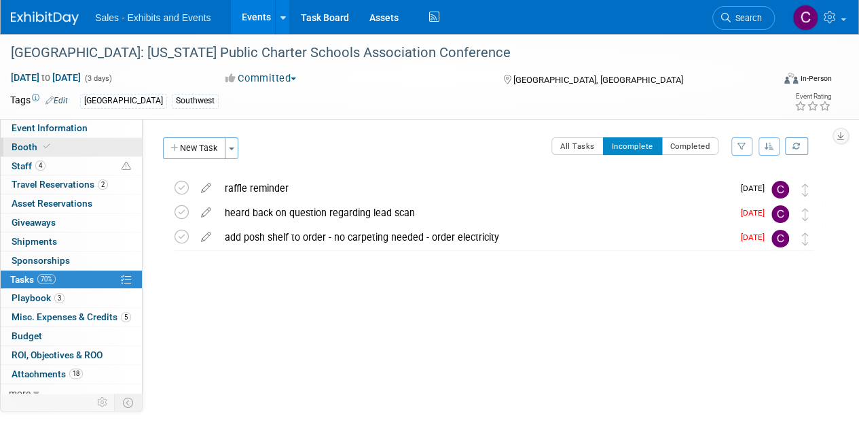
click at [15, 145] on span "Booth" at bounding box center [32, 146] width 41 height 11
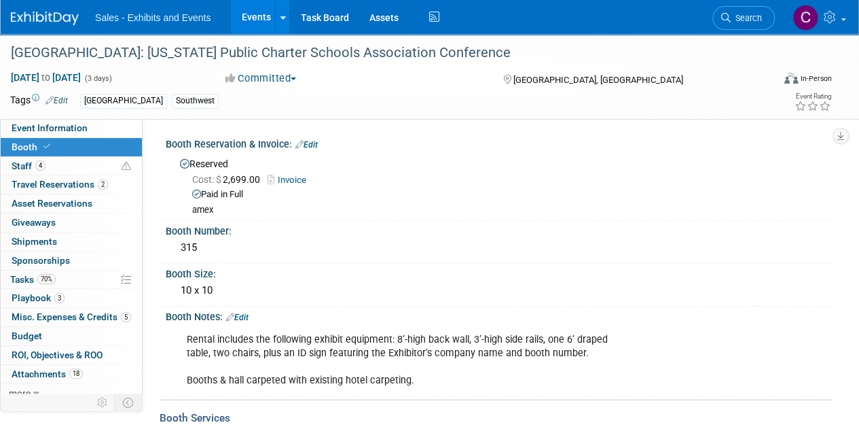
scroll to position [69, 0]
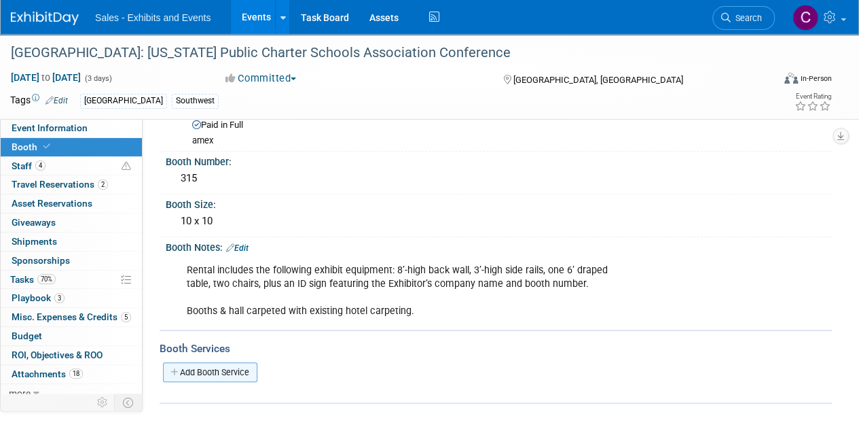
click at [212, 372] on link "Add Booth Service" at bounding box center [210, 372] width 94 height 20
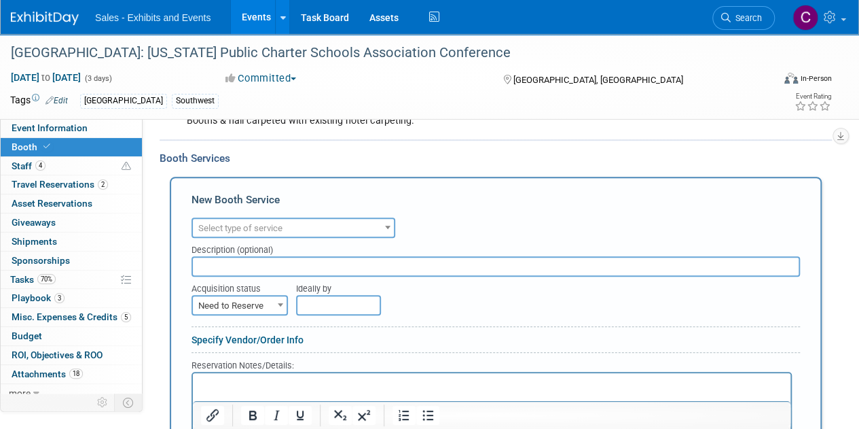
scroll to position [290, 0]
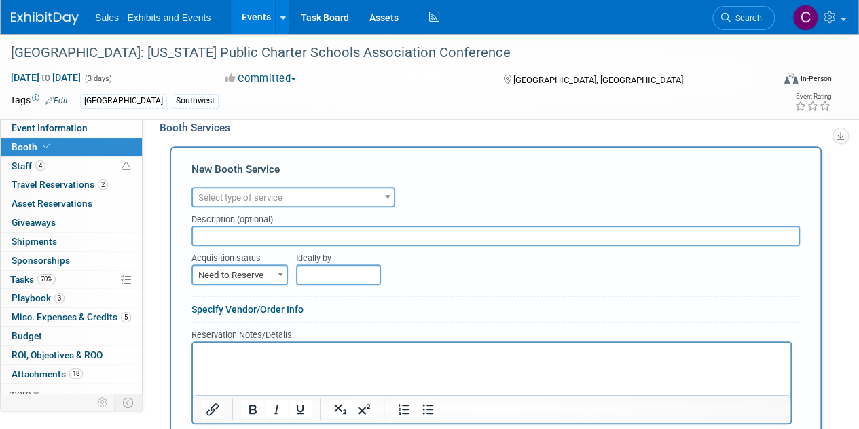
click at [307, 198] on span "Select type of service" at bounding box center [293, 197] width 201 height 19
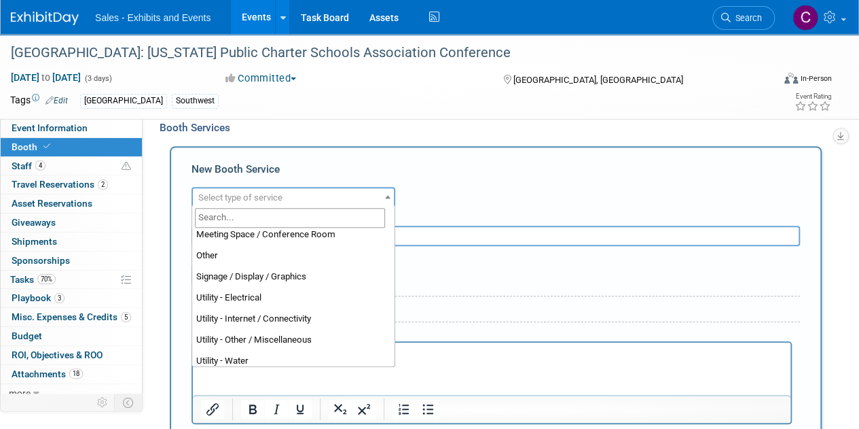
scroll to position [348, 0]
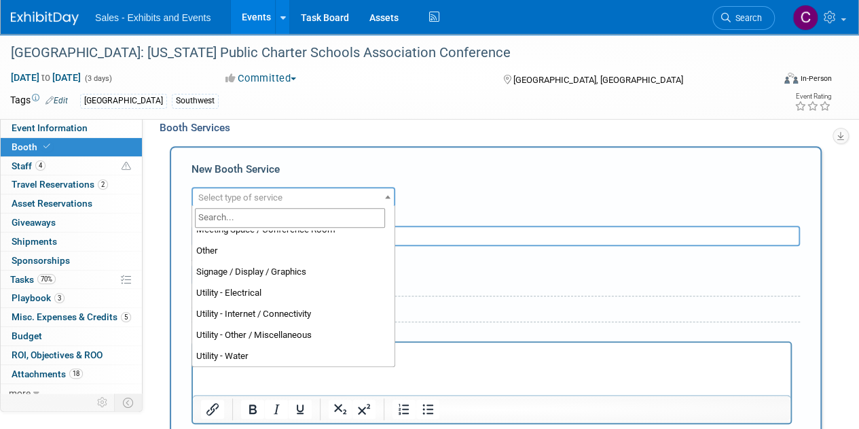
drag, startPoint x: 393, startPoint y: 268, endPoint x: 206, endPoint y: 24, distance: 307.7
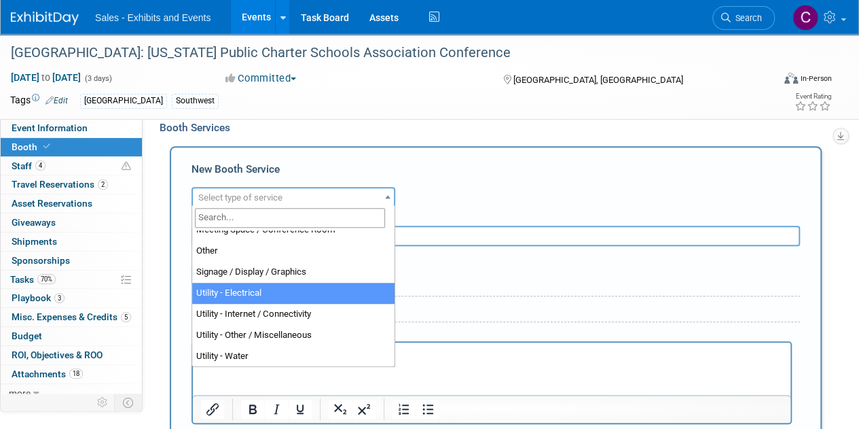
select select "8"
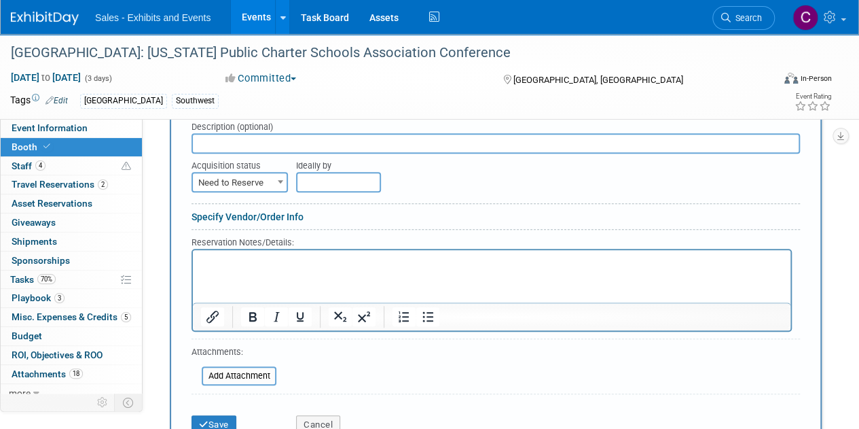
scroll to position [391, 0]
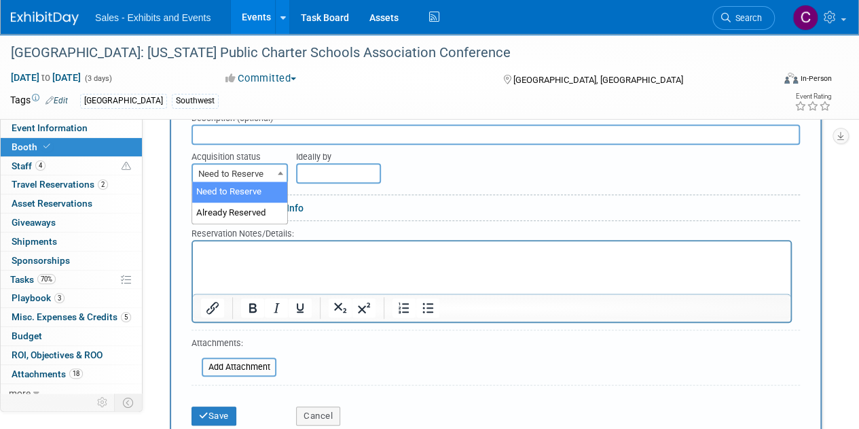
click at [218, 173] on span "Need to Reserve" at bounding box center [240, 173] width 94 height 19
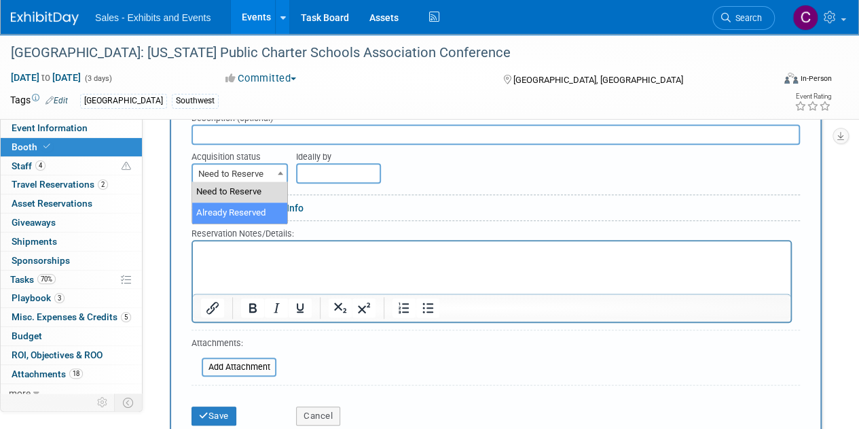
select select "2"
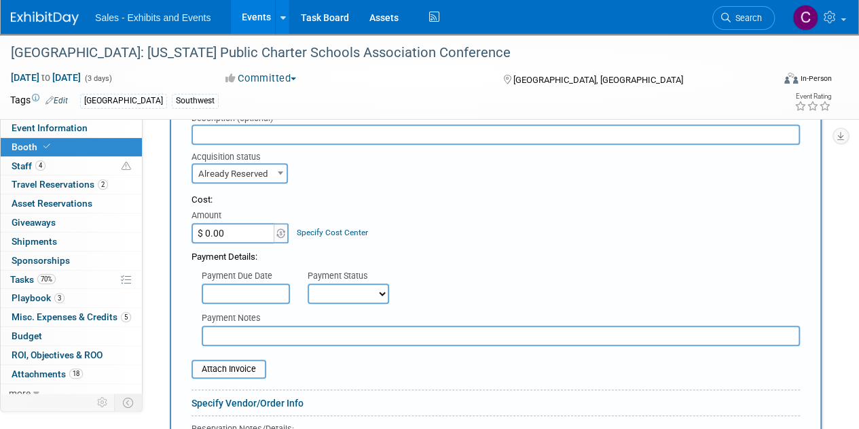
click at [340, 286] on select "Not Paid Yet Partially Paid Paid in Full" at bounding box center [348, 293] width 81 height 20
select select "1"
click at [308, 283] on select "Not Paid Yet Partially Paid Paid in Full" at bounding box center [348, 293] width 81 height 20
click at [227, 230] on input "$ 0.00" at bounding box center [234, 233] width 85 height 20
type input "$ 611.15"
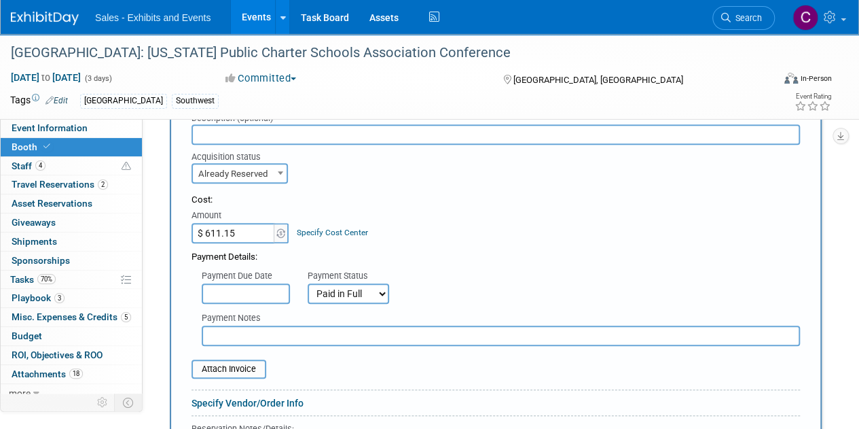
click at [244, 342] on input "text" at bounding box center [501, 335] width 598 height 20
type input "amex"
click at [226, 367] on input "file" at bounding box center [184, 369] width 162 height 16
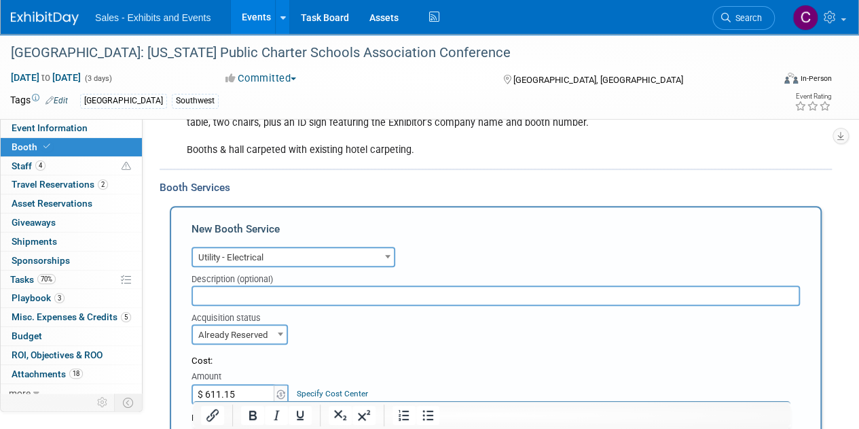
scroll to position [653, 0]
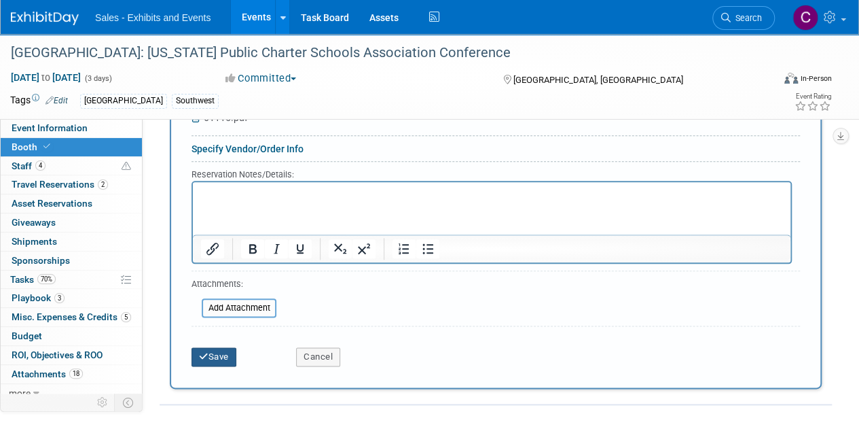
click at [233, 351] on button "Save" at bounding box center [214, 356] width 45 height 19
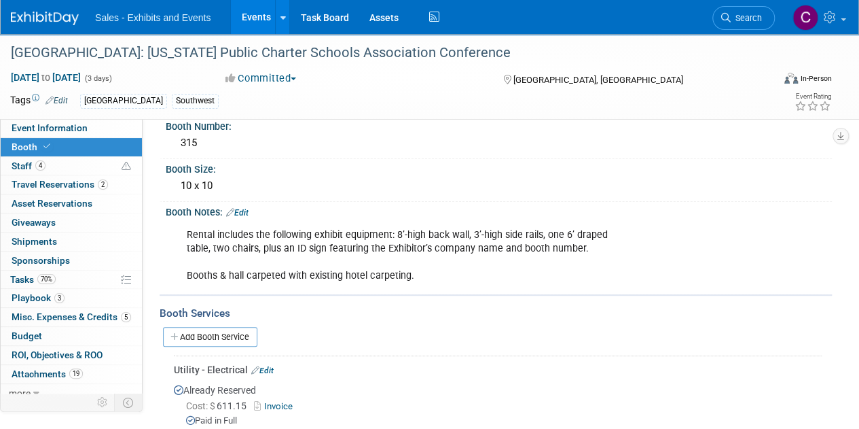
scroll to position [126, 0]
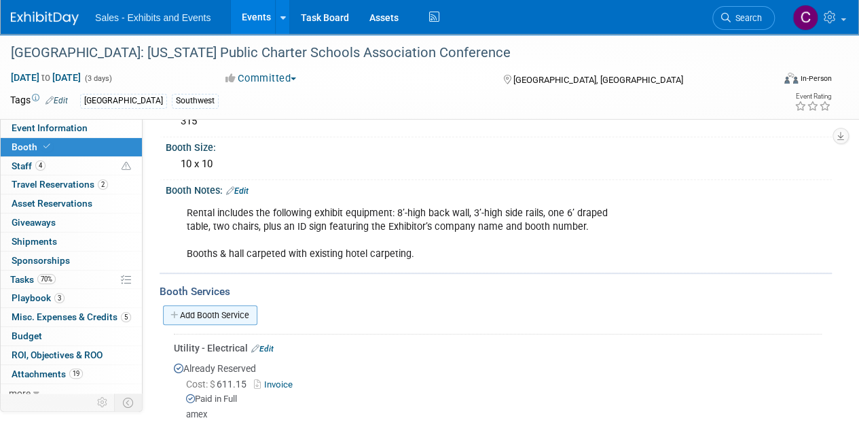
click at [205, 319] on link "Add Booth Service" at bounding box center [210, 315] width 94 height 20
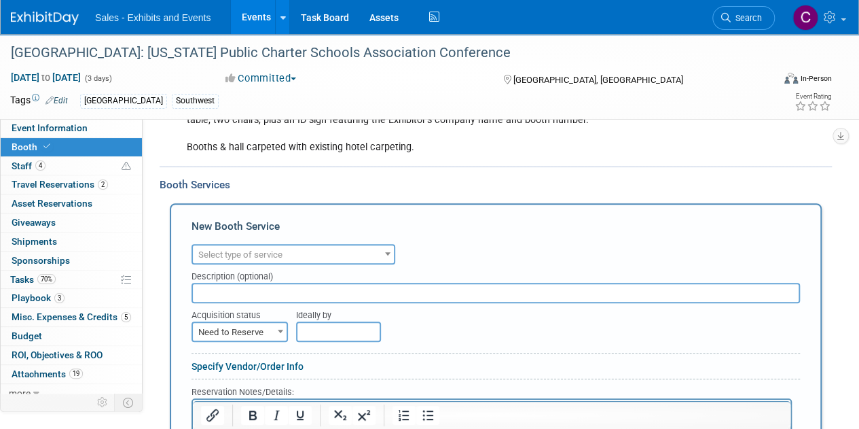
scroll to position [239, 0]
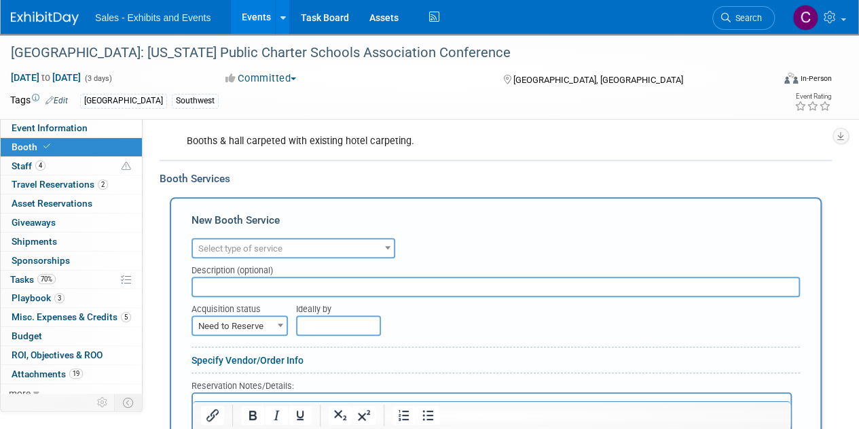
click at [352, 241] on span "Select type of service" at bounding box center [293, 248] width 201 height 19
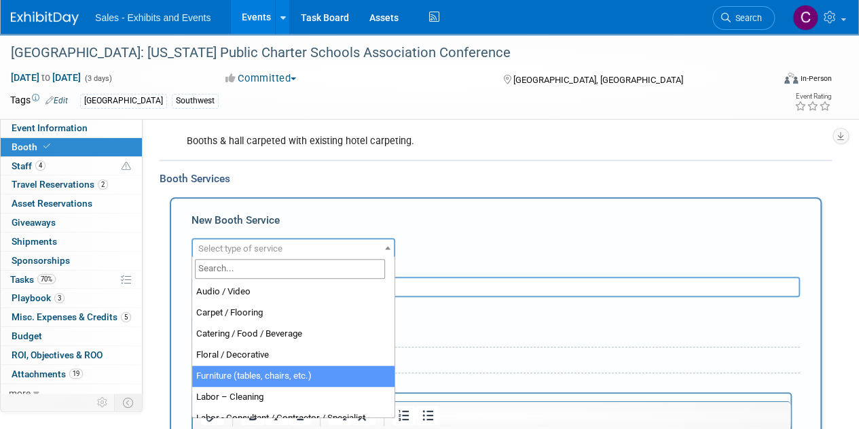
select select "6"
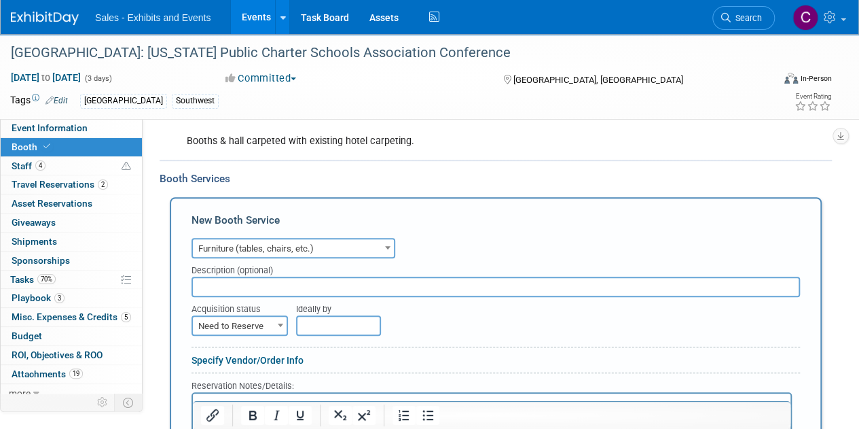
click at [232, 289] on input "text" at bounding box center [496, 286] width 609 height 20
type input "Posh Shelf"
click at [238, 324] on span "Need to Reserve" at bounding box center [240, 325] width 94 height 19
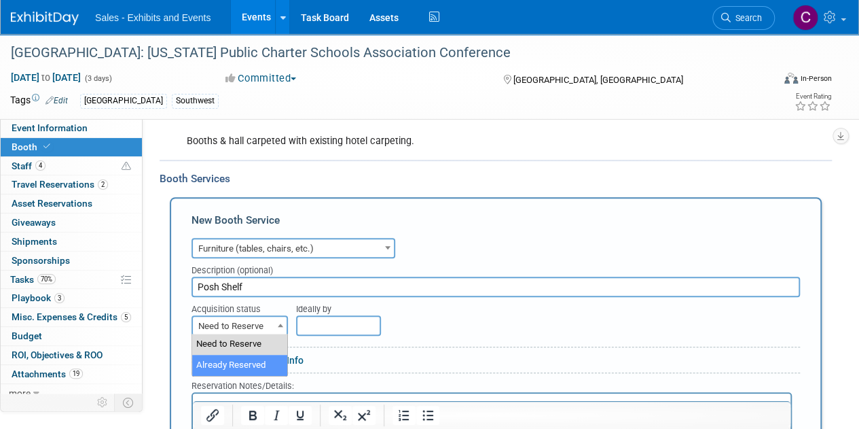
select select "2"
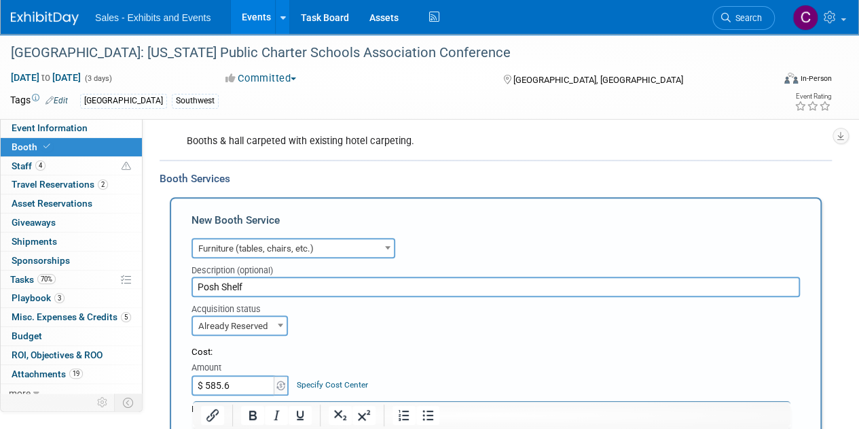
type input "$ 585.63"
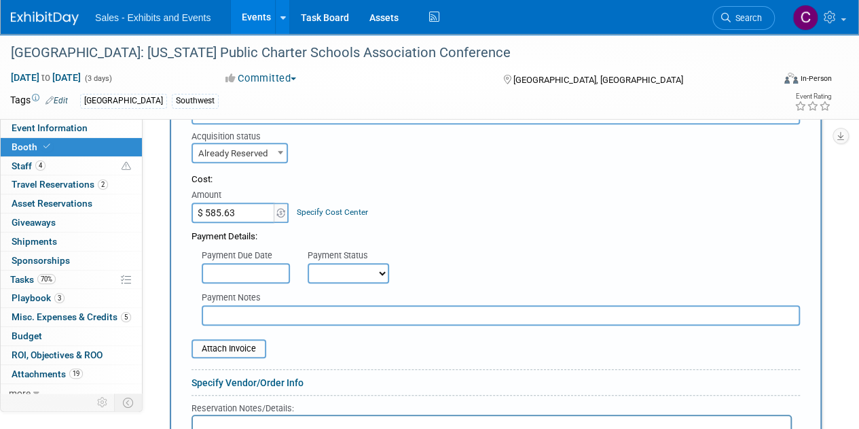
scroll to position [413, 0]
click at [340, 264] on select "Not Paid Yet Partially Paid Paid in Full" at bounding box center [348, 271] width 81 height 20
select select "1"
click at [308, 261] on select "Not Paid Yet Partially Paid Paid in Full" at bounding box center [348, 271] width 81 height 20
click at [258, 313] on input "text" at bounding box center [501, 314] width 598 height 20
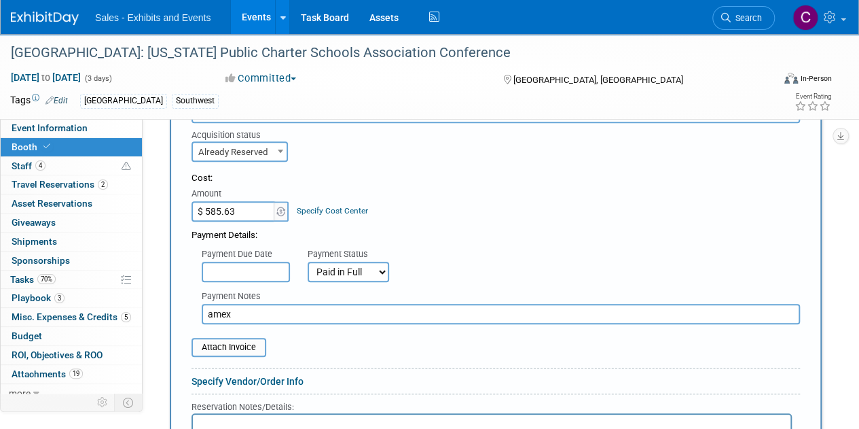
type input "amex"
click at [238, 345] on input "file" at bounding box center [184, 347] width 162 height 16
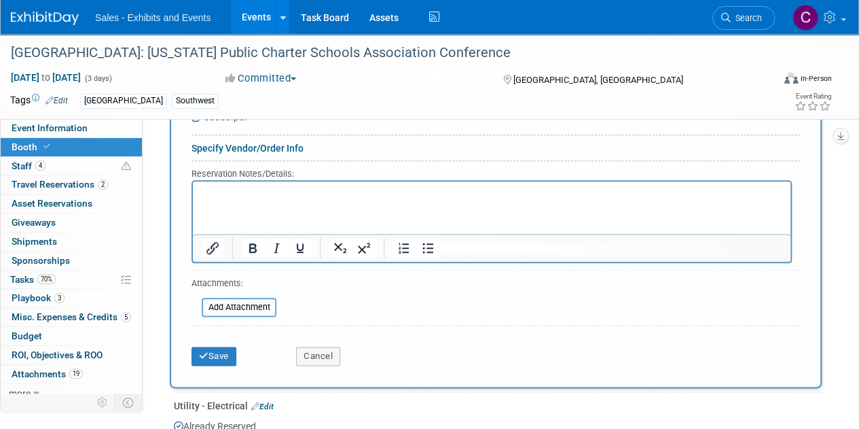
scroll to position [658, 0]
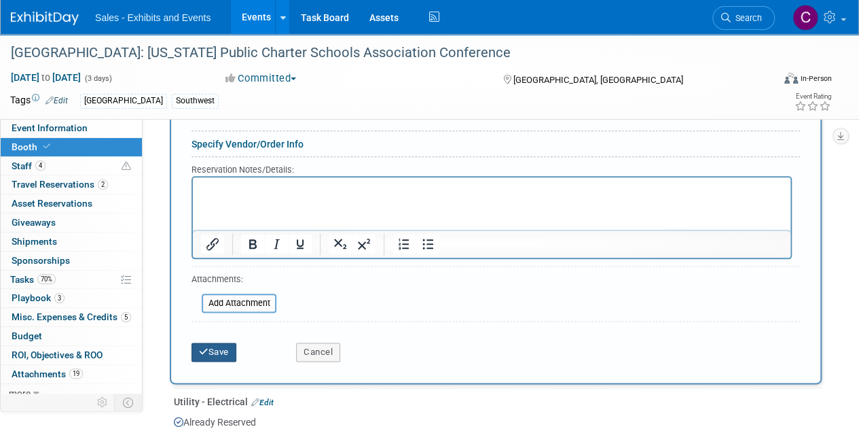
click at [221, 344] on button "Save" at bounding box center [214, 351] width 45 height 19
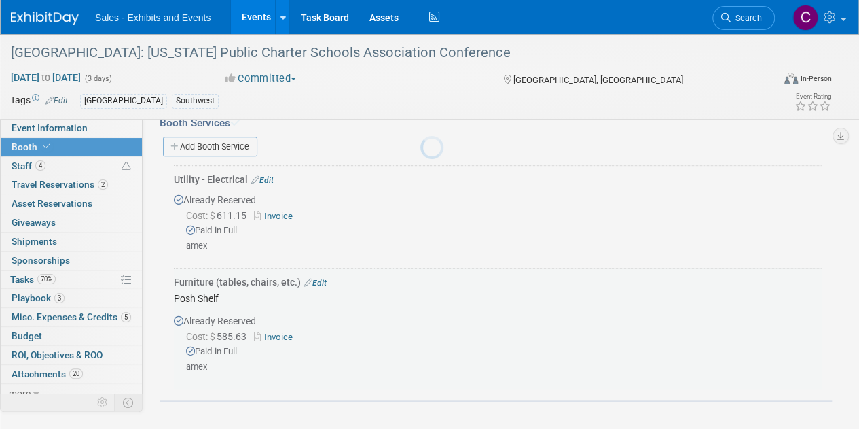
scroll to position [291, 0]
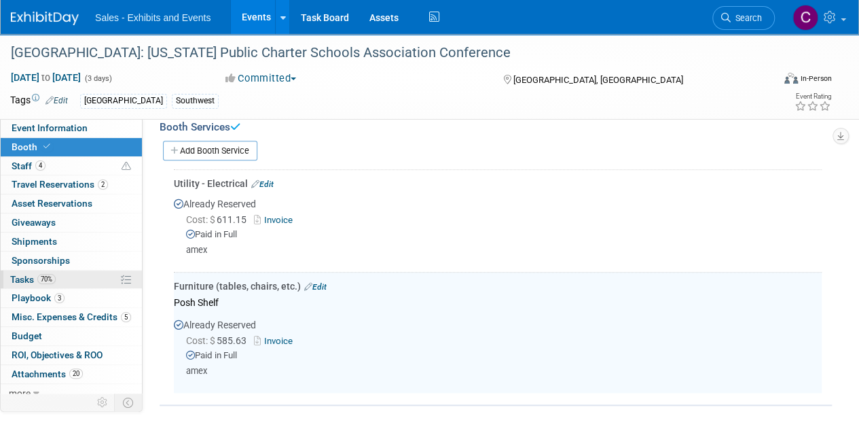
click at [22, 276] on span "Tasks 70%" at bounding box center [33, 279] width 46 height 11
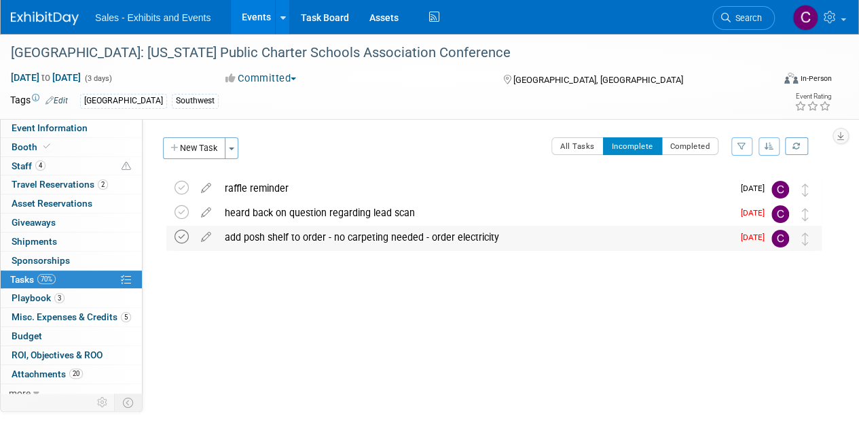
click at [176, 239] on icon at bounding box center [182, 237] width 14 height 14
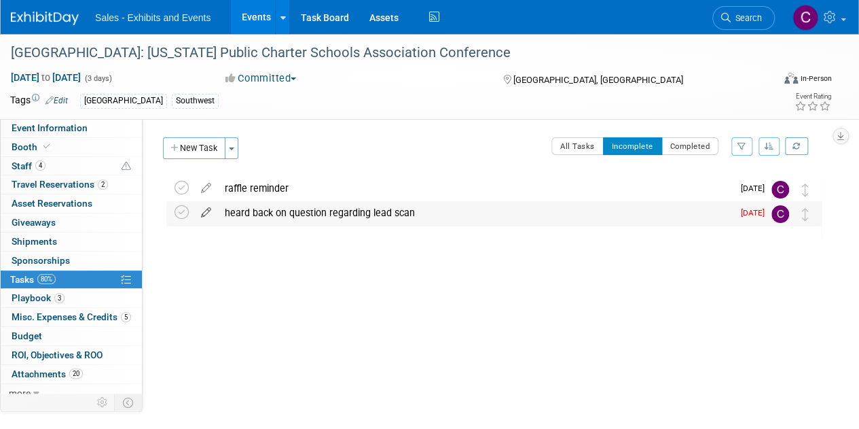
click at [209, 215] on icon at bounding box center [206, 209] width 24 height 17
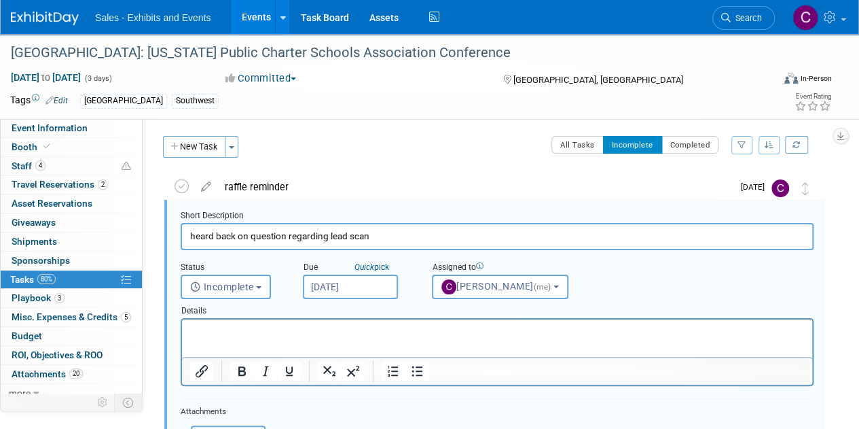
scroll to position [1, 0]
click at [362, 289] on input "Sep 5, 2025" at bounding box center [350, 286] width 95 height 24
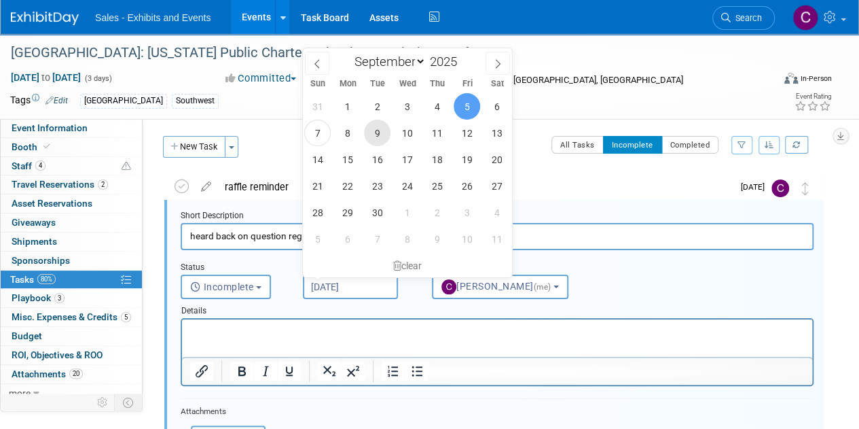
click at [382, 131] on span "9" at bounding box center [377, 133] width 26 height 26
type input "Sep 9, 2025"
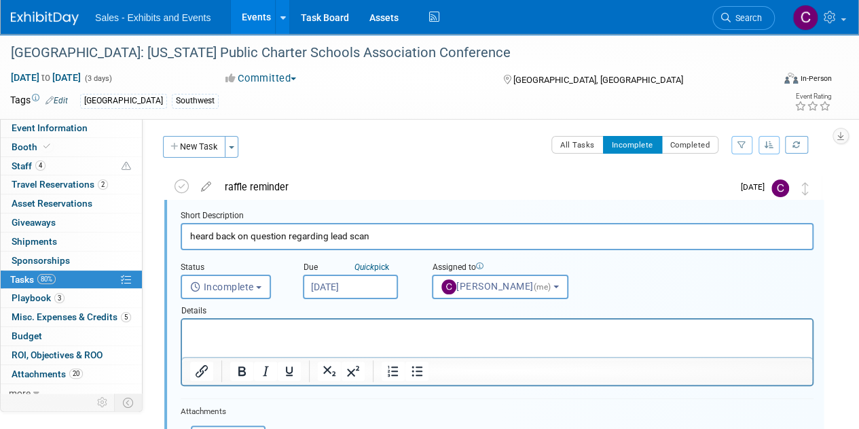
scroll to position [207, 0]
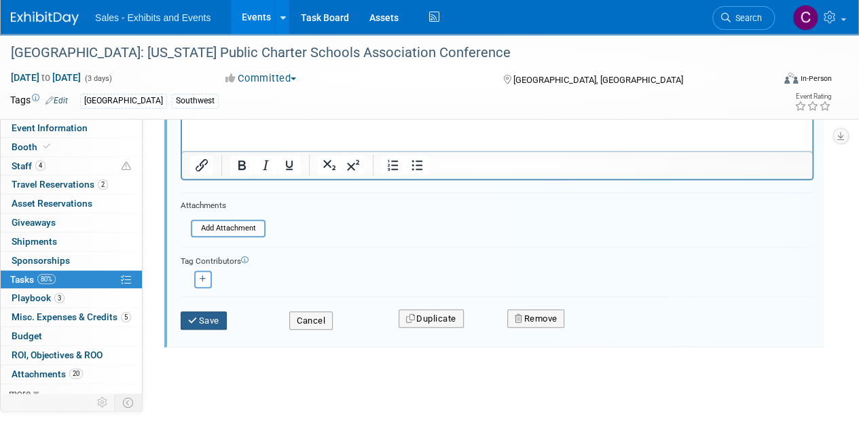
click at [205, 320] on button "Save" at bounding box center [204, 320] width 46 height 19
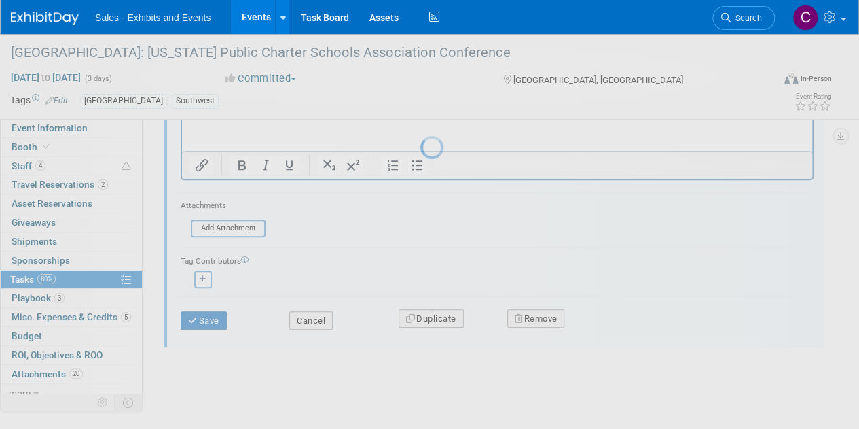
scroll to position [0, 0]
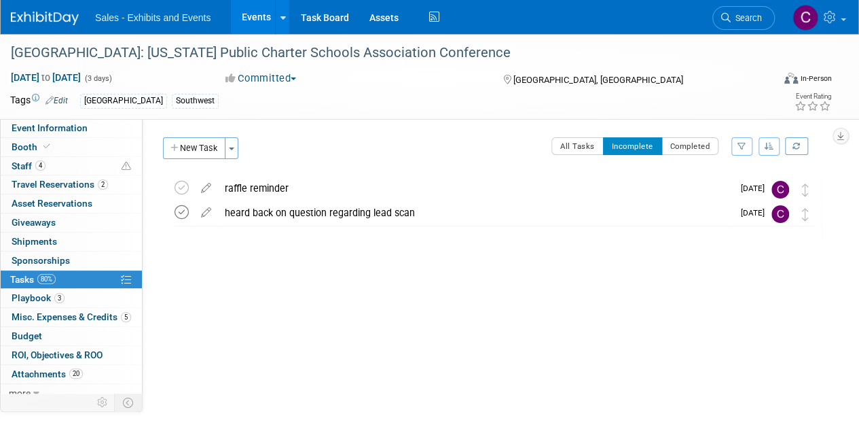
click at [188, 212] on icon at bounding box center [182, 212] width 14 height 14
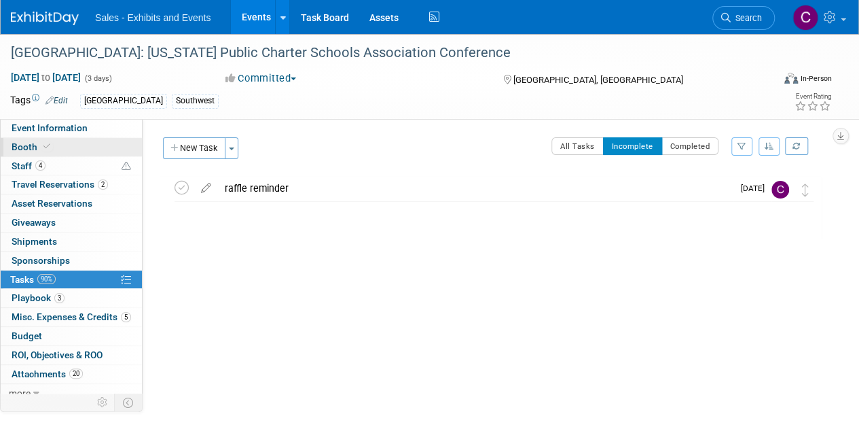
click at [24, 149] on span "Booth" at bounding box center [32, 146] width 41 height 11
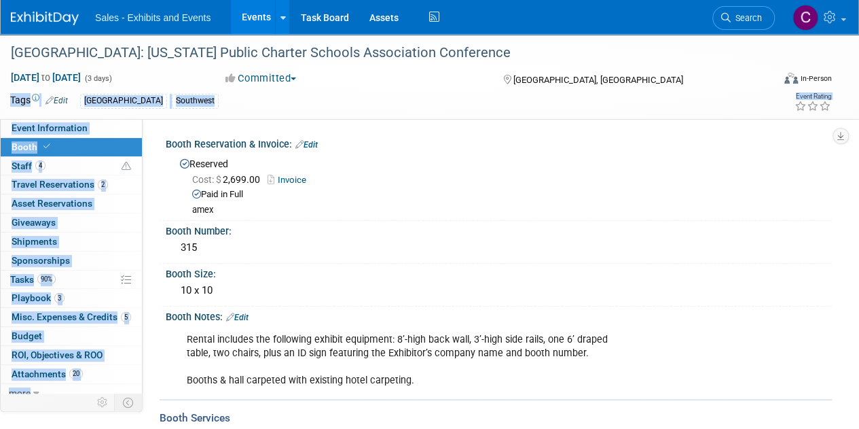
drag, startPoint x: 858, startPoint y: 90, endPoint x: 857, endPoint y: 328, distance: 237.7
click at [858, 314] on html "Sales - Exhibits and Events Events Add Event Bulk Upload Events Shareable Event…" at bounding box center [429, 214] width 859 height 429
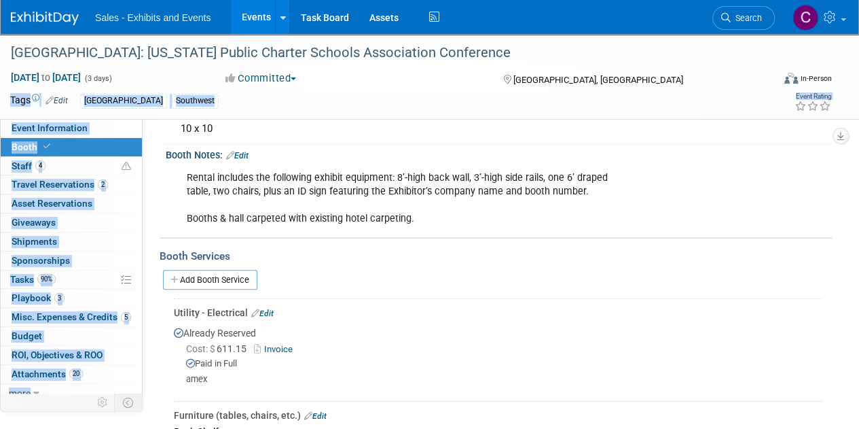
scroll to position [291, 0]
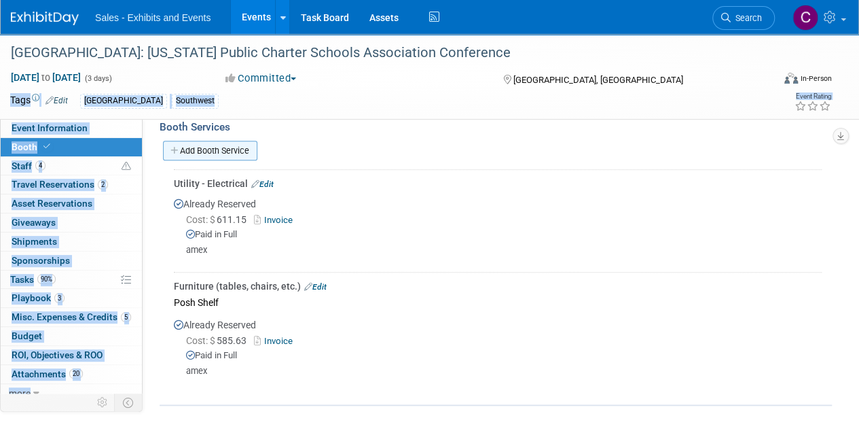
click at [205, 150] on link "Add Booth Service" at bounding box center [210, 151] width 94 height 20
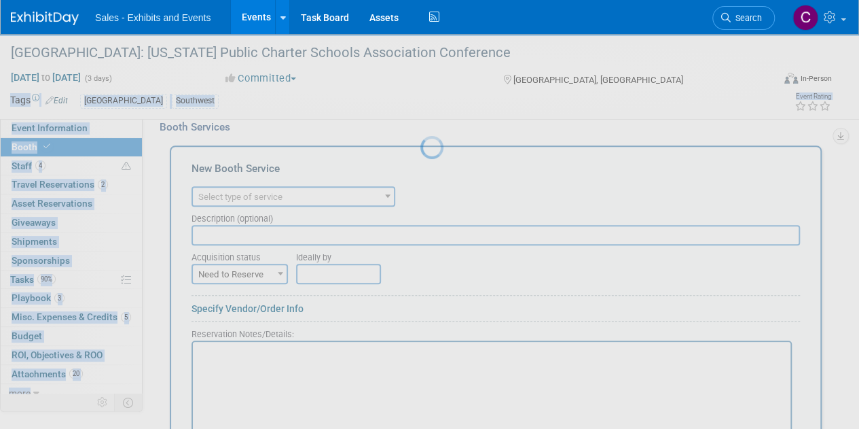
scroll to position [0, 0]
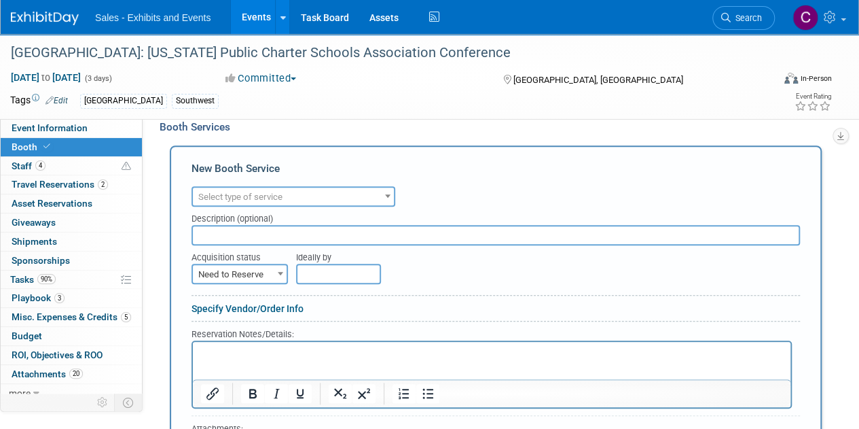
click at [297, 192] on span "Select type of service" at bounding box center [293, 196] width 201 height 19
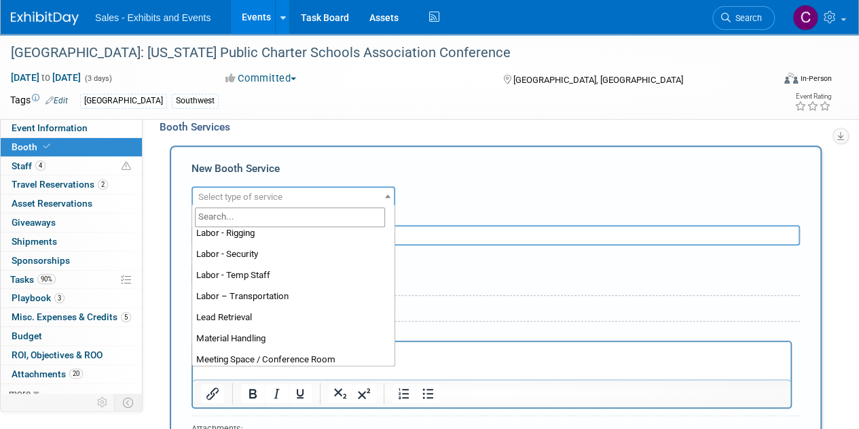
scroll to position [225, 0]
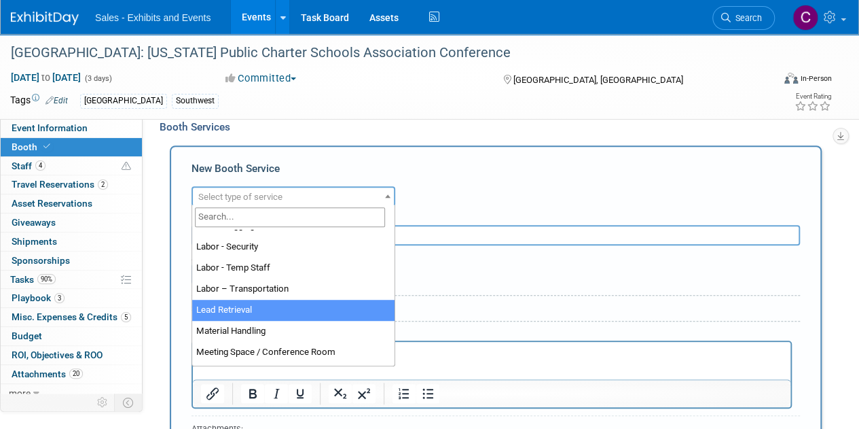
select select "7"
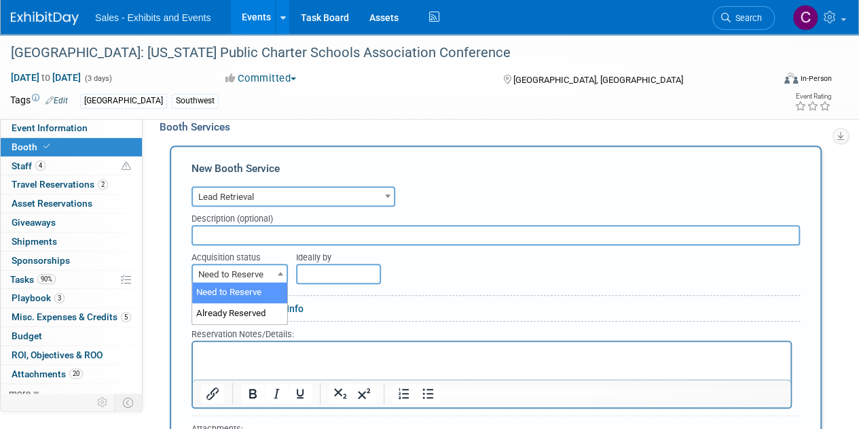
click at [266, 278] on span "Need to Reserve" at bounding box center [240, 274] width 94 height 19
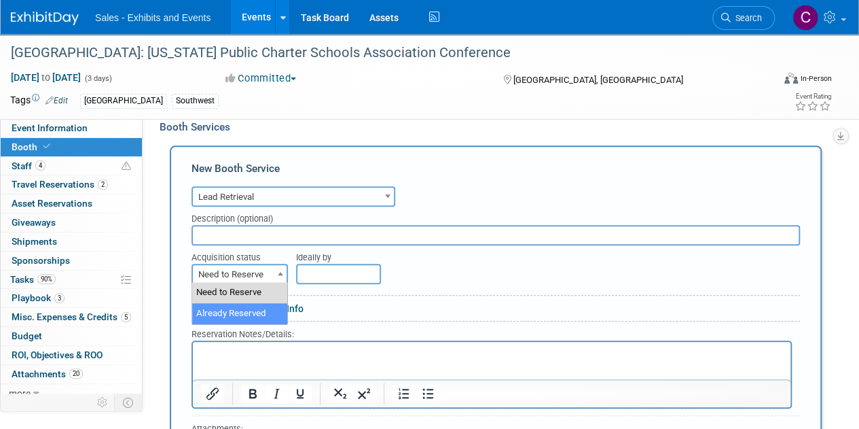
select select "2"
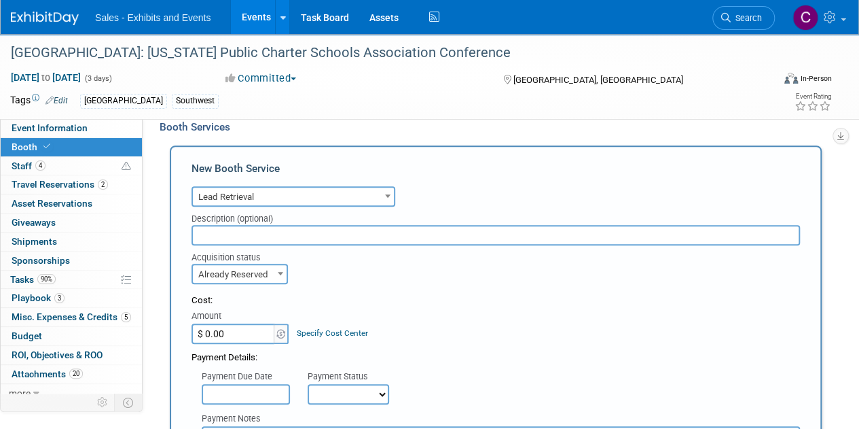
click at [251, 329] on input "$ 0.00" at bounding box center [234, 333] width 85 height 20
type input "$ 250.00"
click at [350, 391] on select "Not Paid Yet Partially Paid Paid in Full" at bounding box center [348, 394] width 81 height 20
select select "1"
click at [308, 384] on select "Not Paid Yet Partially Paid Paid in Full" at bounding box center [348, 394] width 81 height 20
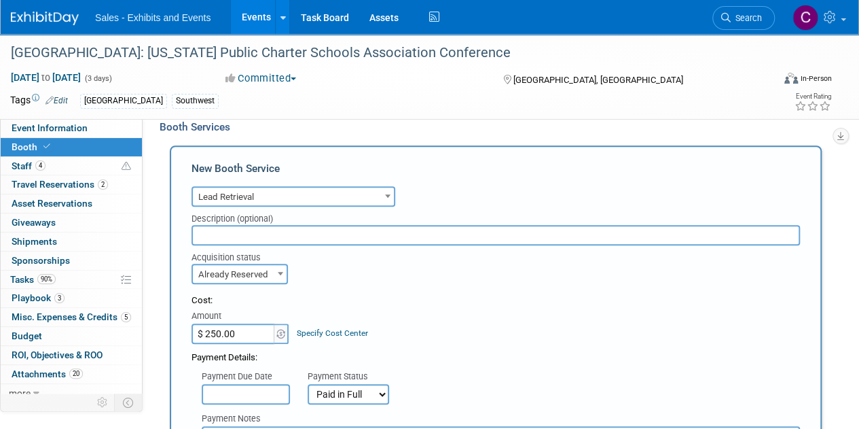
click at [264, 395] on input "text" at bounding box center [246, 394] width 88 height 20
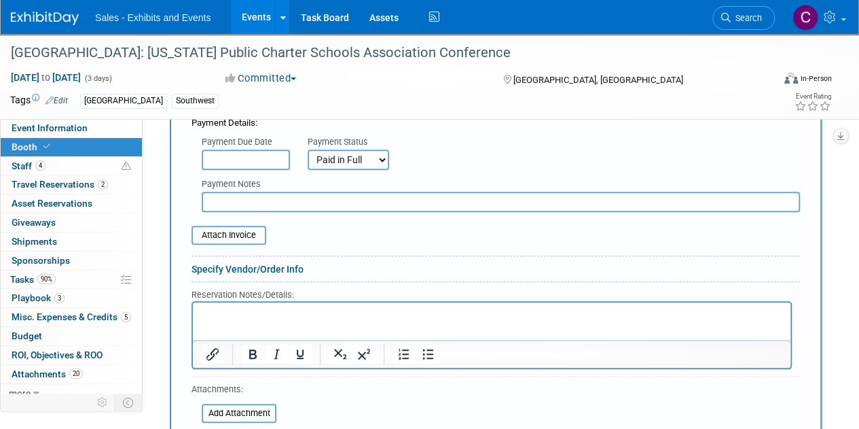
click at [344, 198] on input "text" at bounding box center [501, 202] width 598 height 20
type input "b"
type input "visa"
click at [223, 234] on input "file" at bounding box center [184, 235] width 162 height 16
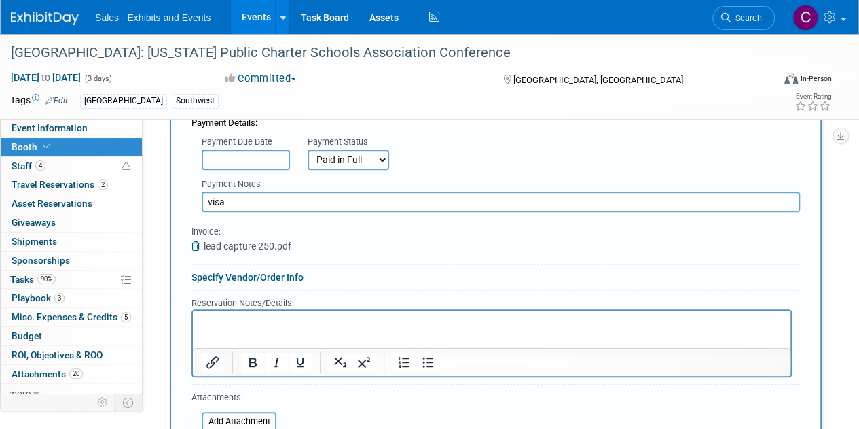
click at [263, 328] on html at bounding box center [492, 319] width 598 height 18
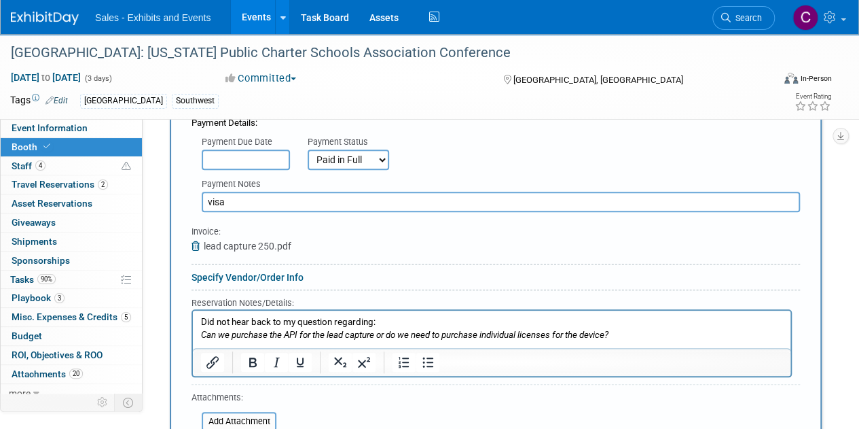
click at [373, 322] on p "Did not hear back to my question regarding:" at bounding box center [492, 321] width 582 height 13
click at [426, 314] on html "Did not hear back to my question regarding: Can we purchase the API for the lea…" at bounding box center [492, 325] width 598 height 31
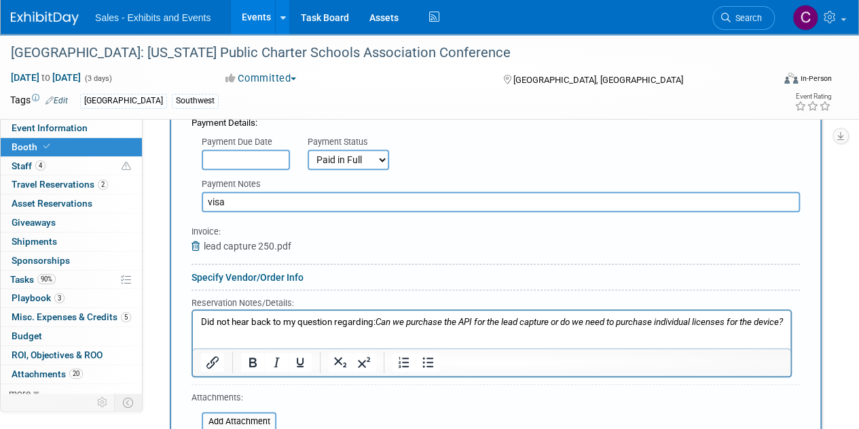
click at [221, 321] on p "Did not hear back to my question regarding: Can we purchase the API for the lea…" at bounding box center [492, 321] width 582 height 13
click at [250, 357] on icon "Bold" at bounding box center [252, 362] width 7 height 10
click at [294, 361] on icon "Underline" at bounding box center [300, 362] width 16 height 16
click at [199, 320] on html "Did not hear back to my question regarding: Can we purchase the API for the lea…" at bounding box center [492, 319] width 598 height 18
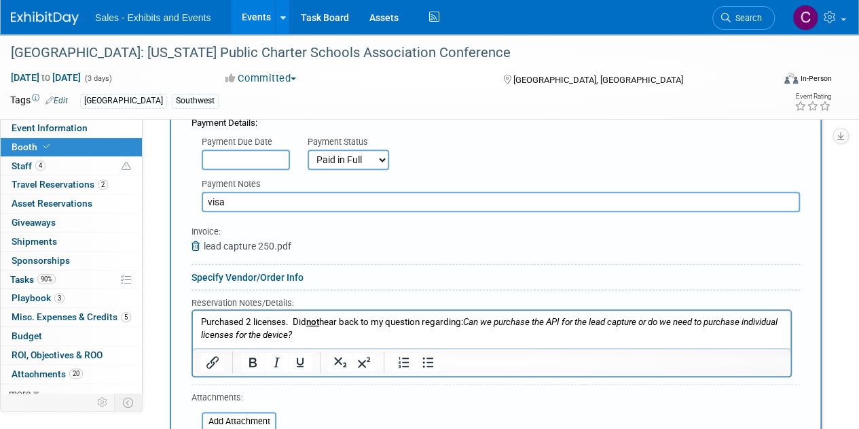
scroll to position [654, 0]
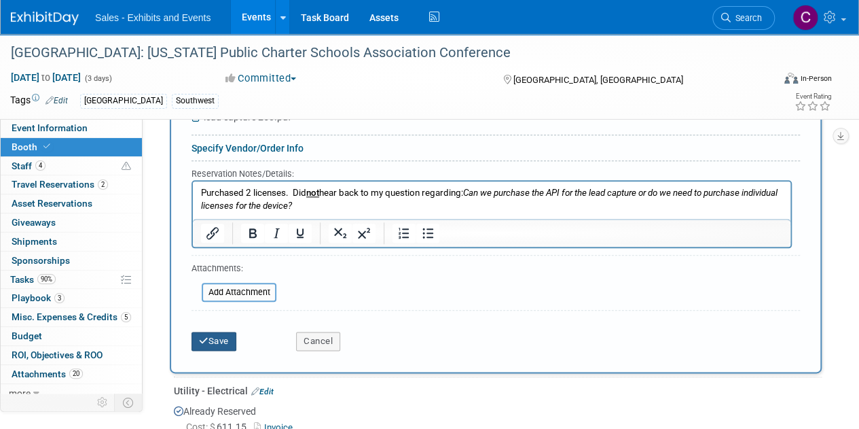
click at [198, 336] on button "Save" at bounding box center [214, 340] width 45 height 19
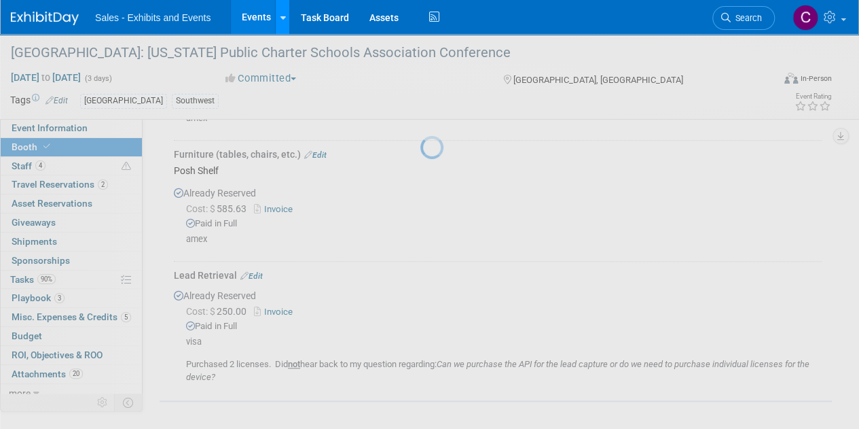
scroll to position [417, 0]
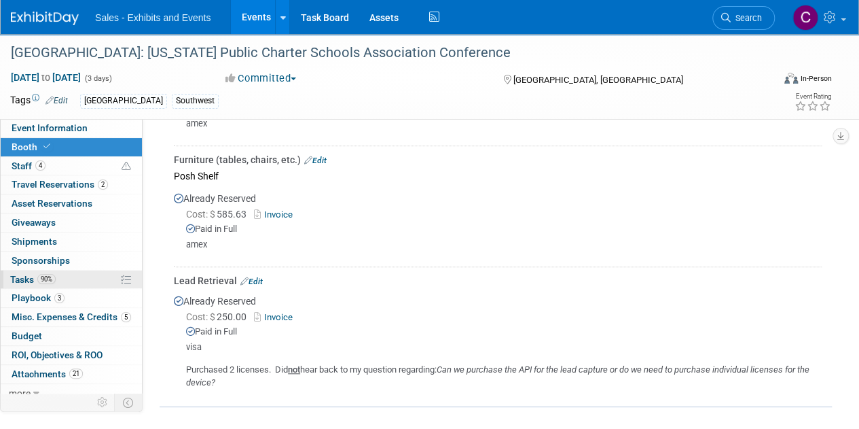
click at [19, 280] on span "Tasks 90%" at bounding box center [33, 279] width 46 height 11
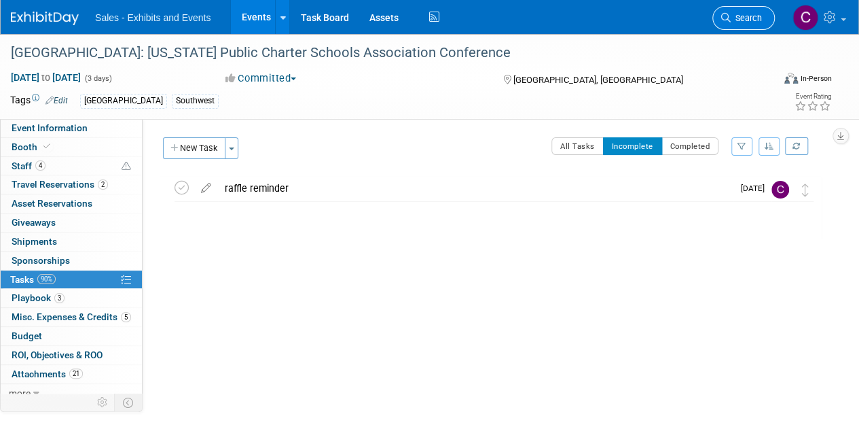
click at [765, 16] on link "Search" at bounding box center [743, 18] width 62 height 24
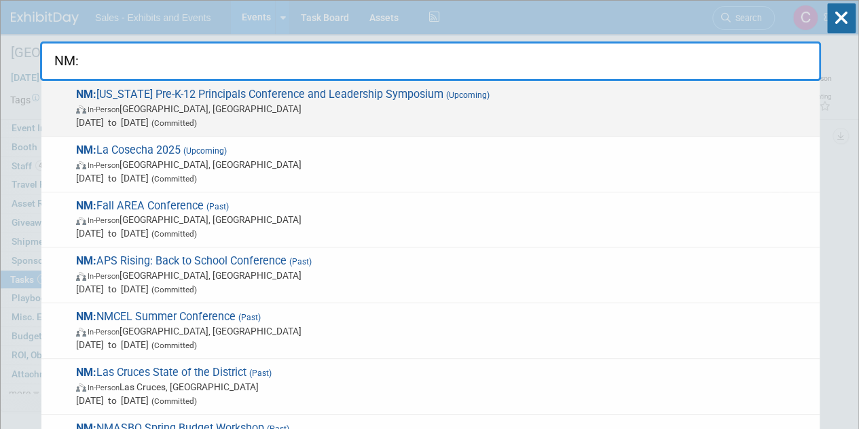
type input "NM:"
click at [334, 92] on span "NM: New Mexico Pre-K-12 Principals Conference and Leadership Symposium (Upcomin…" at bounding box center [442, 108] width 741 height 41
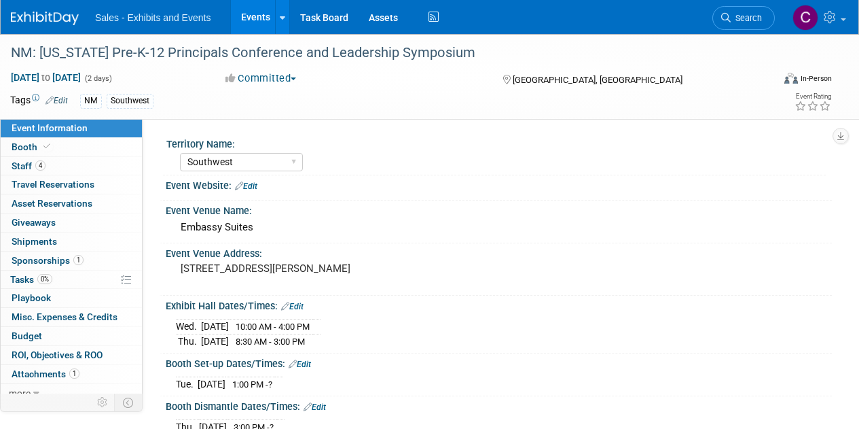
select select "Southwest"
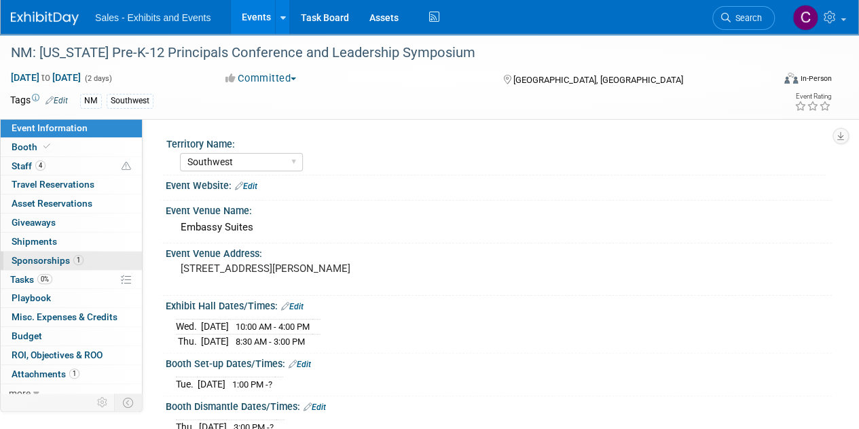
click at [27, 267] on link "1 Sponsorships 1" at bounding box center [71, 260] width 141 height 18
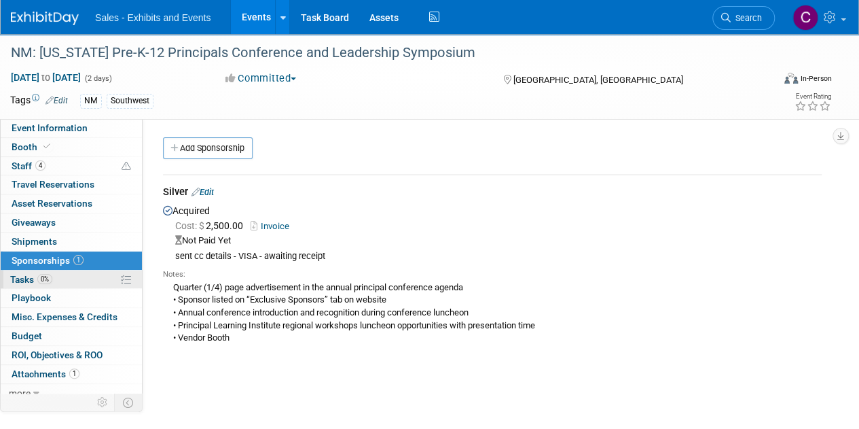
click at [29, 274] on span "Tasks 0%" at bounding box center [31, 279] width 42 height 11
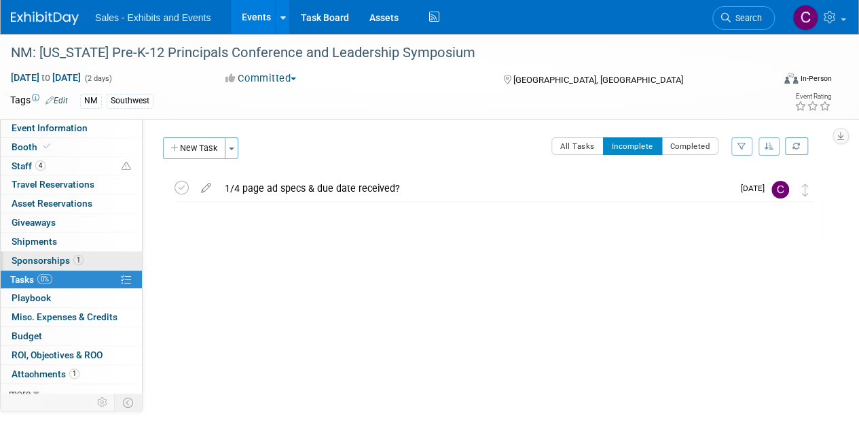
click at [33, 259] on span "Sponsorships 1" at bounding box center [48, 260] width 72 height 11
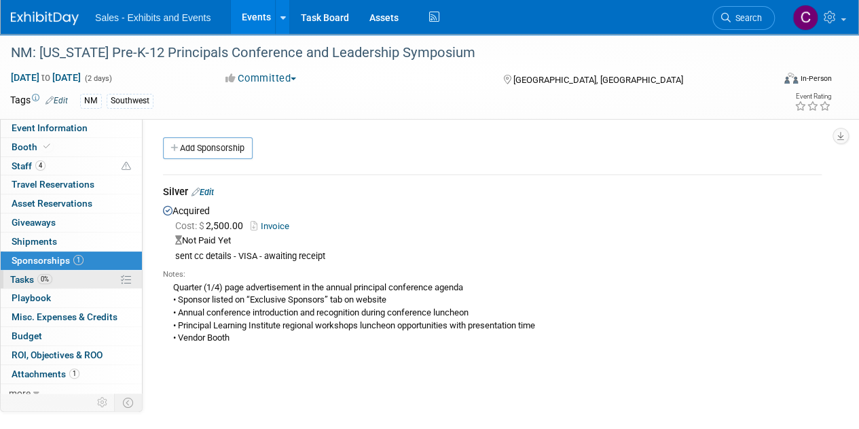
click at [20, 274] on span "Tasks 0%" at bounding box center [31, 279] width 42 height 11
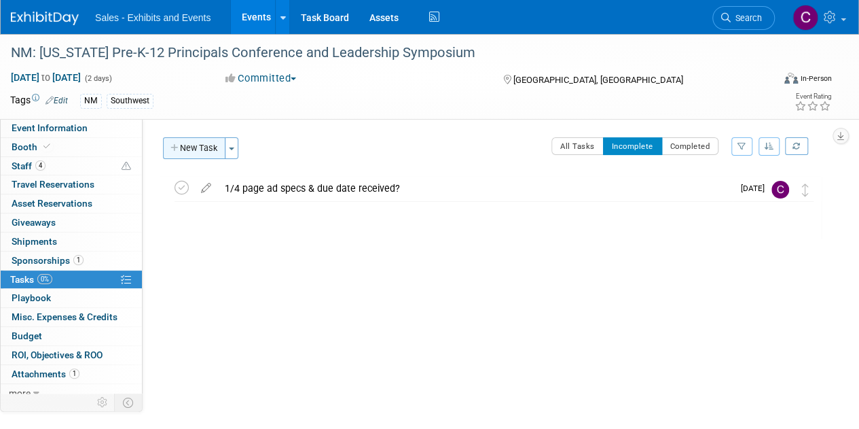
click at [181, 154] on button "New Task" at bounding box center [194, 148] width 62 height 22
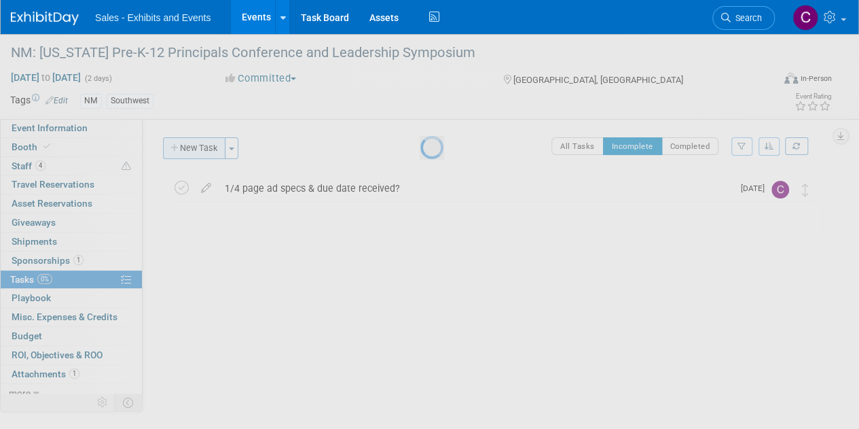
select select "8"
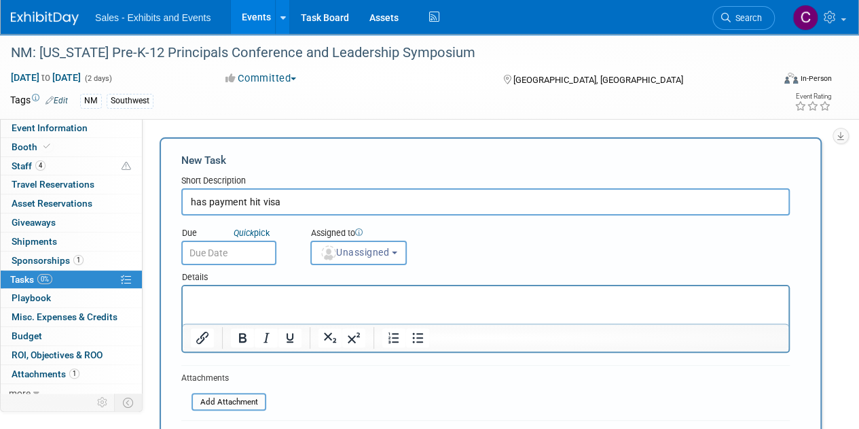
type input "has payment hit visa"
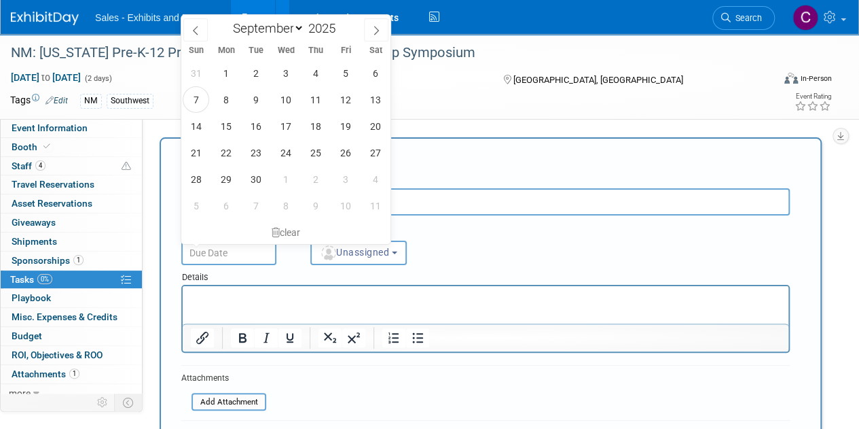
click at [243, 252] on input "text" at bounding box center [228, 252] width 95 height 24
click at [349, 93] on span "12" at bounding box center [345, 99] width 26 height 26
type input "Sep 12, 2025"
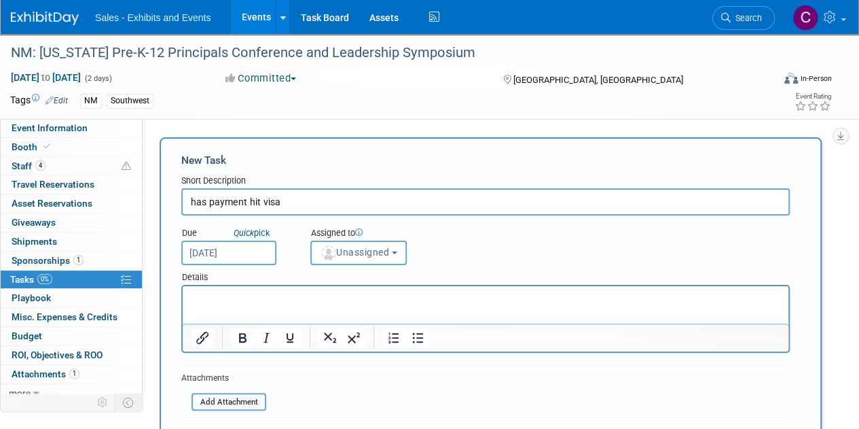
click at [377, 267] on div "Details" at bounding box center [485, 275] width 609 height 20
click at [373, 250] on span "Unassigned" at bounding box center [354, 252] width 69 height 11
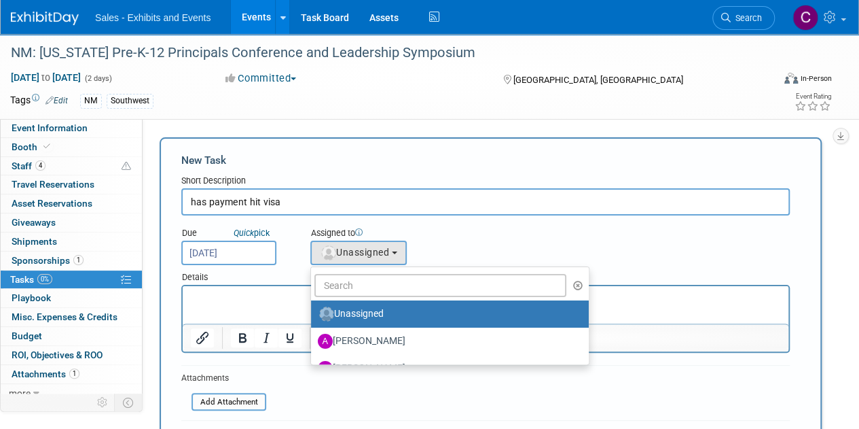
click at [369, 272] on ul "Unassigned Albert Martinez Ale Gonzalez Alexandra Horne Alianna Ortu Alice Shir…" at bounding box center [449, 315] width 279 height 98
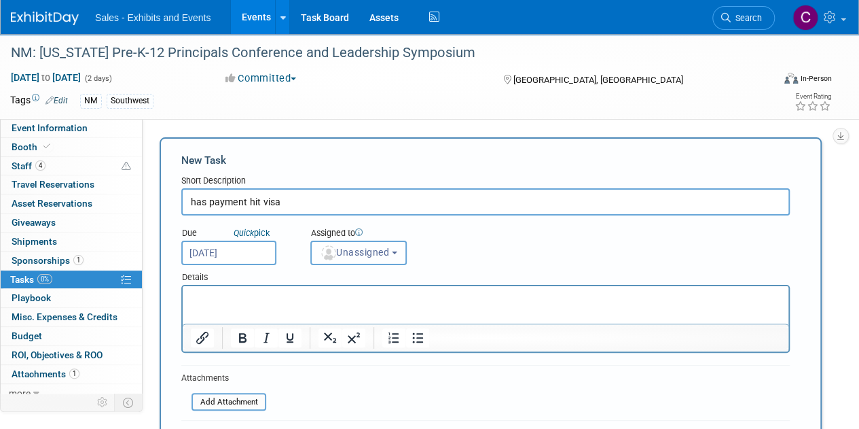
click at [371, 263] on button "Unassigned" at bounding box center [358, 252] width 96 height 24
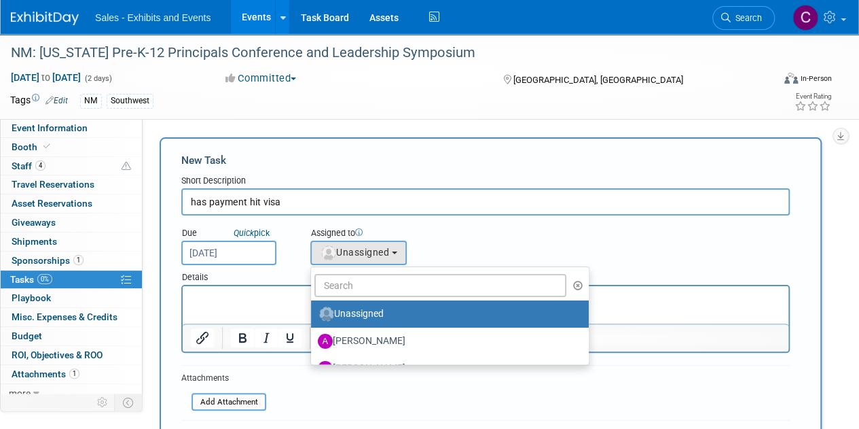
click at [367, 297] on ul "Unassigned Albert Martinez Ale Gonzalez Alexandra Horne Alianna Ortu Alice Shir…" at bounding box center [449, 315] width 279 height 98
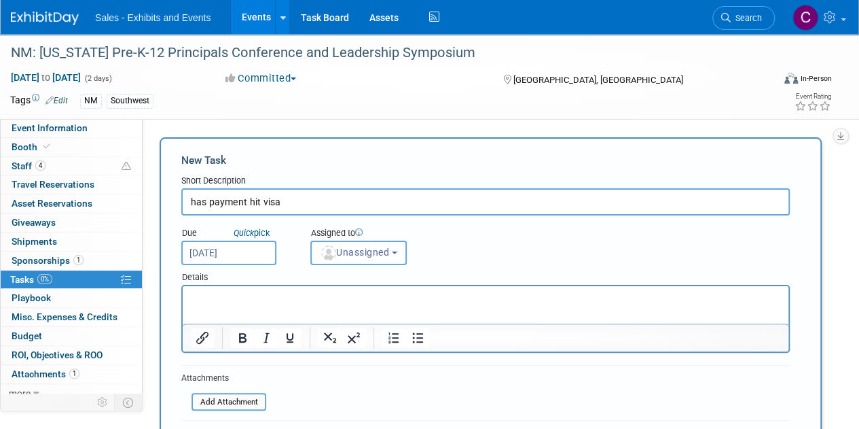
click at [365, 259] on button "Unassigned" at bounding box center [358, 252] width 96 height 24
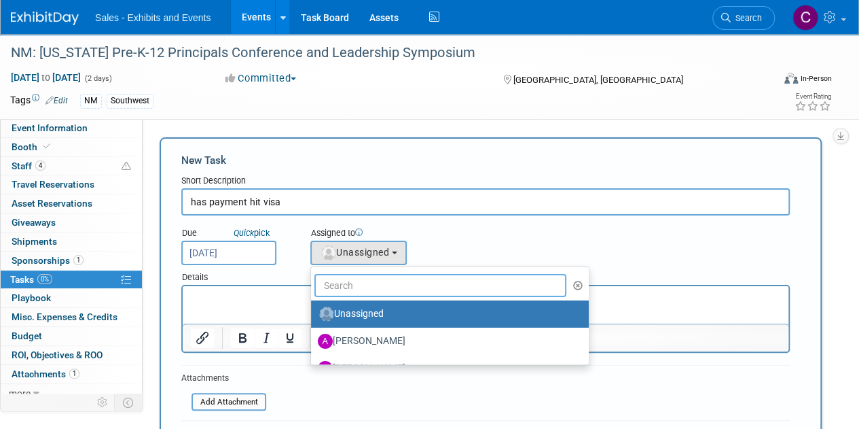
click at [363, 279] on input "text" at bounding box center [440, 285] width 252 height 23
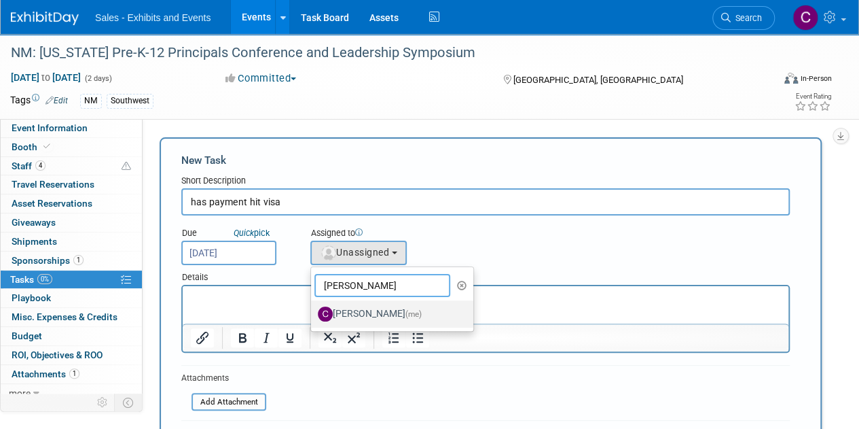
type input "christine"
click at [391, 311] on label "Christine Lurz (me)" at bounding box center [389, 314] width 142 height 22
click at [313, 311] on input "Christine Lurz (me)" at bounding box center [308, 312] width 9 height 9
select select "a9e3834d-668b-4315-a5d4-069993be606a"
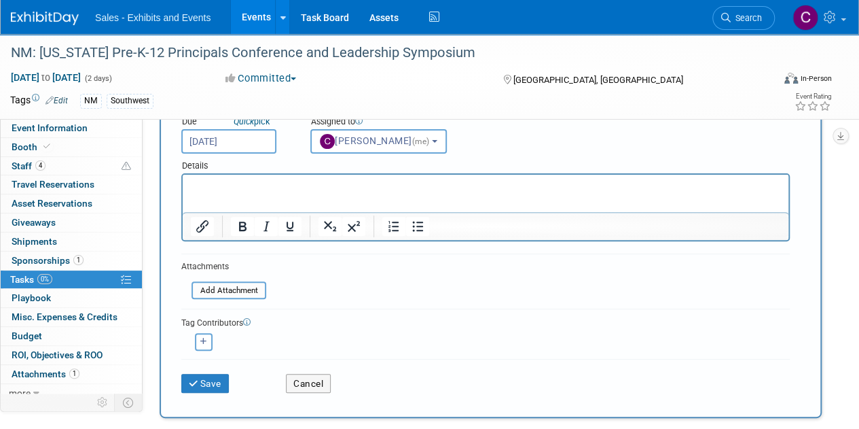
scroll to position [148, 0]
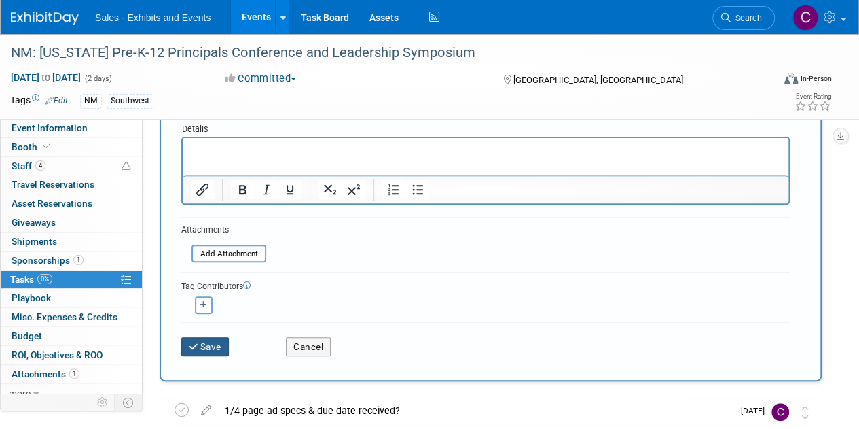
click at [223, 347] on button "Save" at bounding box center [205, 346] width 48 height 19
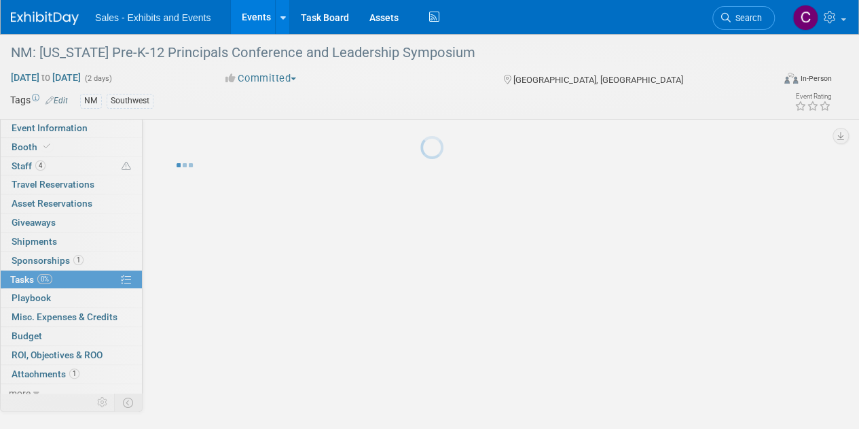
scroll to position [0, 0]
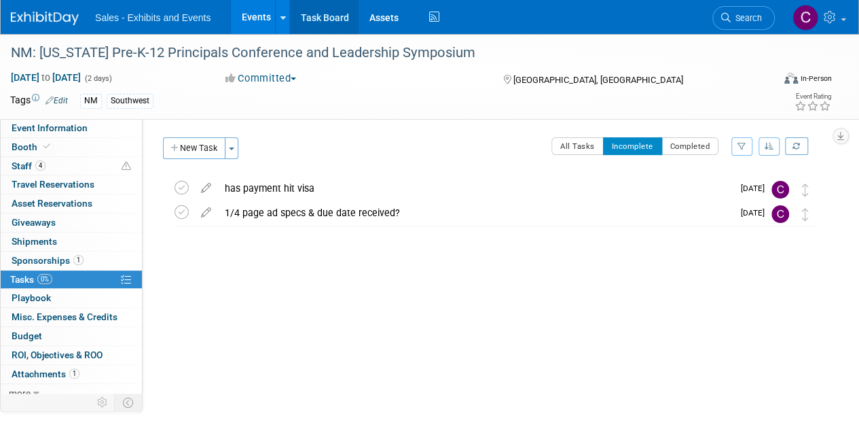
click at [327, 18] on link "Task Board" at bounding box center [324, 17] width 69 height 34
